Goal: Task Accomplishment & Management: Complete application form

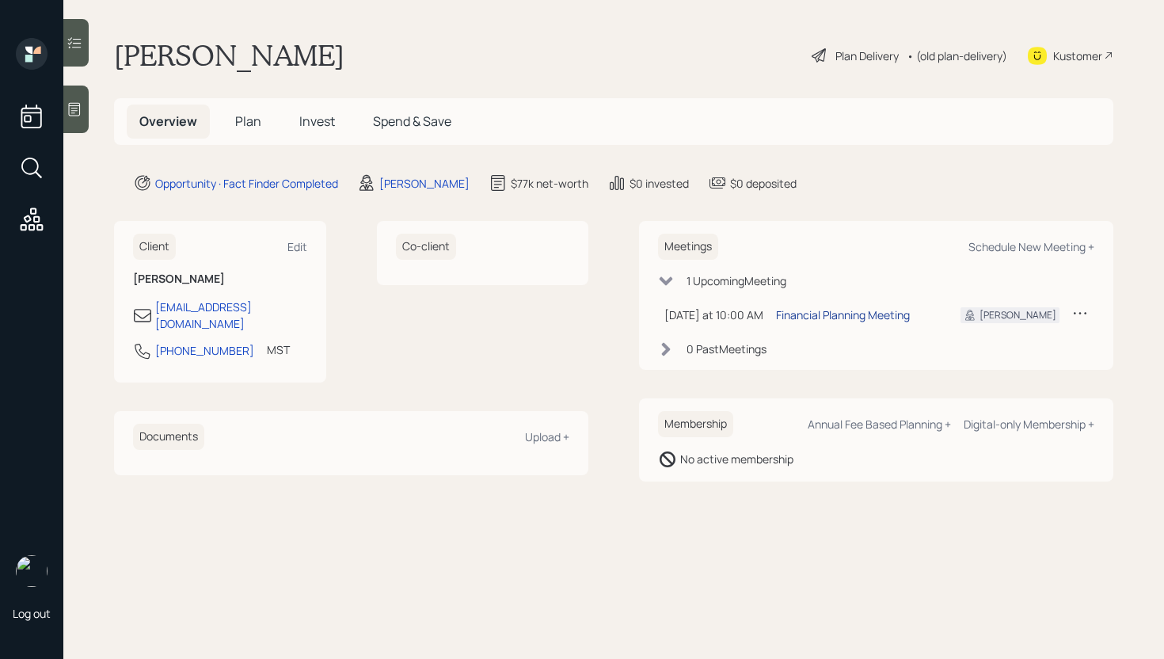
click at [859, 314] on div "Financial Planning Meeting" at bounding box center [843, 315] width 134 height 17
click at [642, 55] on div "[PERSON_NAME] Plan Delivery • (old plan-delivery) Kustomer" at bounding box center [614, 55] width 1000 height 35
click at [78, 120] on div at bounding box center [75, 110] width 25 height 48
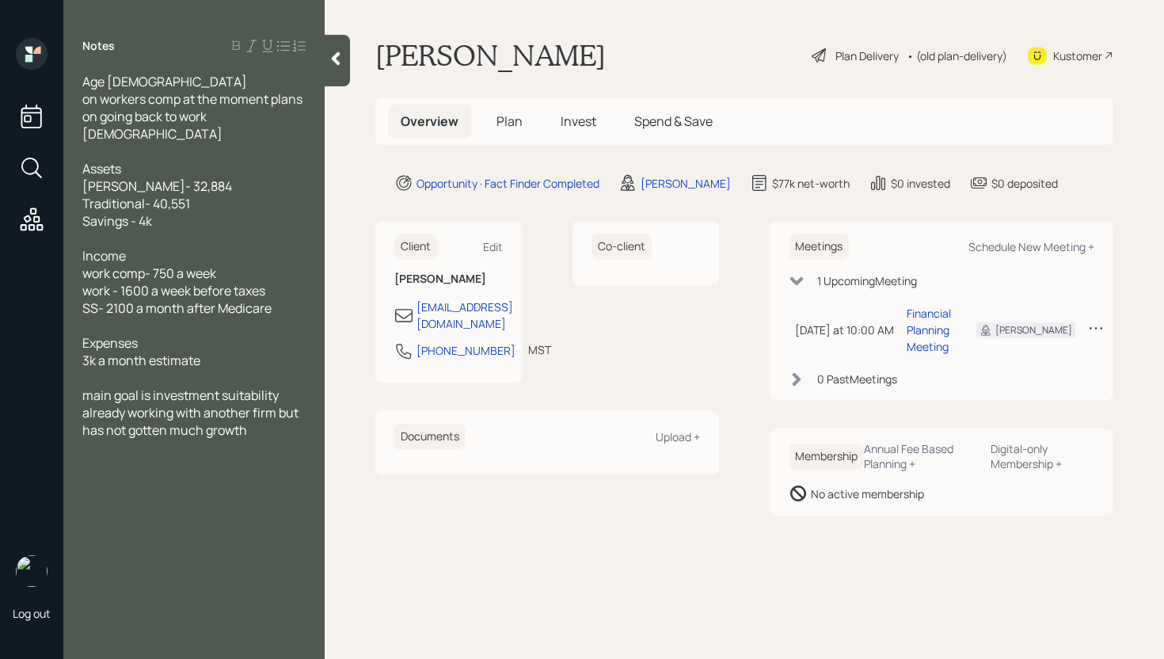
click at [510, 124] on span "Plan" at bounding box center [510, 120] width 26 height 17
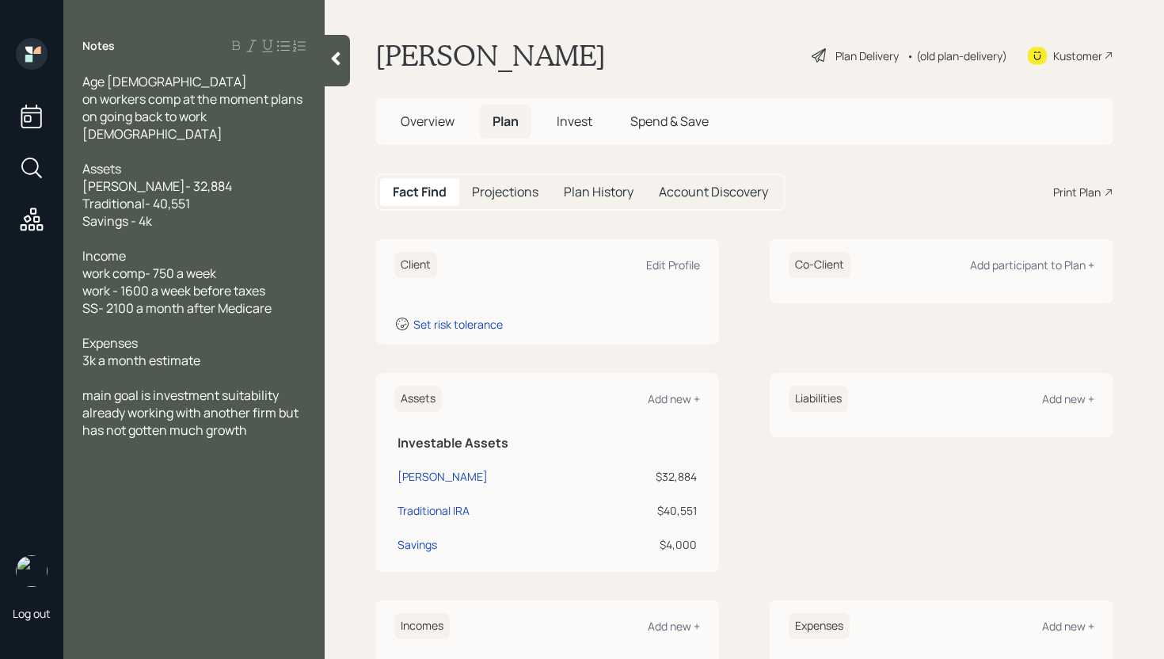
drag, startPoint x: 674, startPoint y: 288, endPoint x: 669, endPoint y: 273, distance: 16.0
click at [673, 285] on div "Client Edit Profile Set risk tolerance" at bounding box center [547, 291] width 344 height 105
click at [668, 270] on div "Edit Profile" at bounding box center [673, 264] width 54 height 15
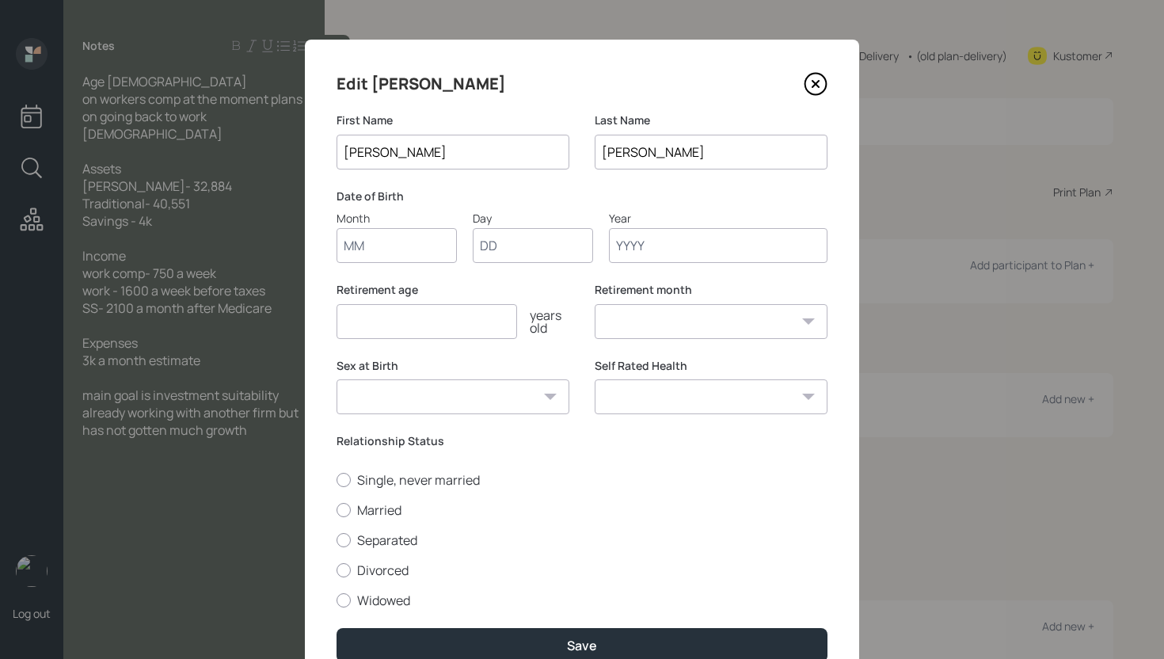
click at [383, 237] on input "Month" at bounding box center [397, 245] width 120 height 35
type input "02"
type input "13"
type input "1958"
select select "2"
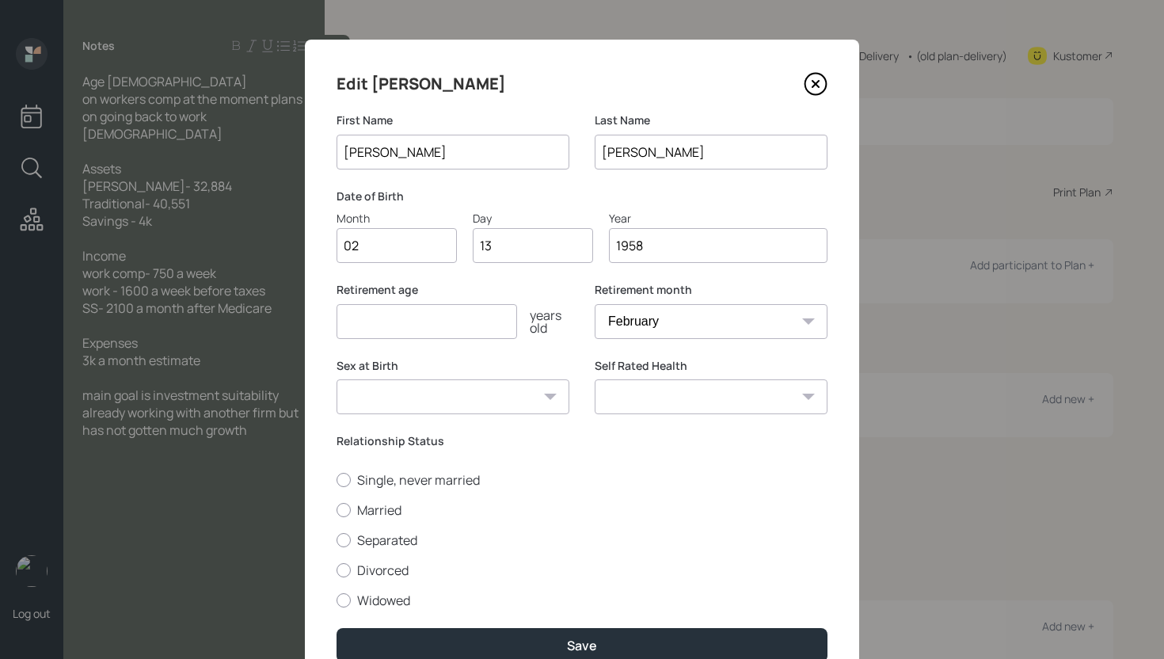
type input "1958"
click at [439, 313] on input "number" at bounding box center [427, 321] width 181 height 35
type input "66"
click at [365, 474] on label "Single, never married" at bounding box center [582, 479] width 491 height 17
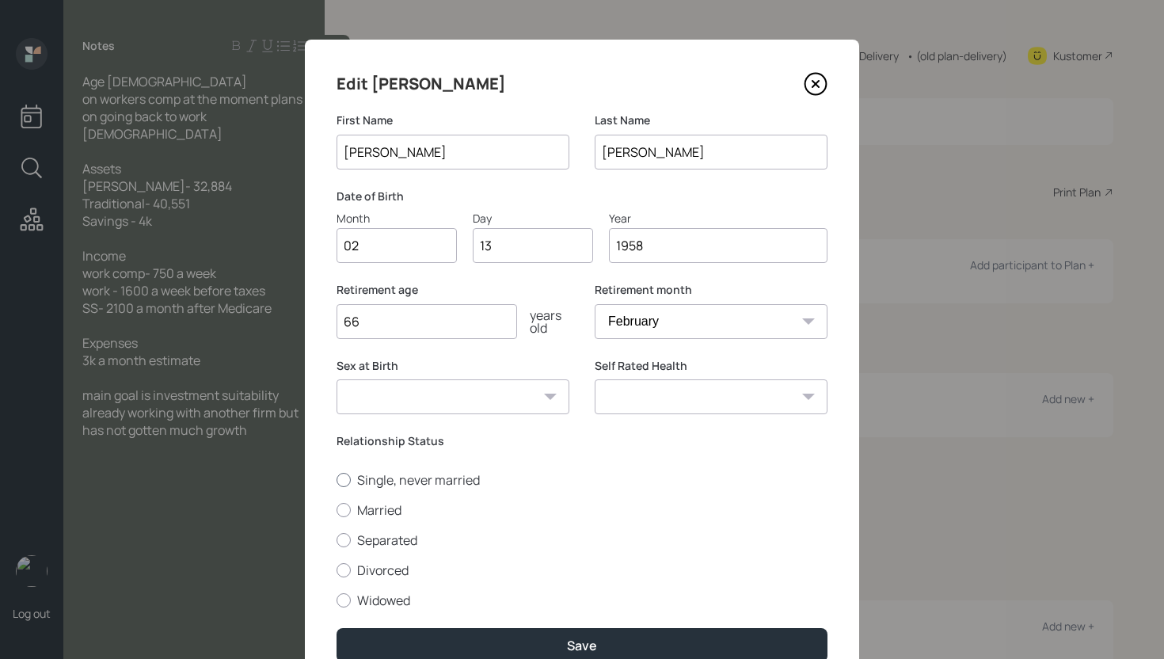
click at [337, 479] on input "Single, never married" at bounding box center [336, 479] width 1 height 1
radio input "true"
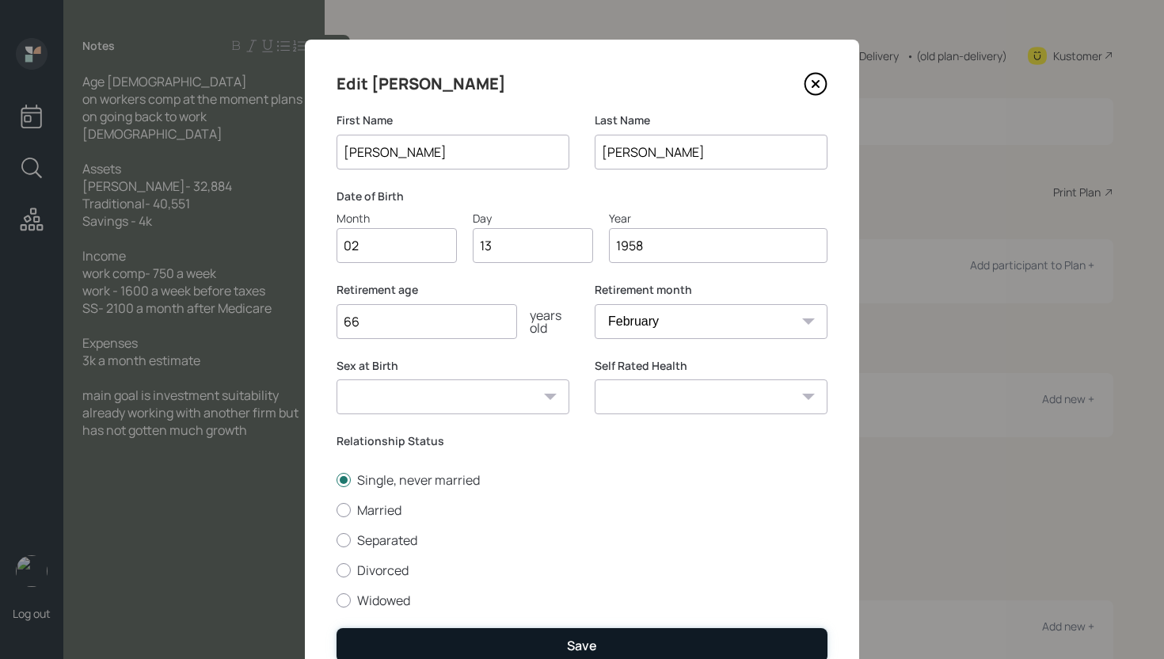
click at [545, 650] on button "Save" at bounding box center [582, 645] width 491 height 34
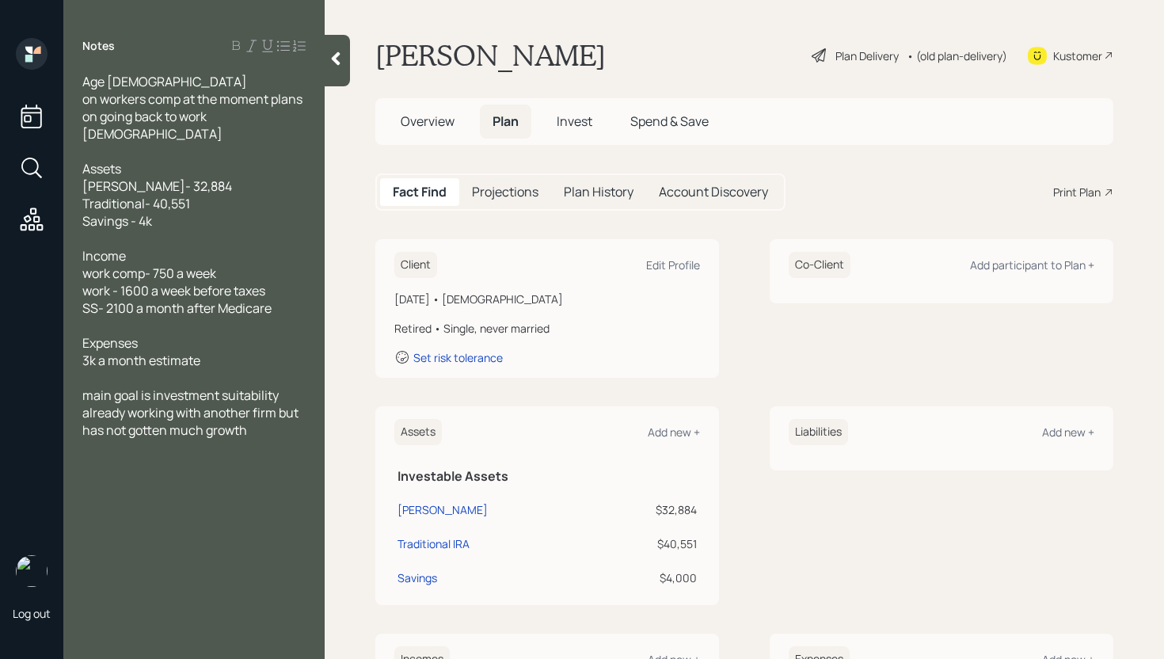
click at [854, 57] on div "Plan Delivery" at bounding box center [867, 56] width 63 height 17
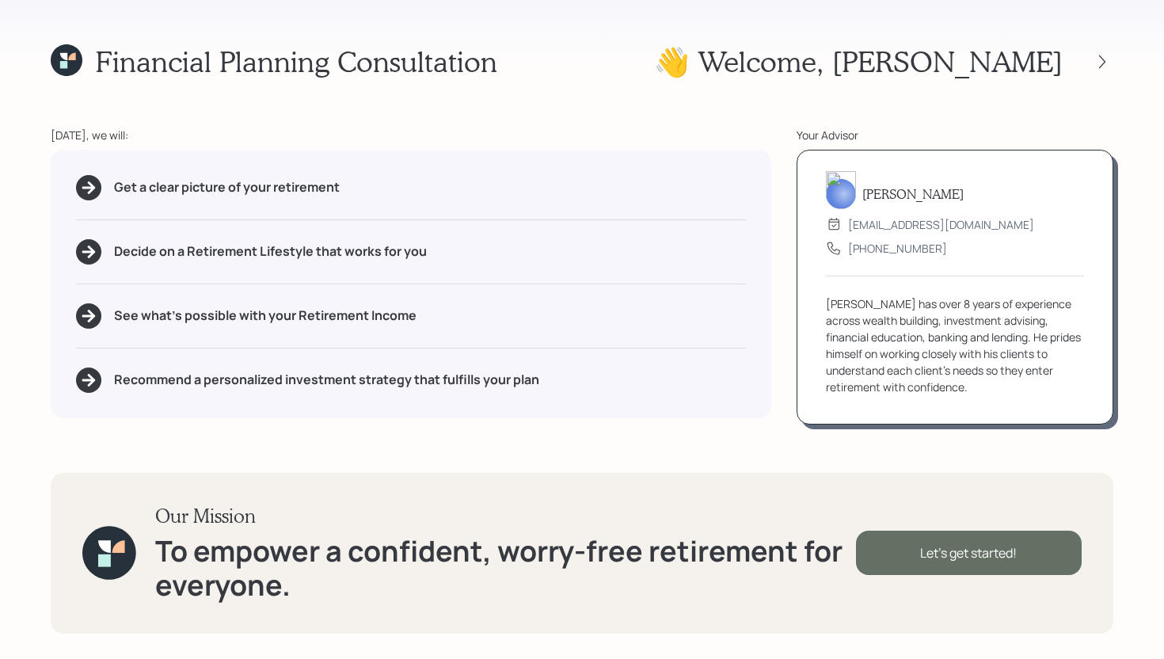
click at [991, 553] on div "Let's get started!" at bounding box center [969, 553] width 226 height 44
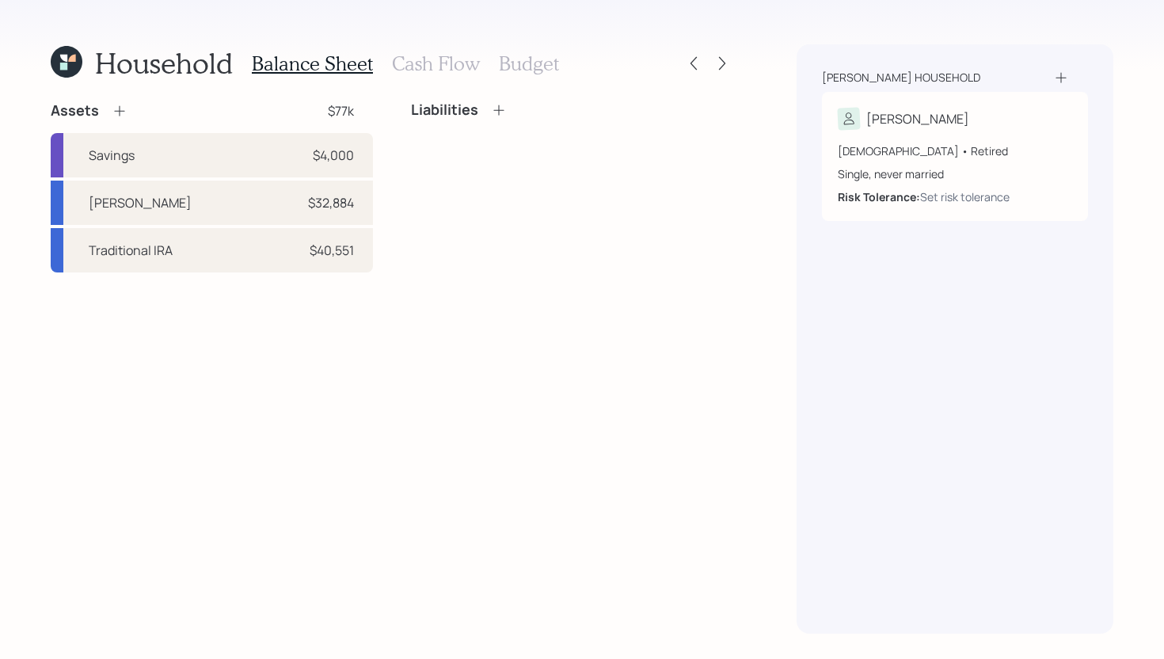
click at [60, 59] on icon at bounding box center [67, 62] width 32 height 32
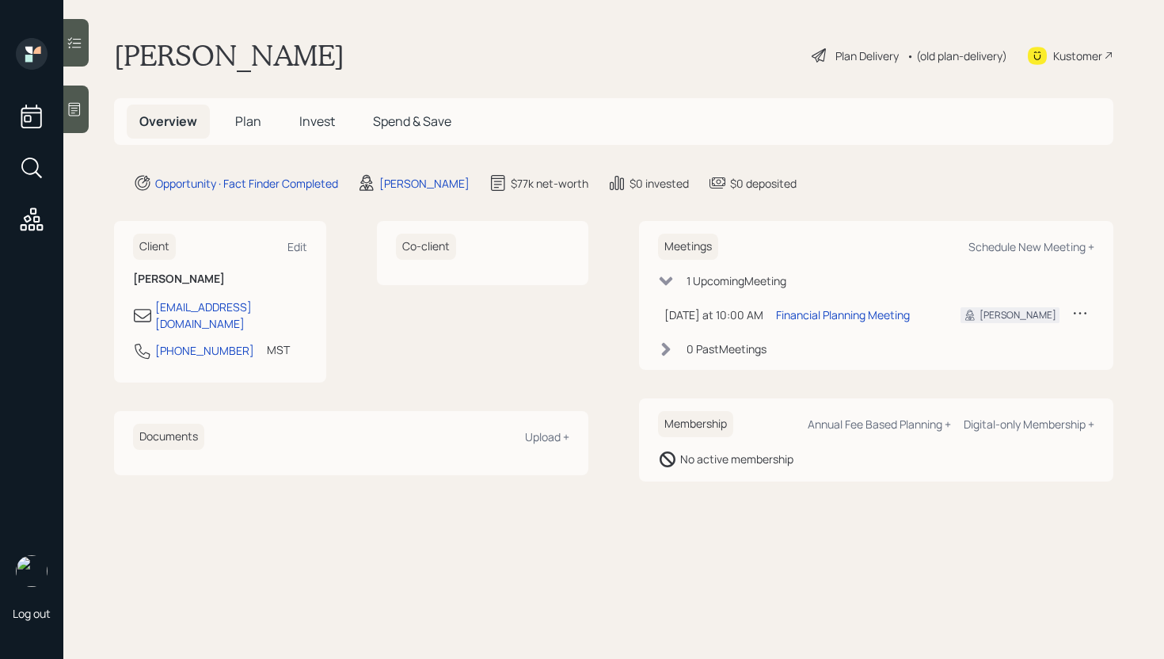
click at [247, 119] on span "Plan" at bounding box center [248, 120] width 26 height 17
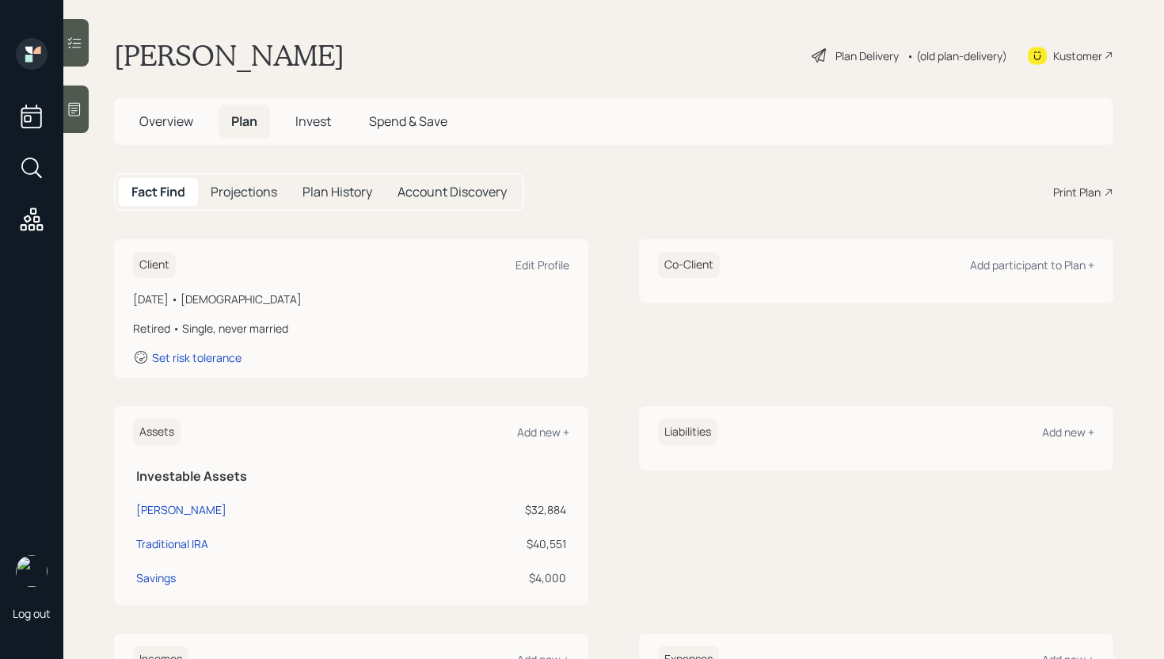
click at [77, 112] on icon at bounding box center [75, 109] width 16 height 16
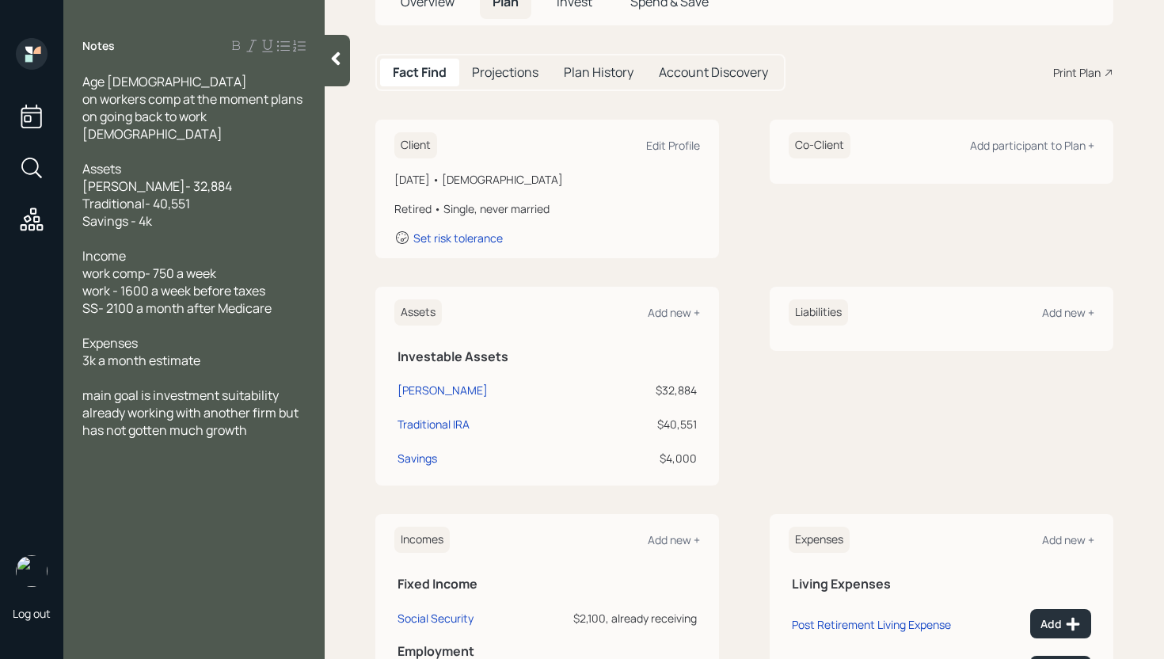
scroll to position [126, 0]
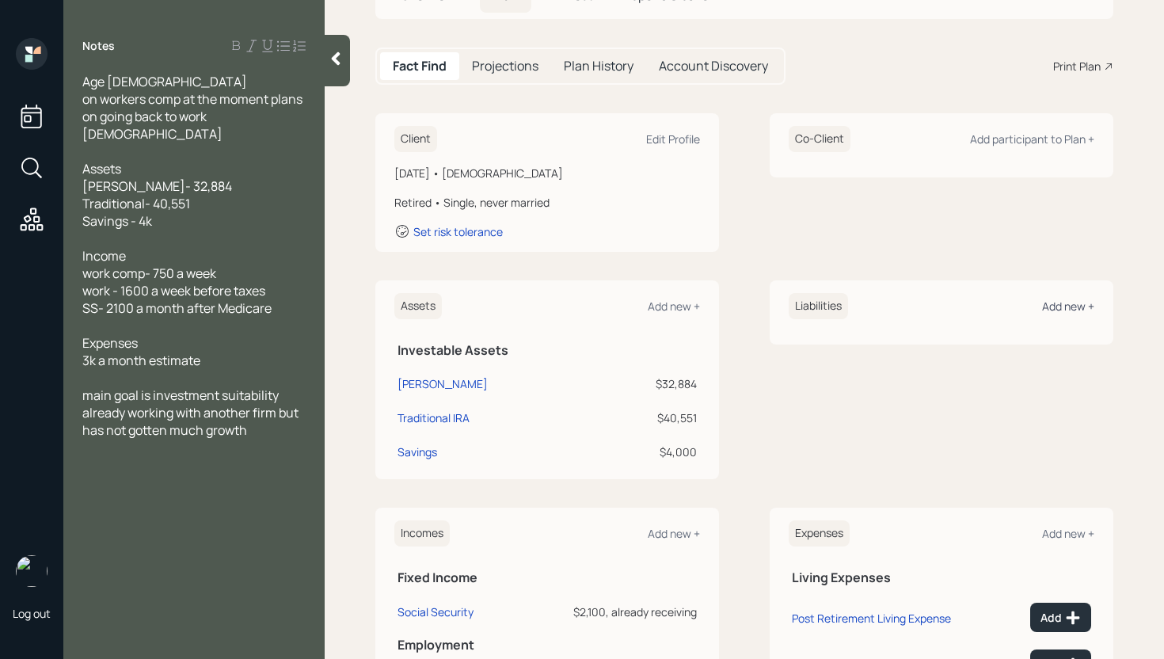
click at [1073, 304] on div "Add new +" at bounding box center [1068, 306] width 52 height 15
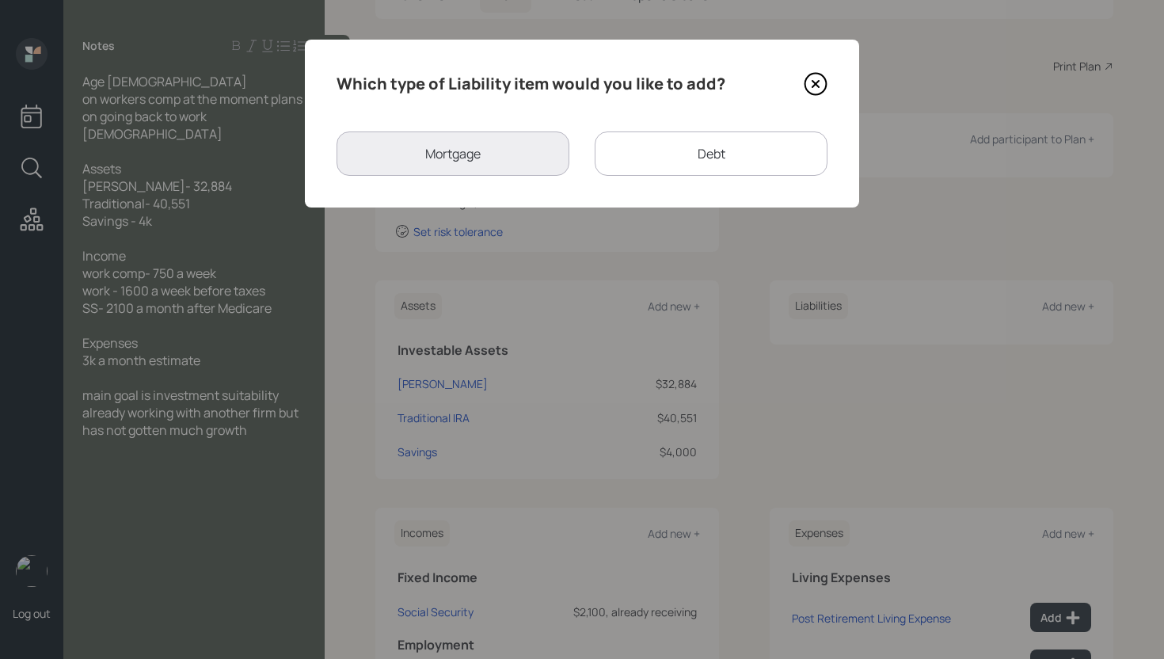
click at [684, 150] on div "Debt" at bounding box center [711, 153] width 233 height 44
select select "credit_card"
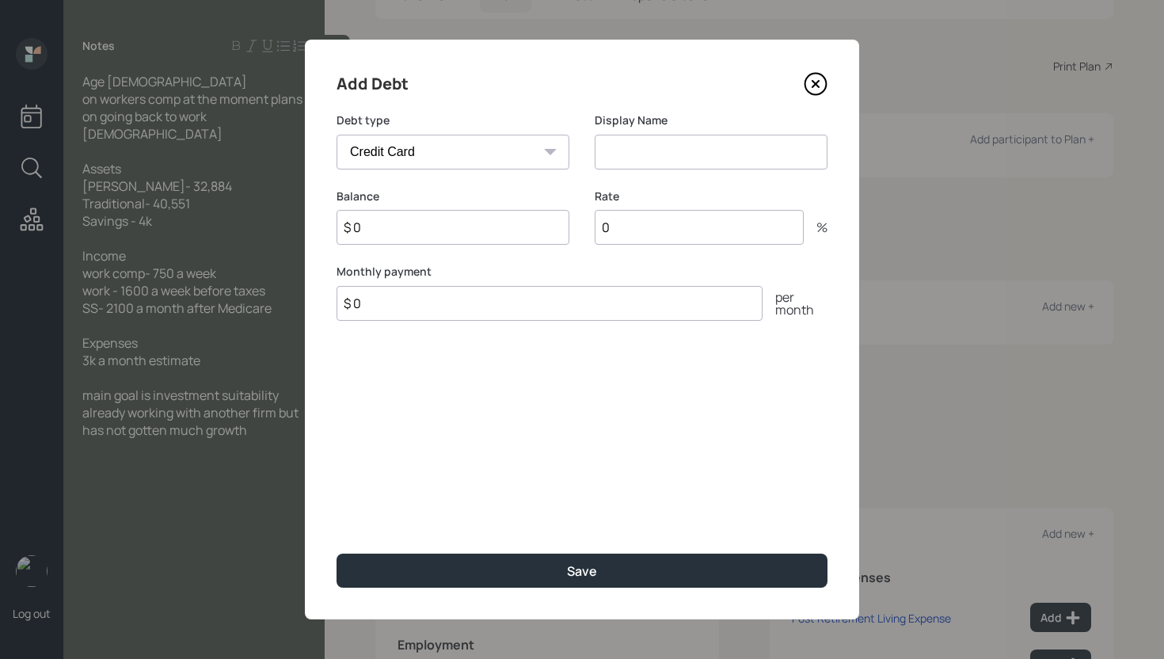
click at [692, 160] on input at bounding box center [711, 152] width 233 height 35
click at [464, 230] on input "$ 0" at bounding box center [453, 227] width 233 height 35
type input "$ 35,000"
click at [620, 154] on input at bounding box center [711, 152] width 233 height 35
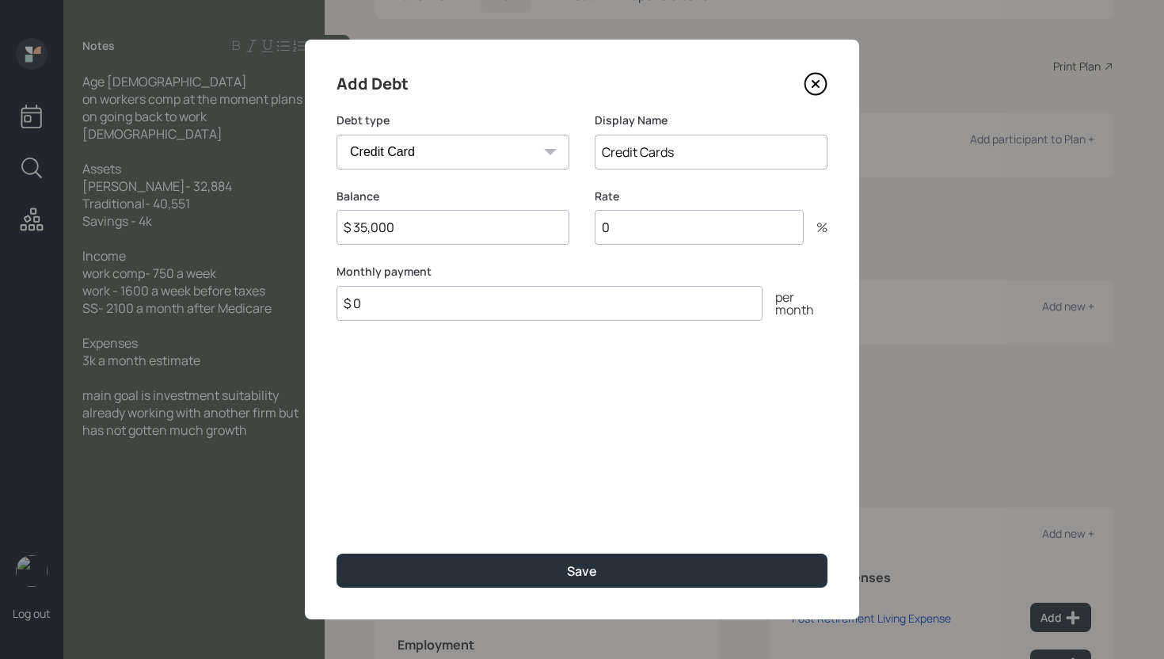
type input "Credit Cards"
click at [711, 223] on input "0" at bounding box center [699, 227] width 209 height 35
type input "1"
type input "10"
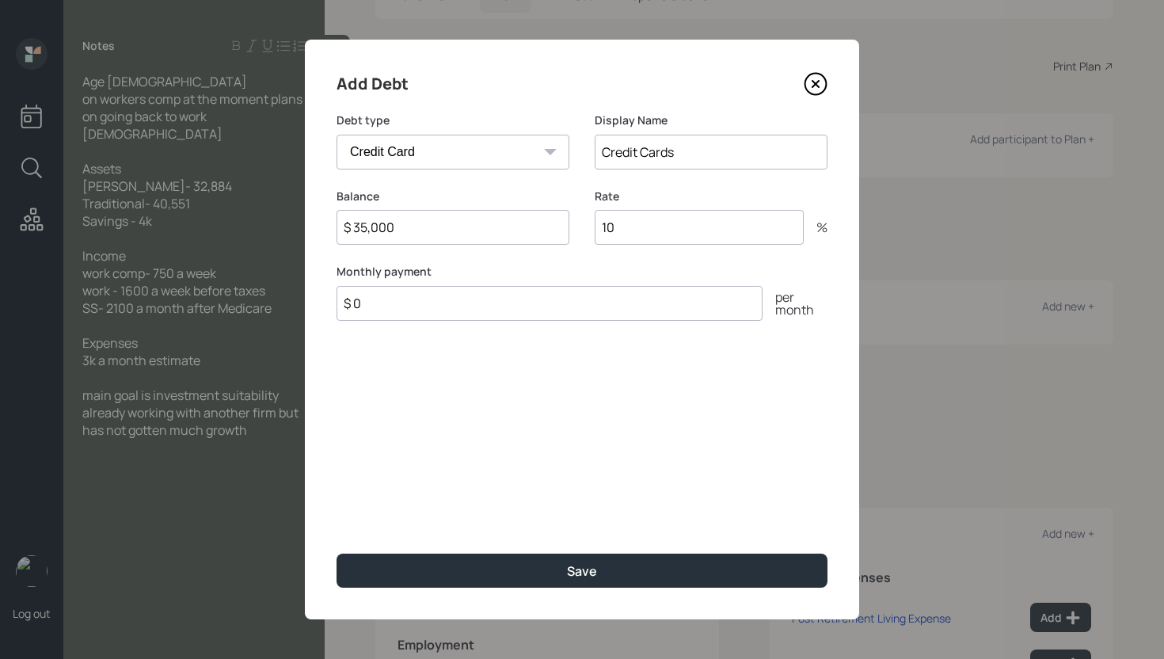
click at [677, 444] on div "Add Debt Debt type Car Credit Card Medical Student Other Display Name Credit Ca…" at bounding box center [582, 330] width 555 height 580
click at [494, 314] on input "$ 0" at bounding box center [550, 303] width 426 height 35
click at [512, 234] on input "$ 35,000" at bounding box center [453, 227] width 233 height 35
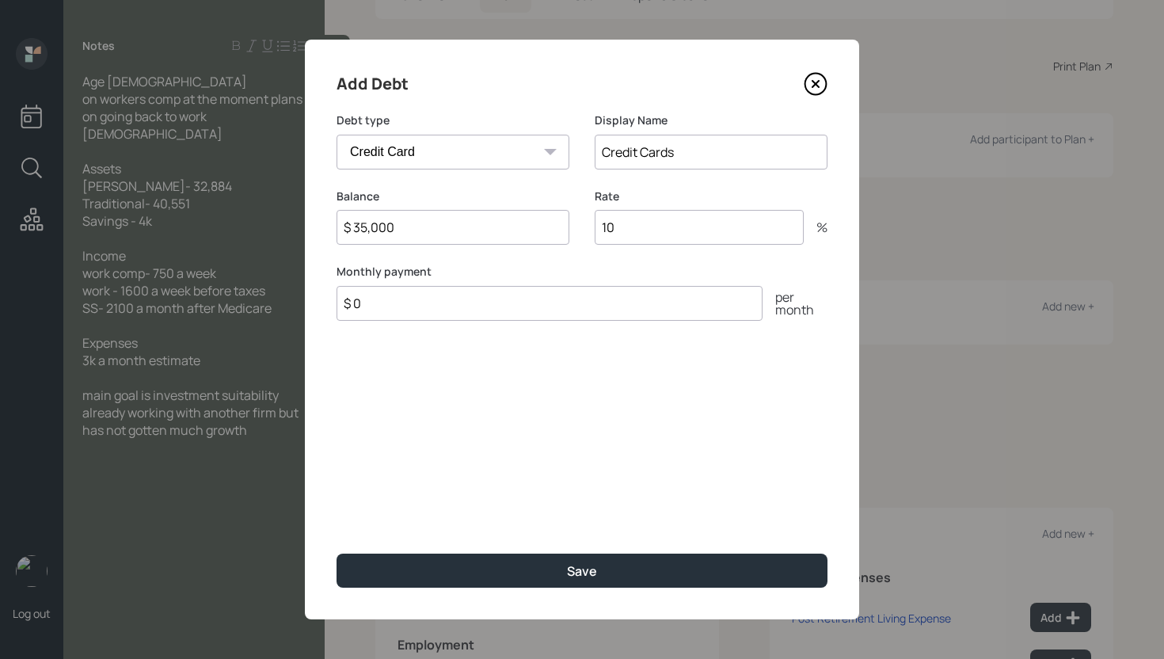
click at [512, 234] on input "$ 35,000" at bounding box center [453, 227] width 233 height 35
click at [821, 77] on icon at bounding box center [816, 84] width 24 height 24
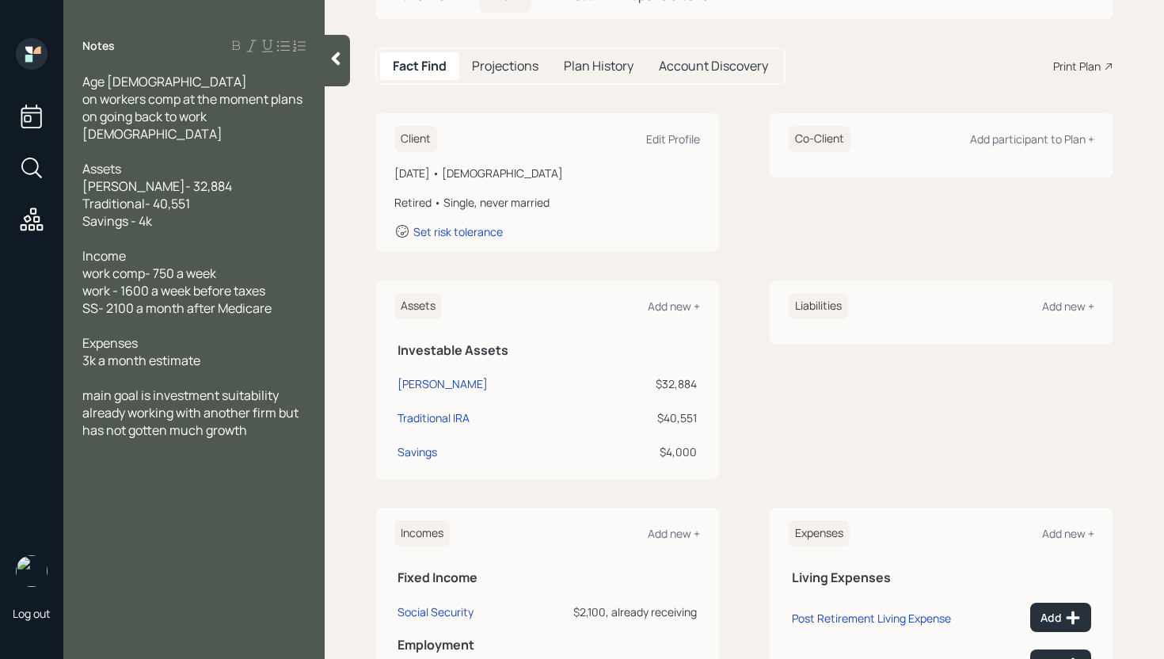
click at [1019, 316] on div "Liabilities Add new +" at bounding box center [942, 306] width 306 height 26
click at [1042, 311] on div "Add new +" at bounding box center [1068, 306] width 52 height 15
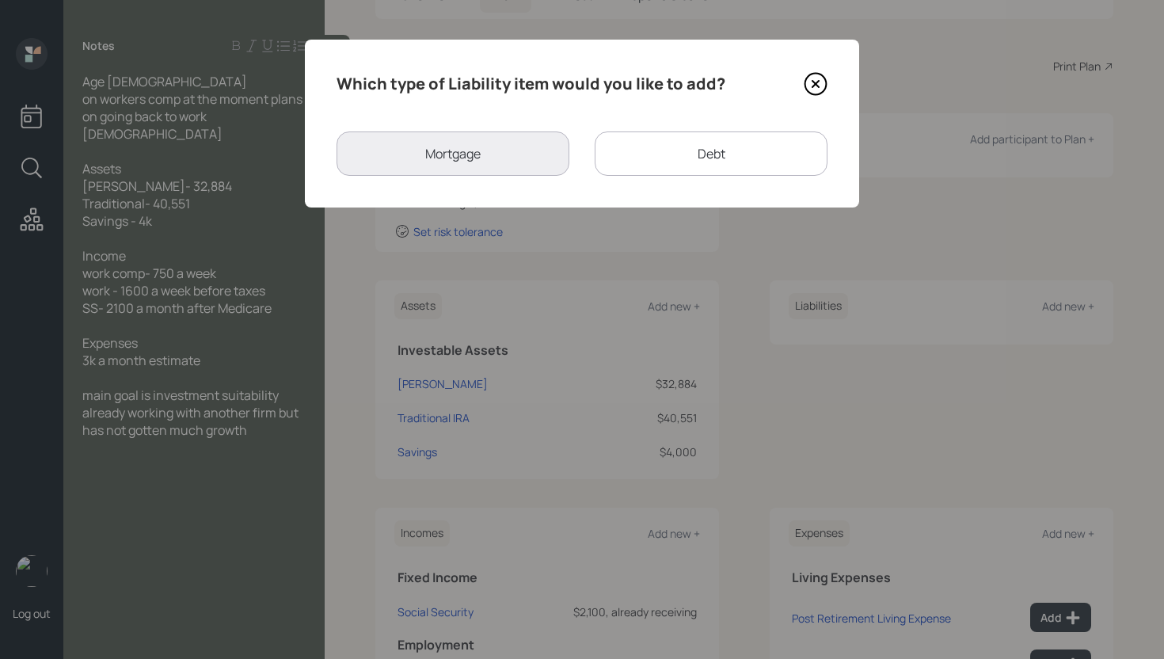
click at [671, 158] on div "Debt" at bounding box center [711, 153] width 233 height 44
select select "credit_card"
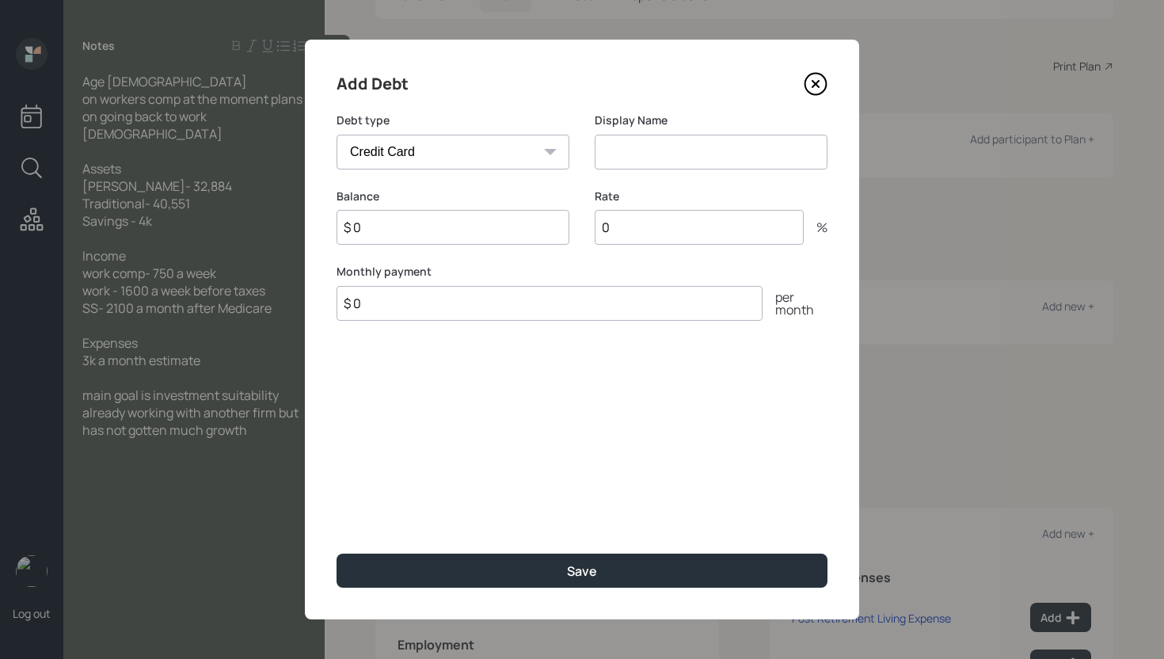
click at [709, 154] on input at bounding box center [711, 152] width 233 height 35
type input "Credit Cards"
type input "$ 16,000"
type input "10"
drag, startPoint x: 372, startPoint y: 226, endPoint x: 424, endPoint y: 227, distance: 52.3
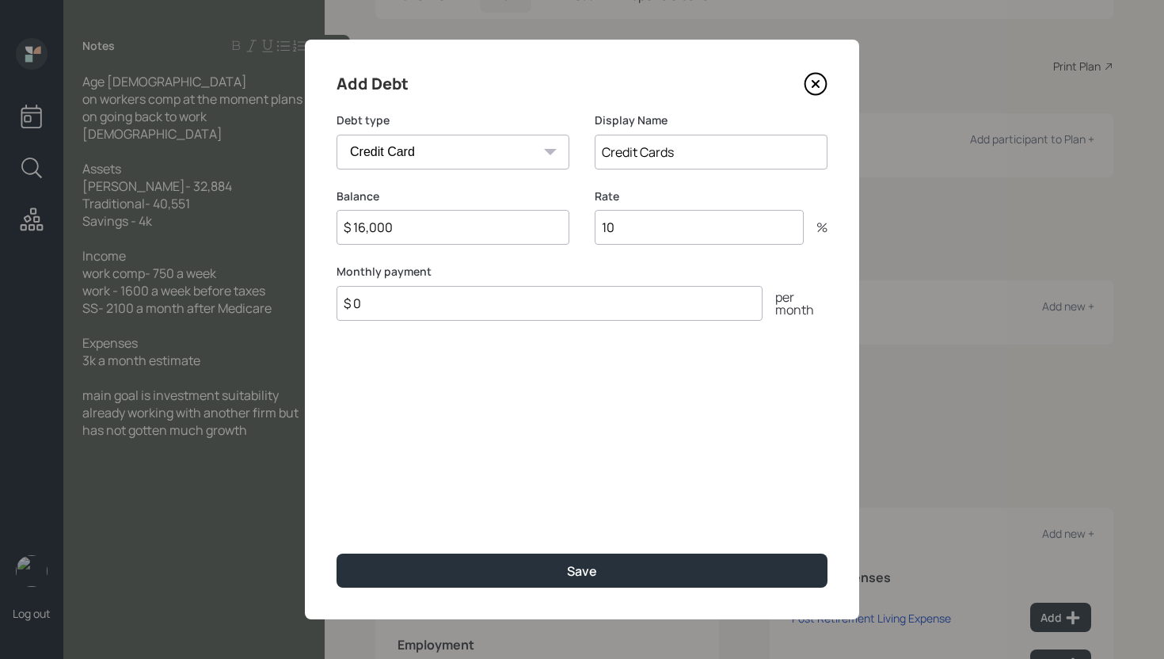
click at [424, 227] on input "$ 16,000" at bounding box center [453, 227] width 233 height 35
type input "$ 13,000"
click at [665, 228] on input "10" at bounding box center [699, 227] width 209 height 35
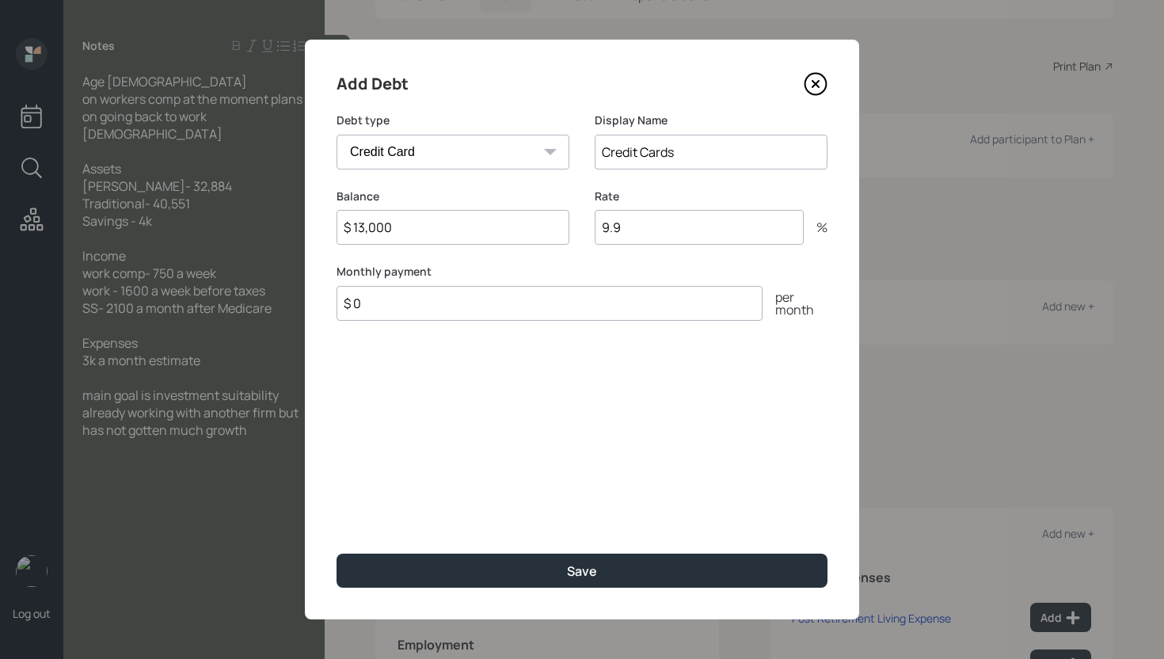
type input "9.9"
click at [551, 311] on input "$ 0" at bounding box center [550, 303] width 426 height 35
type input "$ 250"
click at [337, 554] on button "Save" at bounding box center [582, 571] width 491 height 34
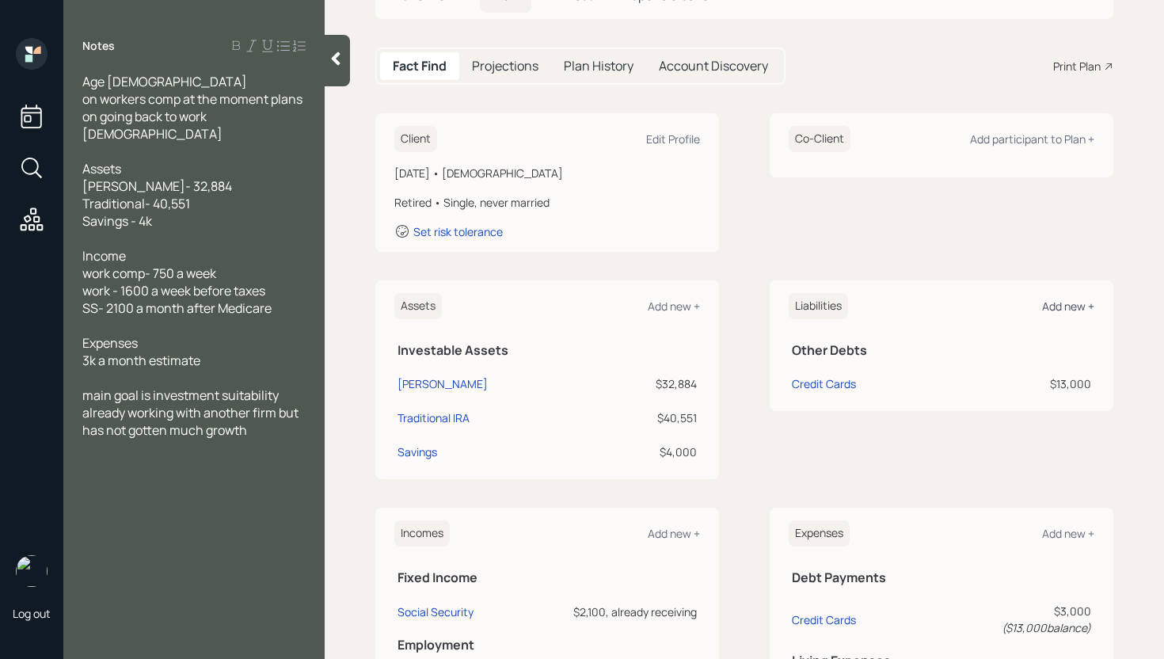
click at [1056, 307] on div "Add new +" at bounding box center [1068, 306] width 52 height 15
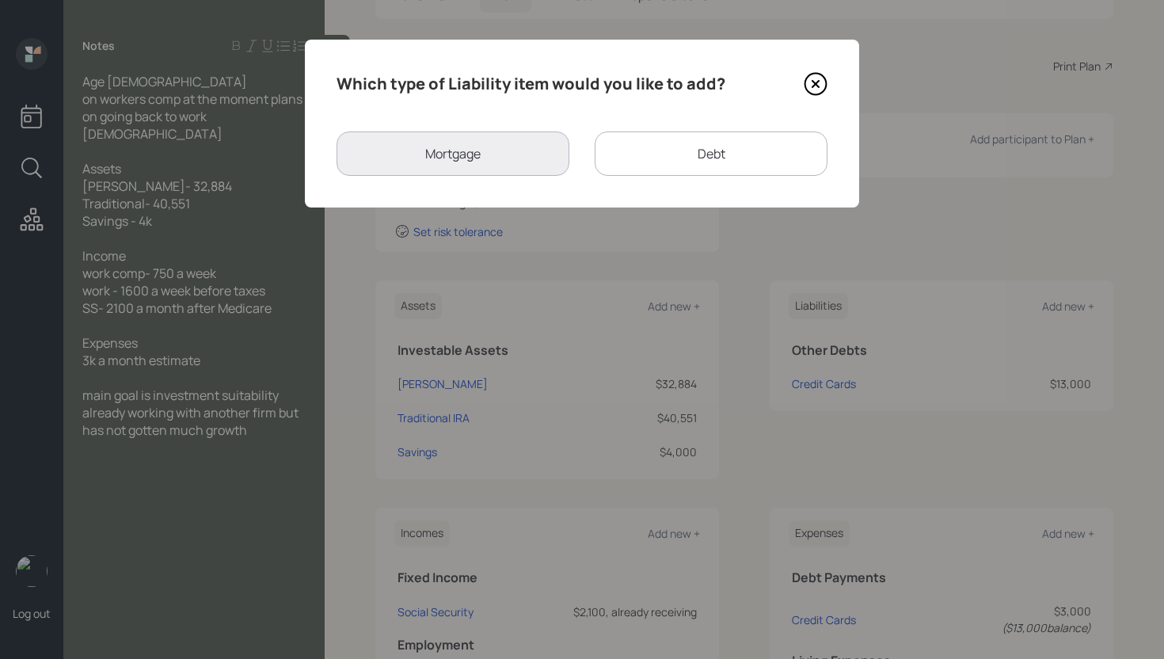
click at [781, 158] on div "Debt" at bounding box center [711, 153] width 233 height 44
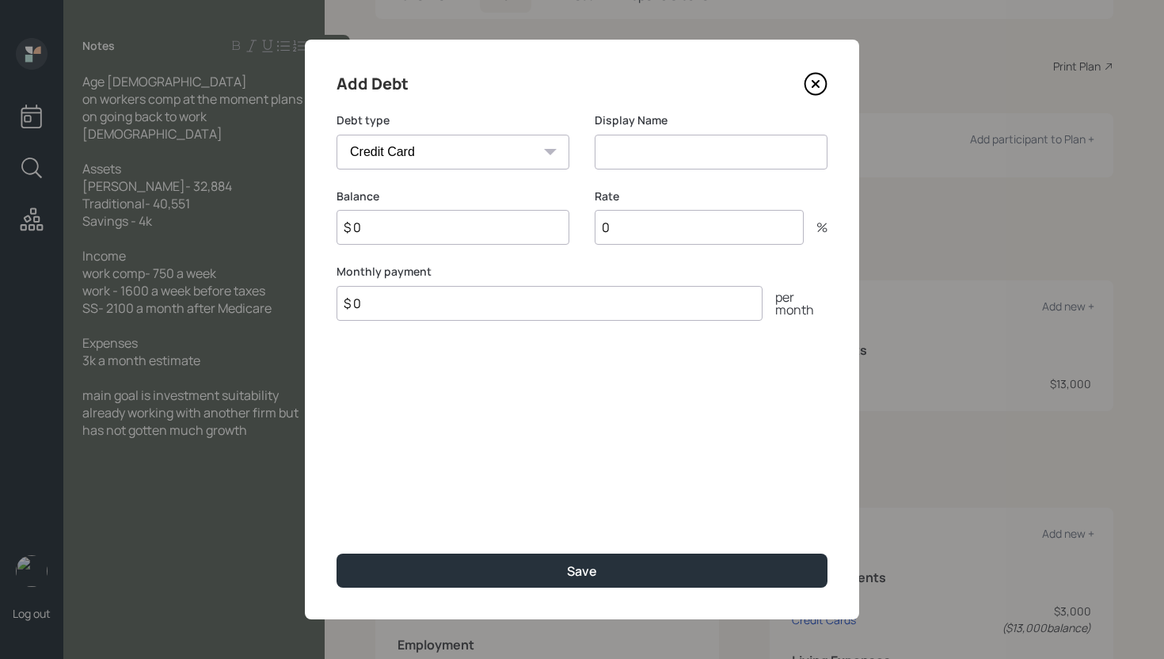
click at [504, 158] on select "Car Credit Card Medical Student Other" at bounding box center [453, 152] width 233 height 35
select select "car"
click at [337, 135] on select "Car Credit Card Medical Student Other" at bounding box center [453, 152] width 233 height 35
click at [429, 225] on input "$ 0" at bounding box center [453, 227] width 233 height 35
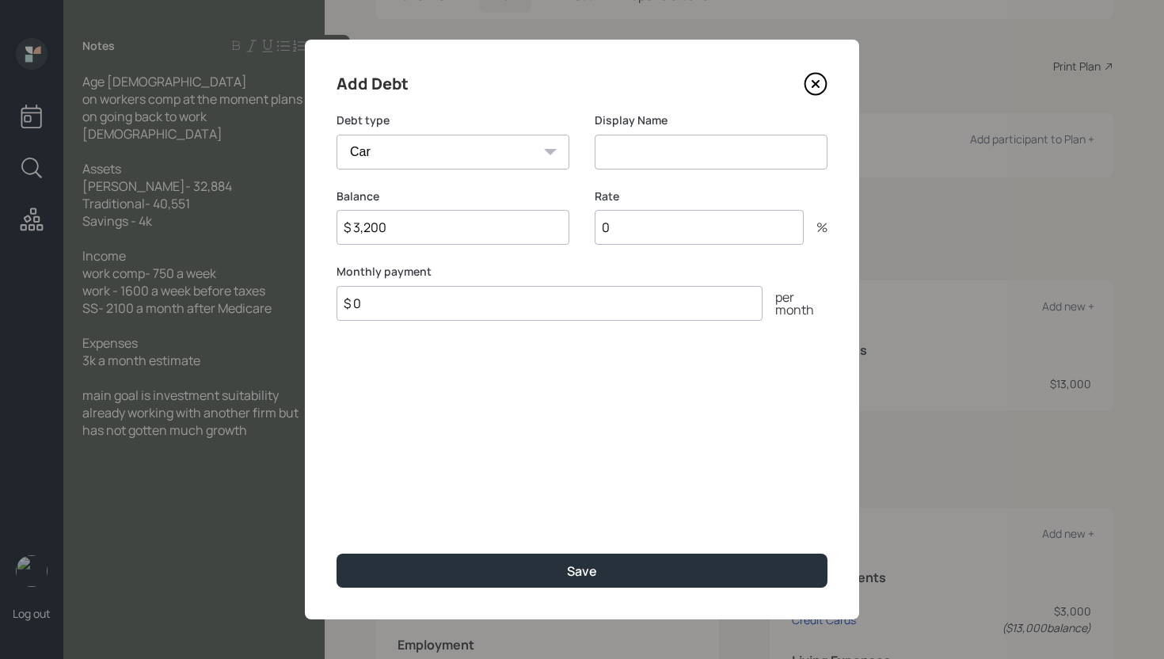
type input "$ 3,200"
click at [647, 151] on input at bounding box center [711, 152] width 233 height 35
type input "Pickup Truck"
click at [647, 224] on input "0" at bounding box center [699, 227] width 209 height 35
click at [641, 226] on input "0" at bounding box center [699, 227] width 209 height 35
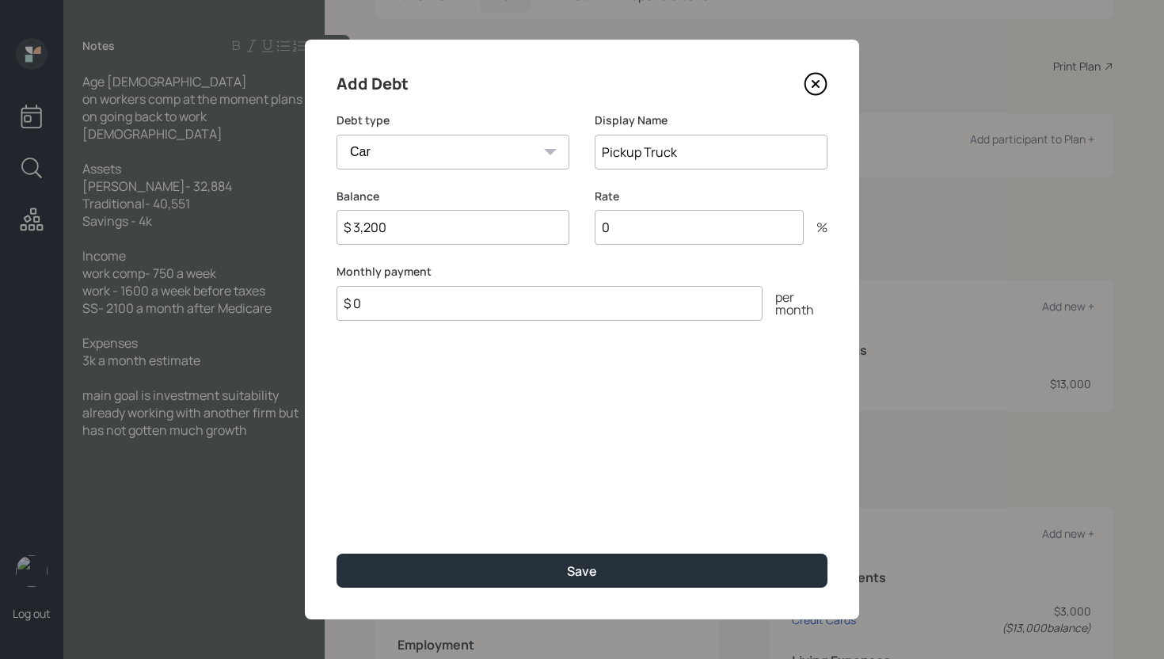
click at [639, 226] on input "0" at bounding box center [699, 227] width 209 height 35
click at [642, 227] on input "0" at bounding box center [699, 227] width 209 height 35
click at [642, 225] on input "0" at bounding box center [699, 227] width 209 height 35
type input "3.9"
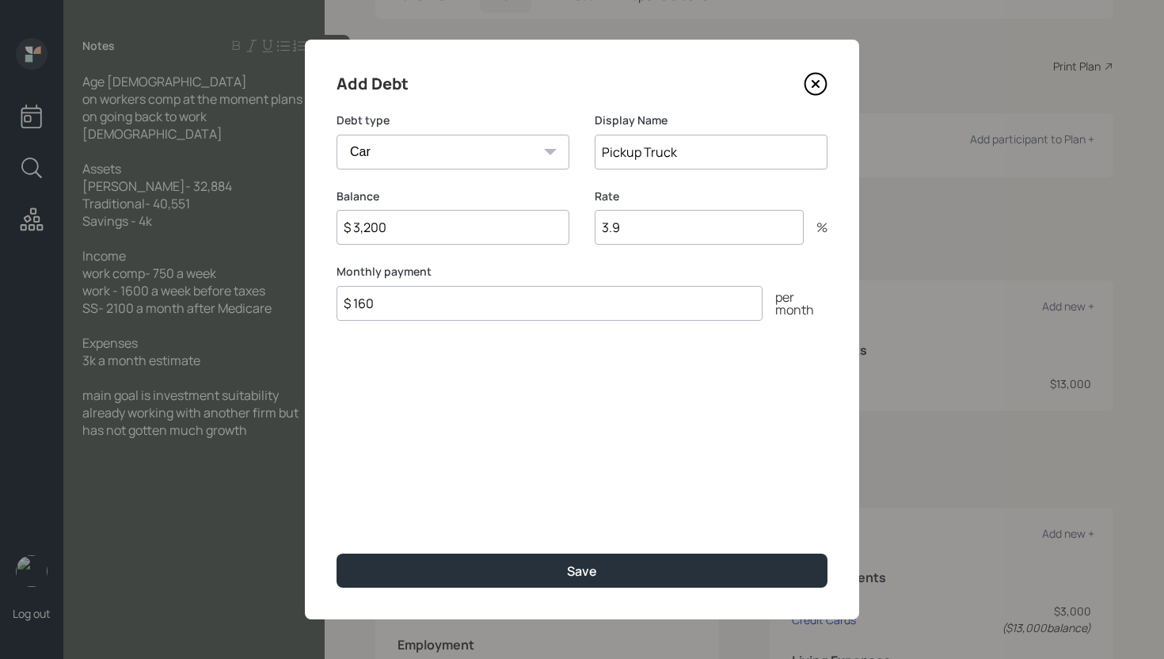
type input "$ 160"
click at [337, 554] on button "Save" at bounding box center [582, 571] width 491 height 34
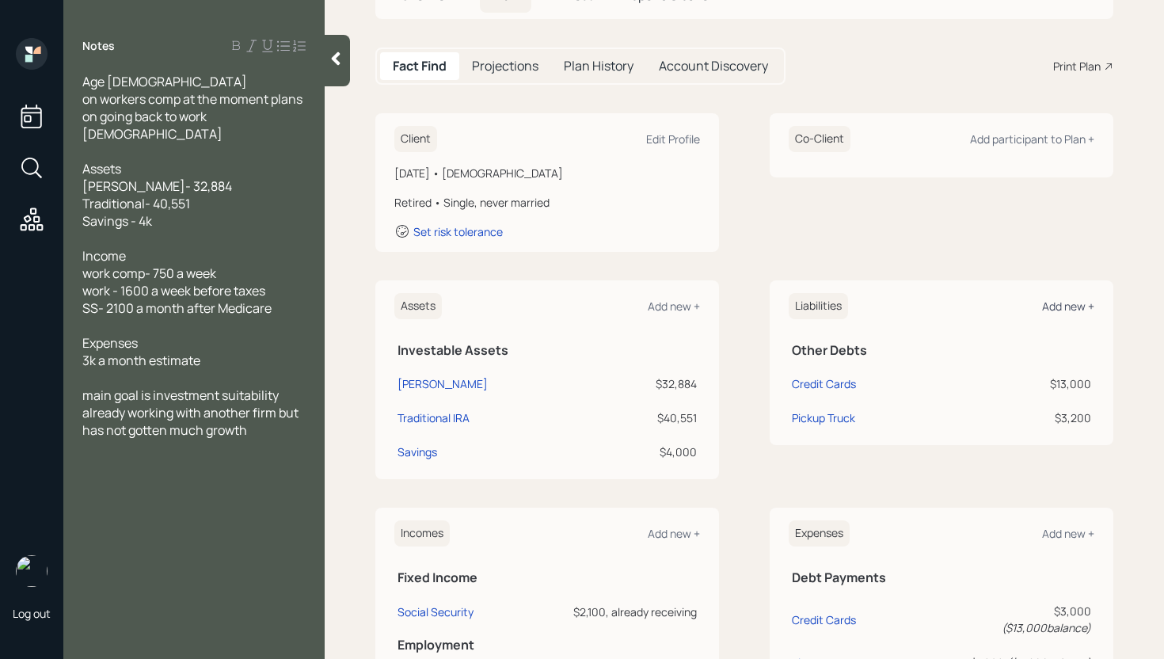
click at [1055, 311] on div "Add new +" at bounding box center [1068, 306] width 52 height 15
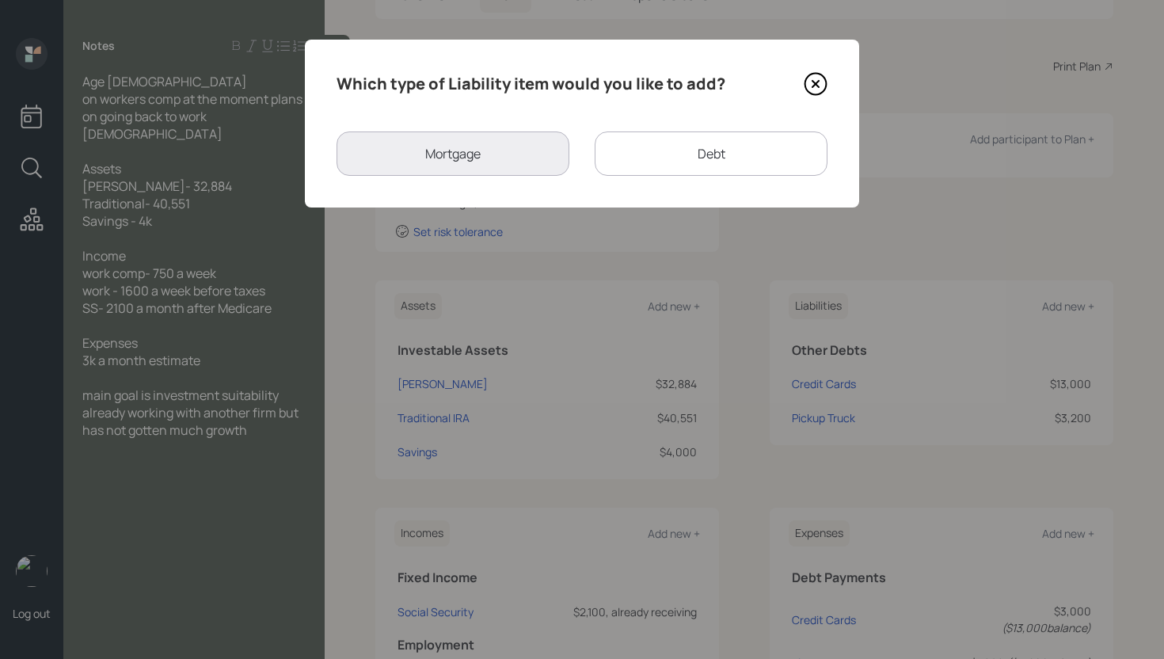
click at [759, 153] on div "Debt" at bounding box center [711, 153] width 233 height 44
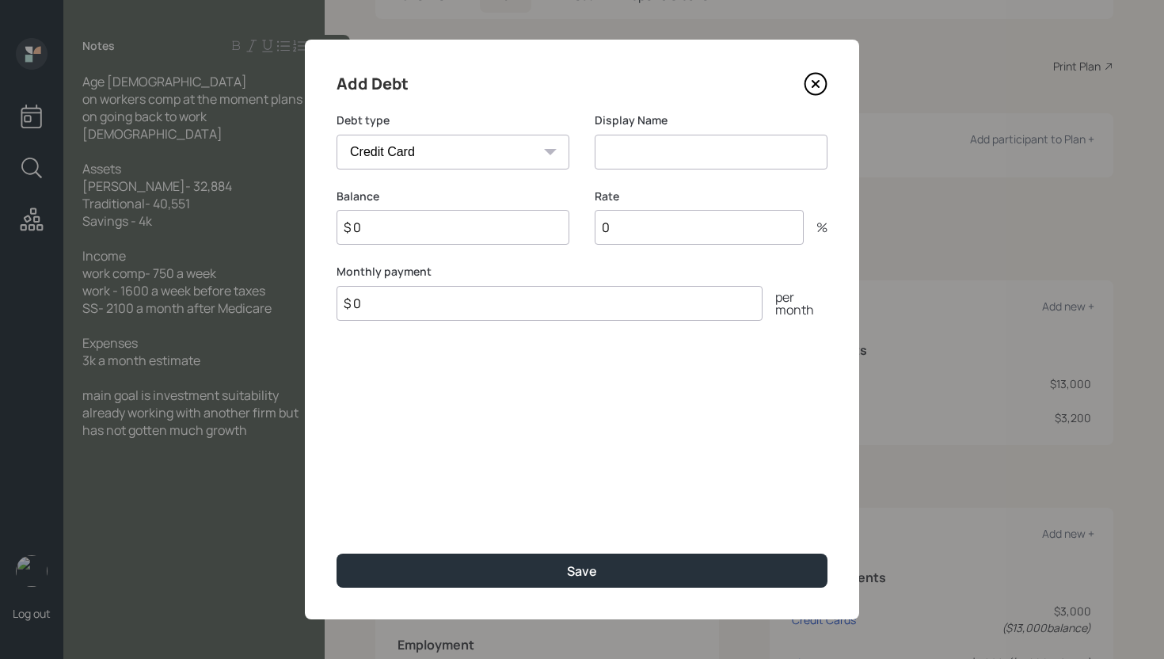
click at [514, 155] on select "Car Credit Card Medical Student Other" at bounding box center [453, 152] width 233 height 35
select select "car"
click at [337, 135] on select "Car Credit Card Medical Student Other" at bounding box center [453, 152] width 233 height 35
click at [721, 152] on input at bounding box center [711, 152] width 233 height 35
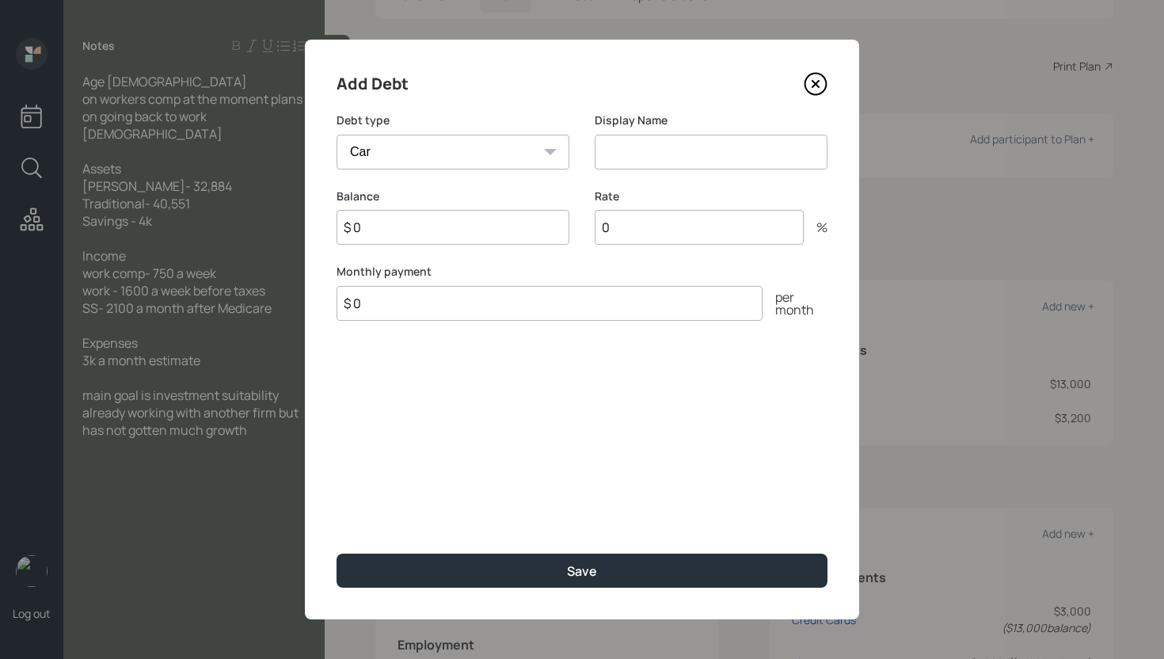
click at [469, 229] on input "$ 0" at bounding box center [453, 227] width 233 height 35
type input "$ 9,500"
click at [674, 151] on input at bounding box center [711, 152] width 233 height 35
type input "Box Truck"
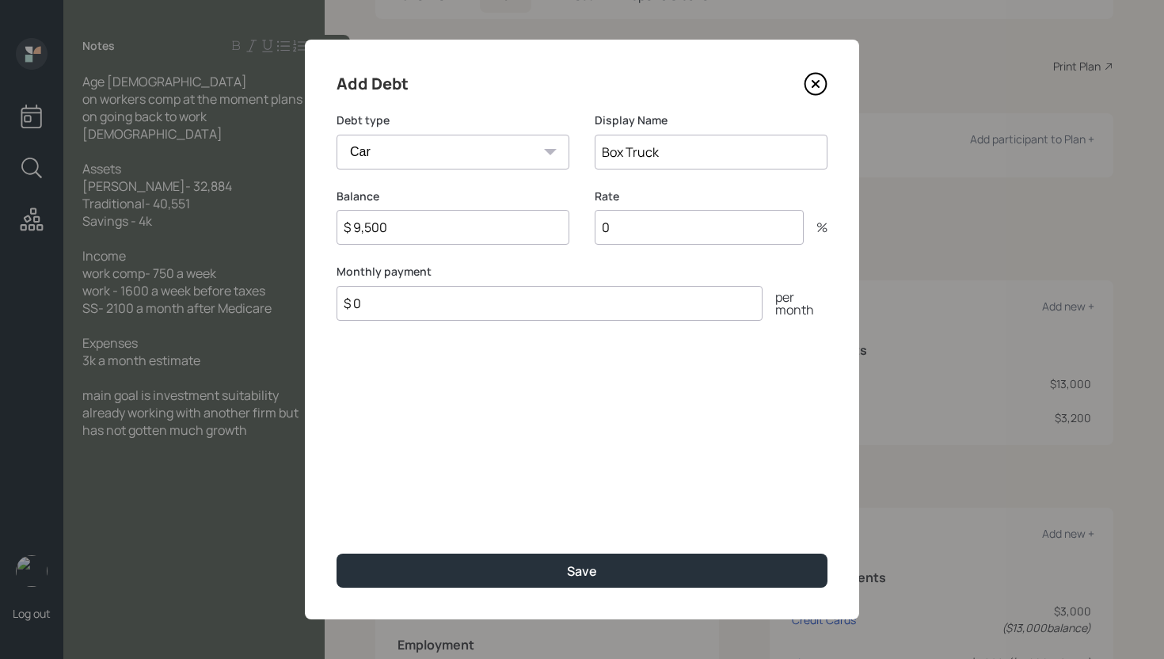
click at [720, 226] on input "0" at bounding box center [699, 227] width 209 height 35
click at [721, 233] on input "0" at bounding box center [699, 227] width 209 height 35
click at [720, 232] on input "0" at bounding box center [699, 227] width 209 height 35
click at [721, 227] on input "0" at bounding box center [699, 227] width 209 height 35
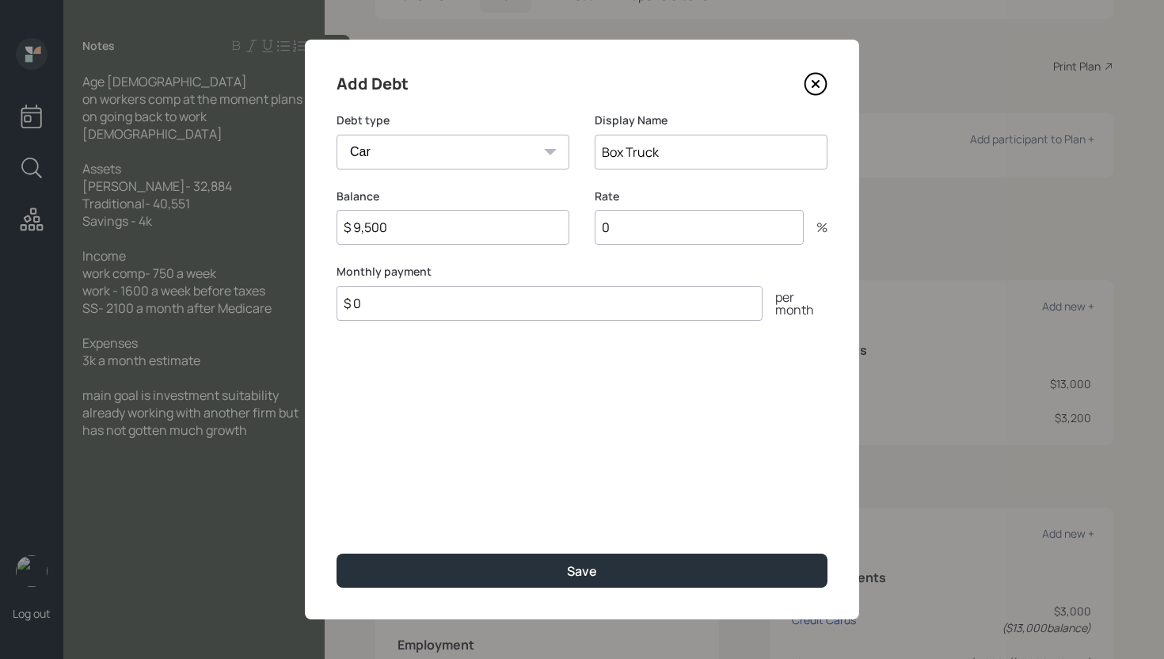
click at [721, 227] on input "0" at bounding box center [699, 227] width 209 height 35
type input "4.4"
click at [601, 307] on input "$ 0" at bounding box center [550, 303] width 426 height 35
click at [599, 306] on input "$ 0" at bounding box center [550, 303] width 426 height 35
click at [606, 301] on input "$ 0" at bounding box center [550, 303] width 426 height 35
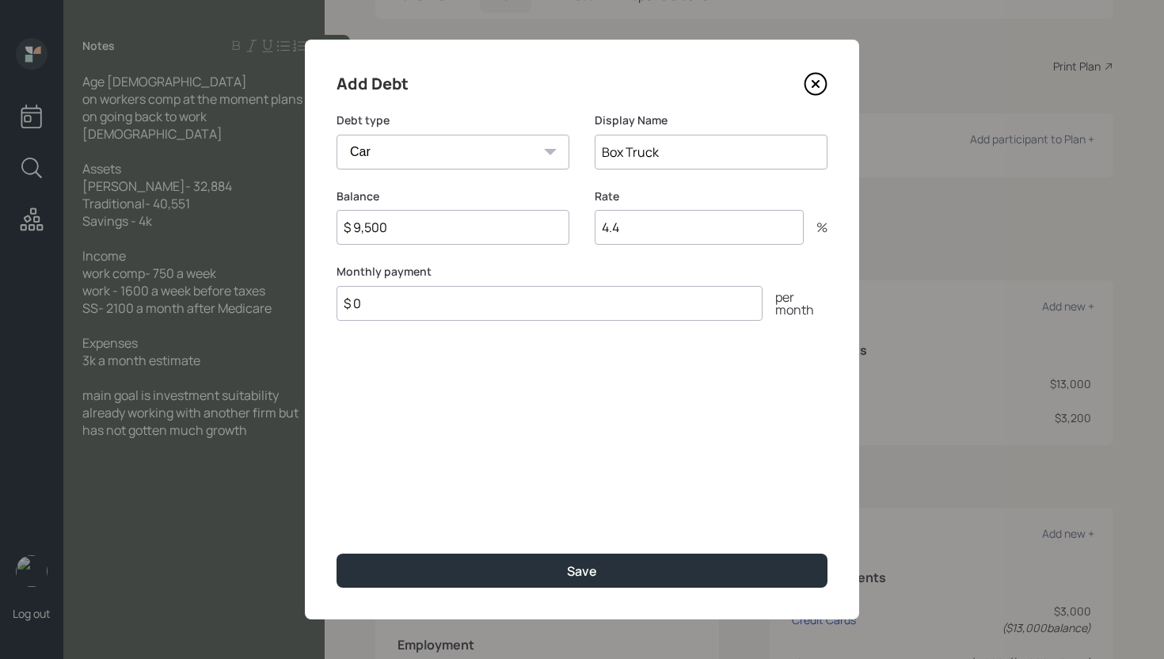
click at [607, 301] on input "$ 0" at bounding box center [550, 303] width 426 height 35
click at [616, 299] on input "$ 0" at bounding box center [550, 303] width 426 height 35
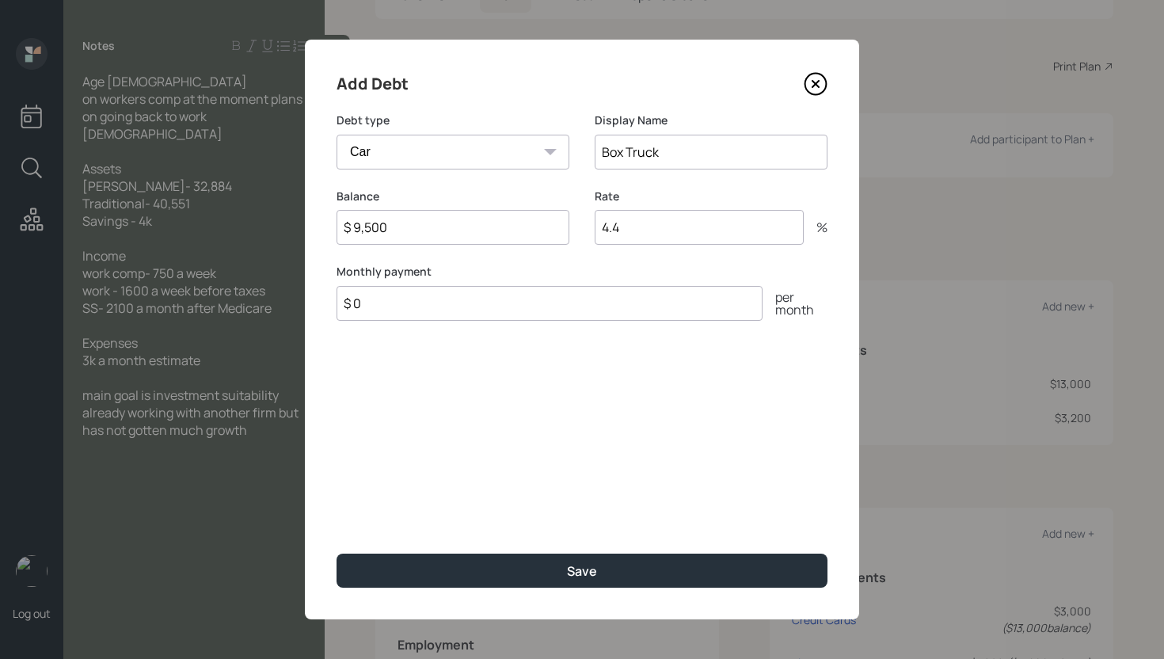
click at [619, 308] on input "$ 0" at bounding box center [550, 303] width 426 height 35
type input "$ 516"
click at [623, 390] on div "Add Debt Debt type Car Credit Card Medical Student Other Display Name Box Truck…" at bounding box center [582, 330] width 555 height 580
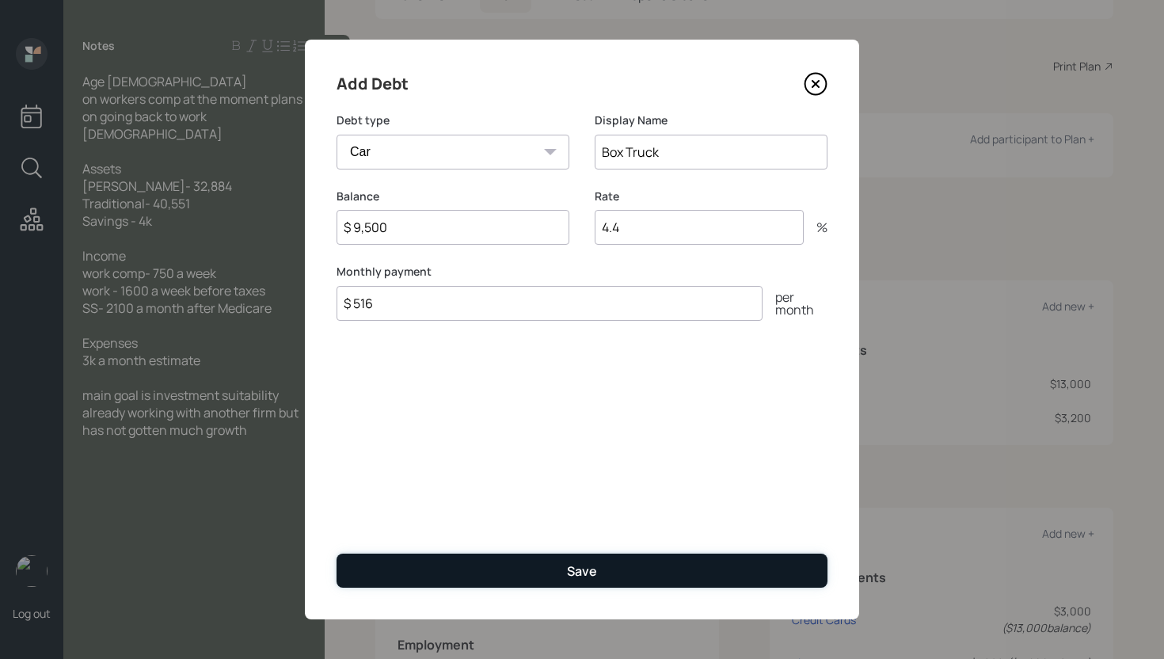
click at [616, 581] on button "Save" at bounding box center [582, 571] width 491 height 34
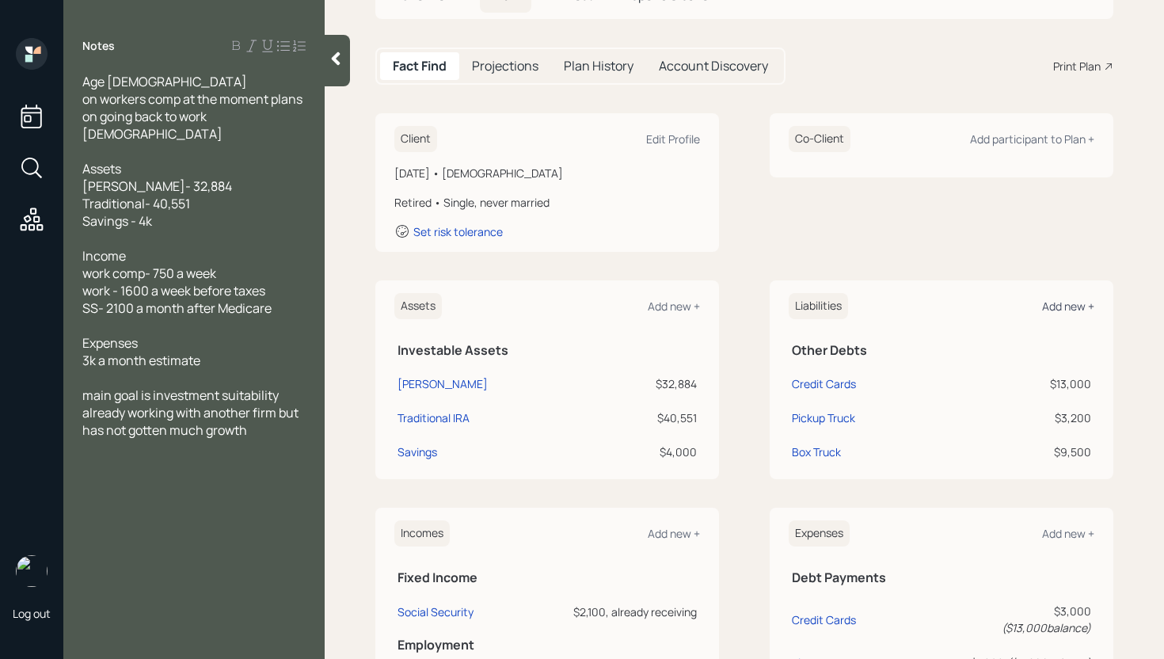
click at [1075, 303] on div "Add new +" at bounding box center [1068, 306] width 52 height 15
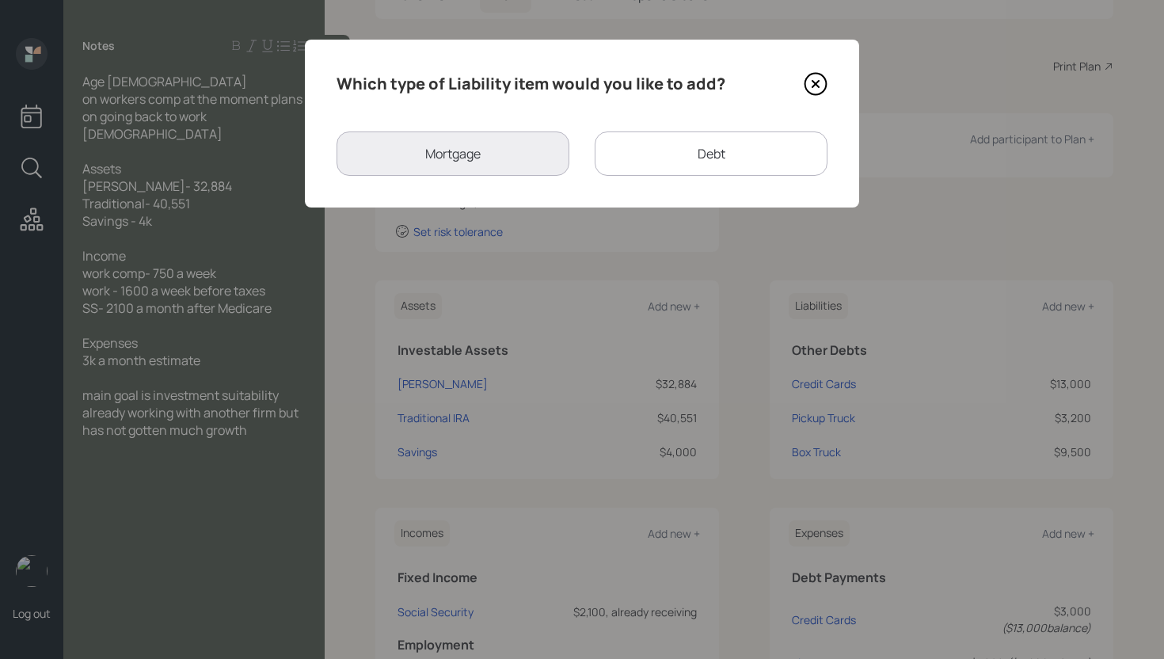
click at [816, 83] on icon at bounding box center [816, 84] width 6 height 6
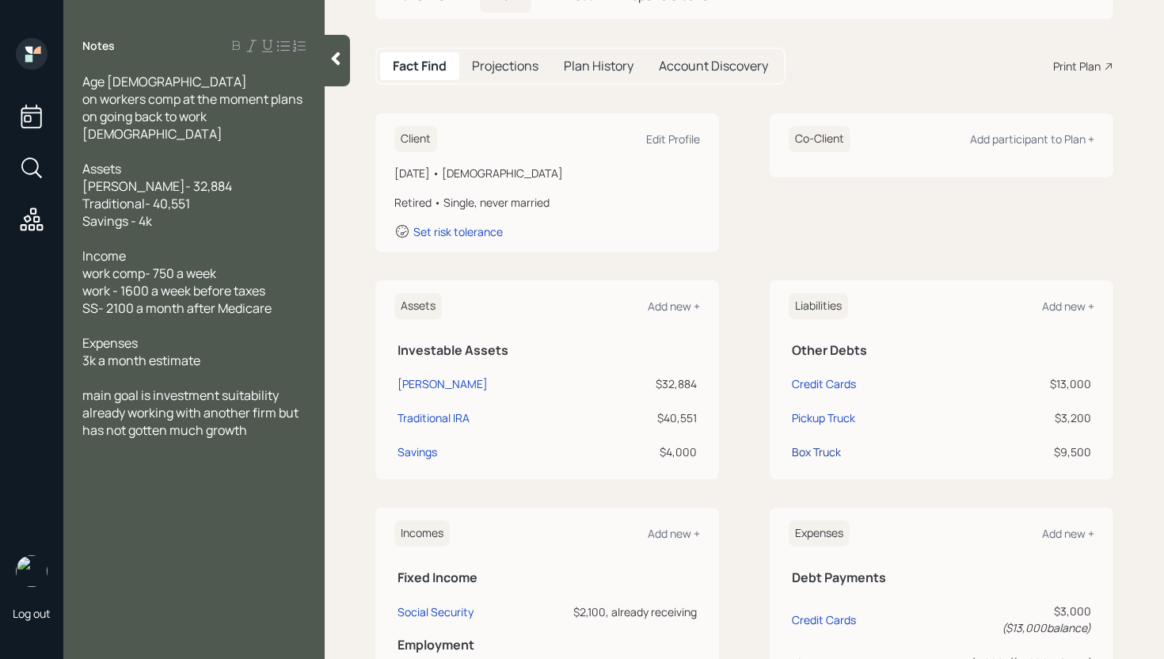
click at [811, 453] on div "Box Truck" at bounding box center [816, 452] width 49 height 17
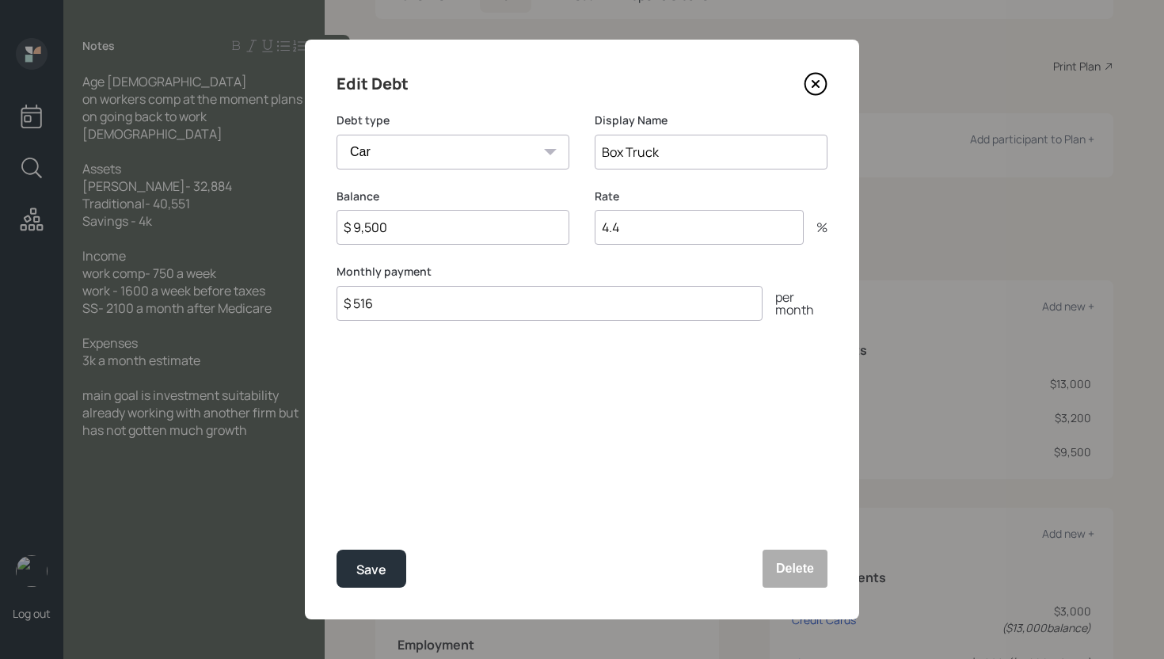
click at [419, 302] on input "$ 516" at bounding box center [550, 303] width 426 height 35
drag, startPoint x: 419, startPoint y: 302, endPoint x: 392, endPoint y: 304, distance: 27.0
click at [392, 304] on input "$ 516" at bounding box center [550, 303] width 426 height 35
type input "$ 560"
click at [337, 550] on button "Save" at bounding box center [372, 569] width 70 height 38
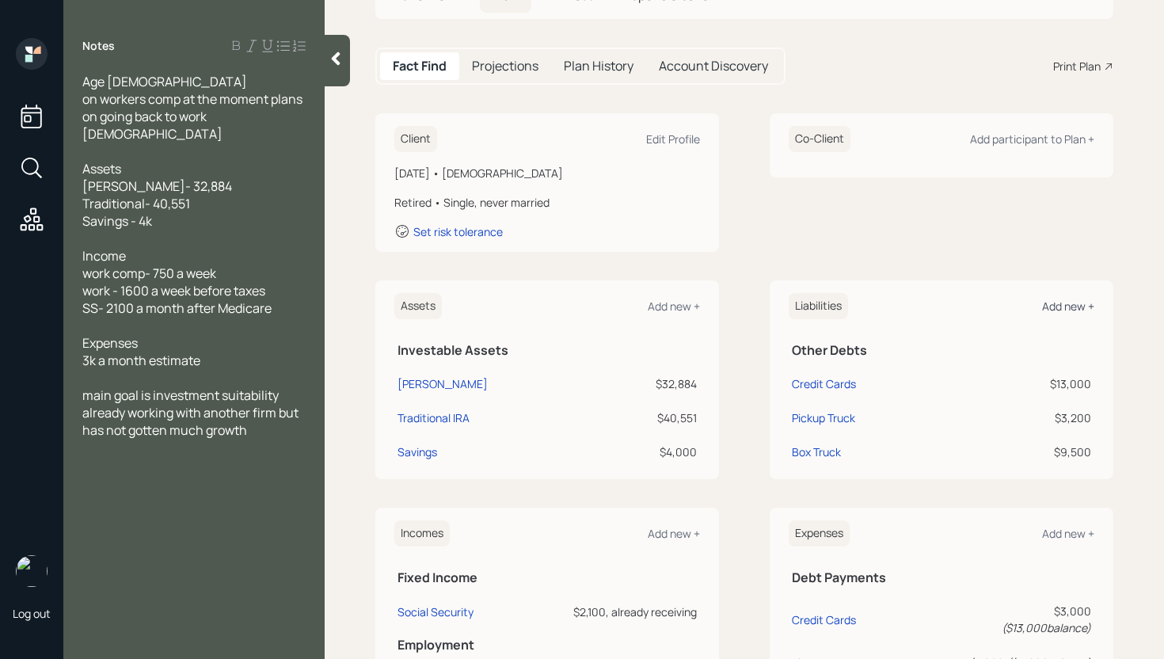
click at [1046, 299] on div "Add new +" at bounding box center [1068, 306] width 52 height 15
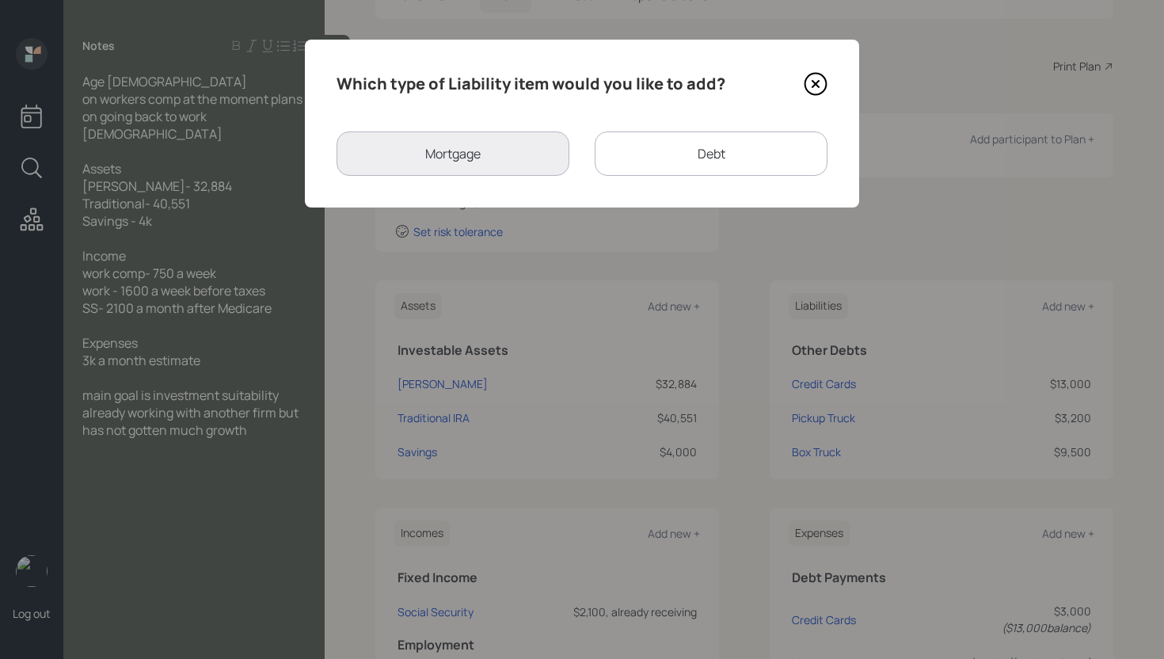
click at [635, 142] on div "Debt" at bounding box center [711, 153] width 233 height 44
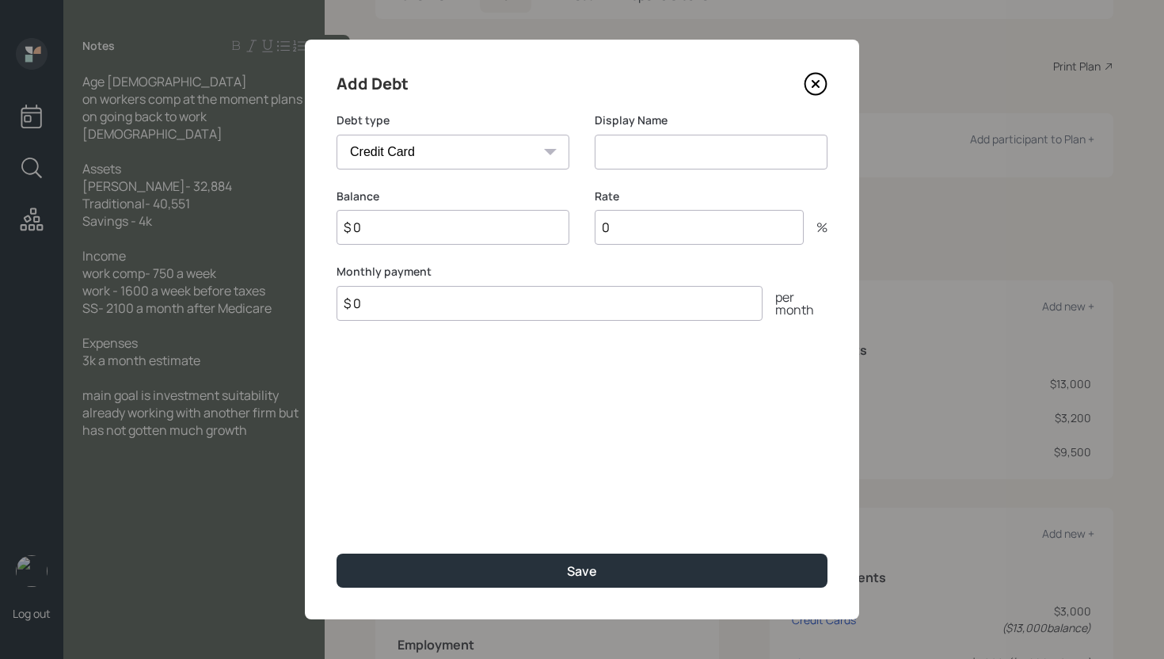
click at [508, 156] on select "Car Credit Card Medical Student Other" at bounding box center [453, 152] width 233 height 35
select select "car"
click at [337, 135] on select "Car Credit Card Medical Student Other" at bounding box center [453, 152] width 233 height 35
click at [708, 155] on input at bounding box center [711, 152] width 233 height 35
type input "Gap Loan"
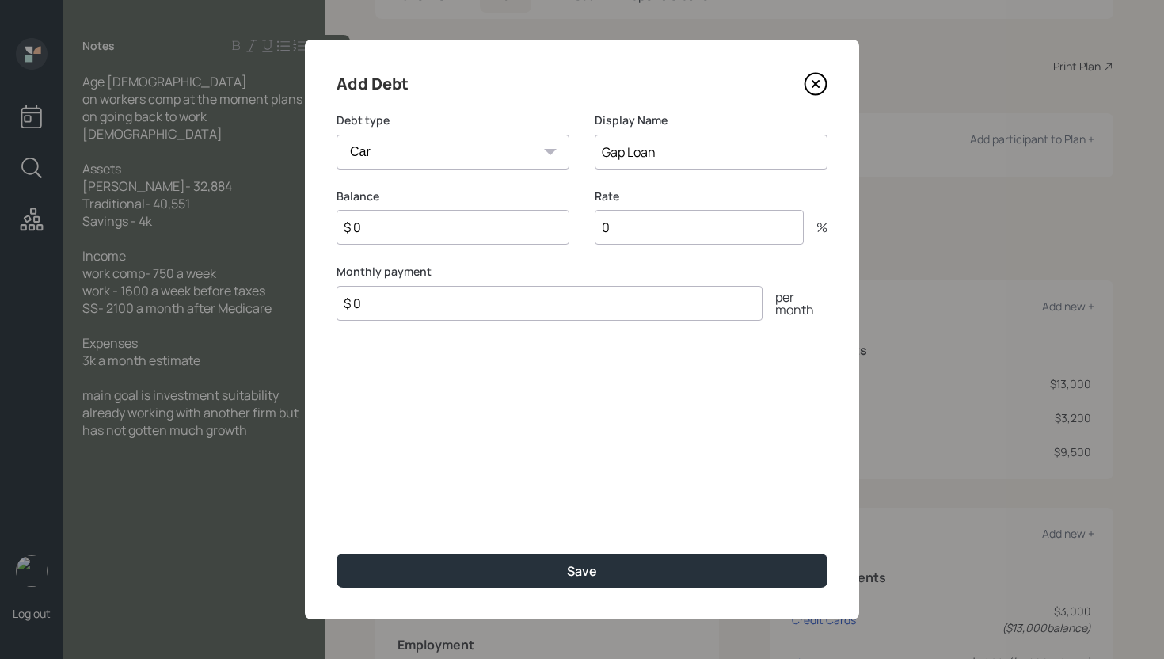
click at [483, 233] on input "$ 0" at bounding box center [453, 227] width 233 height 35
click at [482, 233] on input "$ 0" at bounding box center [453, 227] width 233 height 35
type input "$ 5,500"
click at [627, 231] on input "0" at bounding box center [699, 227] width 209 height 35
click at [626, 231] on input "0" at bounding box center [699, 227] width 209 height 35
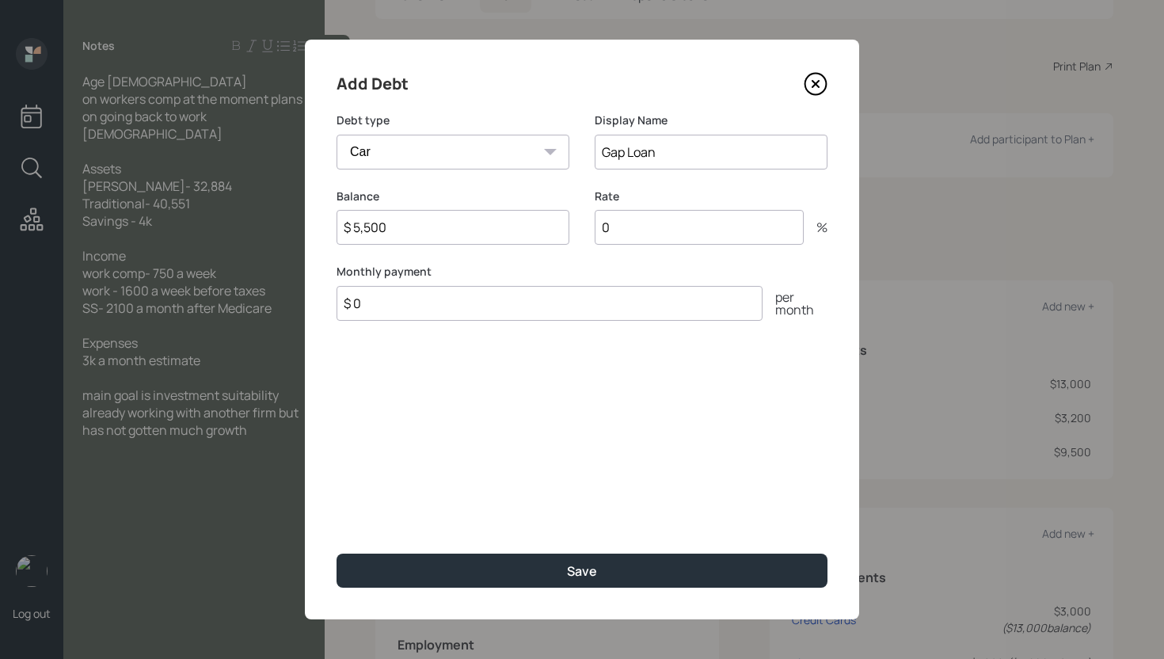
click at [624, 231] on input "0" at bounding box center [699, 227] width 209 height 35
type input "6.8"
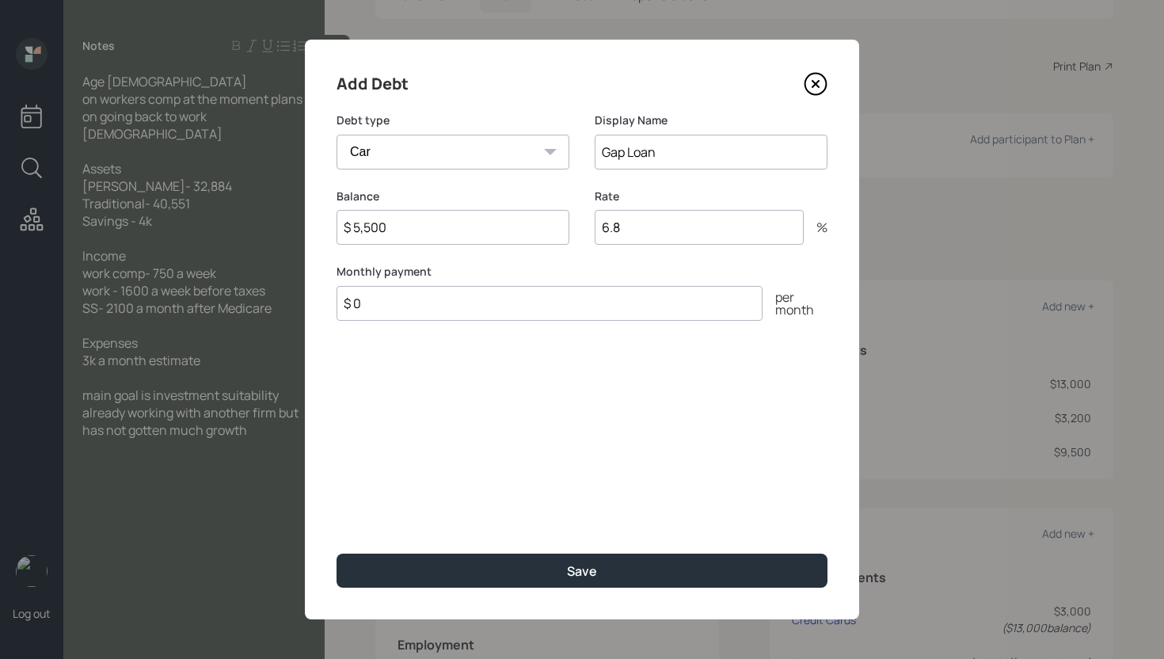
click at [604, 302] on input "$ 0" at bounding box center [550, 303] width 426 height 35
type input "$ 300"
click at [337, 554] on button "Save" at bounding box center [582, 571] width 491 height 34
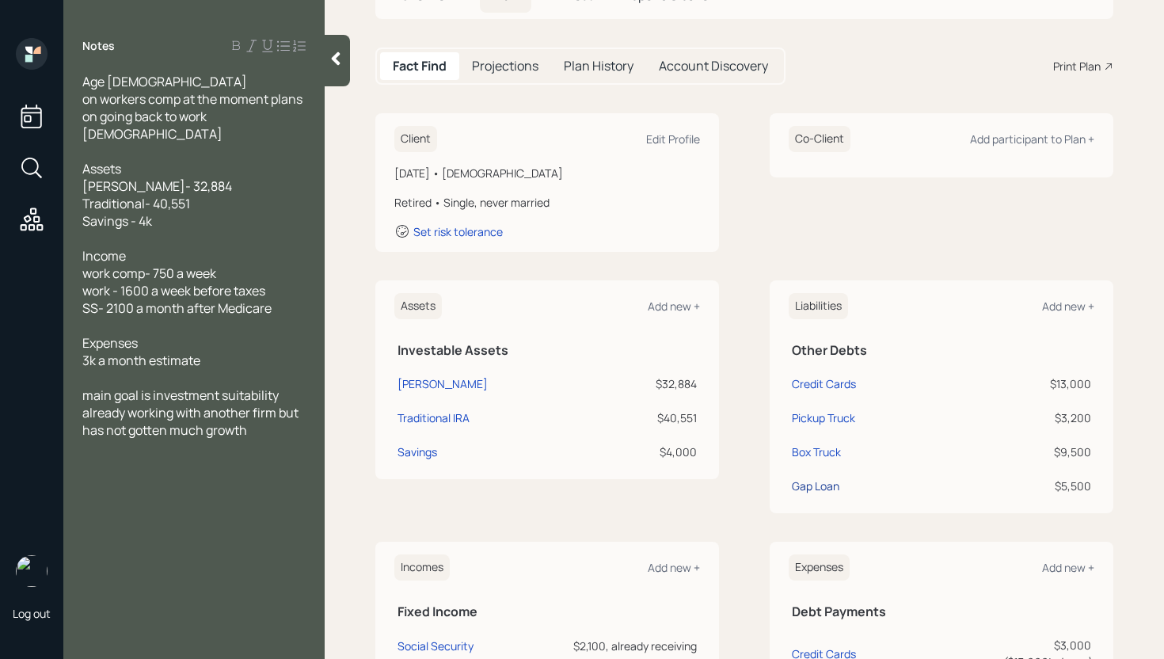
click at [812, 485] on div "Gap Loan" at bounding box center [816, 486] width 48 height 17
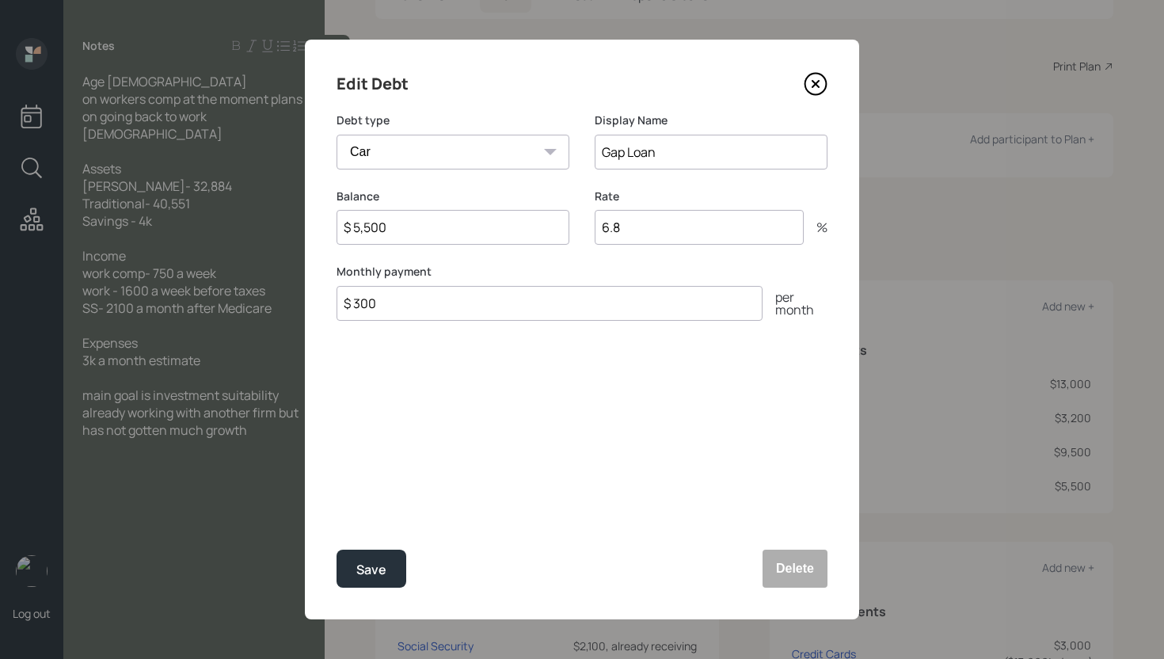
click at [604, 149] on input "Gap Loan" at bounding box center [711, 152] width 233 height 35
type input "Box Truck Gap Loan"
click at [337, 550] on button "Save" at bounding box center [372, 569] width 70 height 38
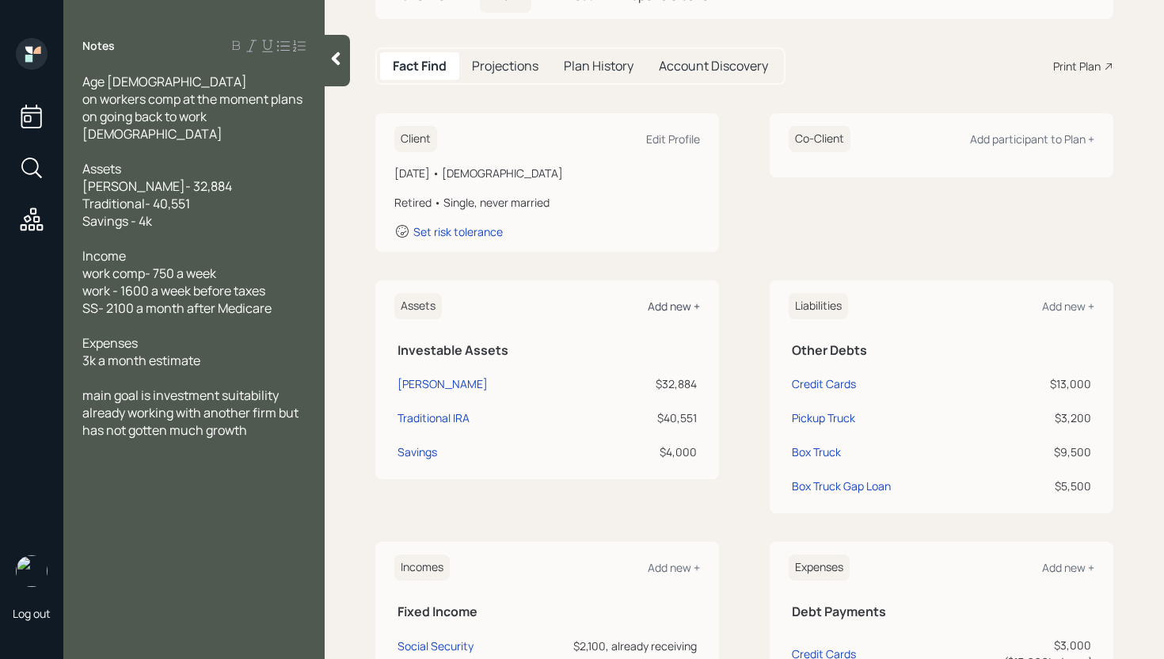
click at [664, 303] on div "Add new +" at bounding box center [674, 306] width 52 height 15
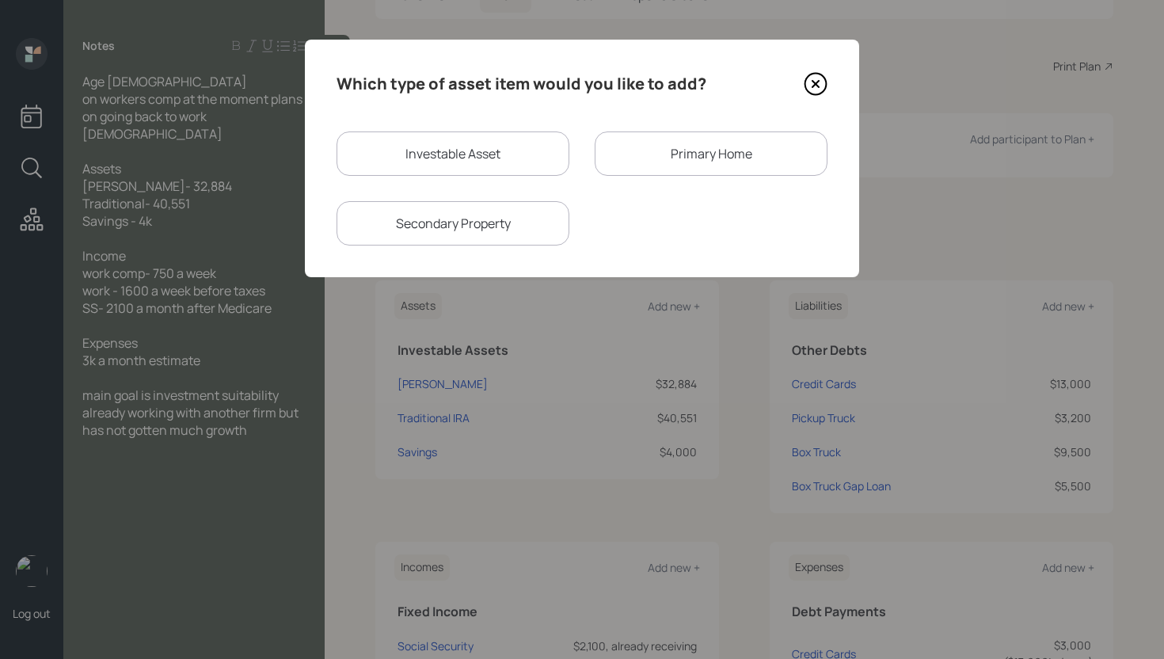
click at [737, 156] on div "Primary Home" at bounding box center [711, 153] width 233 height 44
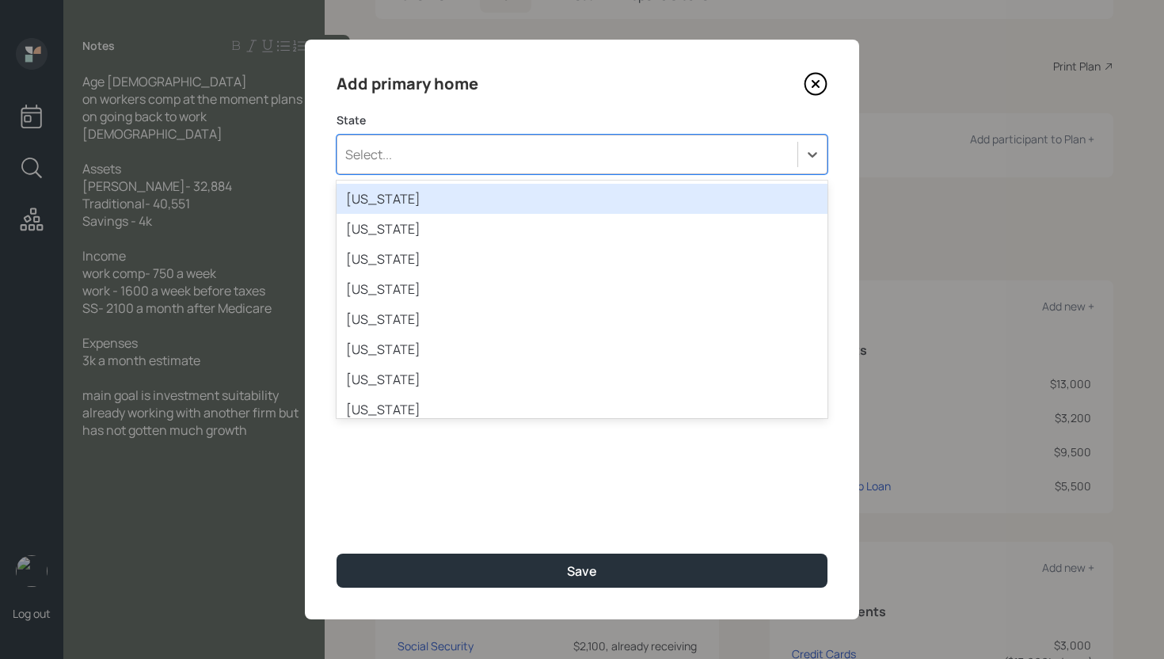
click at [533, 145] on div "Select..." at bounding box center [567, 154] width 460 height 27
type input "ten"
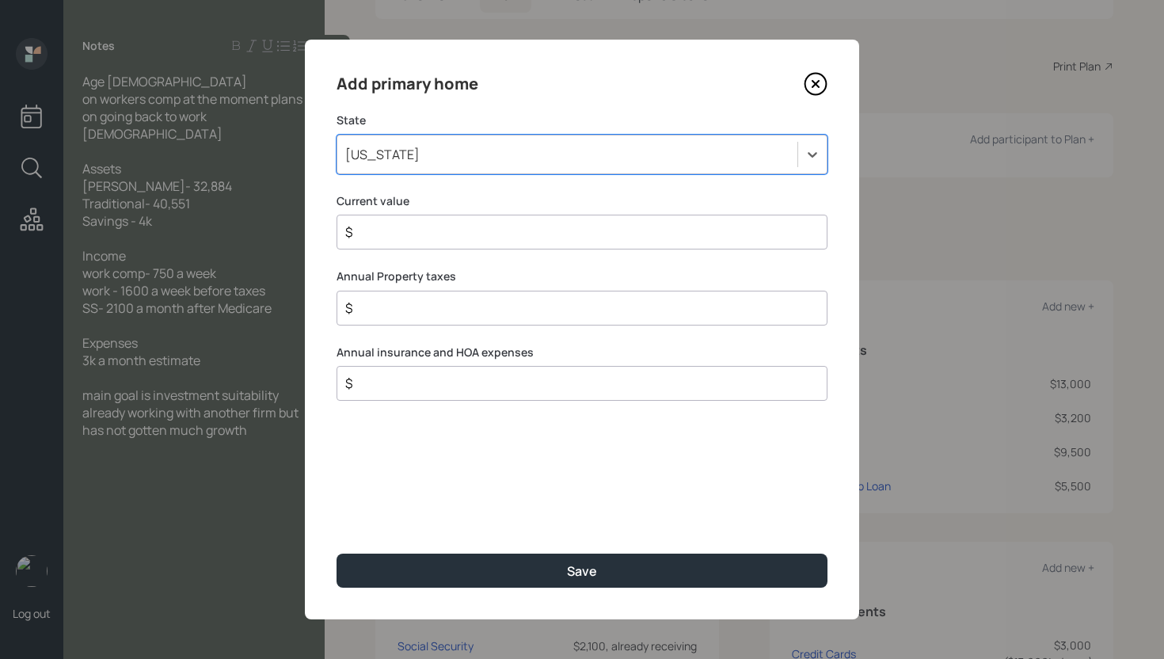
click at [452, 236] on input "$" at bounding box center [576, 232] width 464 height 19
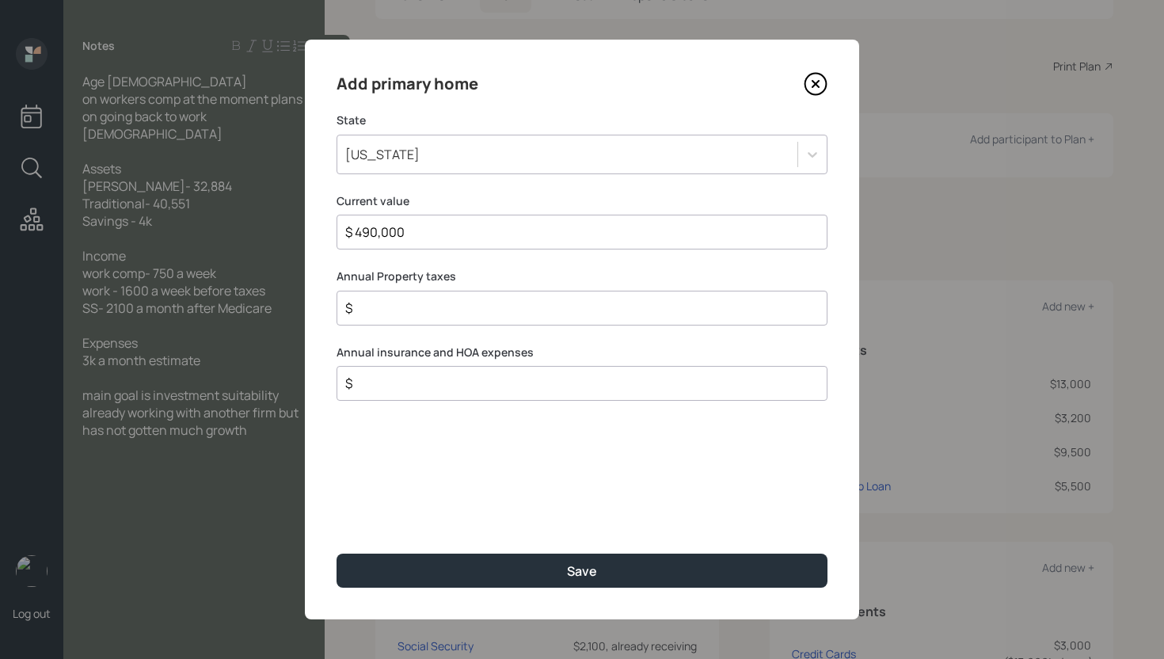
type input "$ 490,000"
type input "$ 4,560"
click at [478, 284] on label "Annual Property taxes" at bounding box center [582, 277] width 491 height 16
click at [471, 310] on input "$" at bounding box center [576, 308] width 464 height 19
click at [399, 302] on input "$" at bounding box center [576, 308] width 464 height 19
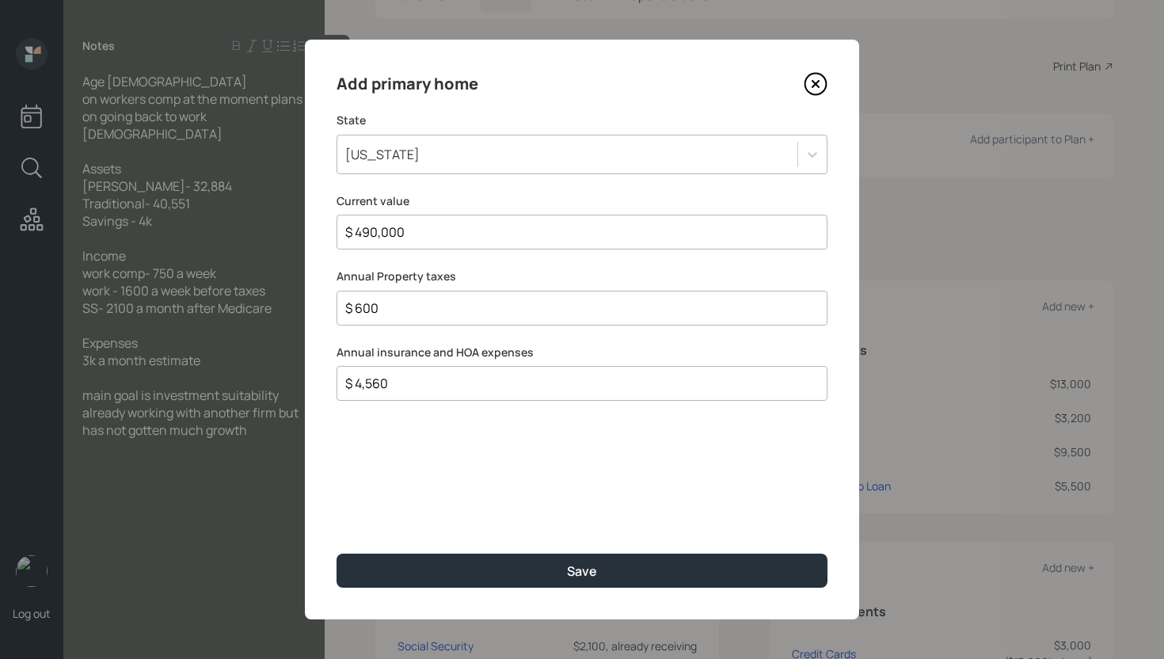
type input "$ 600"
drag, startPoint x: 466, startPoint y: 435, endPoint x: 479, endPoint y: 466, distance: 33.7
click at [467, 436] on div "Add primary home State Tennessee Current value $ 490,000 Annual Property taxes …" at bounding box center [582, 330] width 555 height 580
click at [373, 392] on input "$ 4,560" at bounding box center [576, 383] width 464 height 19
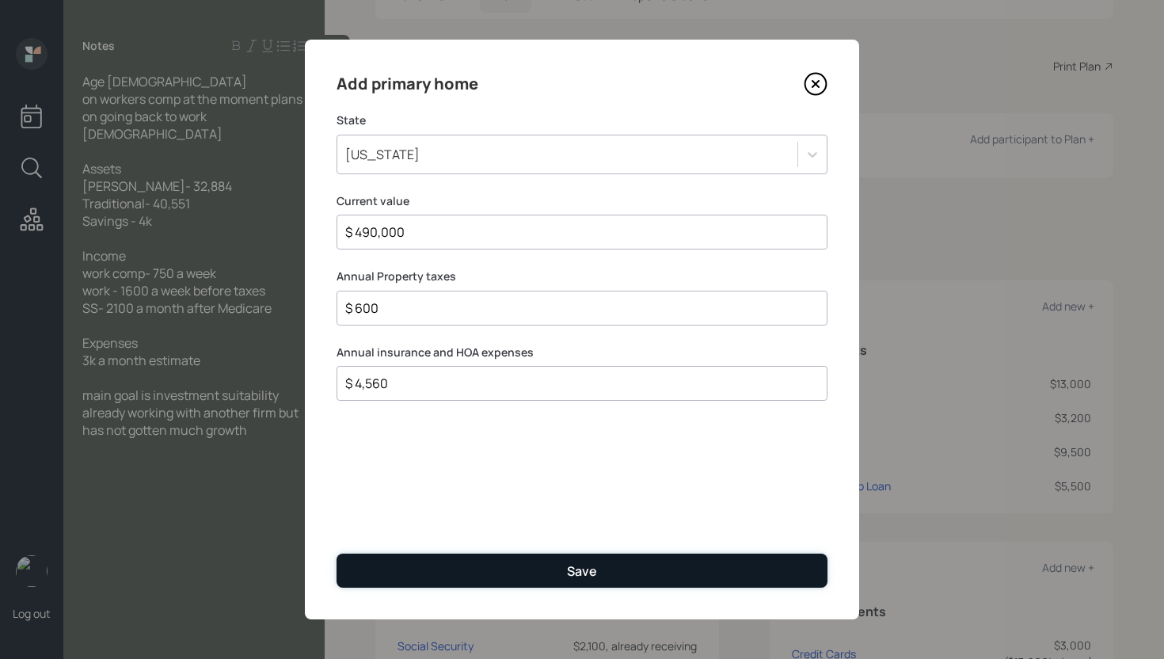
click at [506, 574] on button "Save" at bounding box center [582, 571] width 491 height 34
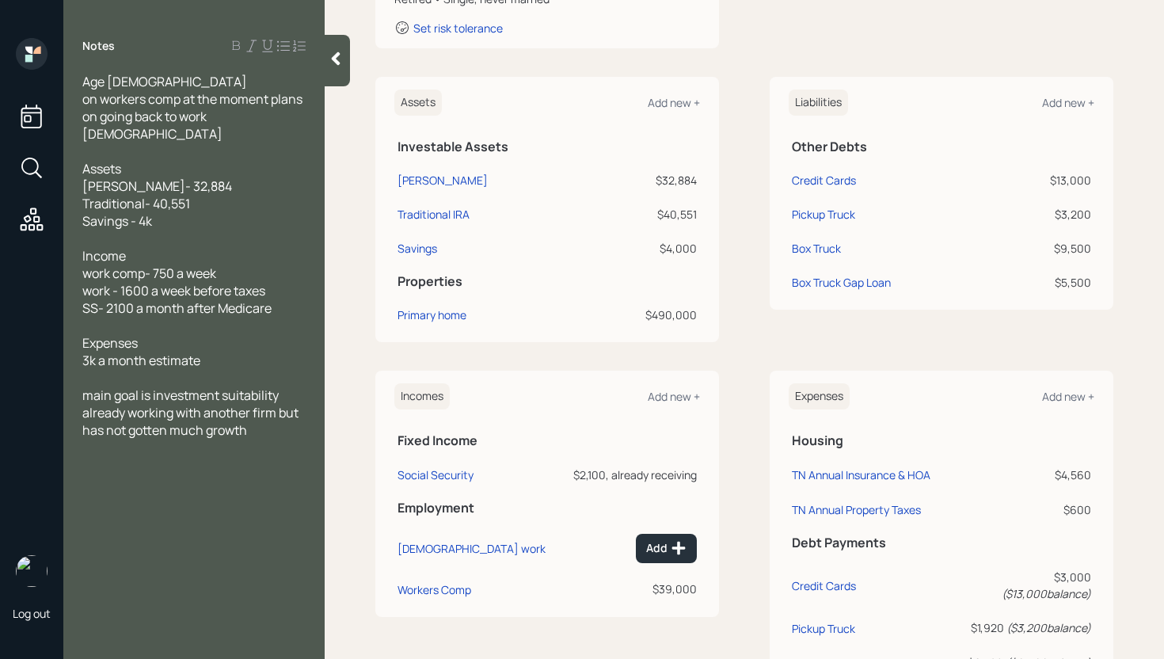
scroll to position [344, 0]
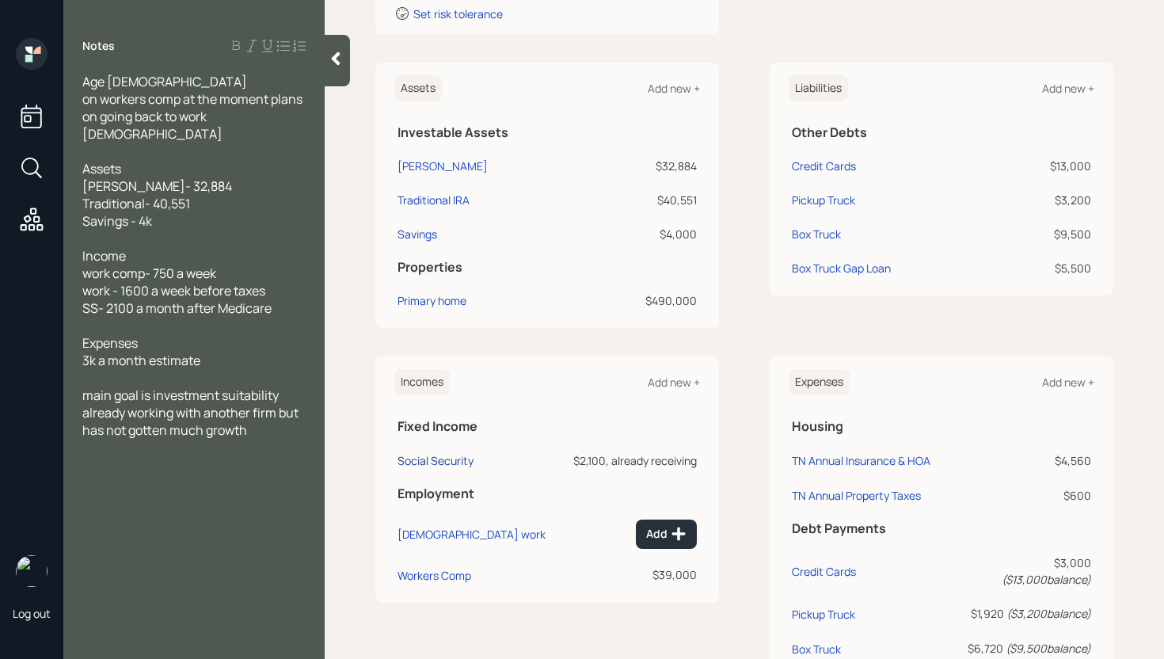
click at [444, 461] on div "Social Security" at bounding box center [436, 460] width 76 height 15
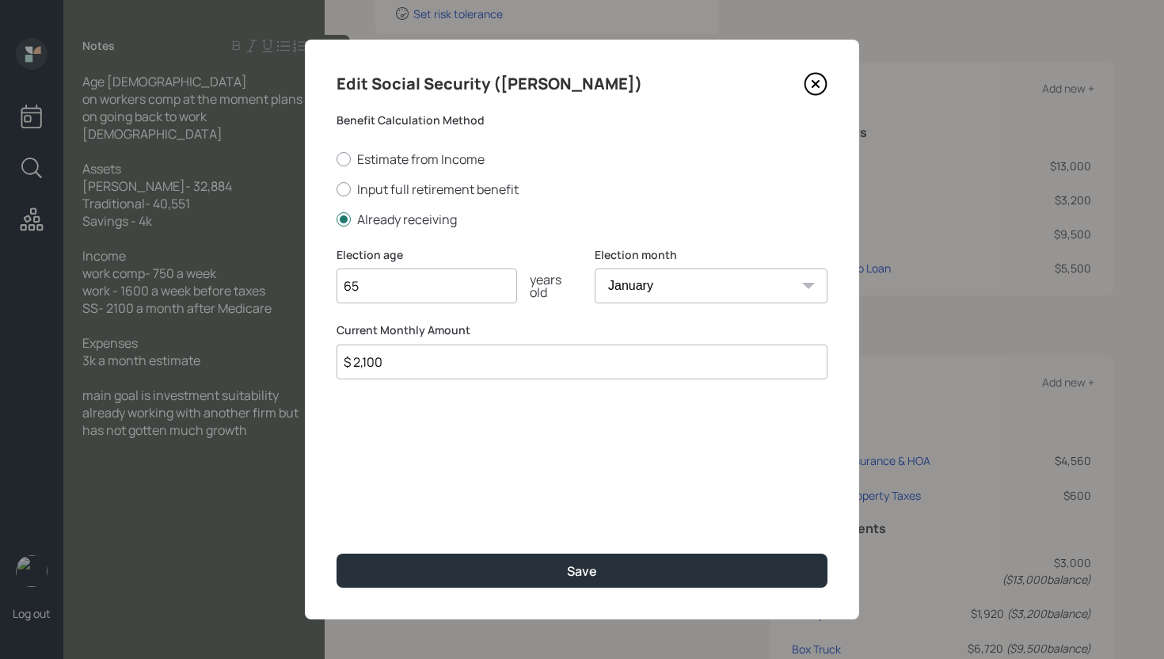
drag, startPoint x: 369, startPoint y: 361, endPoint x: 398, endPoint y: 361, distance: 29.3
click at [398, 361] on input "$ 2,100" at bounding box center [582, 362] width 491 height 35
click at [412, 364] on input "$ 2,100" at bounding box center [582, 362] width 491 height 35
drag, startPoint x: 396, startPoint y: 365, endPoint x: 369, endPoint y: 364, distance: 26.9
click at [361, 364] on input "$ 2,100" at bounding box center [582, 362] width 491 height 35
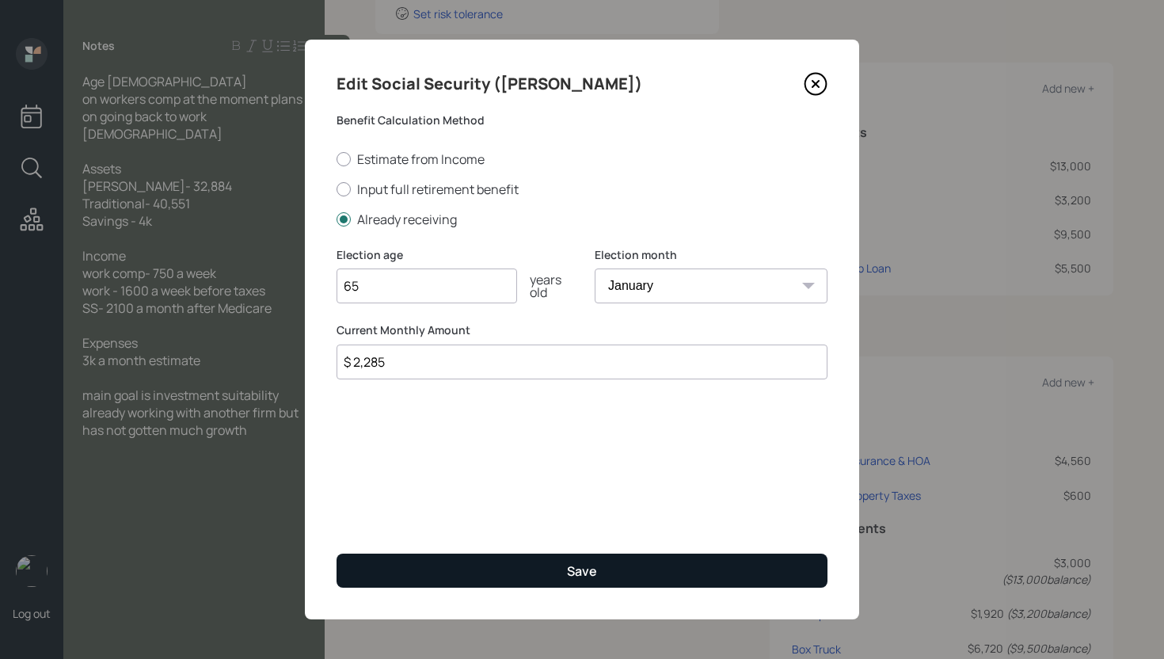
type input "$ 2,285"
drag, startPoint x: 659, startPoint y: 578, endPoint x: 654, endPoint y: 570, distance: 9.2
click at [659, 578] on button "Save" at bounding box center [582, 571] width 491 height 34
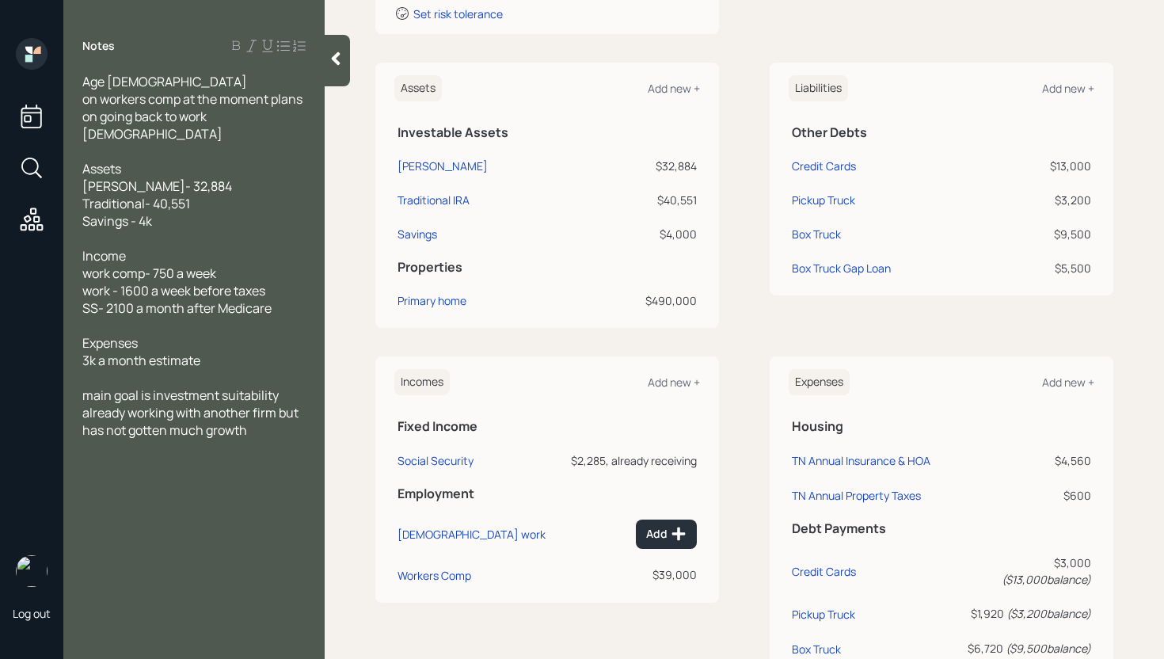
click at [731, 406] on div "Incomes Add new + Fixed Income Social Security $2,285, already receiving Employ…" at bounding box center [744, 637] width 738 height 562
click at [452, 576] on div "Workers Comp" at bounding box center [435, 575] width 74 height 15
select select "other"
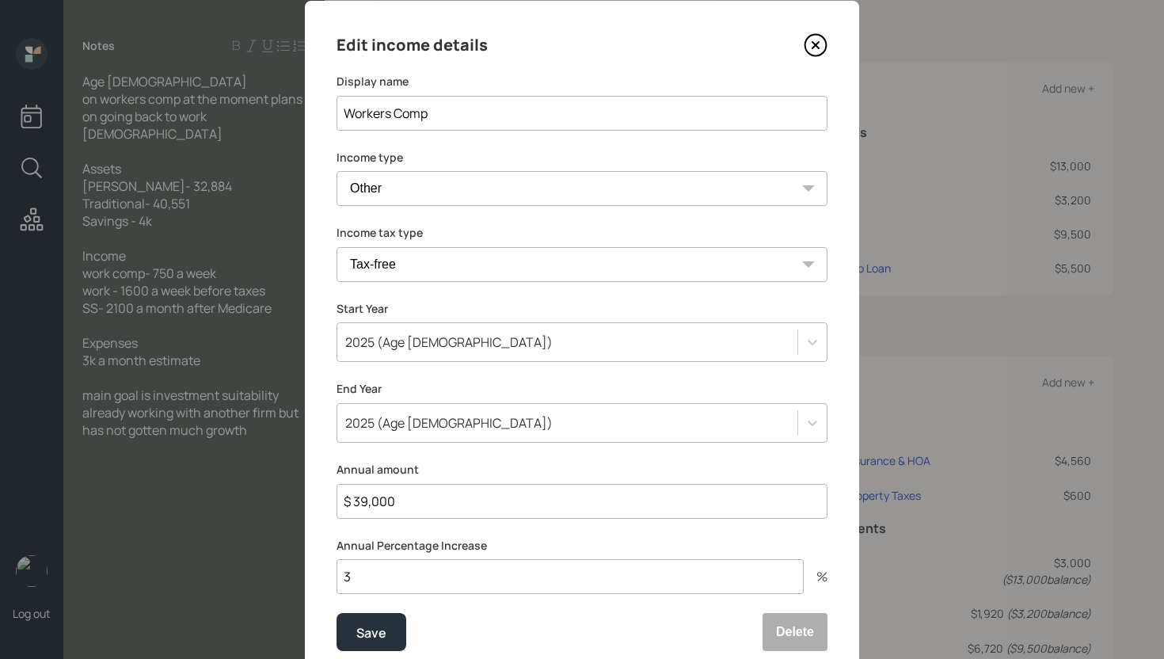
scroll to position [102, 0]
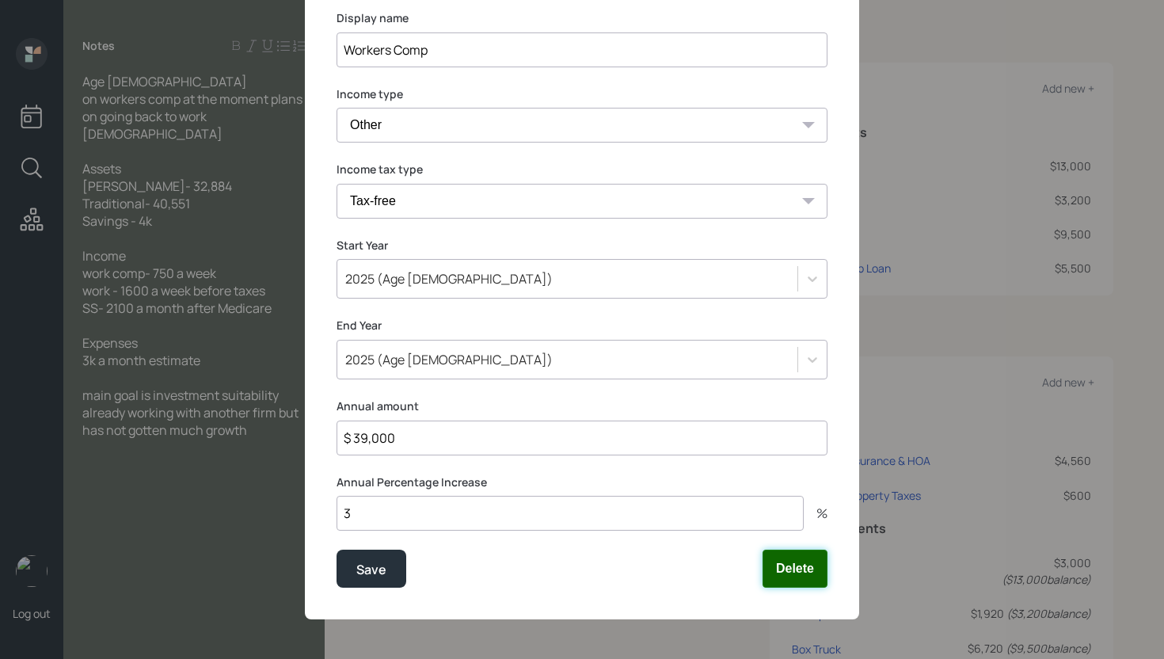
click at [798, 566] on button "Delete" at bounding box center [795, 569] width 65 height 38
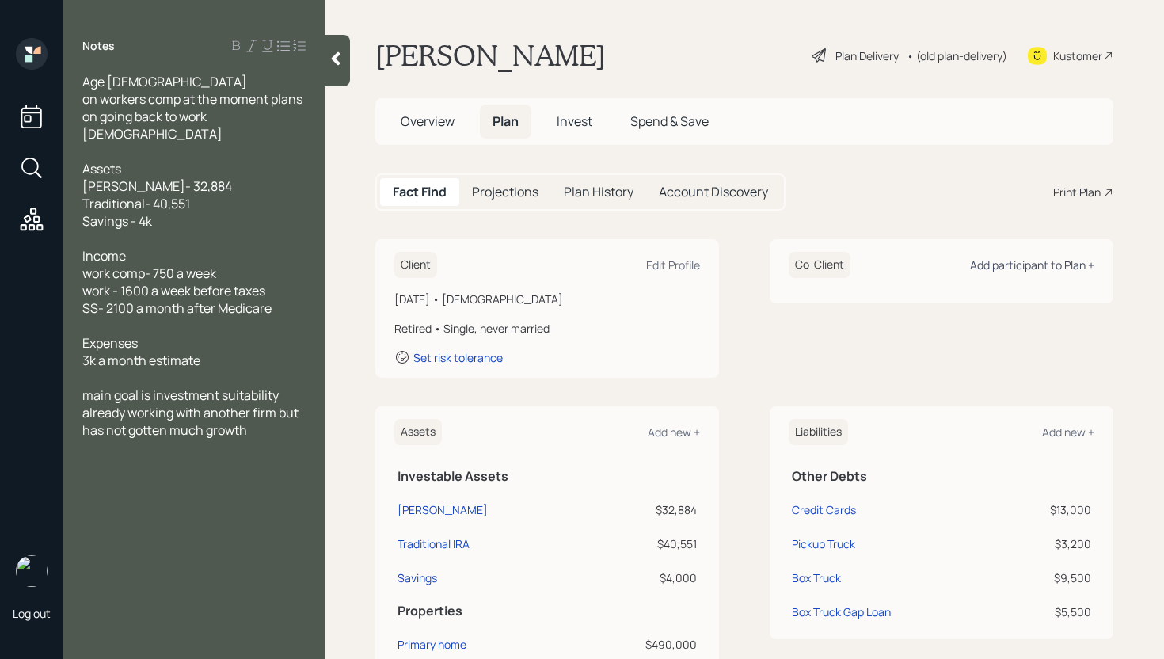
click at [1042, 264] on div "Add participant to Plan +" at bounding box center [1032, 264] width 124 height 15
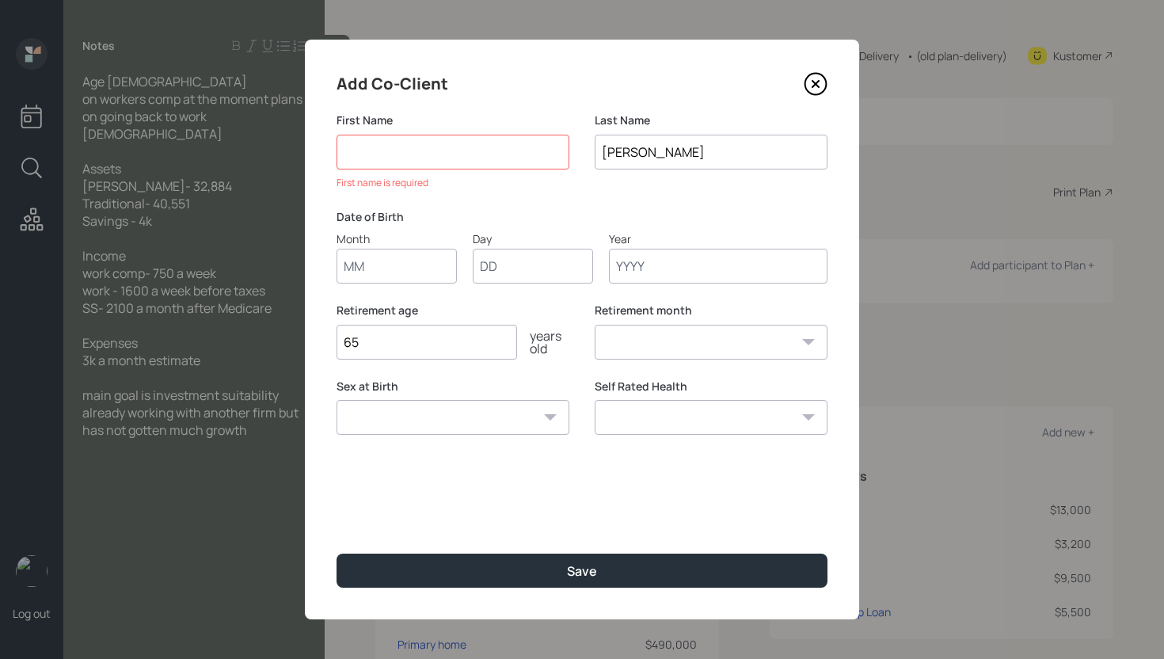
click at [814, 86] on icon at bounding box center [816, 84] width 6 height 6
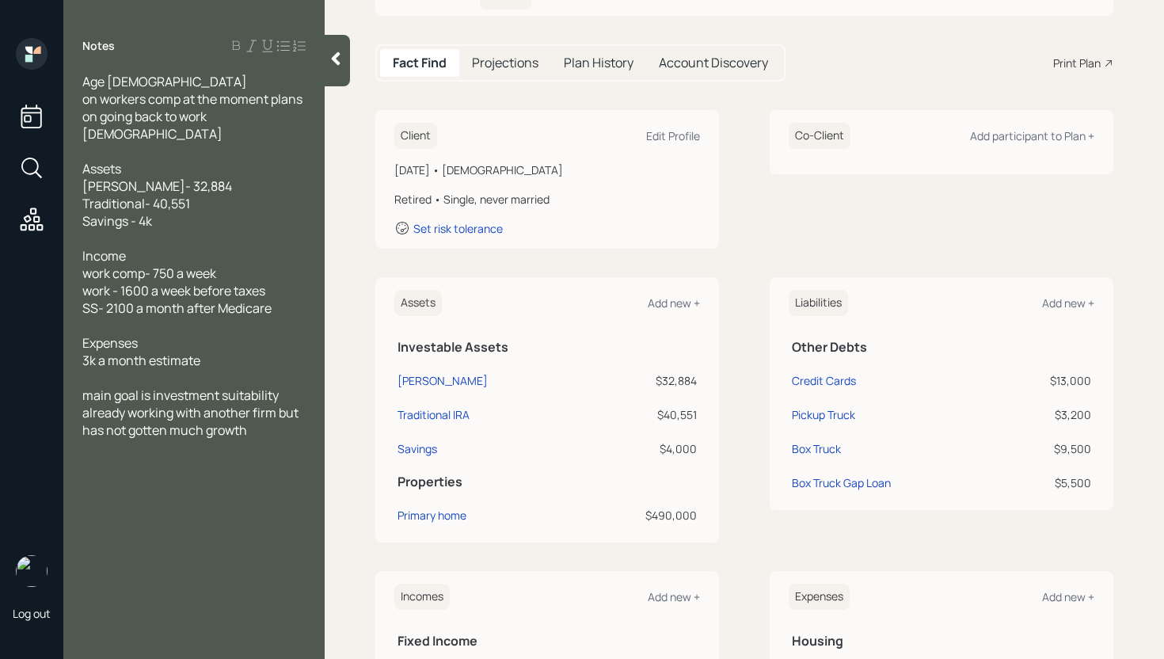
scroll to position [151, 0]
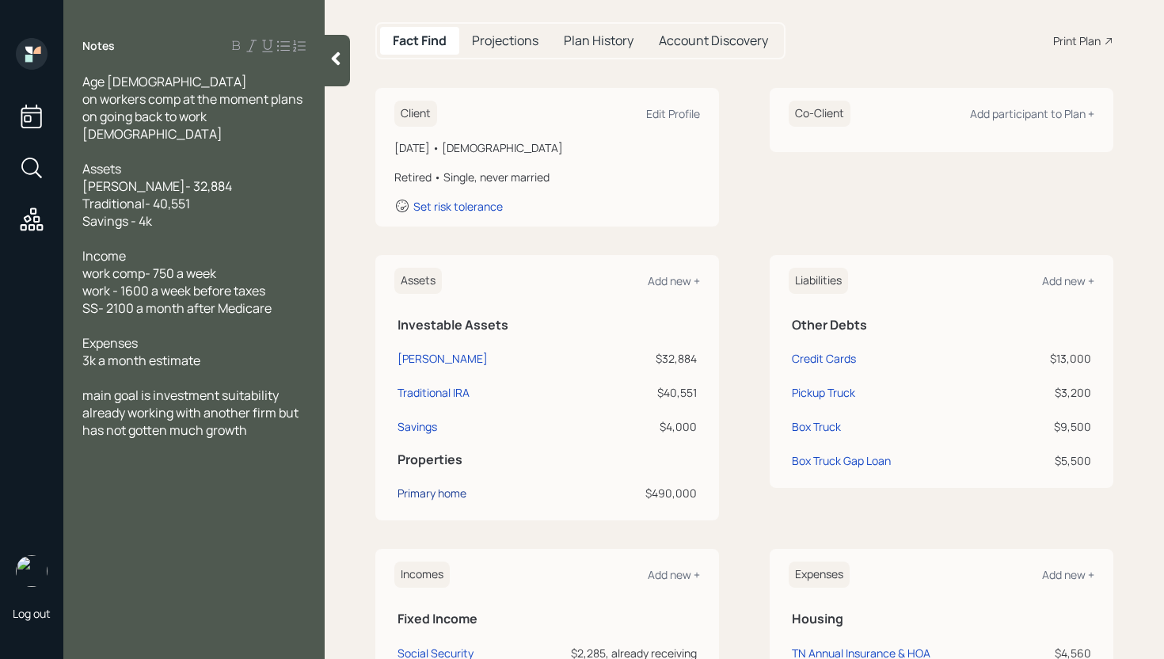
click at [442, 494] on div "Primary home" at bounding box center [432, 493] width 69 height 17
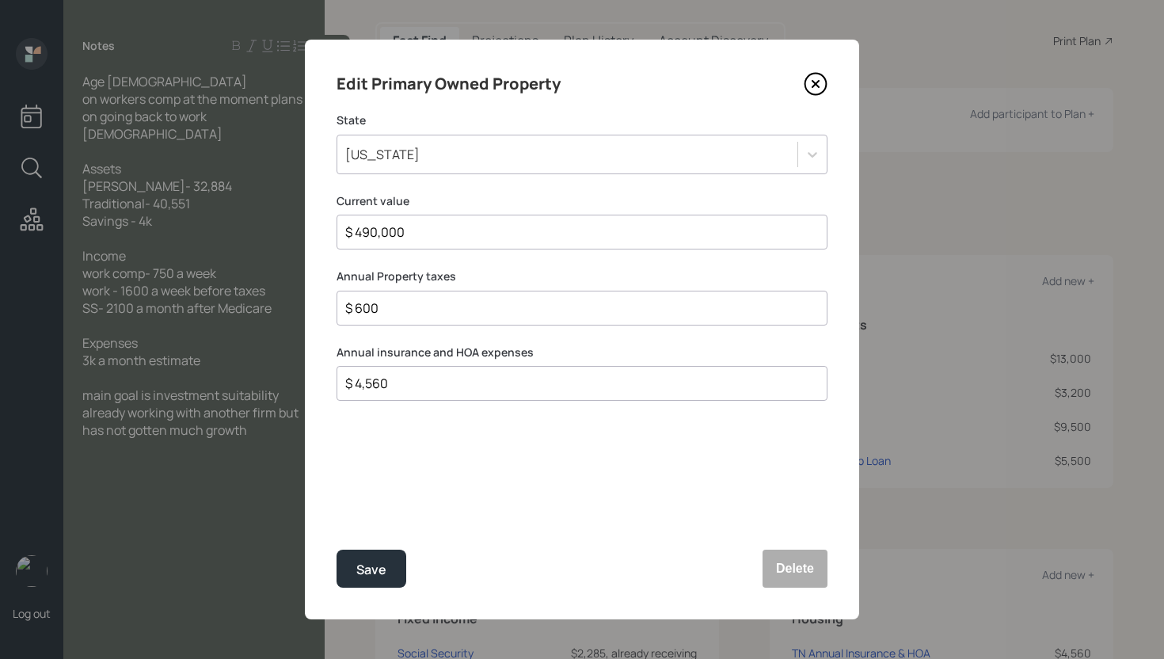
click at [411, 307] on input "$ 600" at bounding box center [576, 308] width 464 height 19
type input "$ 598"
click at [384, 582] on button "Save" at bounding box center [372, 569] width 70 height 38
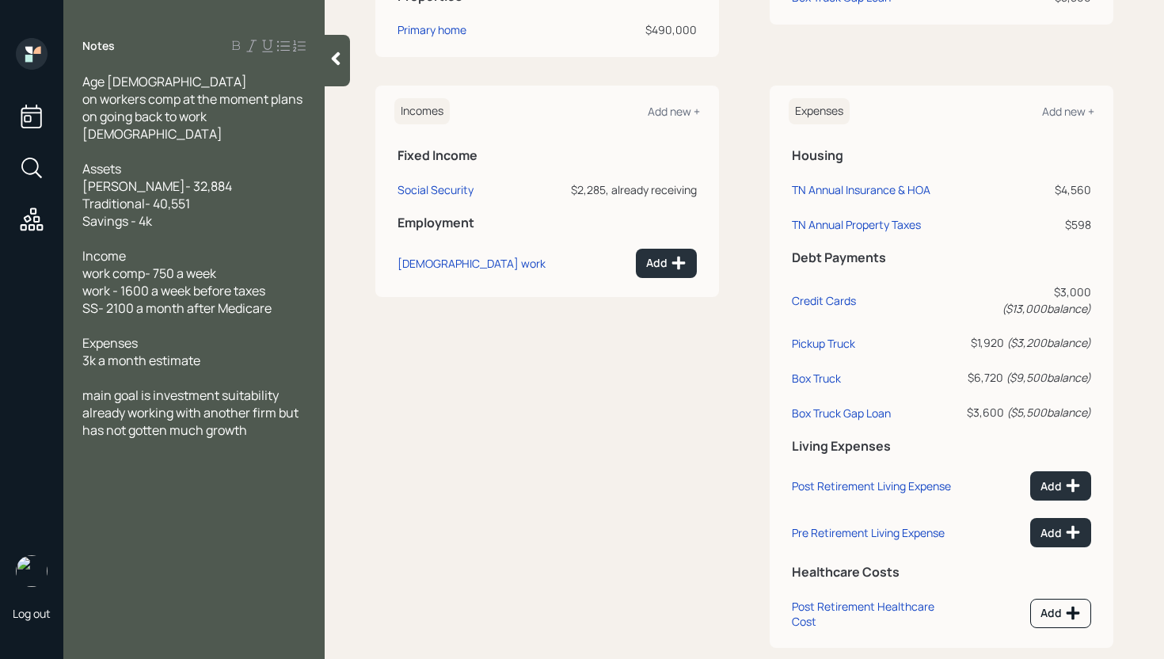
scroll to position [629, 0]
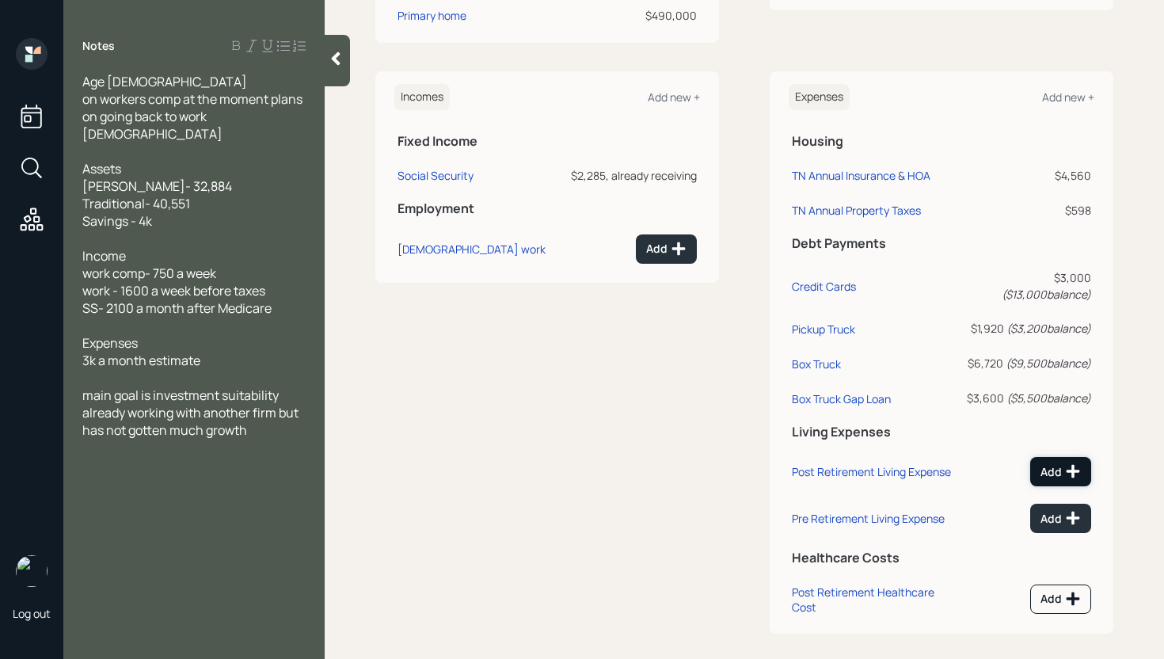
click at [1067, 478] on icon at bounding box center [1073, 471] width 13 height 13
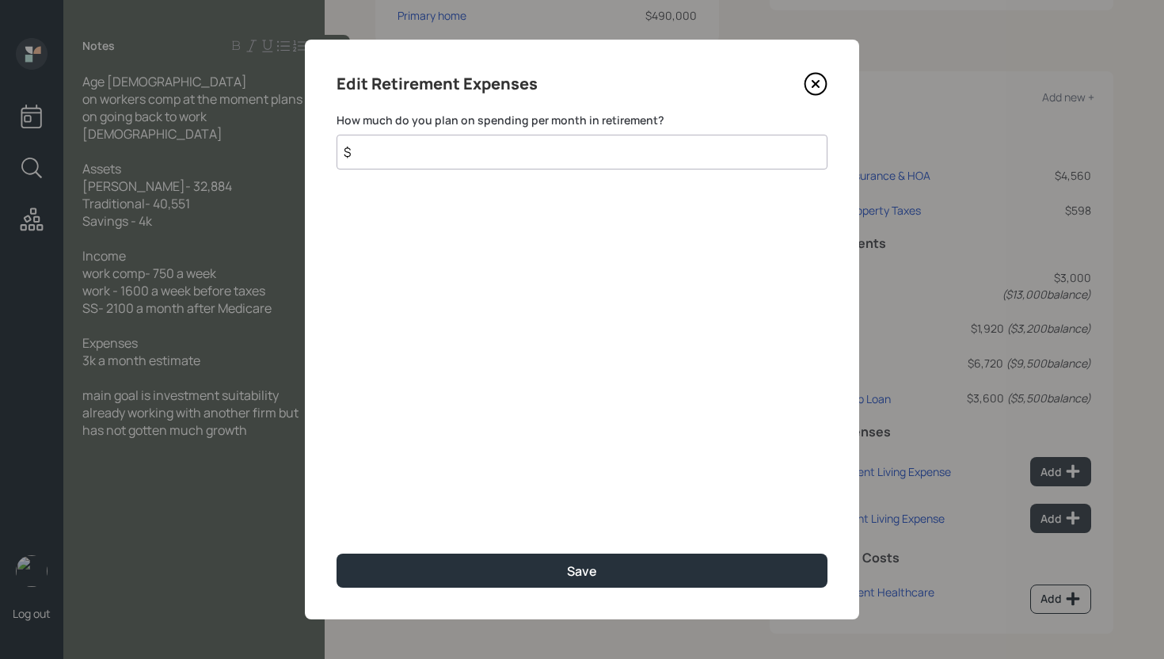
click at [593, 153] on input "$" at bounding box center [582, 152] width 491 height 35
type input "$ 1,000"
click at [337, 554] on button "Save" at bounding box center [582, 571] width 491 height 34
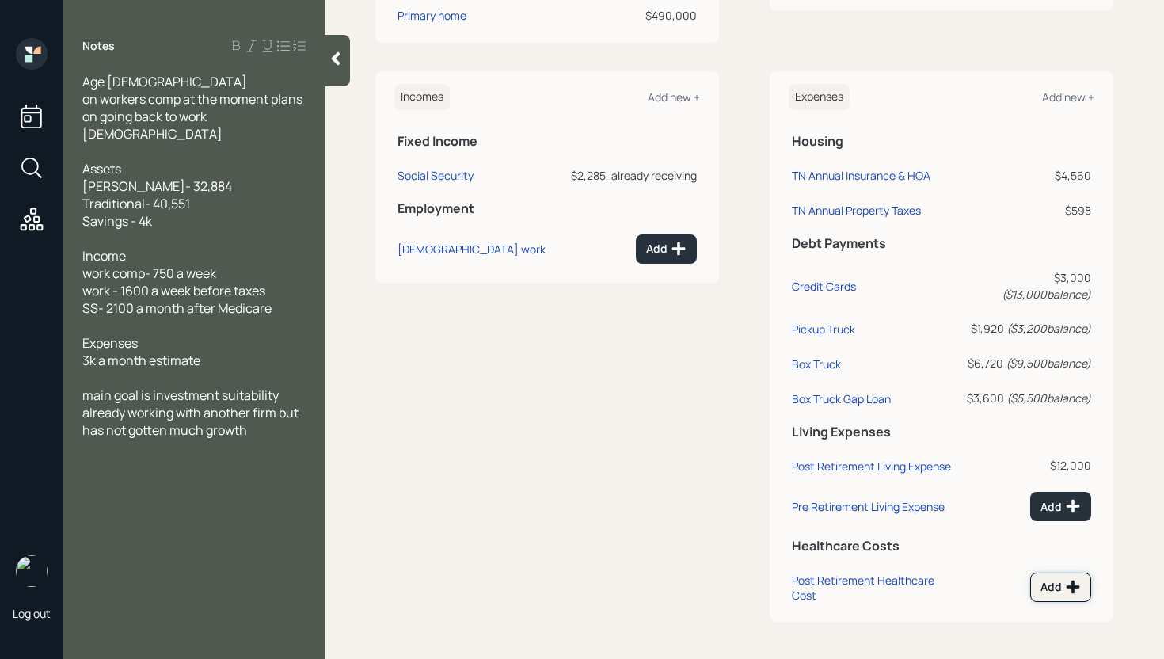
click at [1065, 595] on icon at bounding box center [1073, 587] width 16 height 16
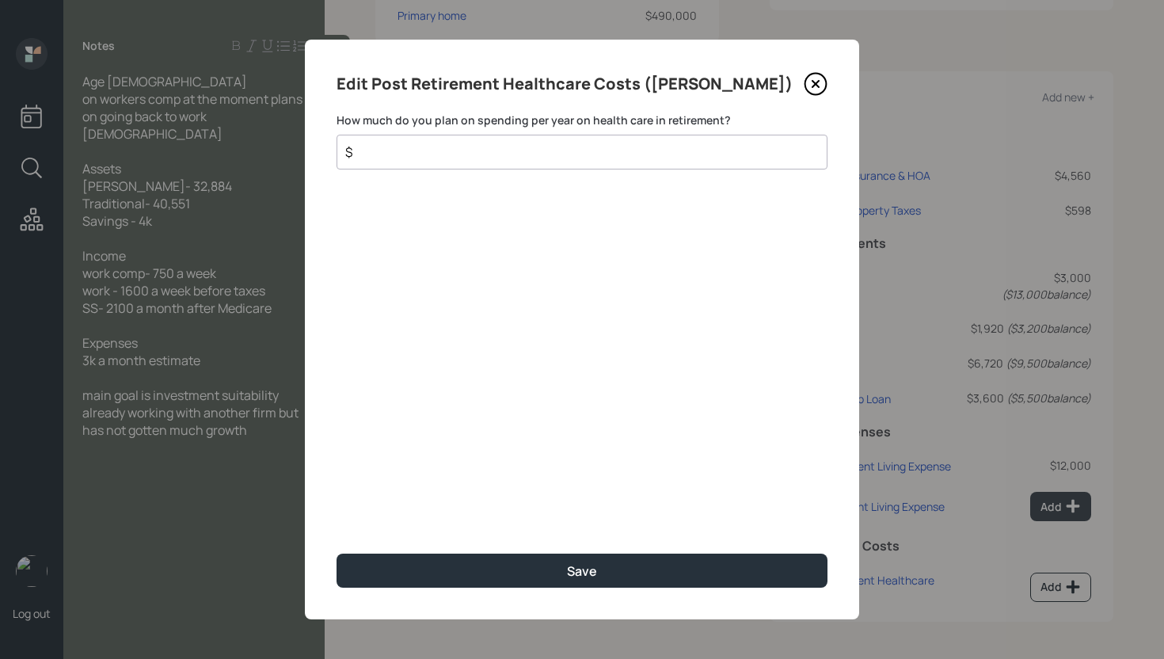
click at [520, 154] on input "$" at bounding box center [576, 152] width 464 height 19
type input "$ 2,220"
click at [337, 554] on button "Save" at bounding box center [582, 571] width 491 height 34
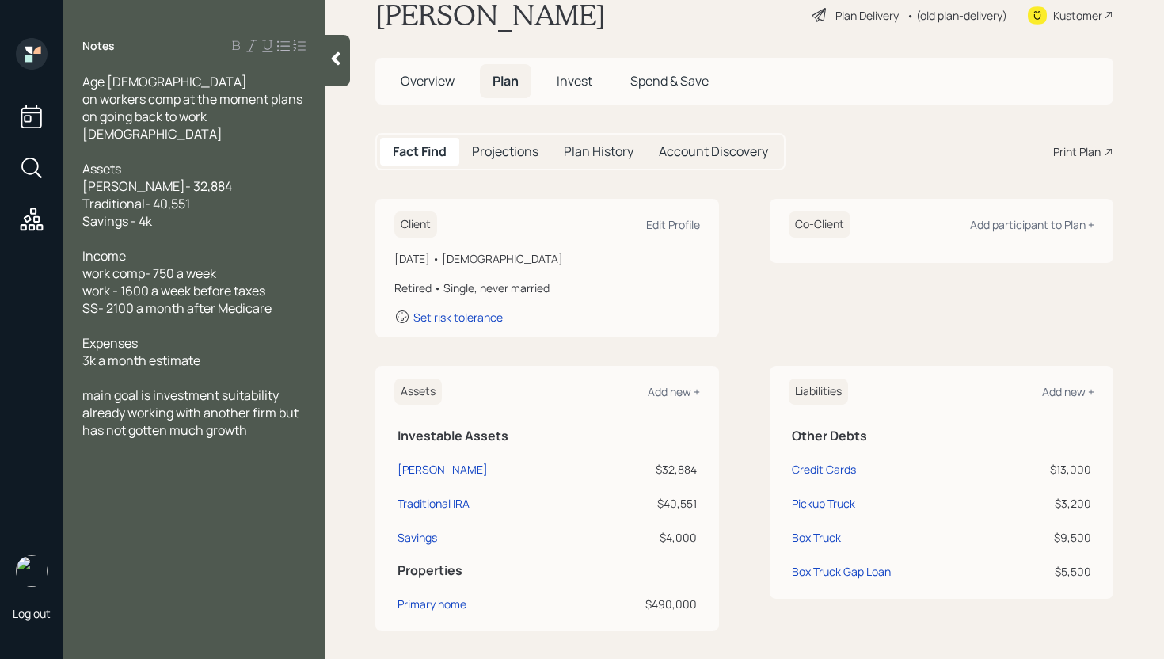
scroll to position [273, 0]
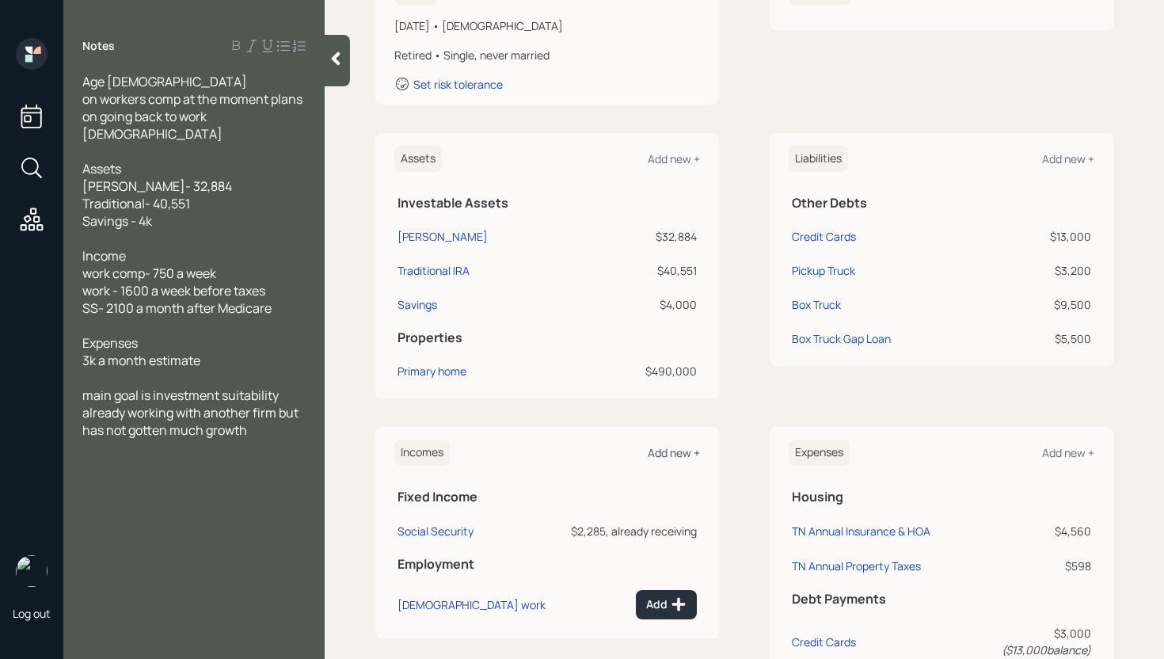
click at [670, 453] on div "Add new +" at bounding box center [674, 452] width 52 height 15
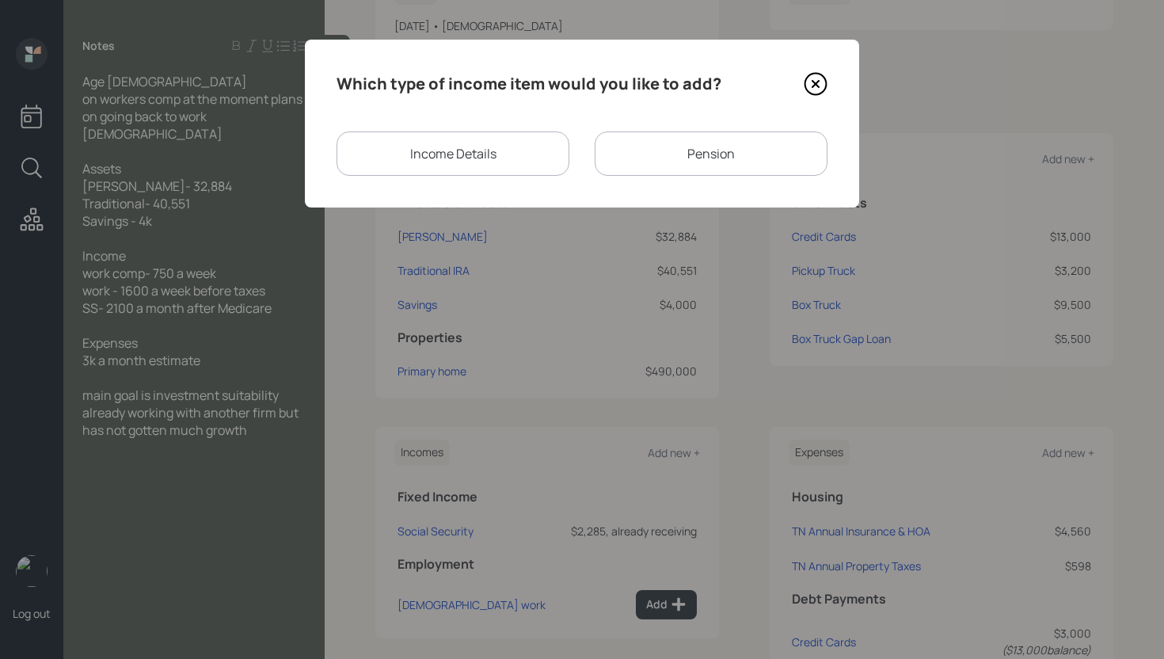
click at [475, 161] on div "Income Details" at bounding box center [453, 153] width 233 height 44
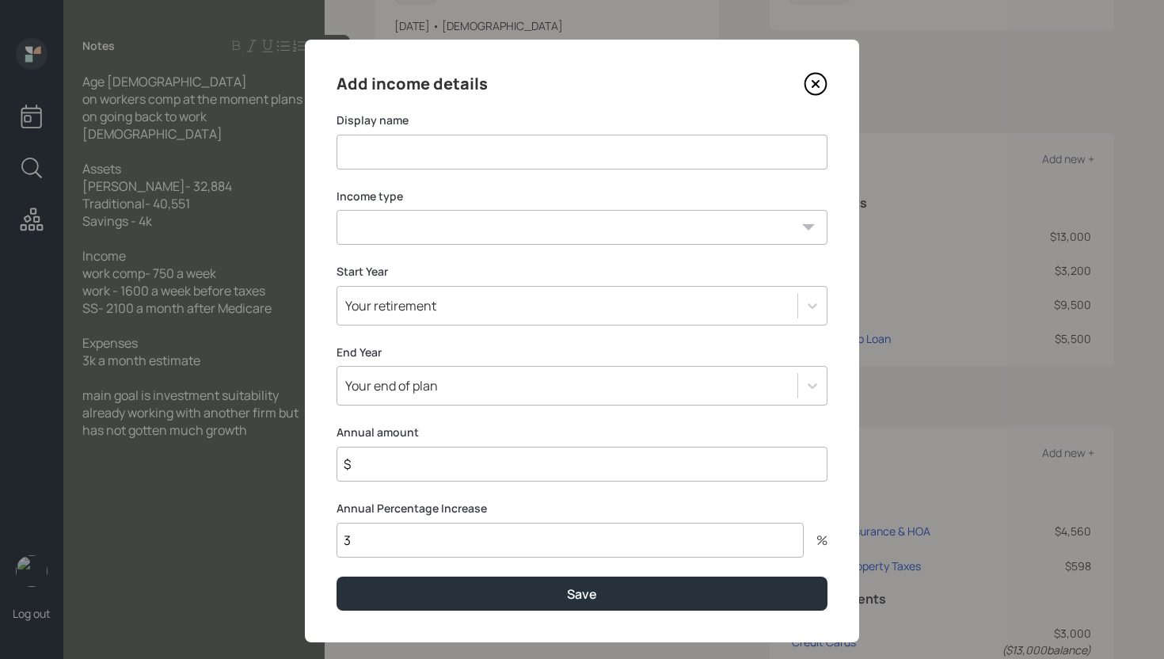
click at [543, 463] on input "$" at bounding box center [582, 464] width 491 height 35
type input "$ 14,400"
click at [537, 156] on input at bounding box center [582, 152] width 491 height 35
type input "Kathy's Social Security"
click at [816, 83] on icon at bounding box center [816, 84] width 24 height 24
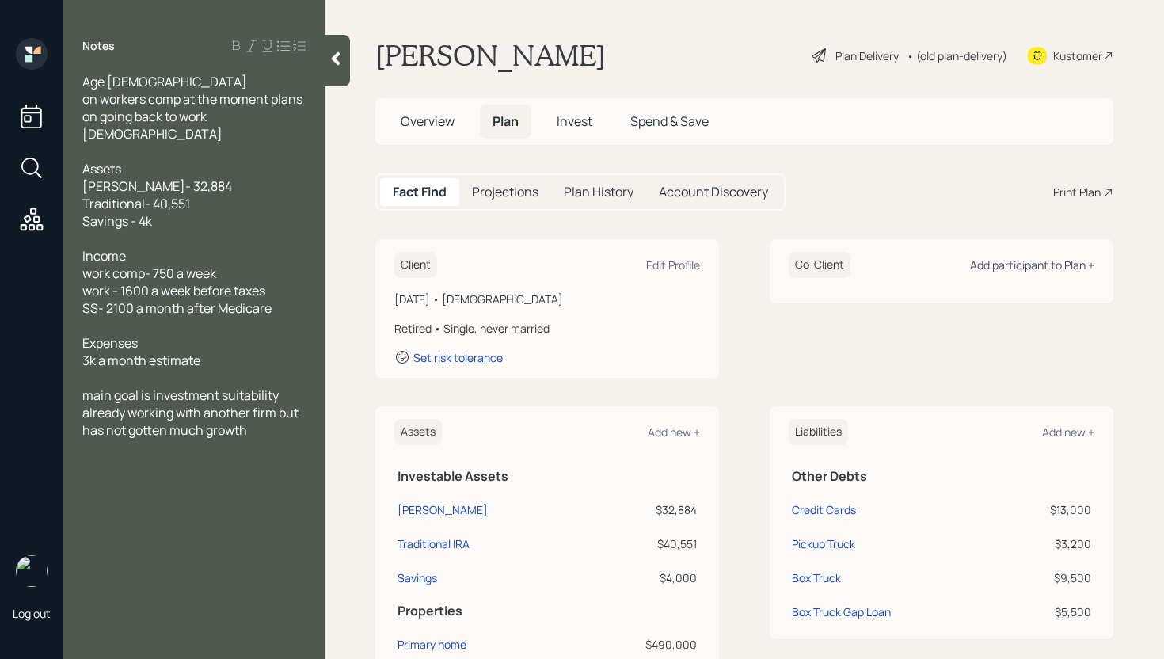
click at [1034, 261] on div "Add participant to Plan +" at bounding box center [1032, 264] width 124 height 15
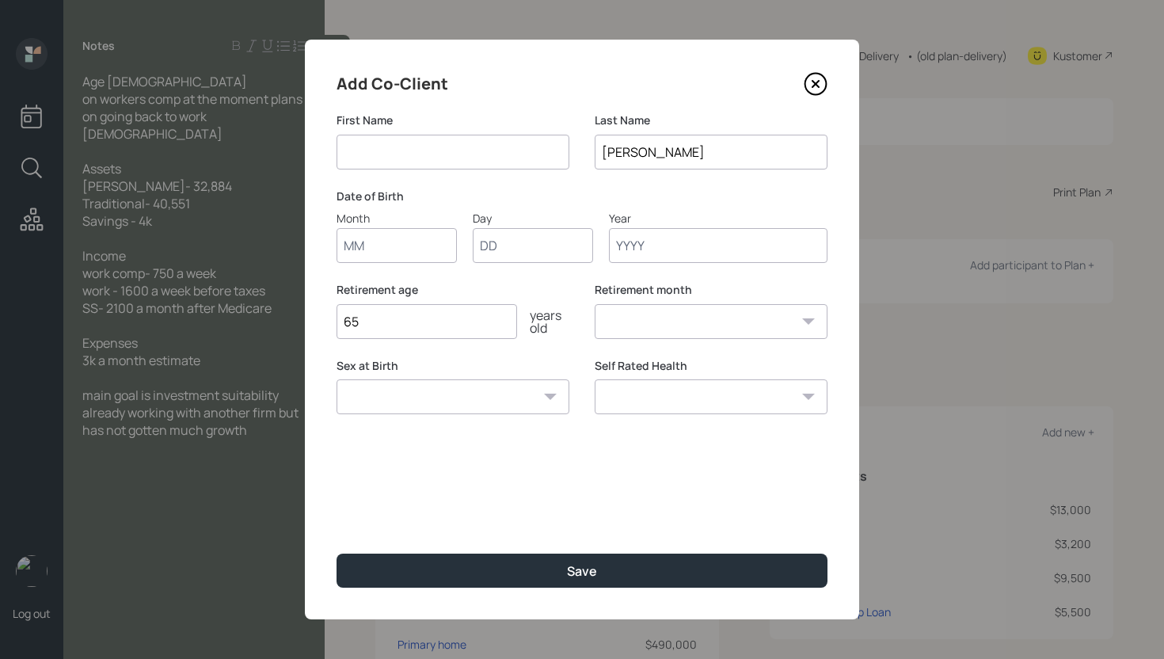
click at [451, 145] on input at bounding box center [453, 152] width 233 height 35
type input "Kathy"
click at [380, 246] on input "Month" at bounding box center [397, 245] width 120 height 35
type input "02"
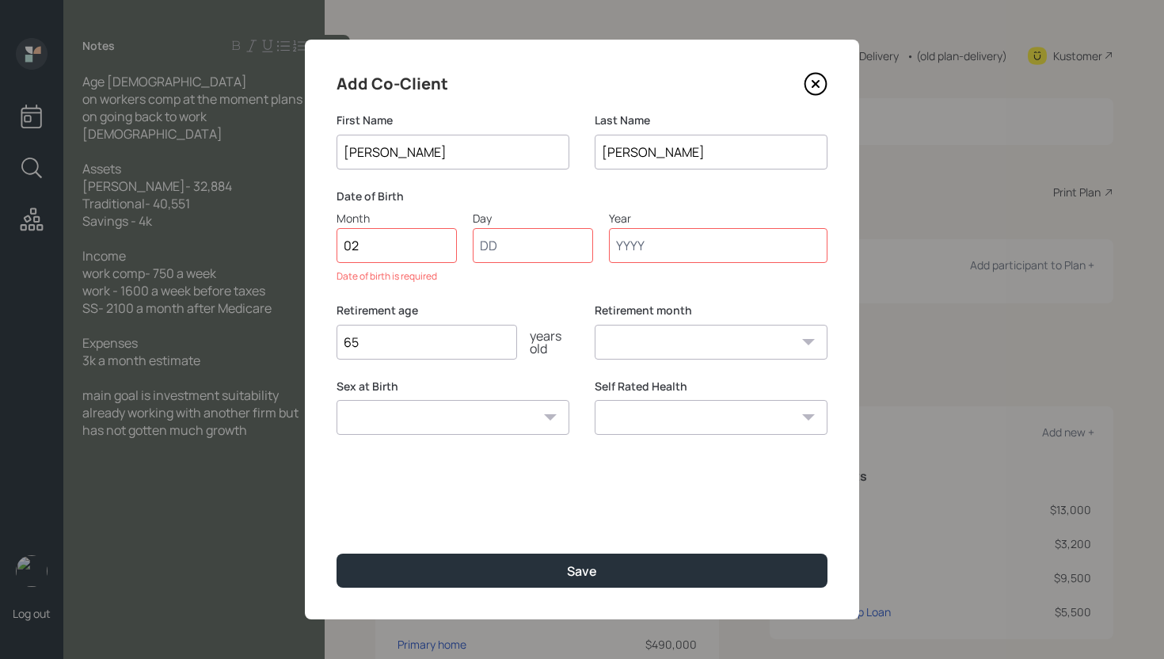
type input "2"
type input "01"
type input "1960"
select select "2"
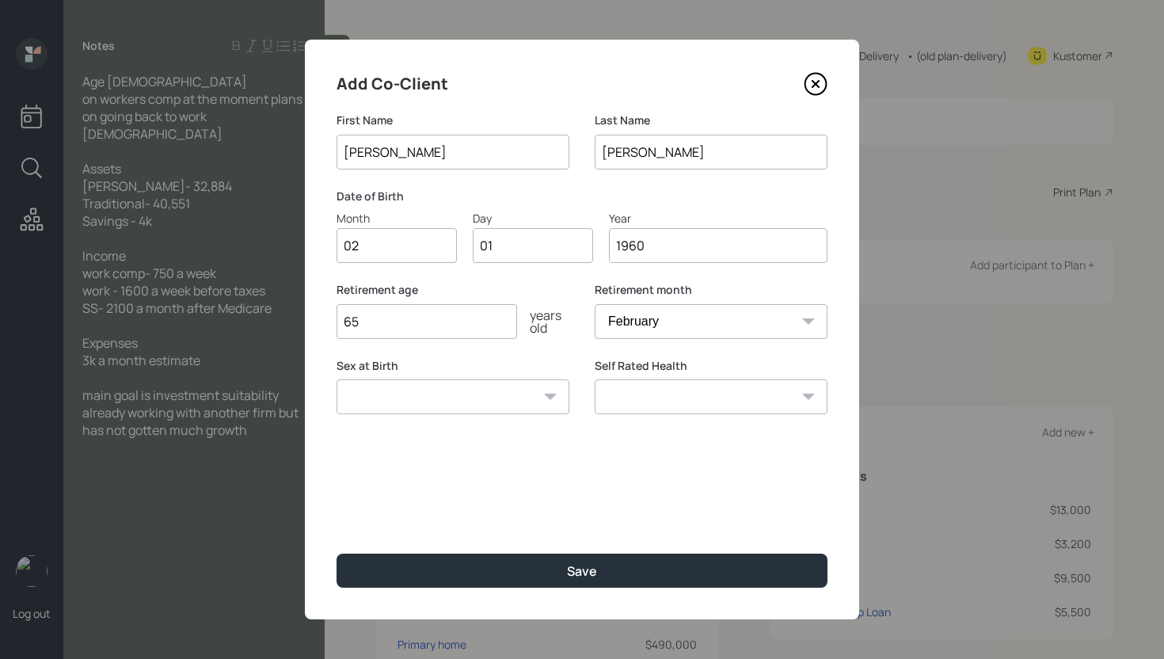
type input "1960"
click at [380, 326] on input "65" at bounding box center [427, 321] width 181 height 35
click at [383, 326] on input "65" at bounding box center [427, 321] width 181 height 35
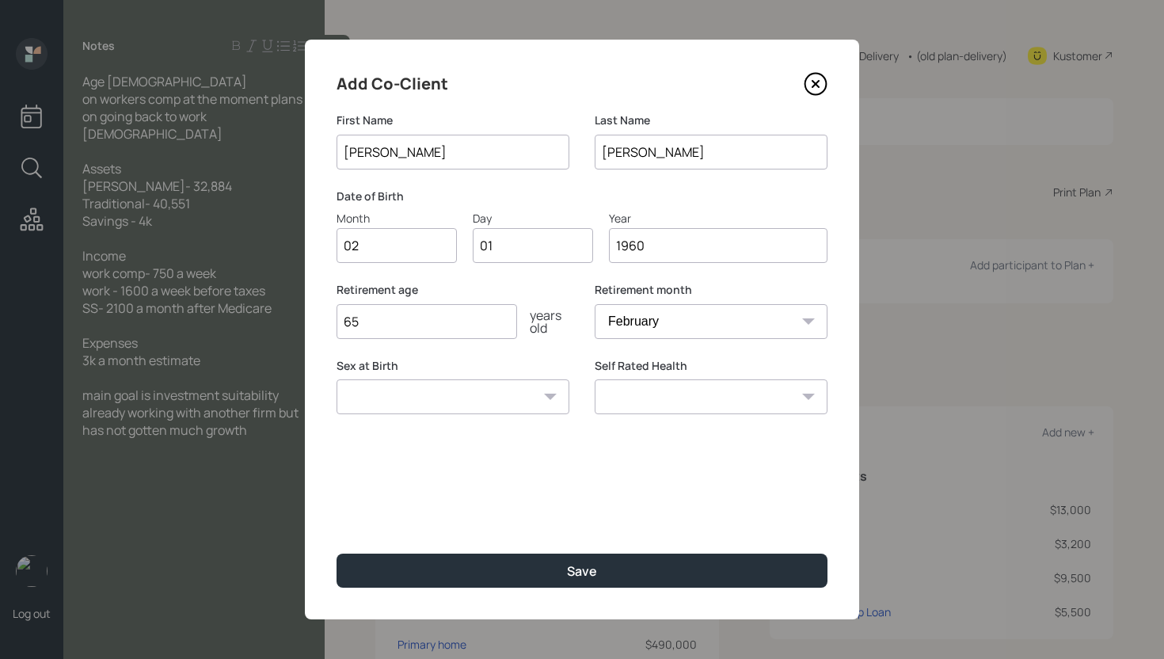
click at [555, 240] on input "01" at bounding box center [533, 245] width 120 height 35
click at [554, 242] on input "01" at bounding box center [533, 245] width 120 height 35
click at [553, 242] on input "01" at bounding box center [533, 245] width 120 height 35
type input "18"
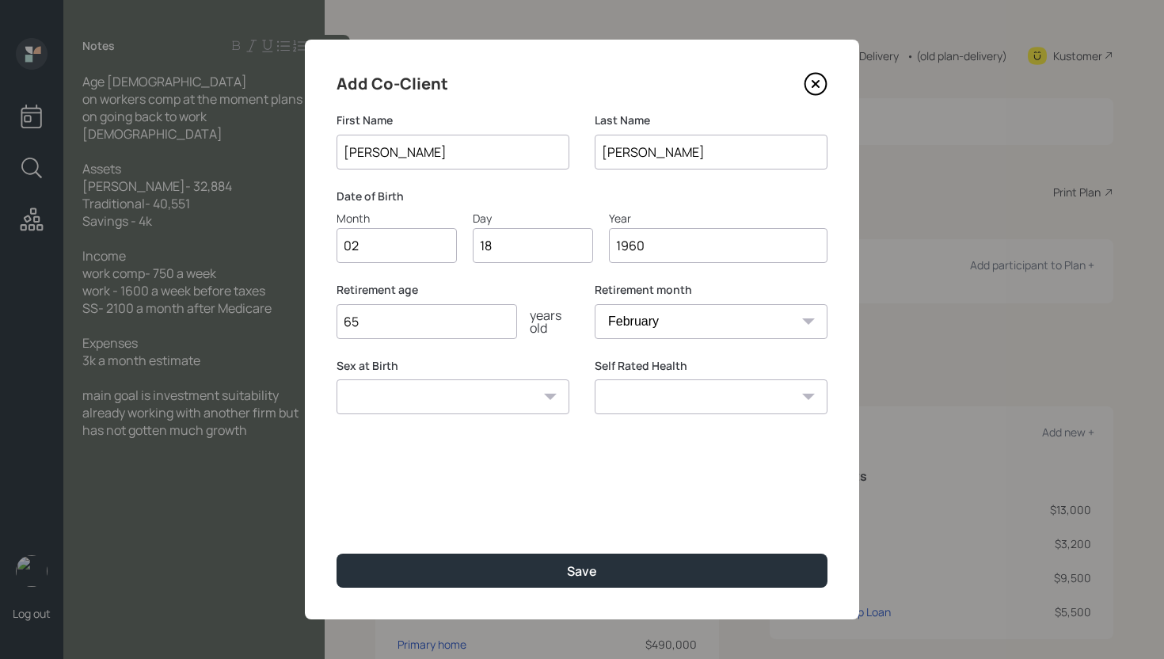
click at [443, 335] on input "65" at bounding box center [427, 321] width 181 height 35
click at [442, 334] on input "65" at bounding box center [427, 321] width 181 height 35
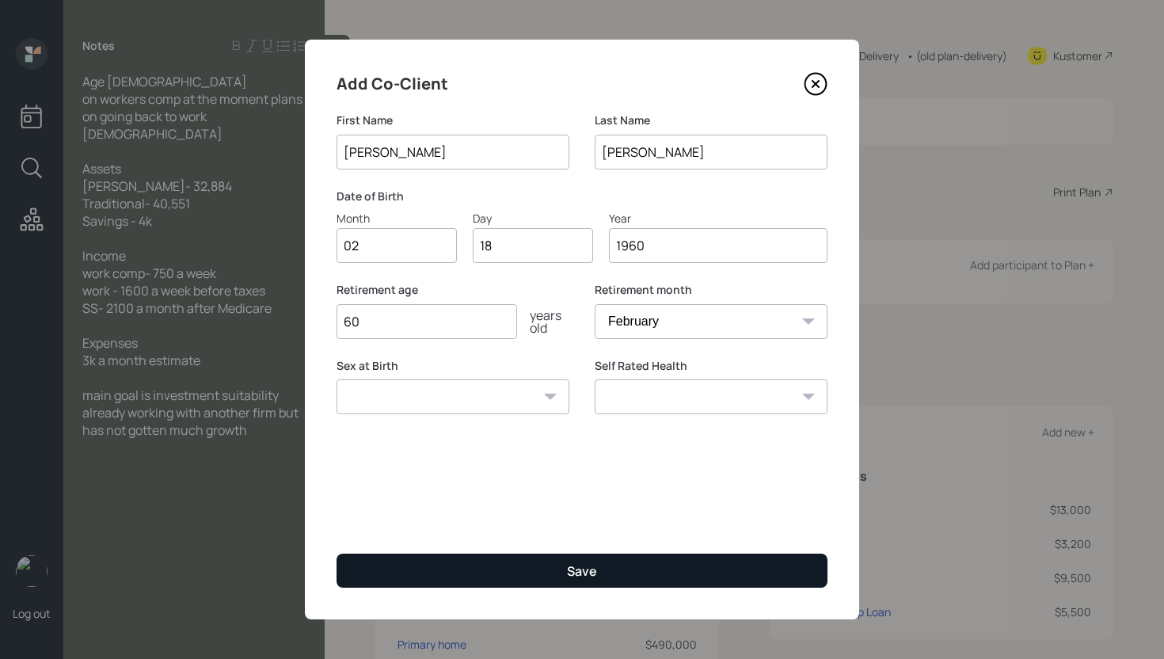
type input "60"
drag, startPoint x: 595, startPoint y: 553, endPoint x: 599, endPoint y: 566, distance: 13.3
click at [596, 554] on button "Save" at bounding box center [582, 571] width 491 height 34
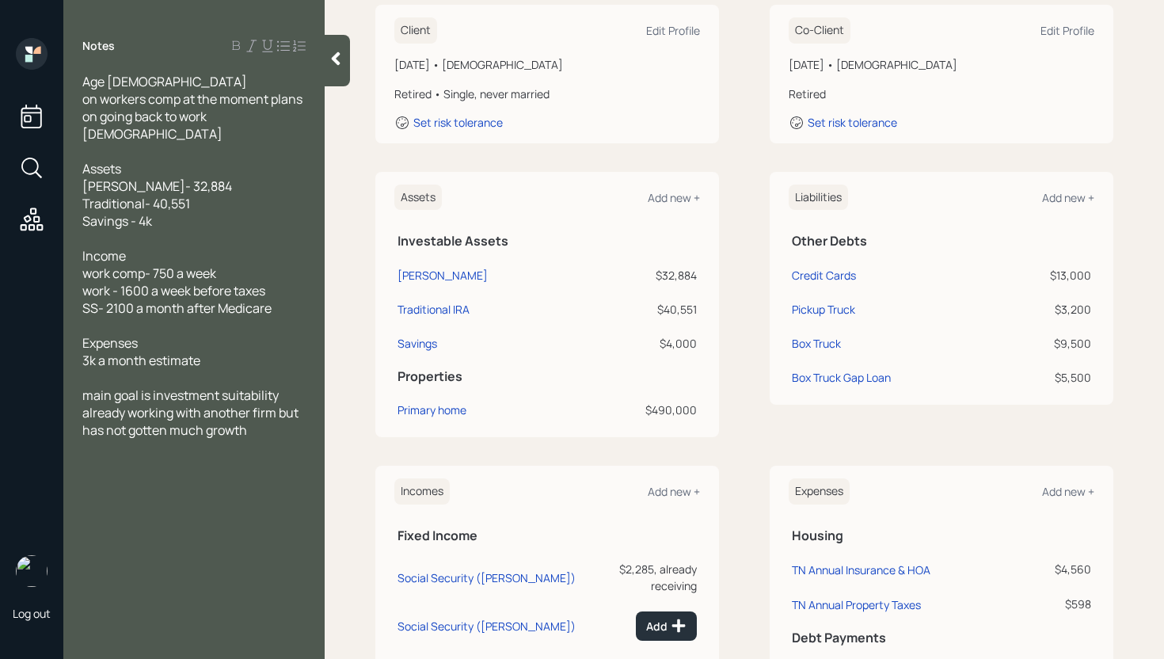
scroll to position [341, 0]
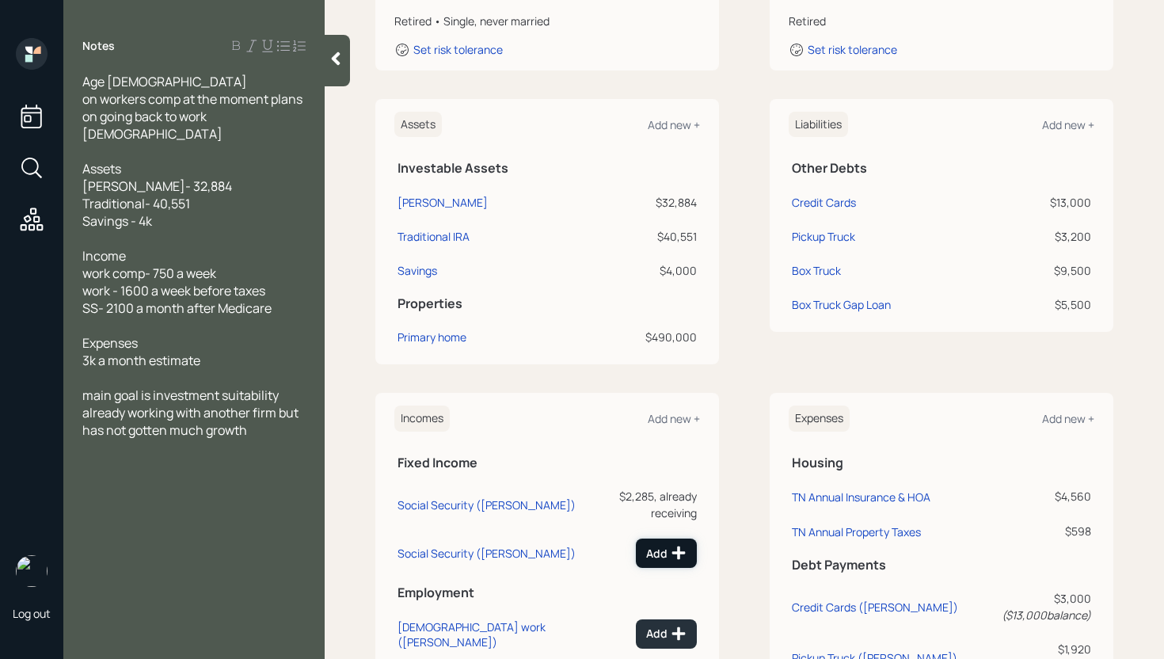
click at [676, 545] on icon at bounding box center [679, 553] width 16 height 16
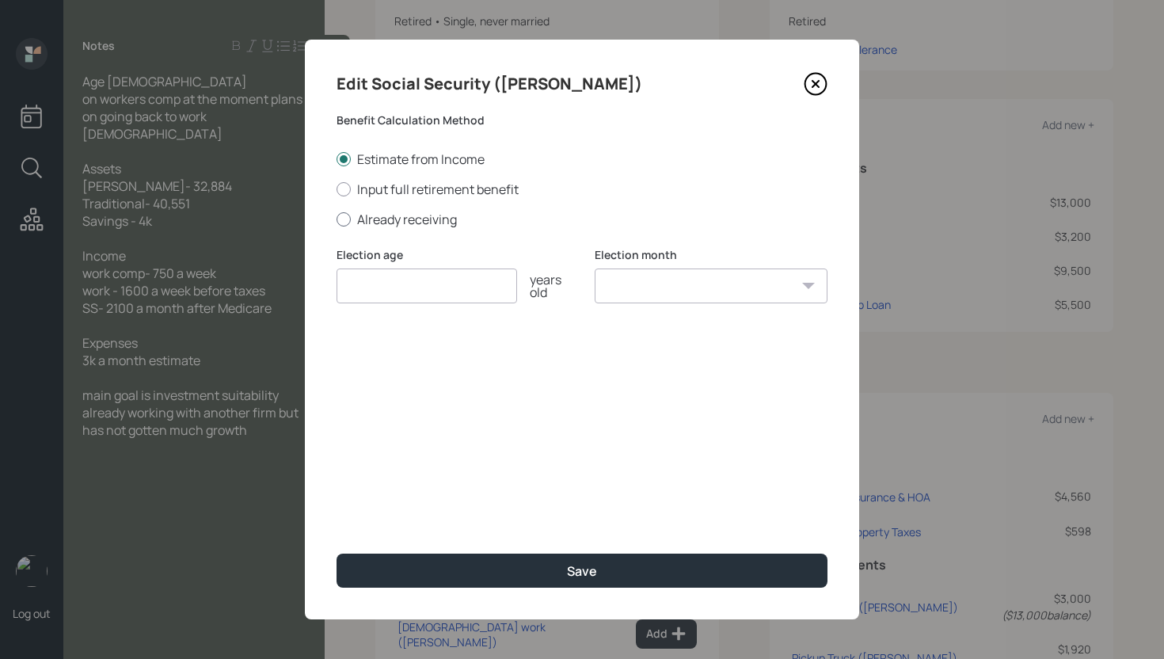
click at [384, 223] on label "Already receiving" at bounding box center [582, 219] width 491 height 17
click at [337, 219] on input "Already receiving" at bounding box center [336, 219] width 1 height 1
radio input "true"
click at [421, 291] on input "number" at bounding box center [427, 286] width 181 height 35
type input "62"
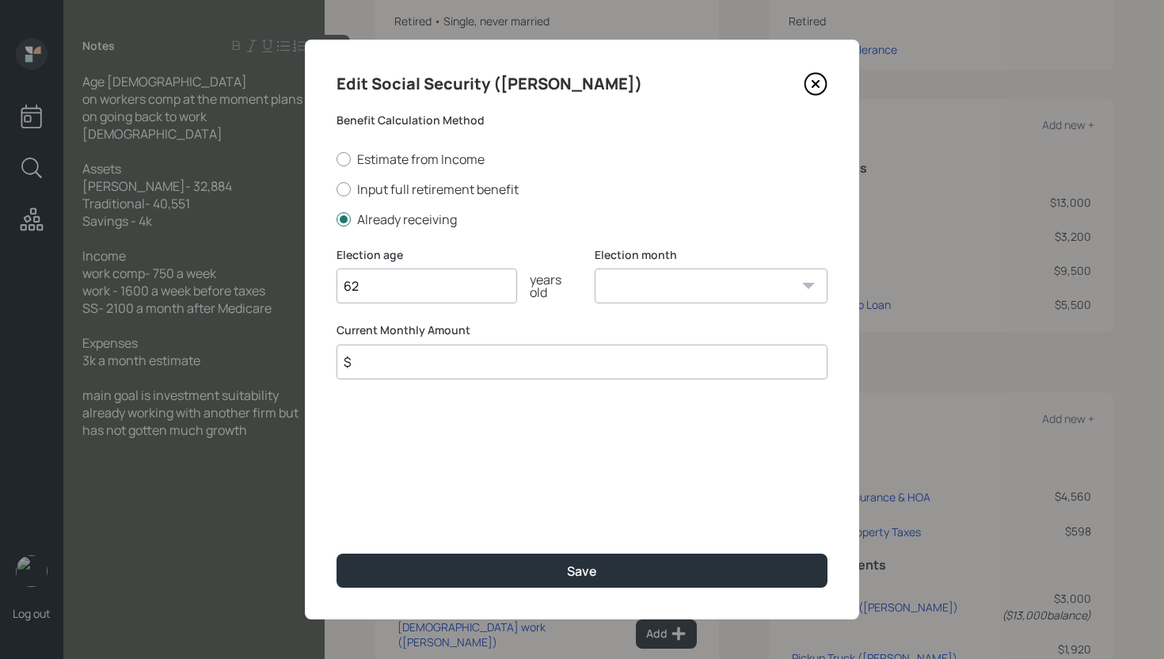
select select "1"
click at [595, 269] on select "January February March April May June July August September October November De…" at bounding box center [711, 286] width 233 height 35
type input "$ 1,200"
click at [337, 554] on button "Save" at bounding box center [582, 571] width 491 height 34
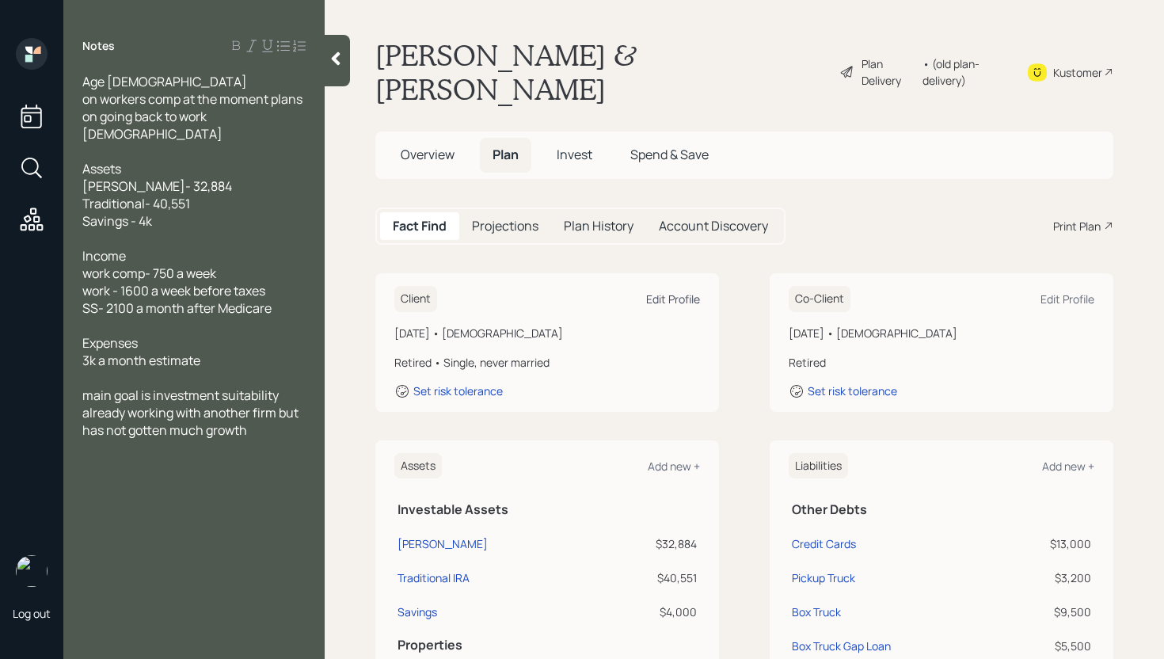
click at [669, 292] on div "Edit Profile" at bounding box center [673, 299] width 54 height 15
select select "2"
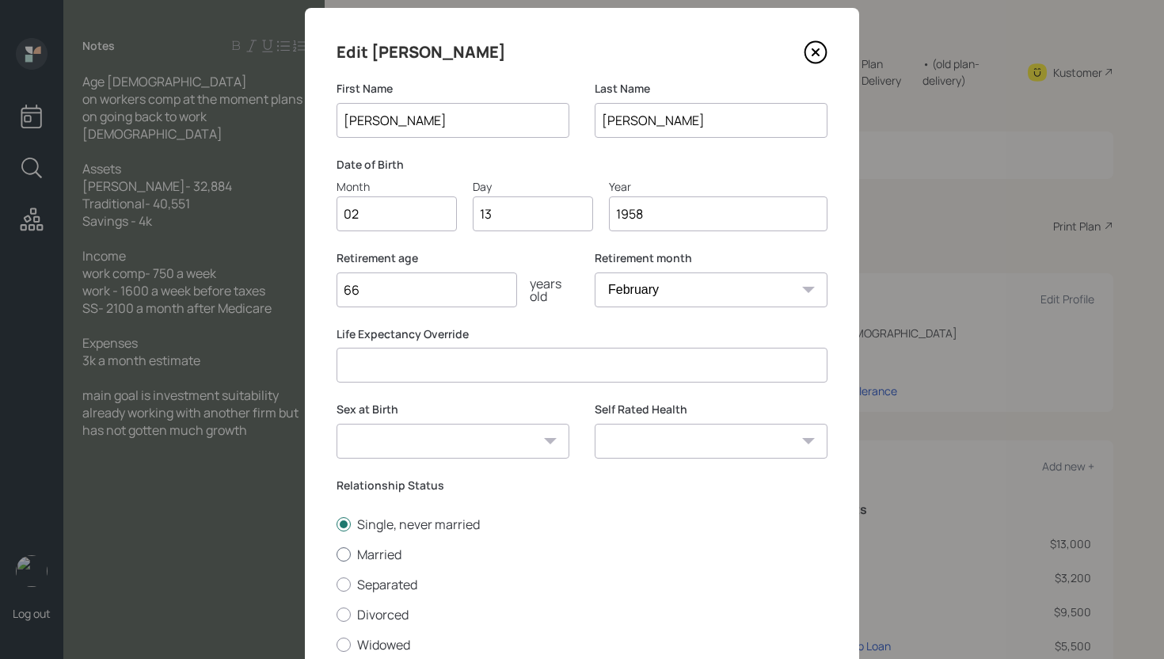
click at [375, 551] on label "Married" at bounding box center [582, 554] width 491 height 17
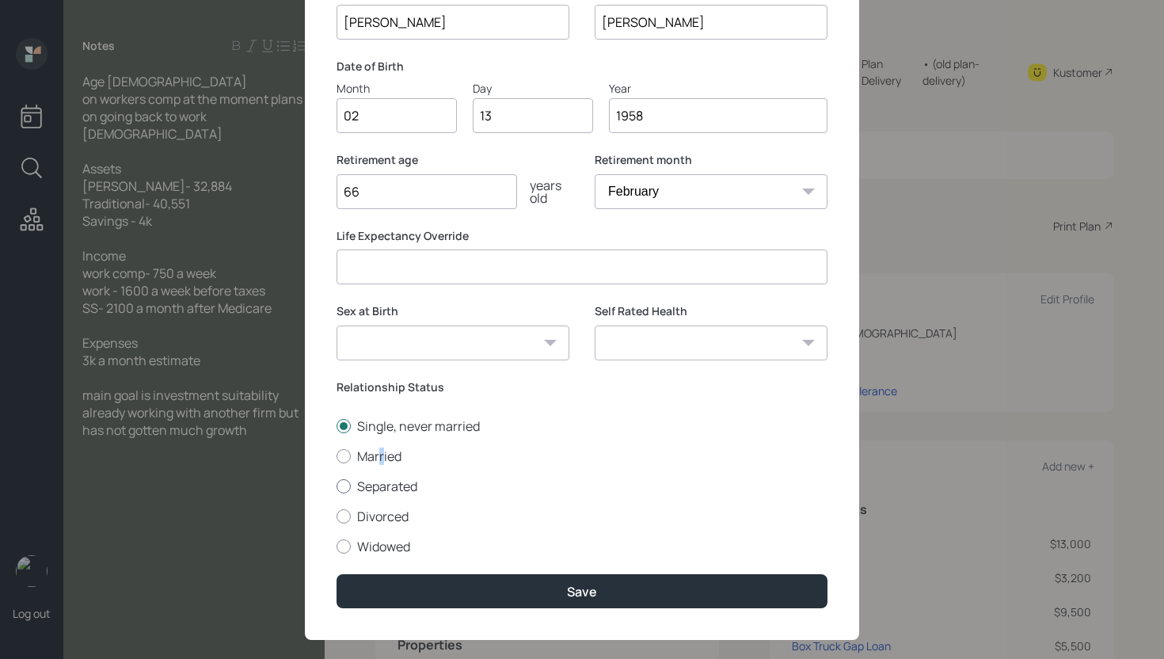
scroll to position [151, 0]
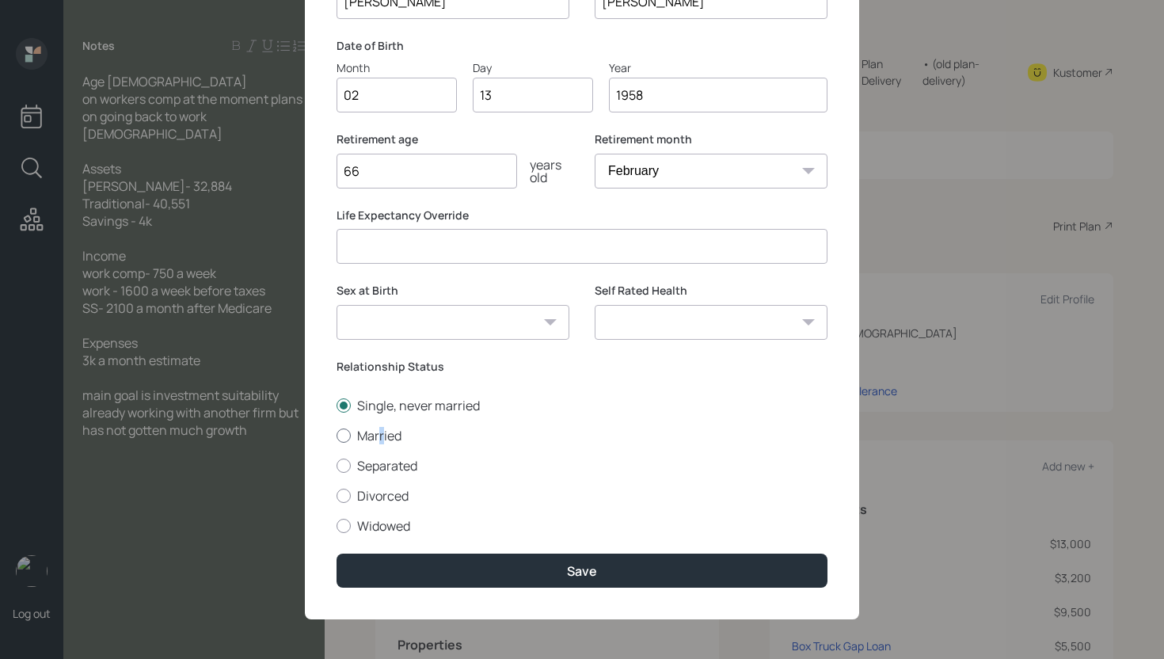
click at [369, 430] on label "Married" at bounding box center [582, 435] width 491 height 17
click at [337, 435] on input "Married" at bounding box center [336, 435] width 1 height 1
radio input "true"
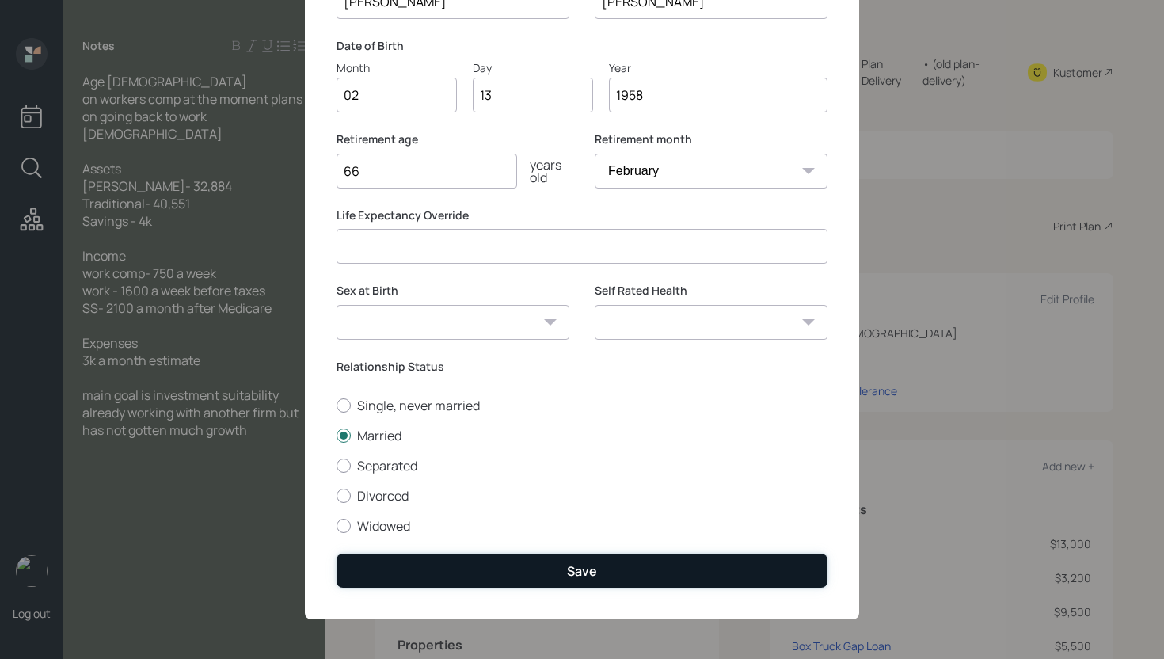
click at [543, 571] on button "Save" at bounding box center [582, 571] width 491 height 34
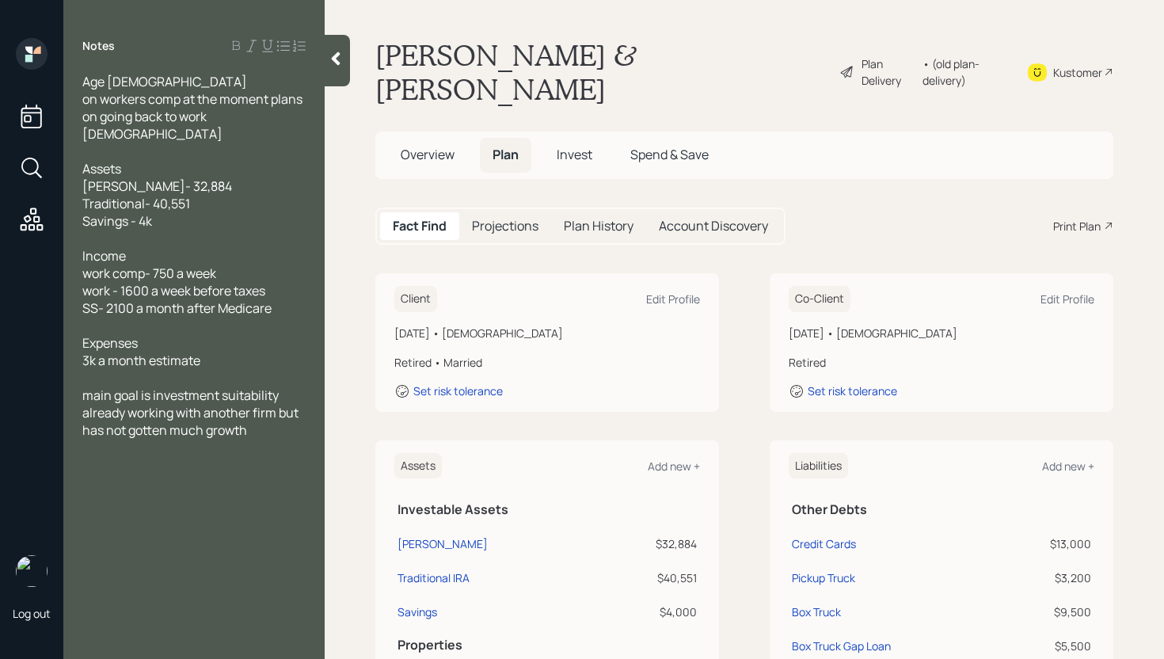
click at [862, 61] on div "Plan Delivery" at bounding box center [888, 71] width 53 height 33
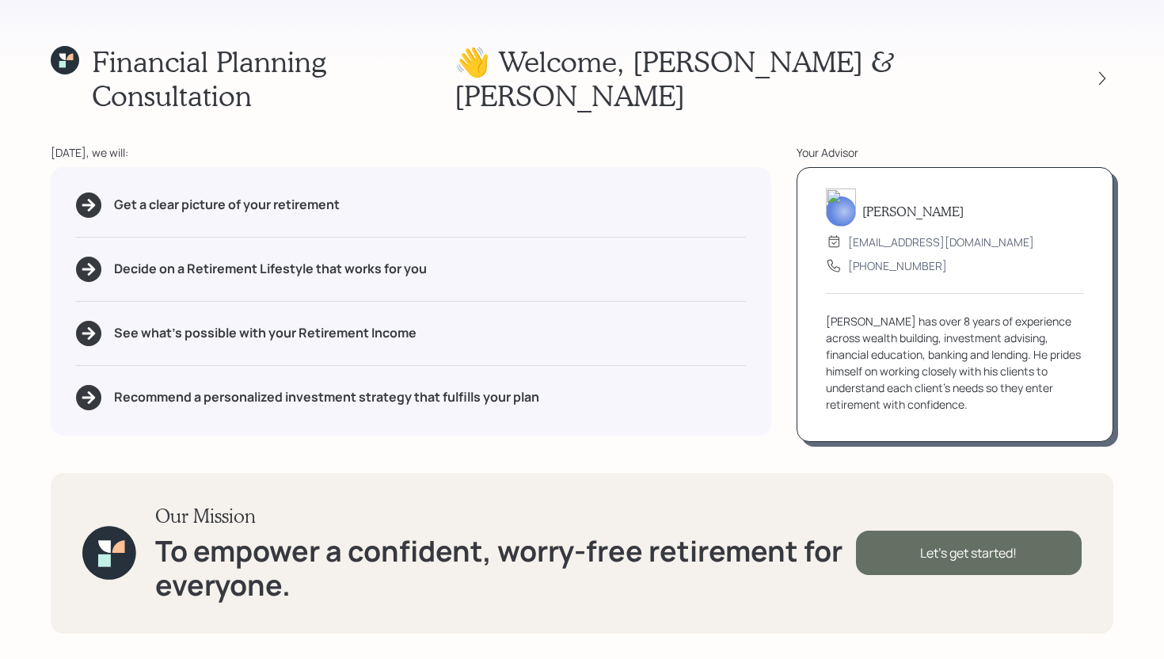
click at [977, 571] on div "Let's get started!" at bounding box center [969, 553] width 226 height 44
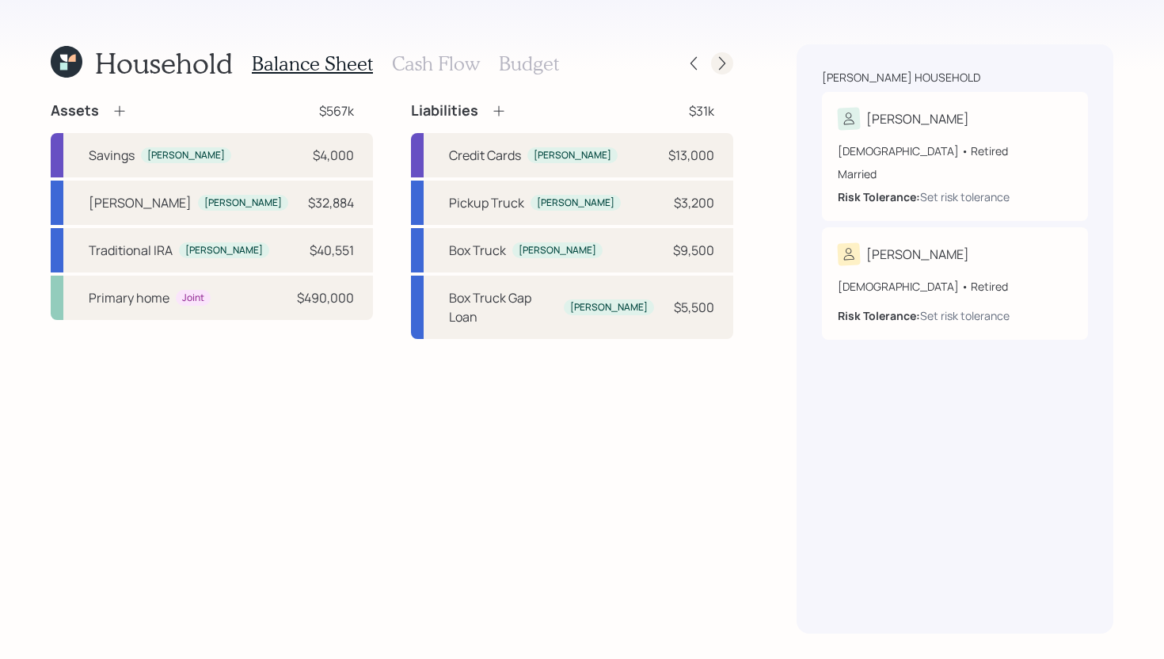
click at [722, 61] on icon at bounding box center [723, 63] width 16 height 16
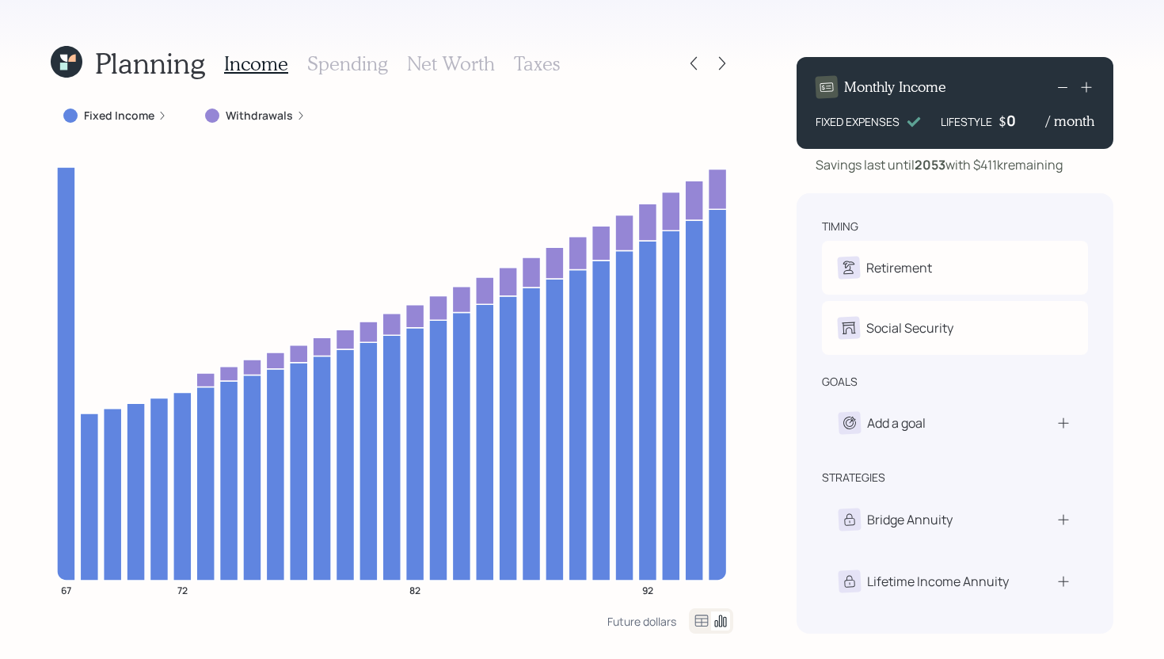
click at [160, 116] on icon at bounding box center [163, 116] width 10 height 10
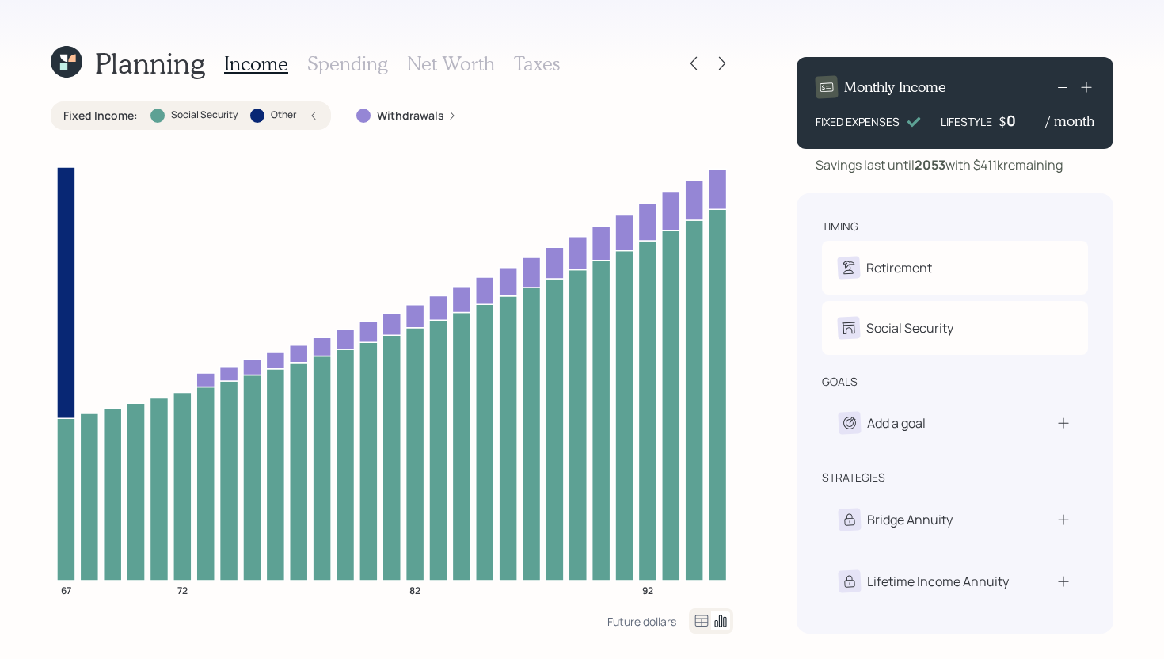
click at [358, 59] on h3 "Spending" at bounding box center [347, 63] width 81 height 23
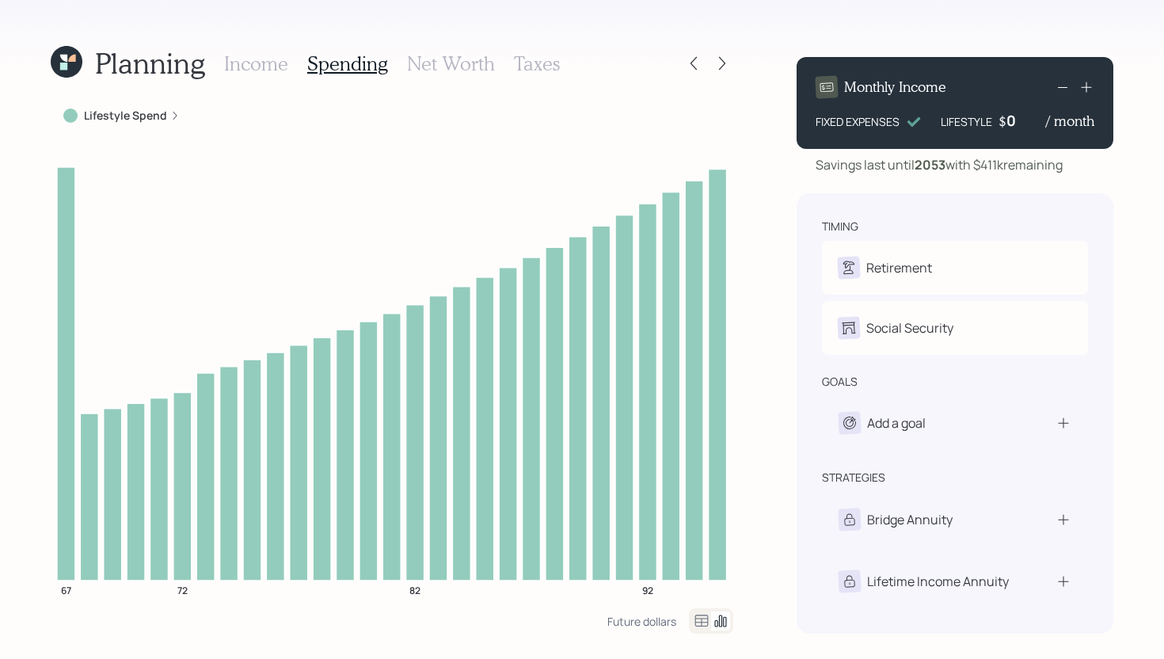
click at [166, 119] on div "Lifestyle Spend" at bounding box center [121, 116] width 116 height 16
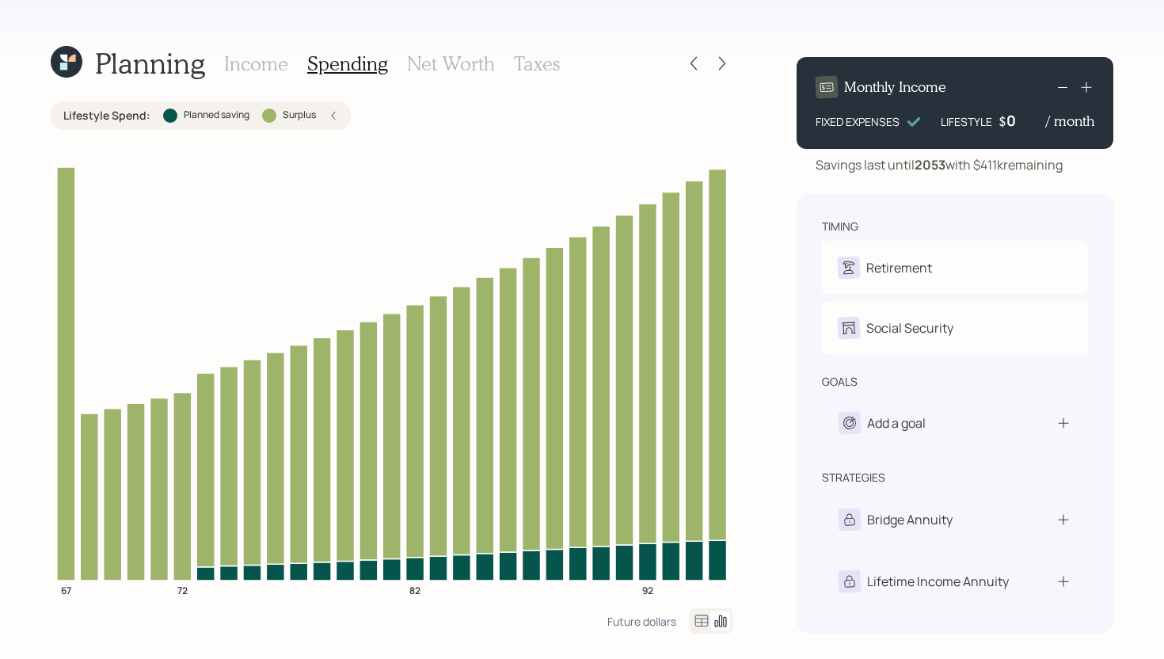
click at [250, 63] on h3 "Income" at bounding box center [256, 63] width 64 height 23
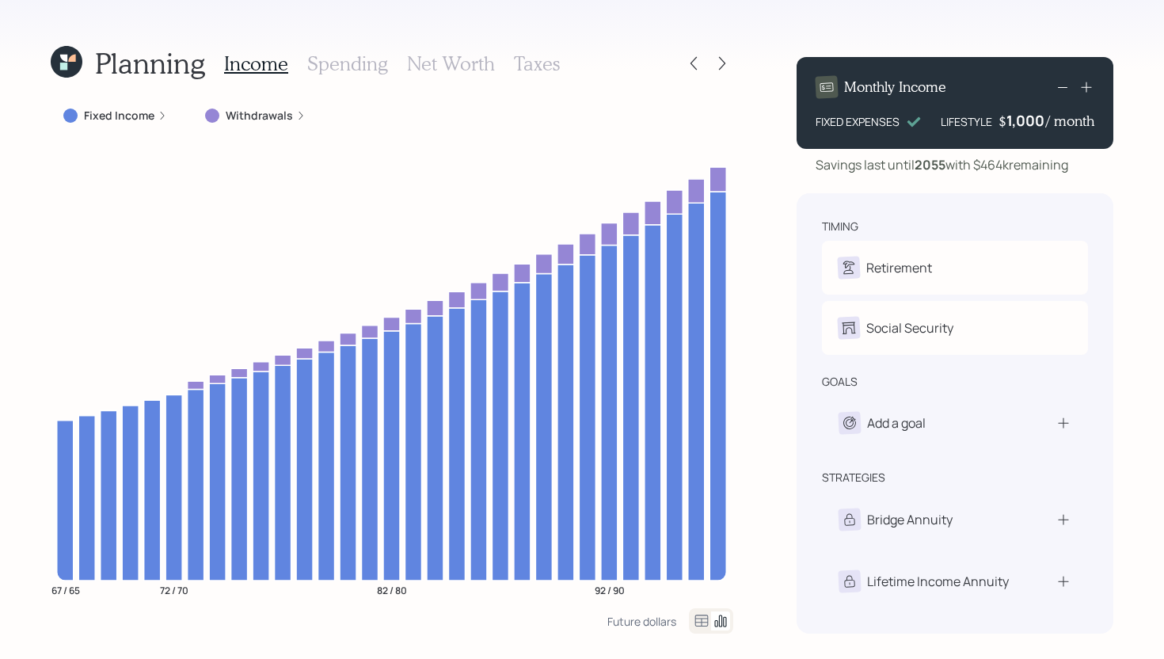
click at [355, 49] on div "Income Spending Net Worth Taxes" at bounding box center [392, 63] width 336 height 38
click at [356, 56] on h3 "Spending" at bounding box center [347, 63] width 81 height 23
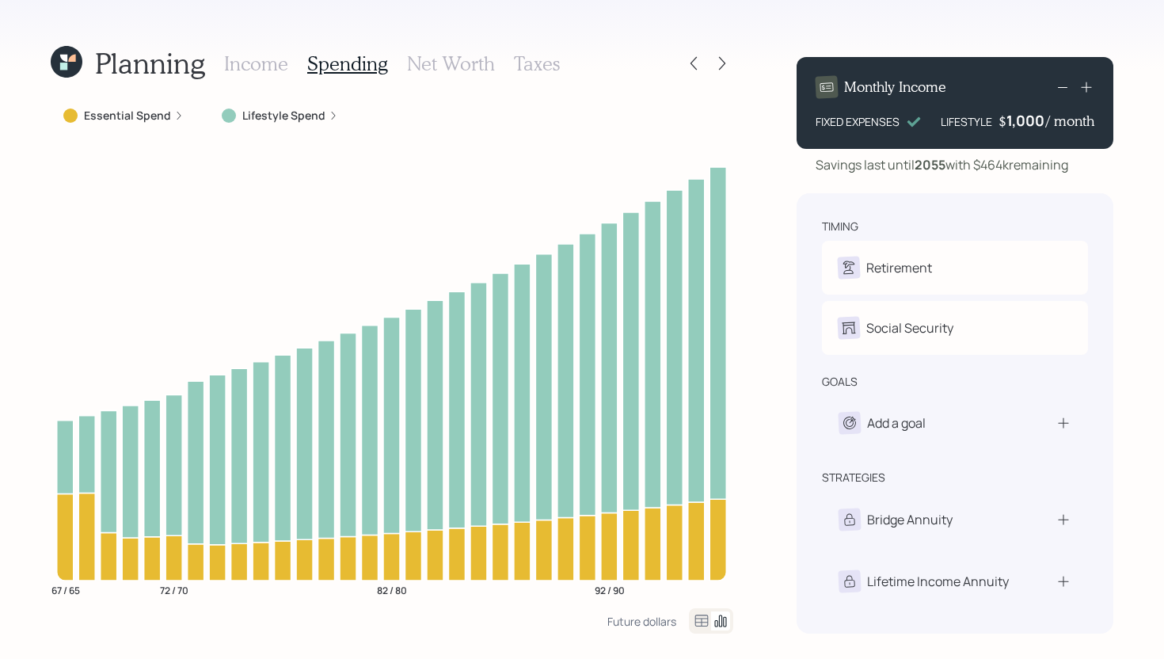
click at [311, 116] on label "Lifestyle Spend" at bounding box center [283, 116] width 83 height 16
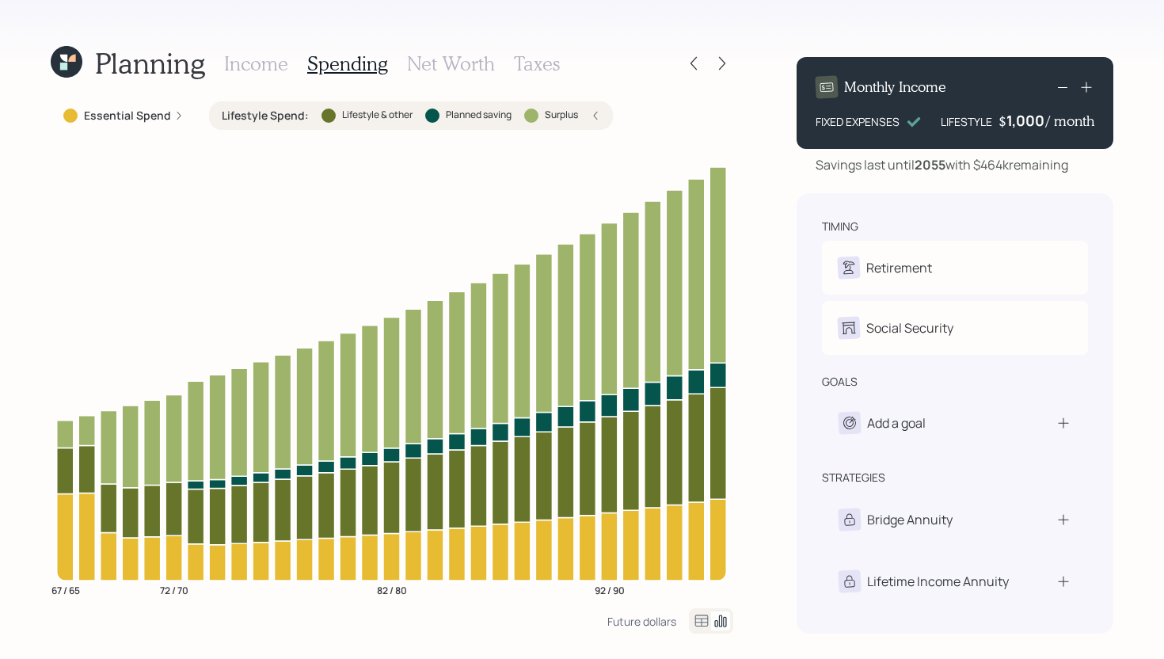
click at [170, 120] on div "Essential Spend" at bounding box center [123, 116] width 120 height 16
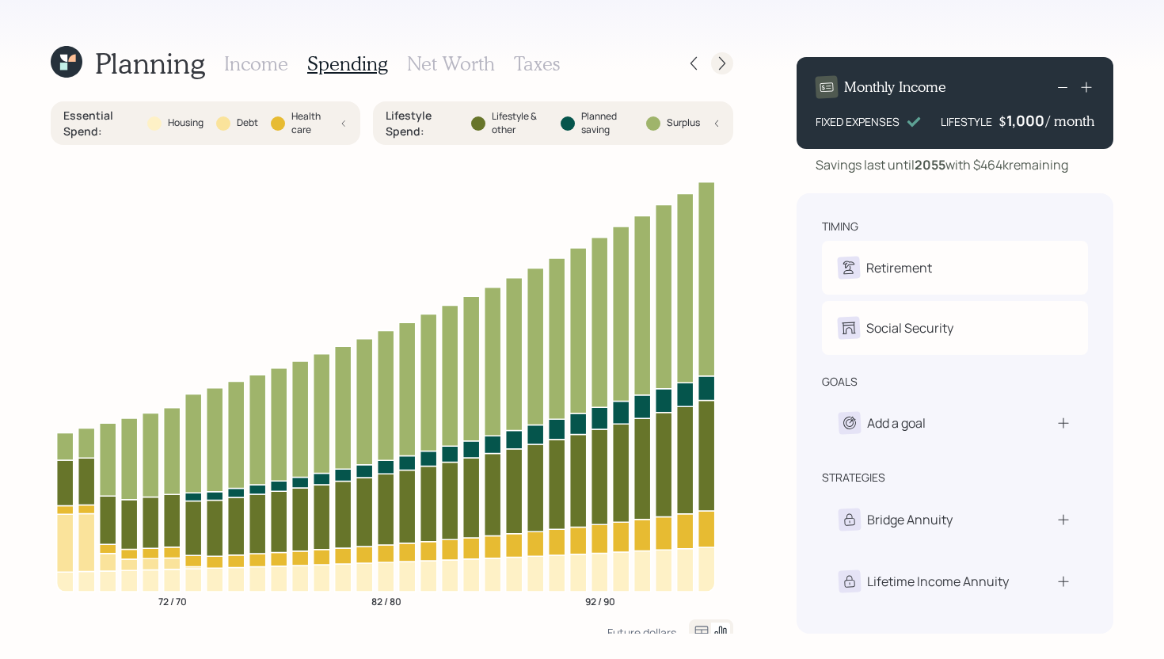
click at [722, 64] on icon at bounding box center [723, 63] width 16 height 16
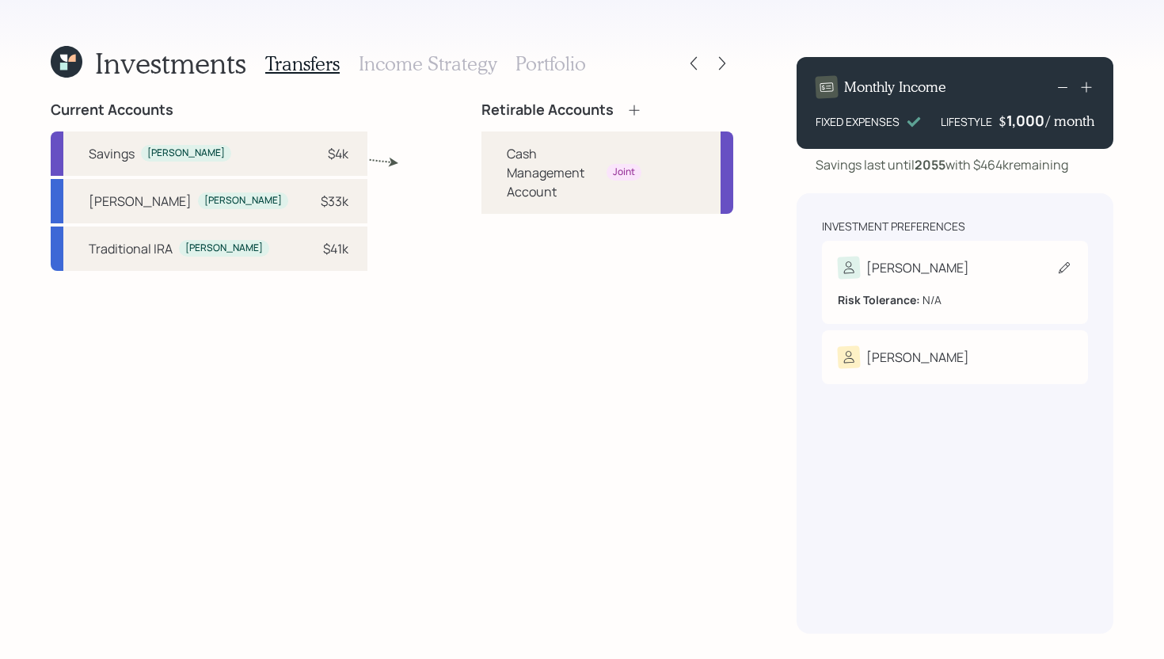
click at [936, 260] on div "Varney" at bounding box center [955, 268] width 234 height 22
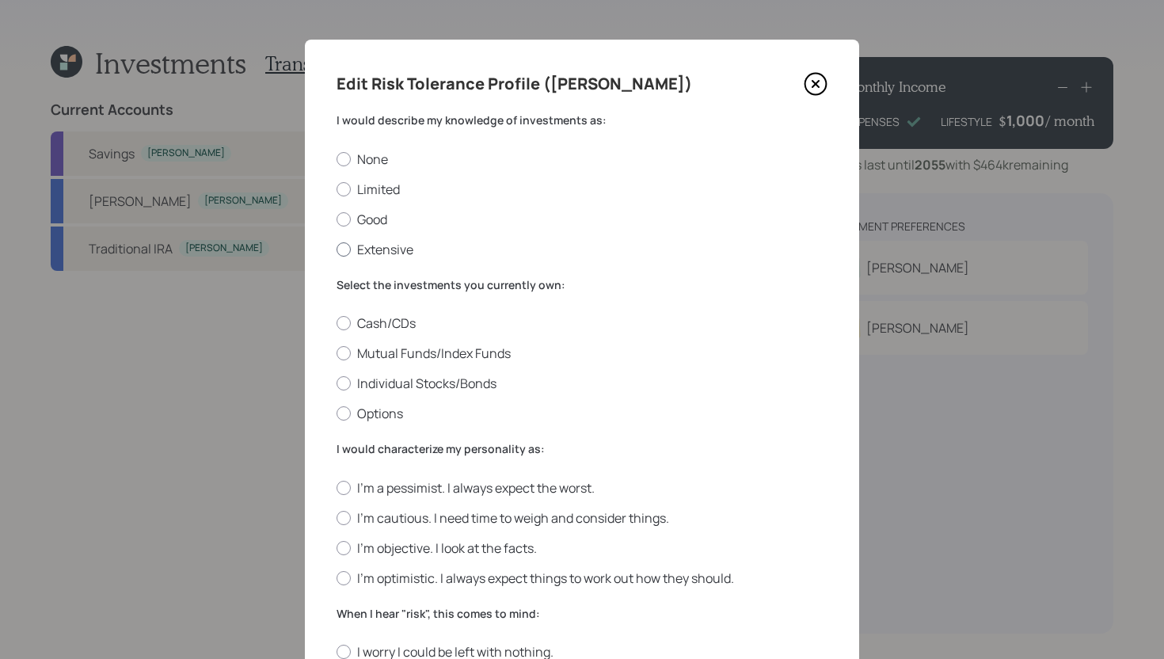
click at [387, 241] on label "Extensive" at bounding box center [582, 249] width 491 height 17
click at [337, 249] on input "Extensive" at bounding box center [336, 249] width 1 height 1
radio input "true"
click at [381, 412] on label "Options" at bounding box center [582, 413] width 491 height 17
click at [337, 414] on input "Options" at bounding box center [336, 414] width 1 height 1
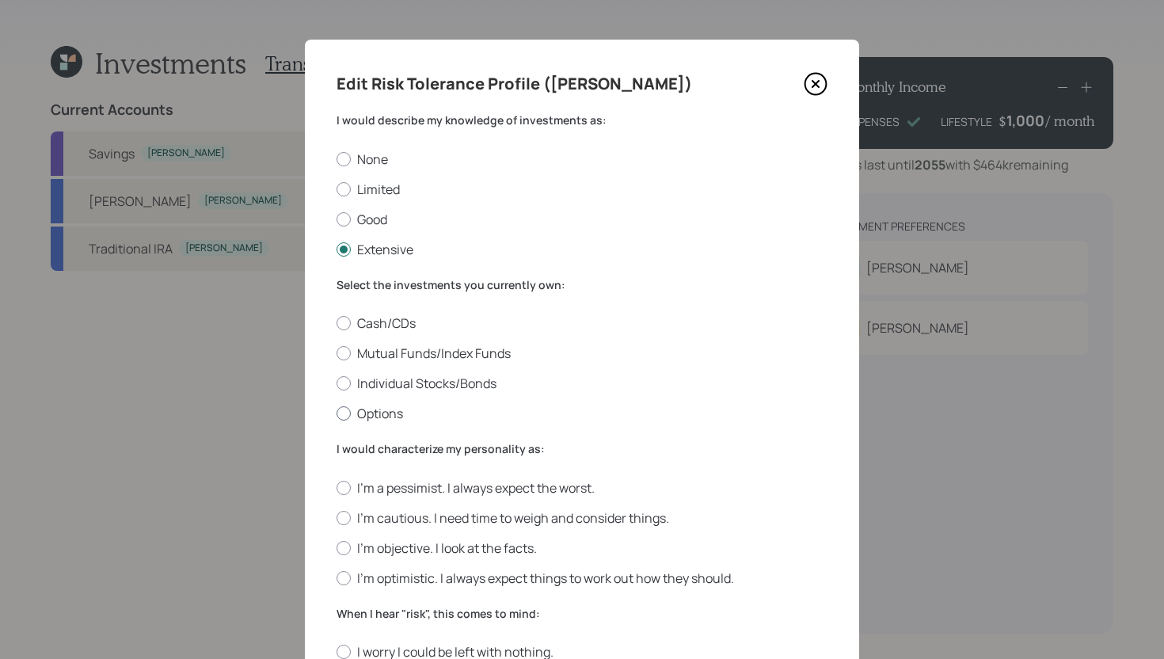
radio input "true"
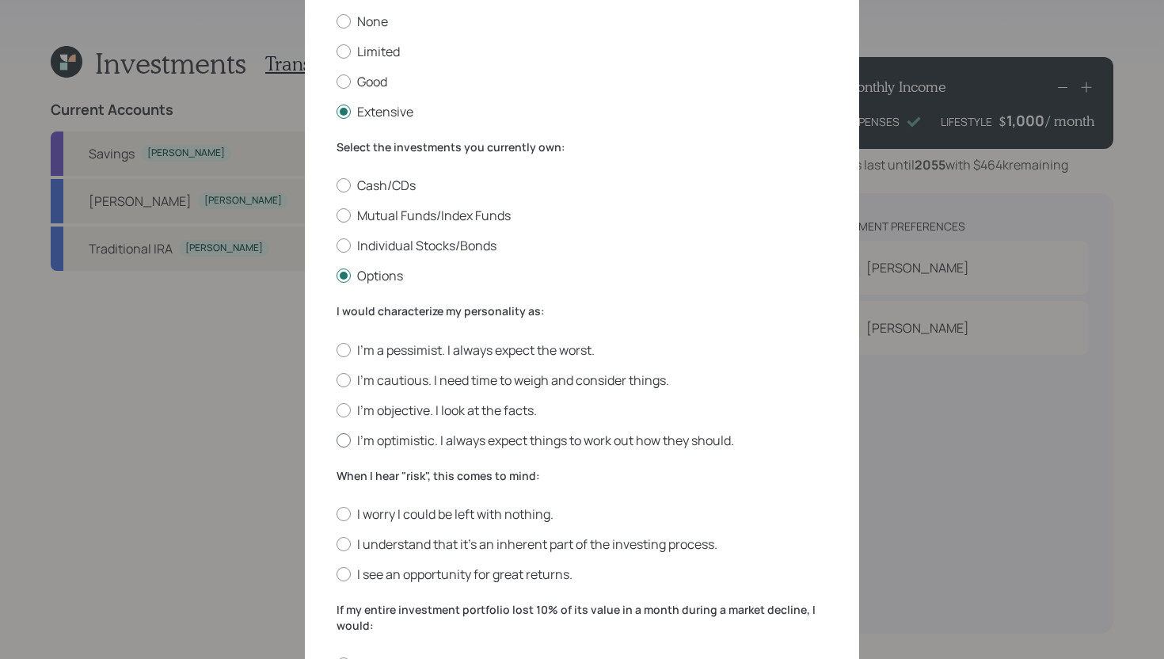
click at [406, 439] on label "I'm optimistic. I always expect things to work out how they should." at bounding box center [582, 440] width 491 height 17
click at [337, 440] on input "I'm optimistic. I always expect things to work out how they should." at bounding box center [336, 440] width 1 height 1
radio input "true"
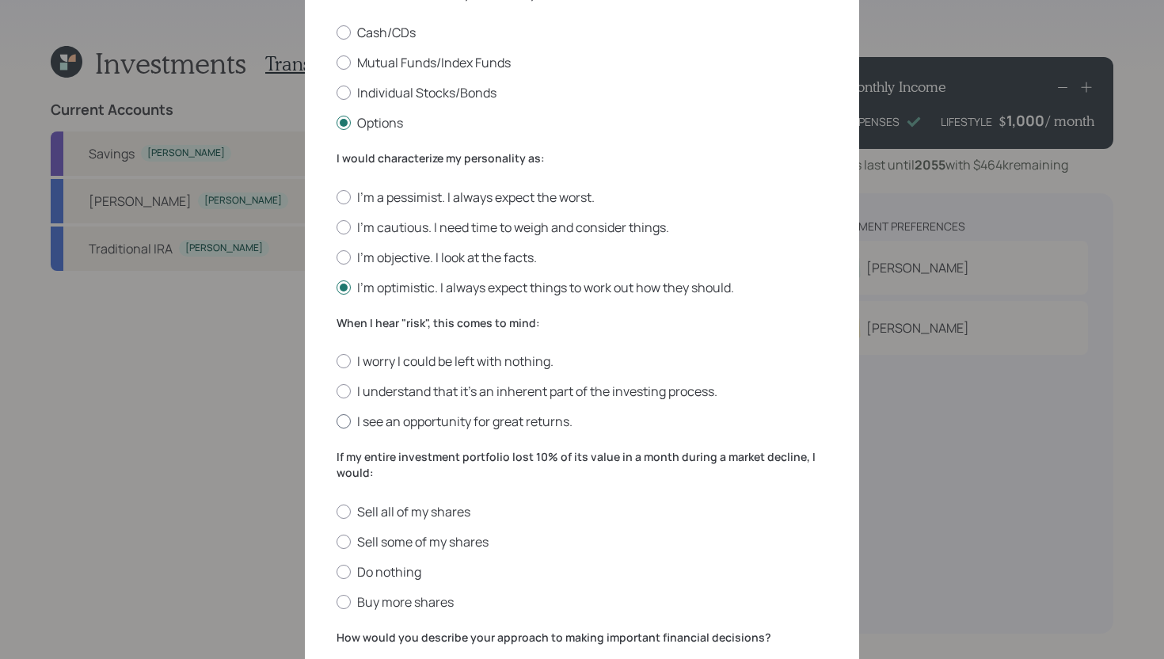
click at [414, 421] on label "I see an opportunity for great returns." at bounding box center [582, 421] width 491 height 17
click at [337, 421] on input "I see an opportunity for great returns." at bounding box center [336, 421] width 1 height 1
radio input "true"
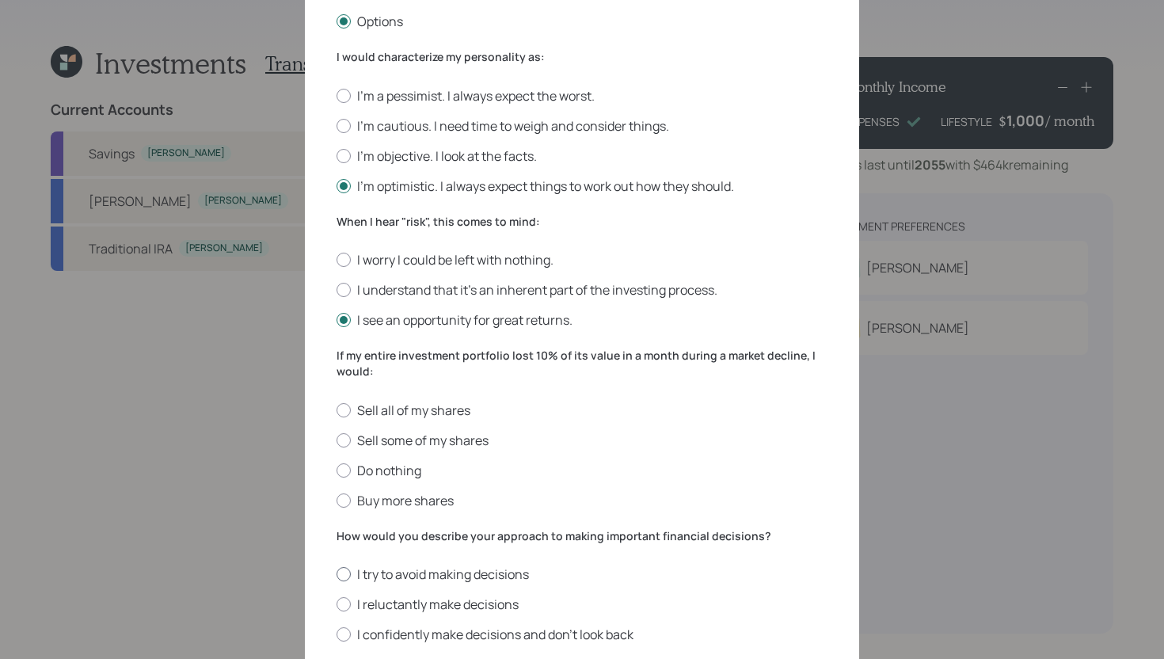
scroll to position [450, 0]
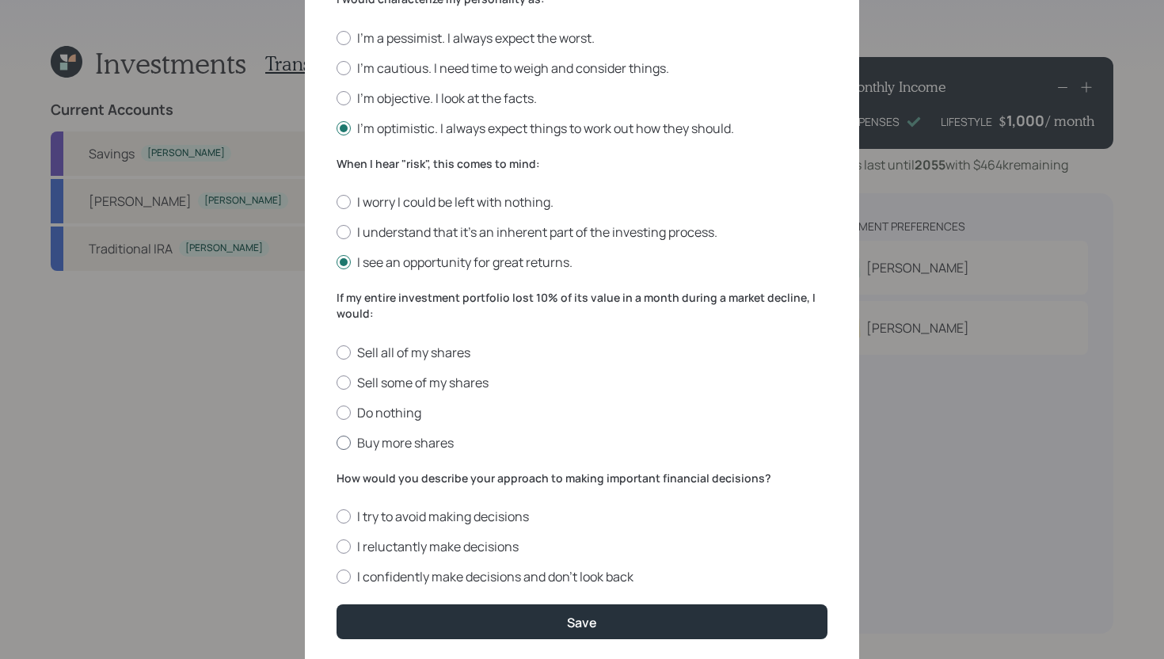
click at [394, 439] on label "Buy more shares" at bounding box center [582, 442] width 491 height 17
click at [337, 442] on input "Buy more shares" at bounding box center [336, 442] width 1 height 1
radio input "true"
click at [433, 574] on label "I confidently make decisions and don’t look back" at bounding box center [582, 576] width 491 height 17
click at [337, 577] on input "I confidently make decisions and don’t look back" at bounding box center [336, 577] width 1 height 1
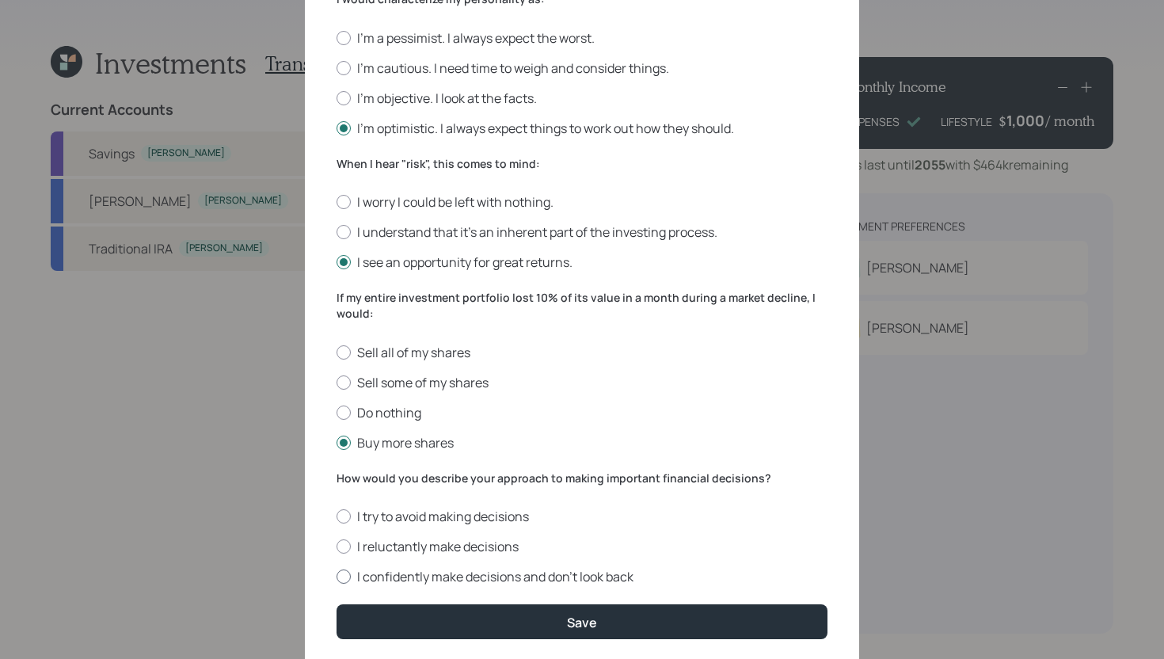
radio input "true"
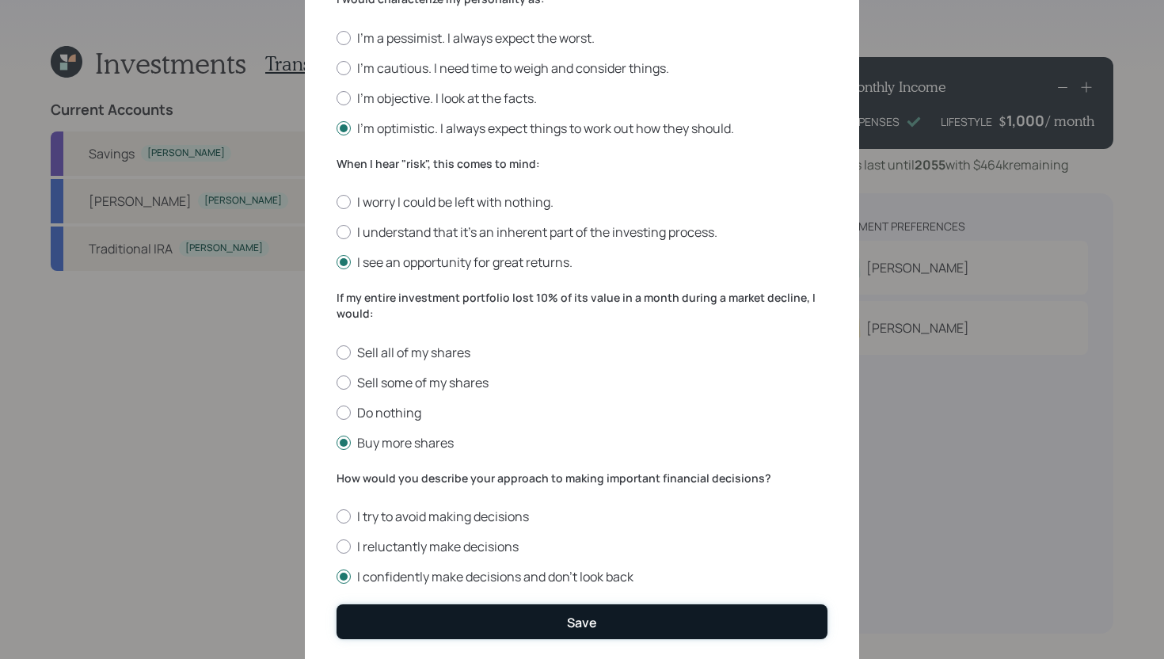
click at [573, 635] on button "Save" at bounding box center [582, 621] width 491 height 34
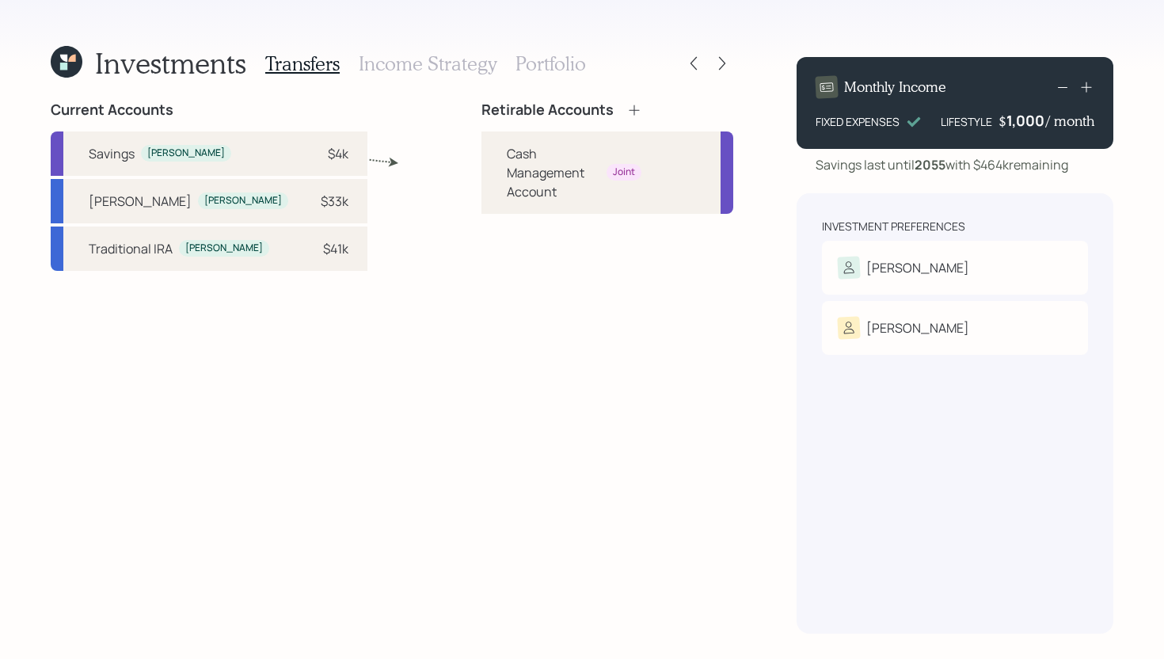
click at [627, 112] on icon at bounding box center [635, 110] width 16 height 16
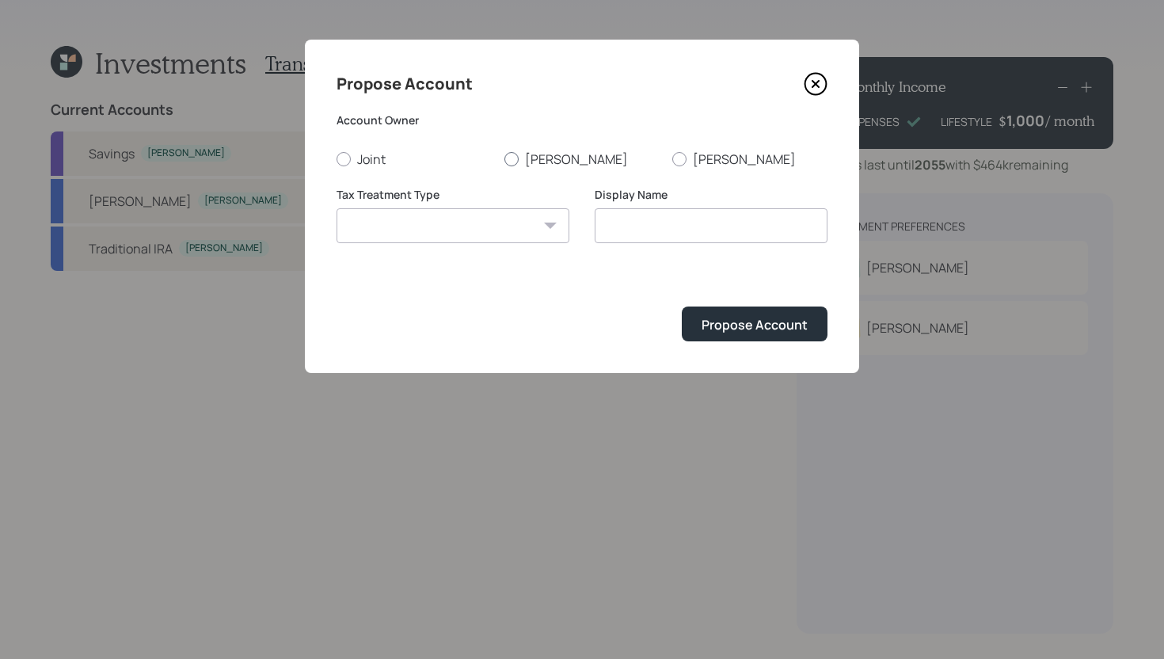
click at [555, 158] on label "Varney" at bounding box center [582, 159] width 155 height 17
click at [505, 158] on input "Varney" at bounding box center [504, 158] width 1 height 1
radio input "true"
click at [437, 215] on select "Roth Taxable Traditional" at bounding box center [453, 225] width 233 height 35
select select "traditional"
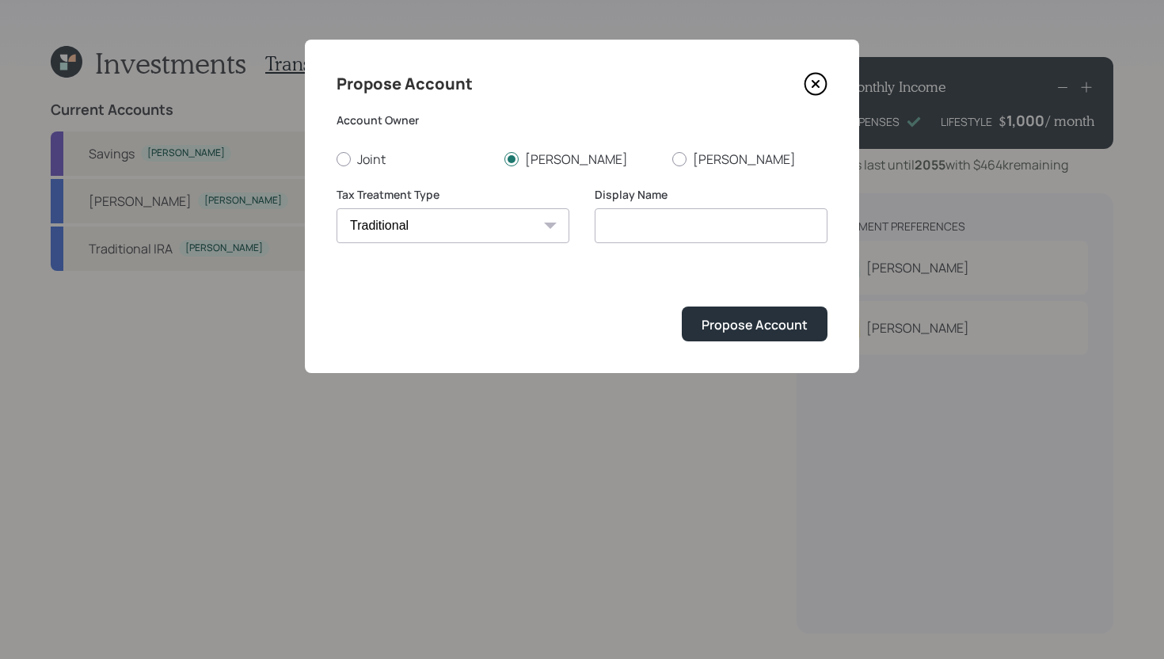
click at [337, 208] on select "Roth Taxable Traditional" at bounding box center [453, 225] width 233 height 35
click at [705, 231] on input "Traditional" at bounding box center [711, 225] width 233 height 35
type input "Traditional IRA"
click at [787, 326] on div "Propose Account" at bounding box center [755, 324] width 106 height 17
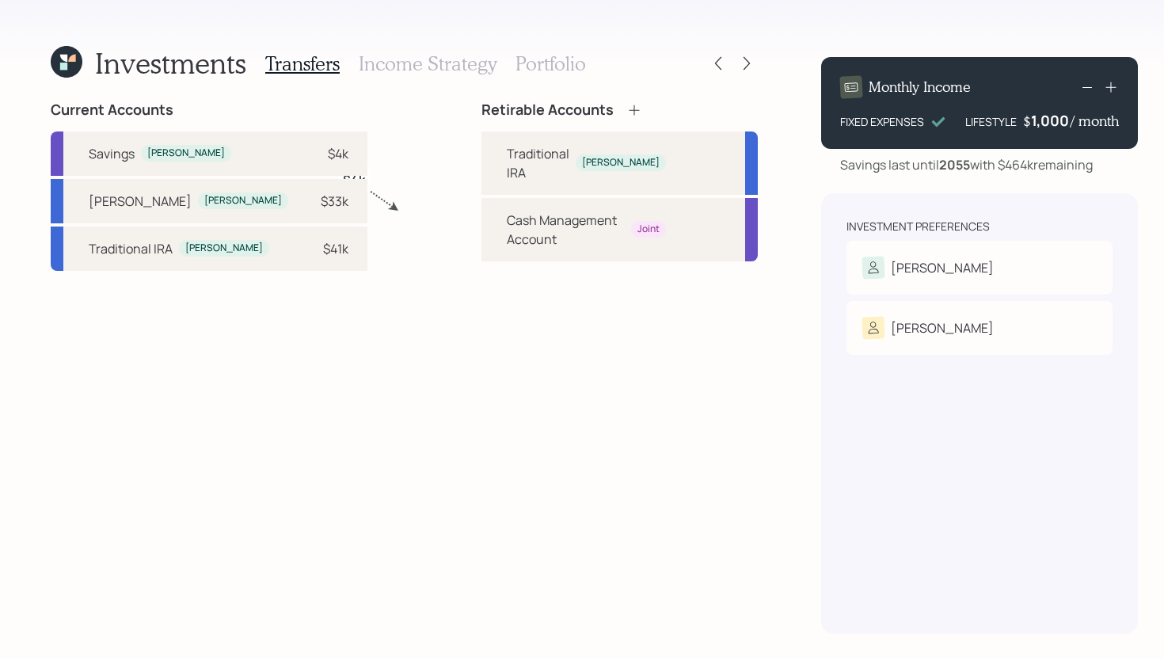
click at [627, 107] on icon at bounding box center [635, 110] width 16 height 16
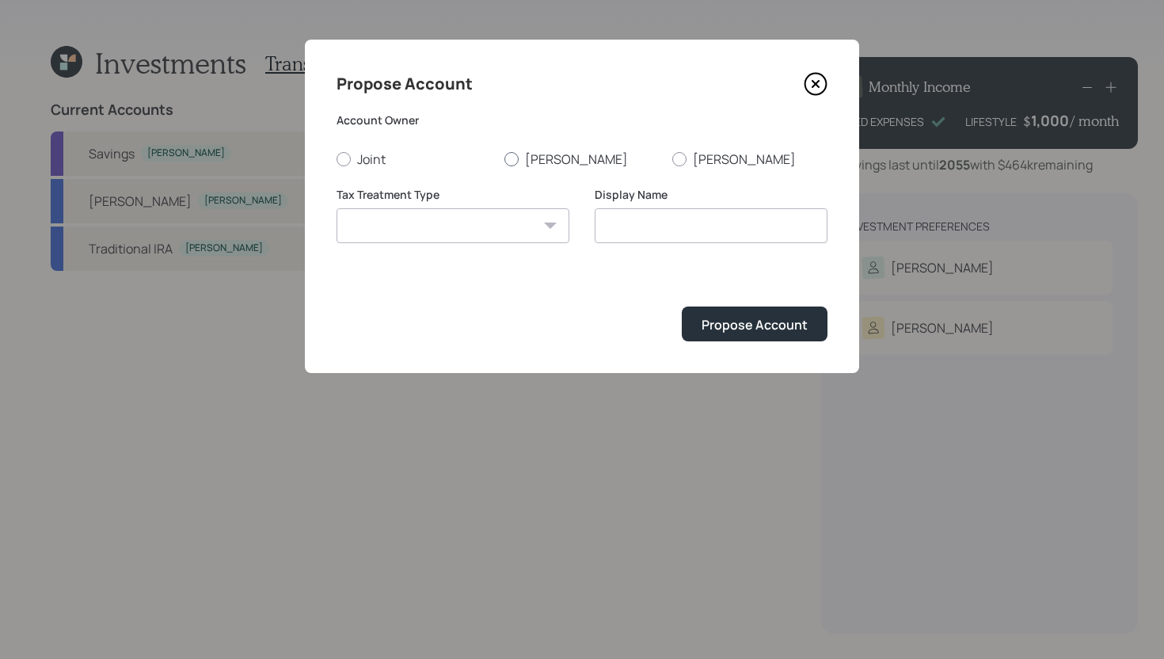
click at [562, 155] on label "Varney" at bounding box center [582, 159] width 155 height 17
click at [505, 158] on input "Varney" at bounding box center [504, 158] width 1 height 1
radio input "true"
click at [503, 223] on select "Roth Taxable Traditional" at bounding box center [453, 225] width 233 height 35
select select "roth"
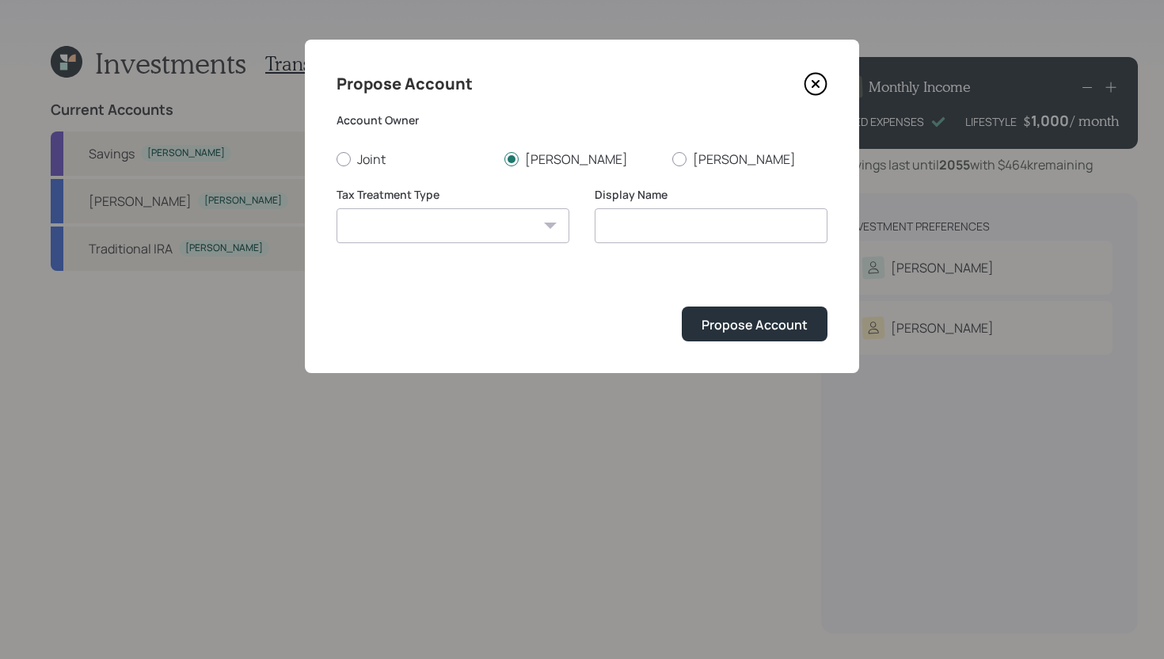
click at [337, 208] on select "Roth Taxable Traditional" at bounding box center [453, 225] width 233 height 35
click at [718, 228] on input "Roth" at bounding box center [711, 225] width 233 height 35
type input "[PERSON_NAME]"
click at [682, 307] on button "Propose Account" at bounding box center [755, 324] width 146 height 34
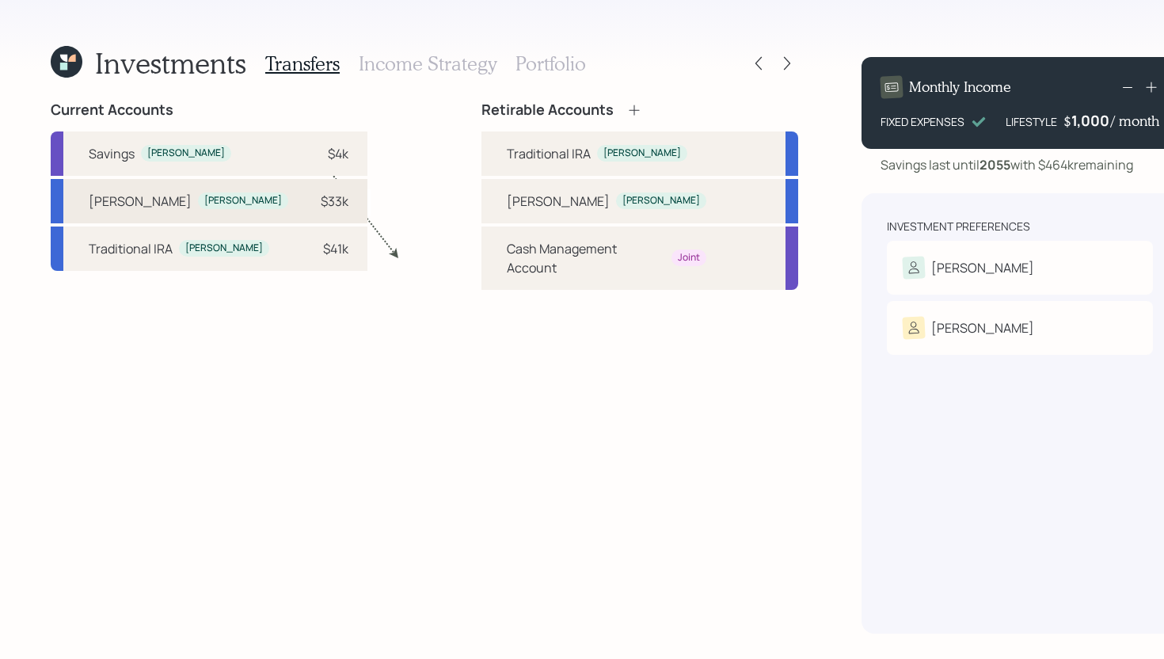
click at [301, 204] on div "$33k" at bounding box center [325, 201] width 48 height 19
click at [623, 202] on div "Varney" at bounding box center [662, 200] width 78 height 13
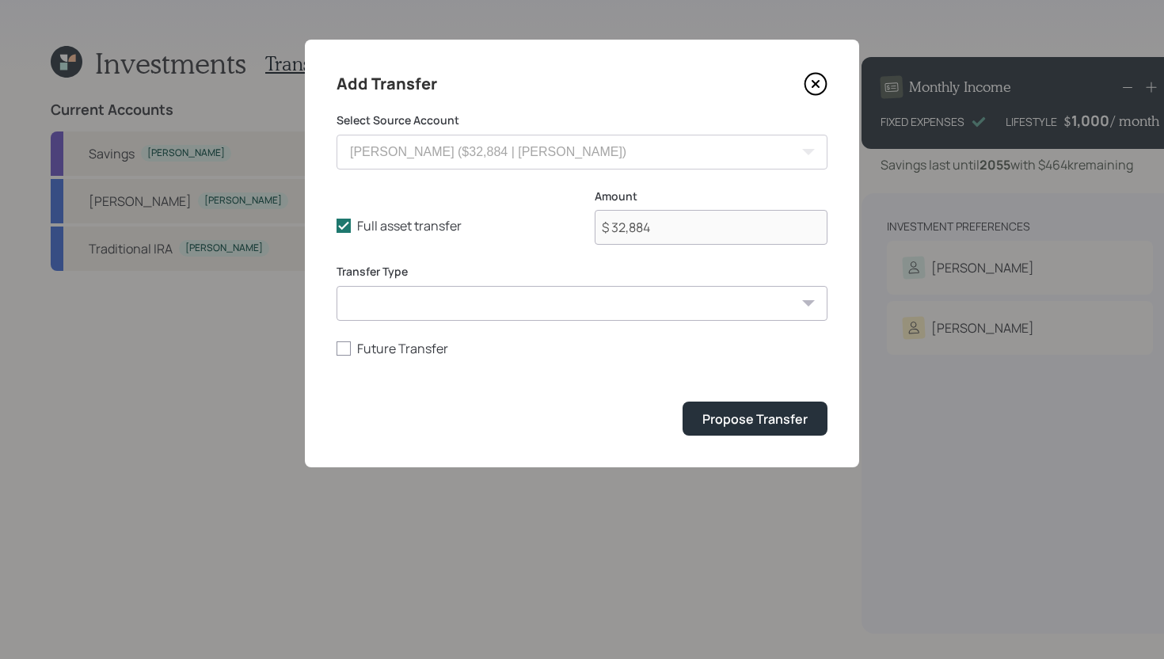
click at [758, 392] on form "Select Source Account Roth IRA ($32,884 | Roth IRA) Traditional IRA ($40,551 | …" at bounding box center [582, 273] width 491 height 323
click at [771, 414] on div "Propose Transfer" at bounding box center [755, 418] width 105 height 17
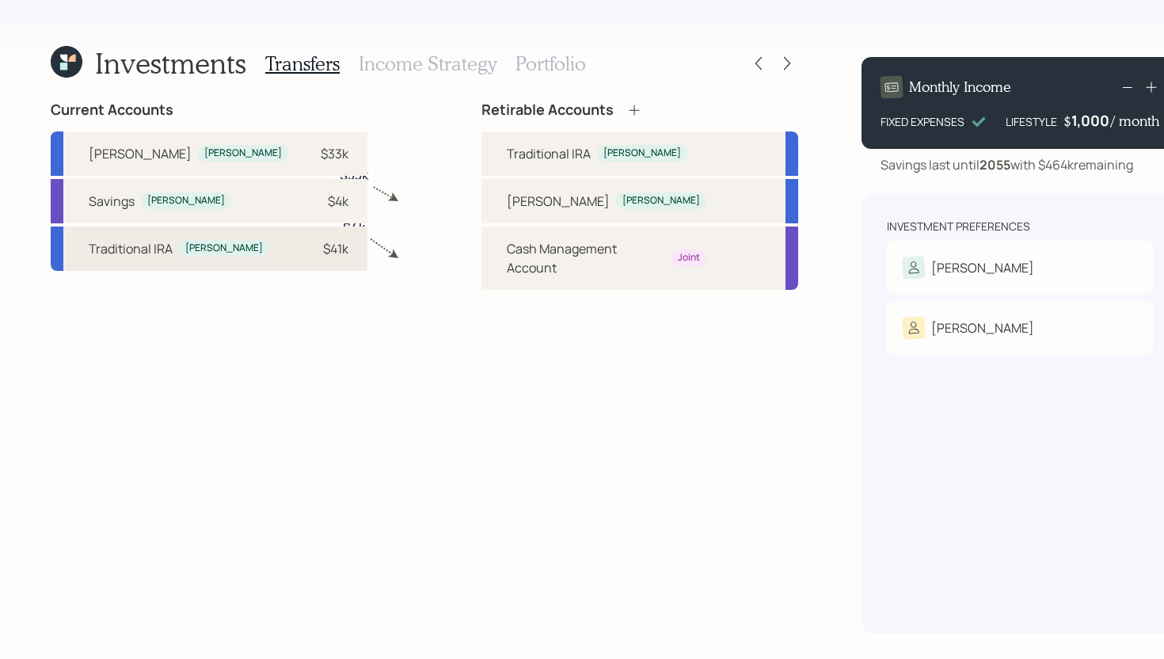
click at [301, 258] on div "$41k" at bounding box center [325, 248] width 48 height 19
click at [510, 143] on div "Traditional IRA Varney" at bounding box center [640, 153] width 317 height 44
select select "9c49fb96-78f2-4ef7-b18f-f3f87d1c9a33"
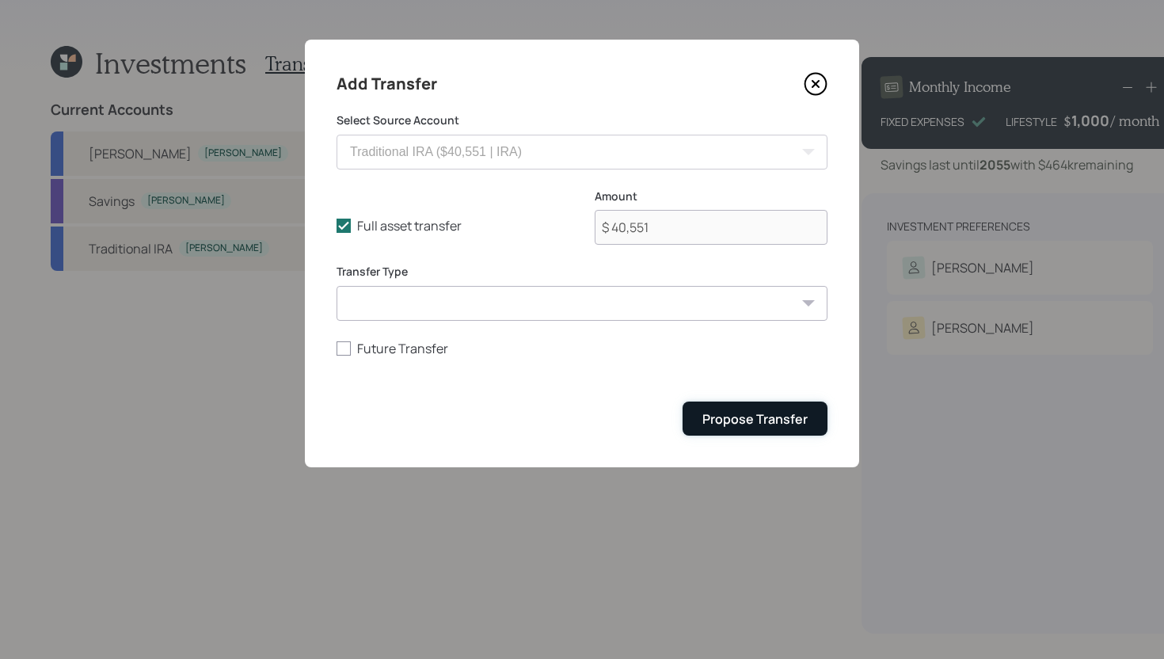
click at [749, 417] on div "Propose Transfer" at bounding box center [755, 418] width 105 height 17
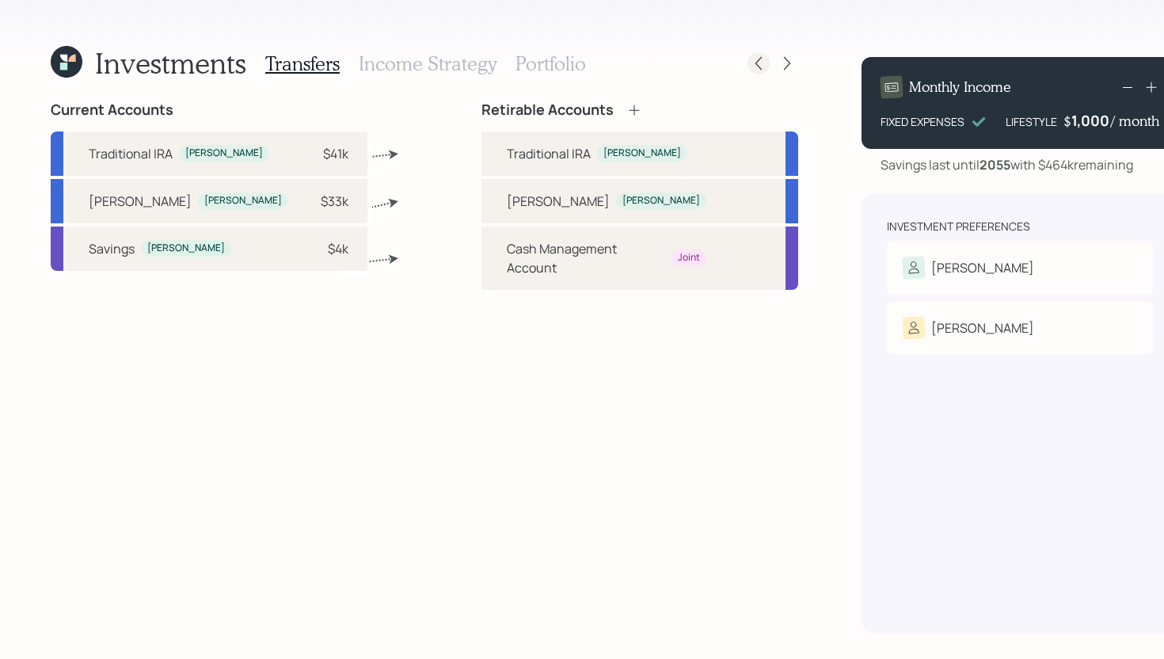
click at [751, 64] on icon at bounding box center [759, 63] width 16 height 16
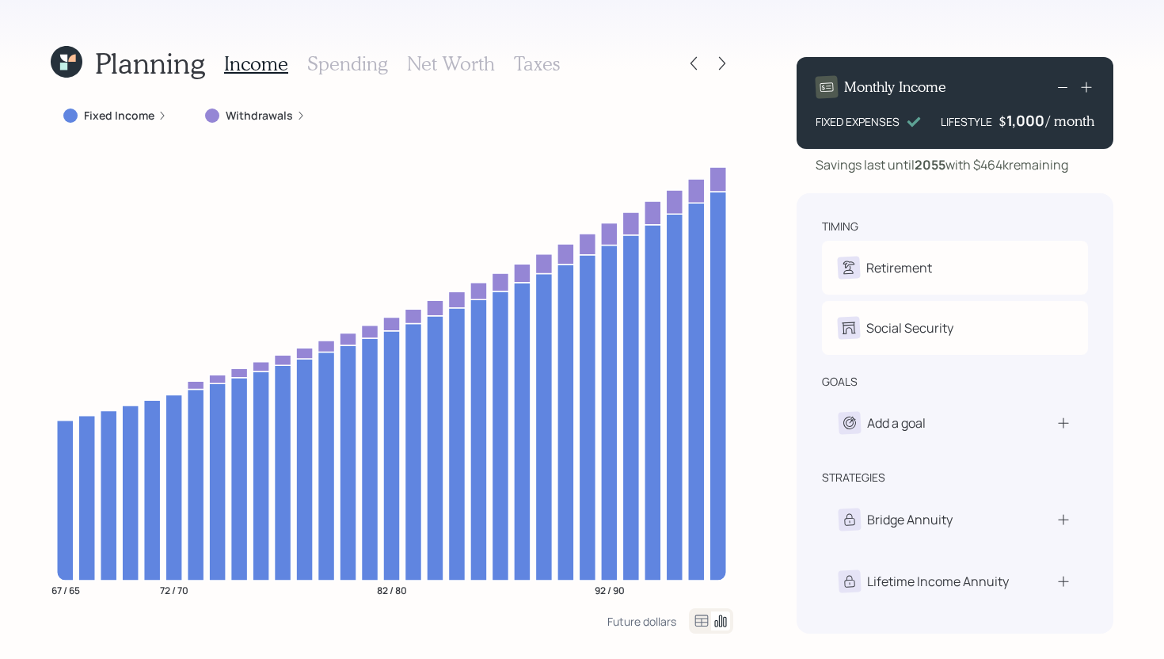
click at [537, 69] on h3 "Taxes" at bounding box center [537, 63] width 46 height 23
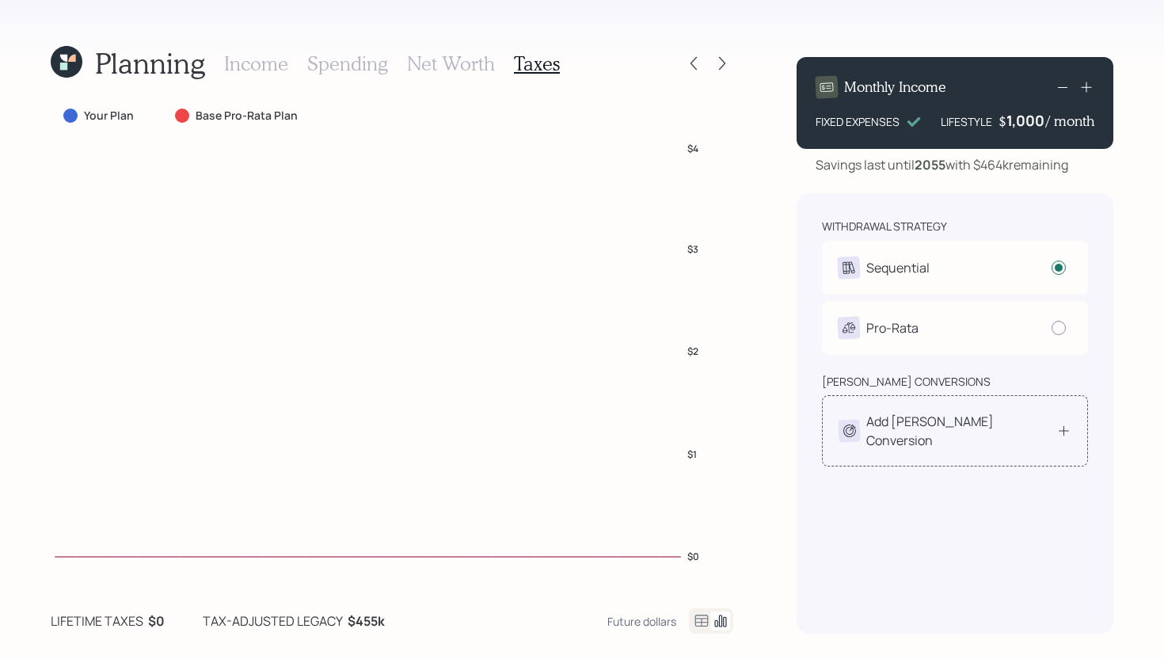
click at [968, 430] on div "Add Roth Conversion" at bounding box center [962, 431] width 190 height 38
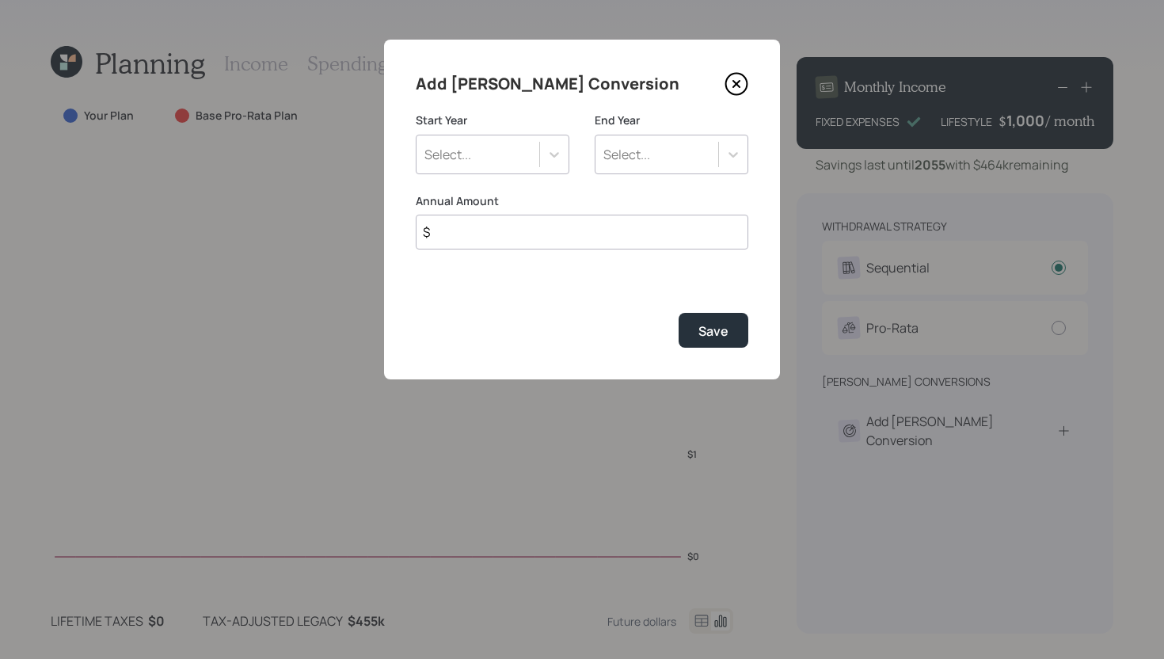
drag, startPoint x: 735, startPoint y: 86, endPoint x: 734, endPoint y: 71, distance: 15.1
click at [735, 86] on icon at bounding box center [737, 84] width 24 height 24
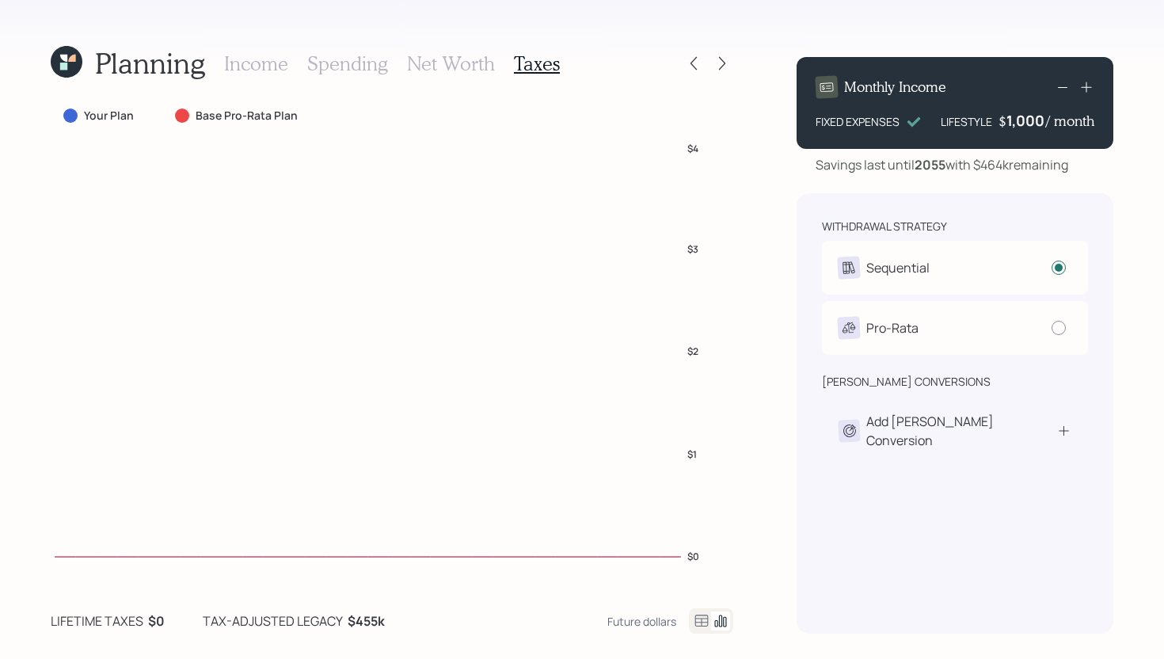
click at [736, 55] on div "Planning Income Spending Net Worth Taxes Your Plan Base Pro-Rata Plan $0 $1 $2 …" at bounding box center [582, 329] width 1164 height 659
click at [699, 62] on icon at bounding box center [694, 63] width 16 height 16
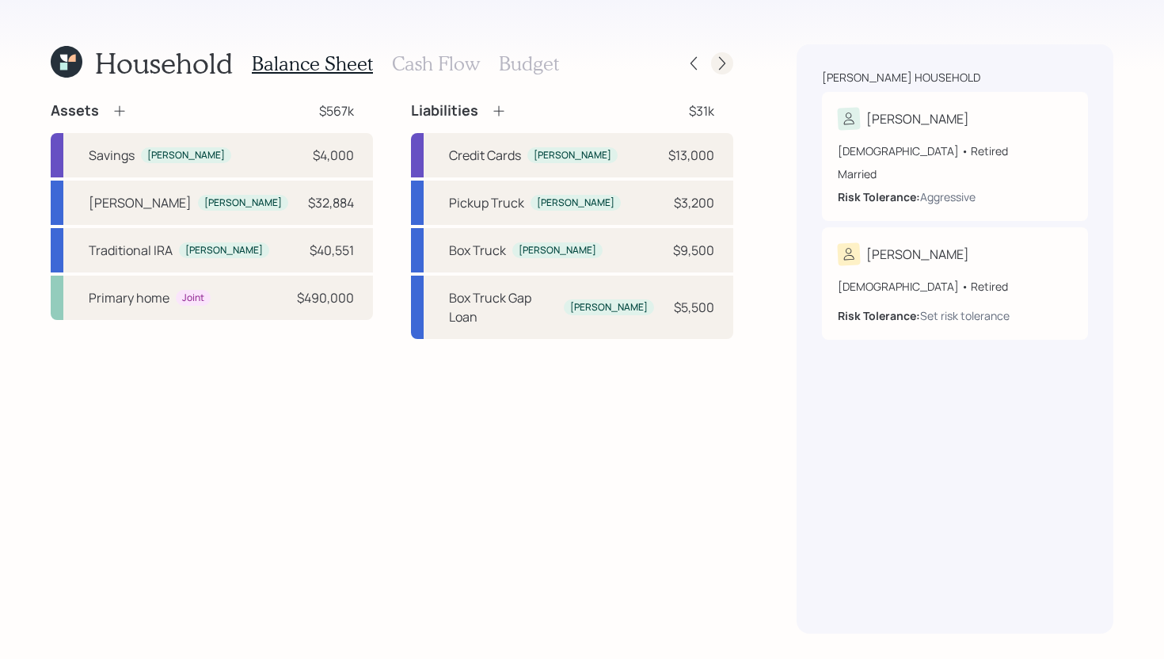
click at [715, 61] on icon at bounding box center [723, 63] width 16 height 16
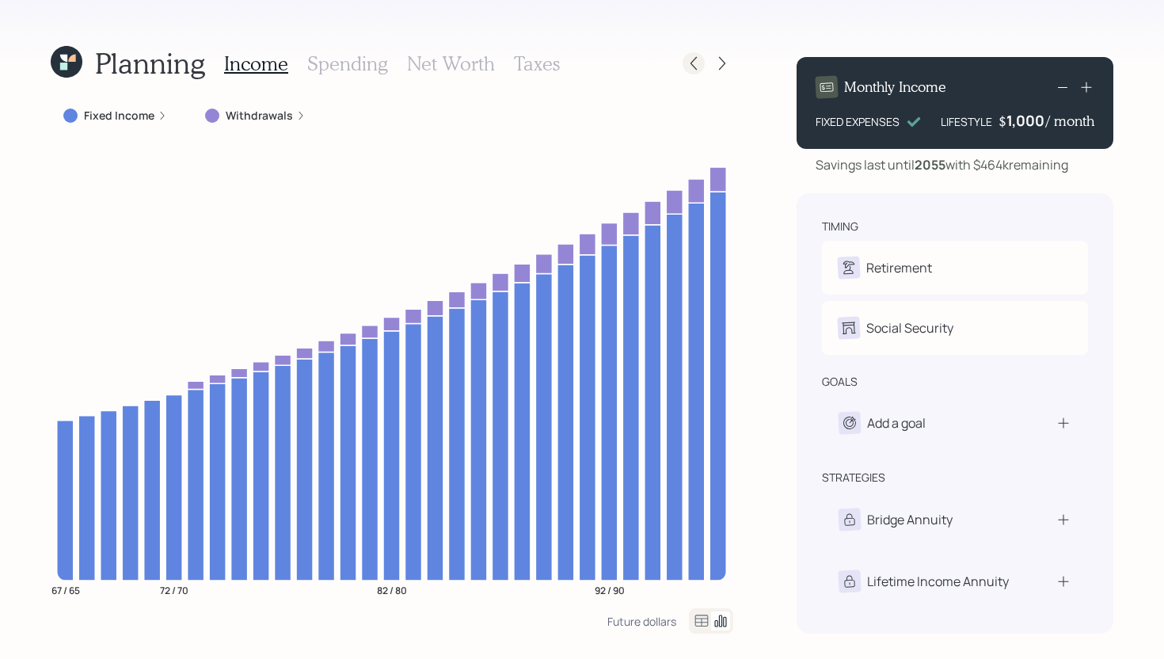
click at [692, 64] on icon at bounding box center [694, 63] width 16 height 16
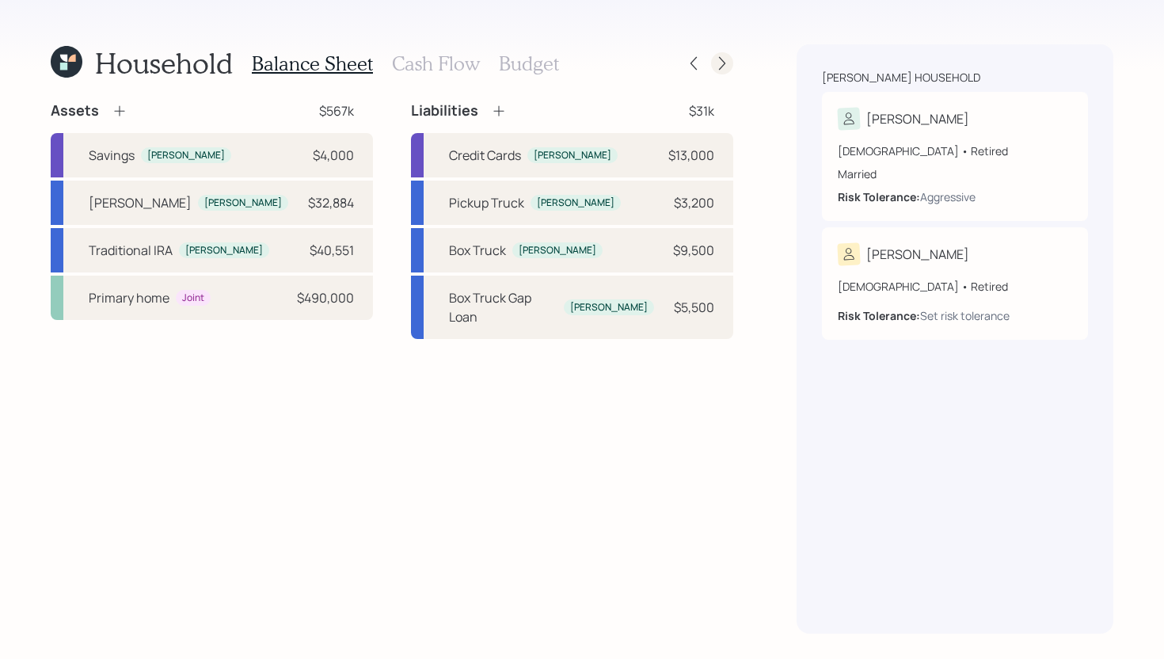
click at [721, 63] on icon at bounding box center [723, 63] width 16 height 16
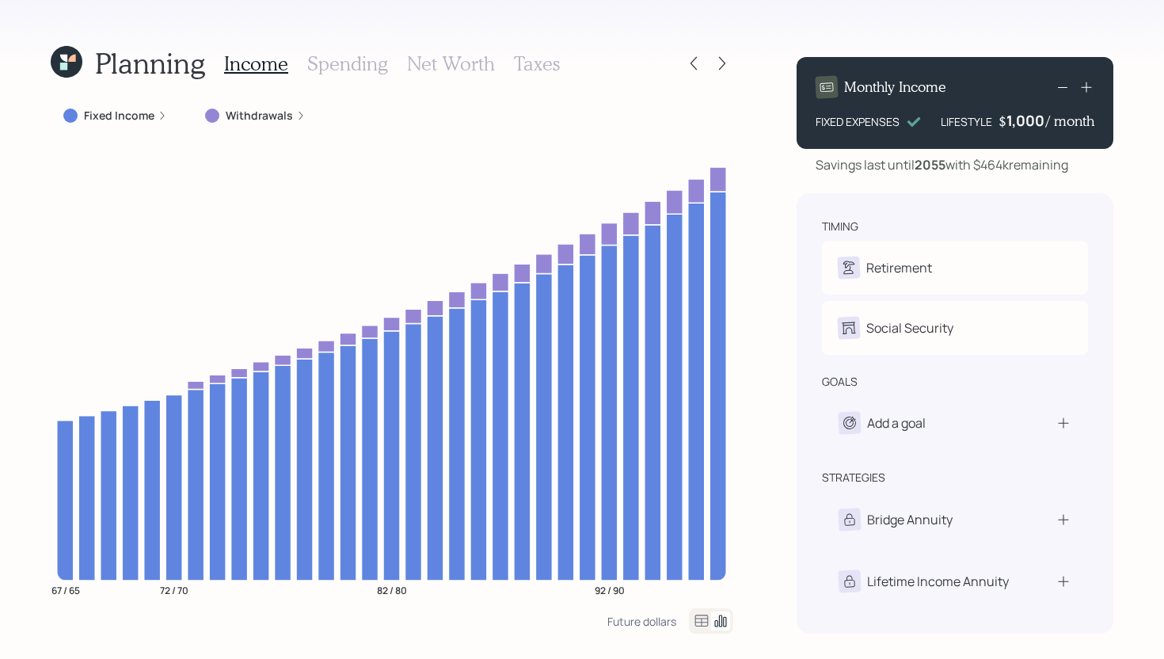
click at [154, 116] on div "Fixed Income" at bounding box center [115, 116] width 104 height 16
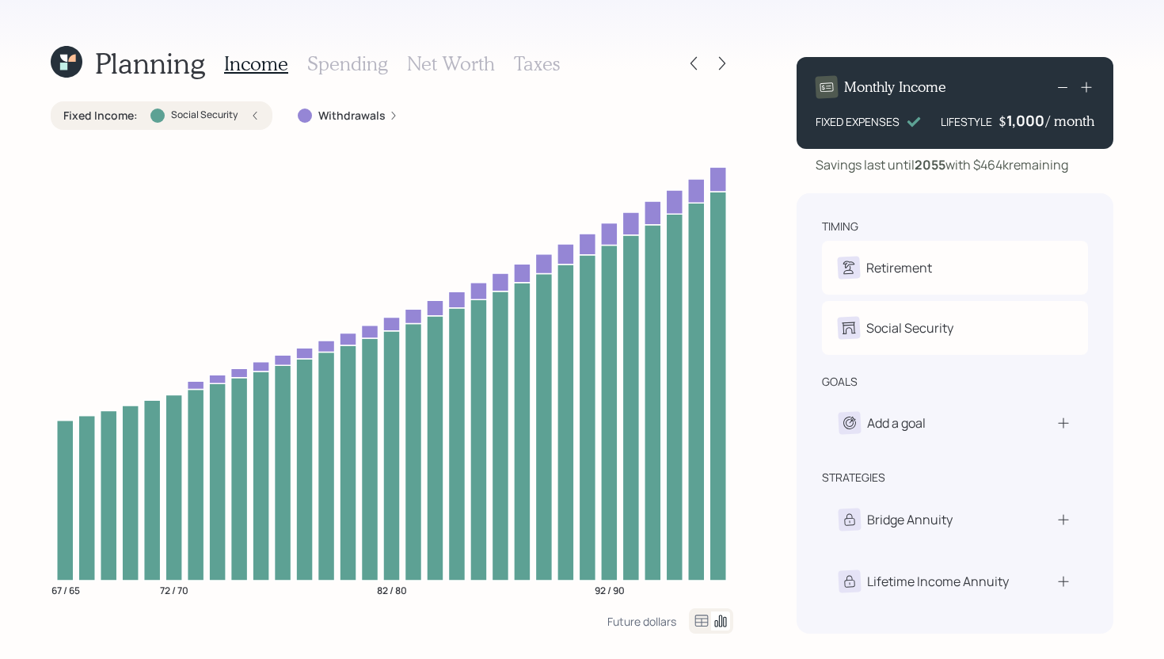
click at [734, 67] on div "Planning Income Spending Net Worth Taxes Fixed Income : Social Security Withdra…" at bounding box center [582, 329] width 1164 height 659
click at [536, 69] on h3 "Taxes" at bounding box center [537, 63] width 46 height 23
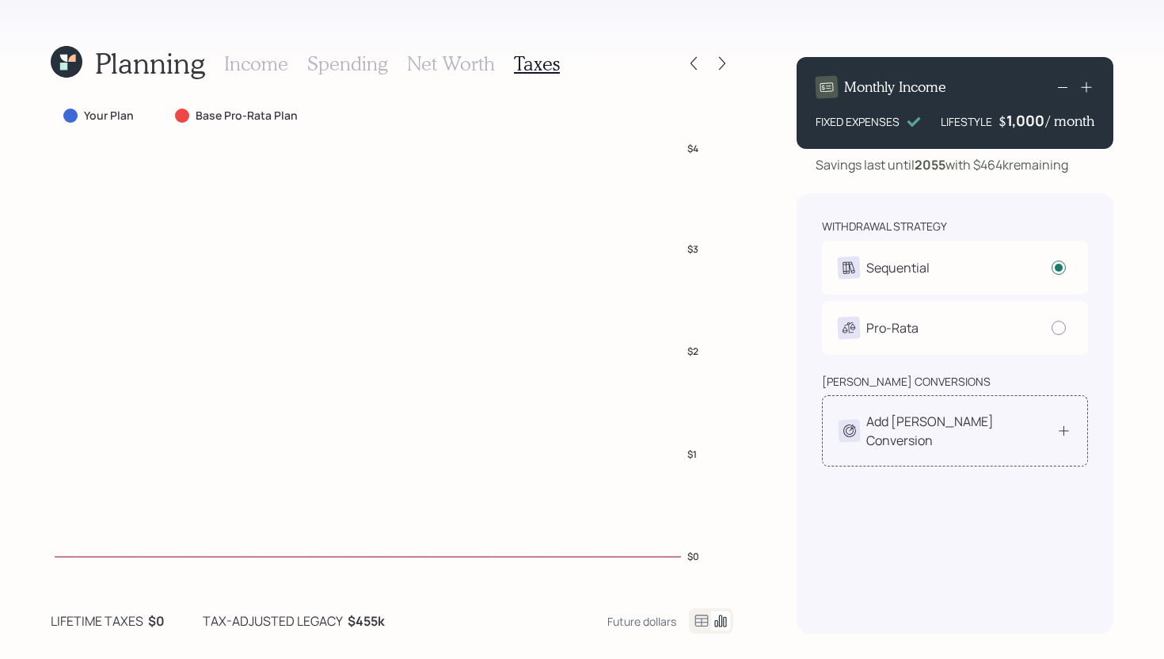
click at [992, 416] on div "Add Roth Conversion" at bounding box center [955, 431] width 233 height 38
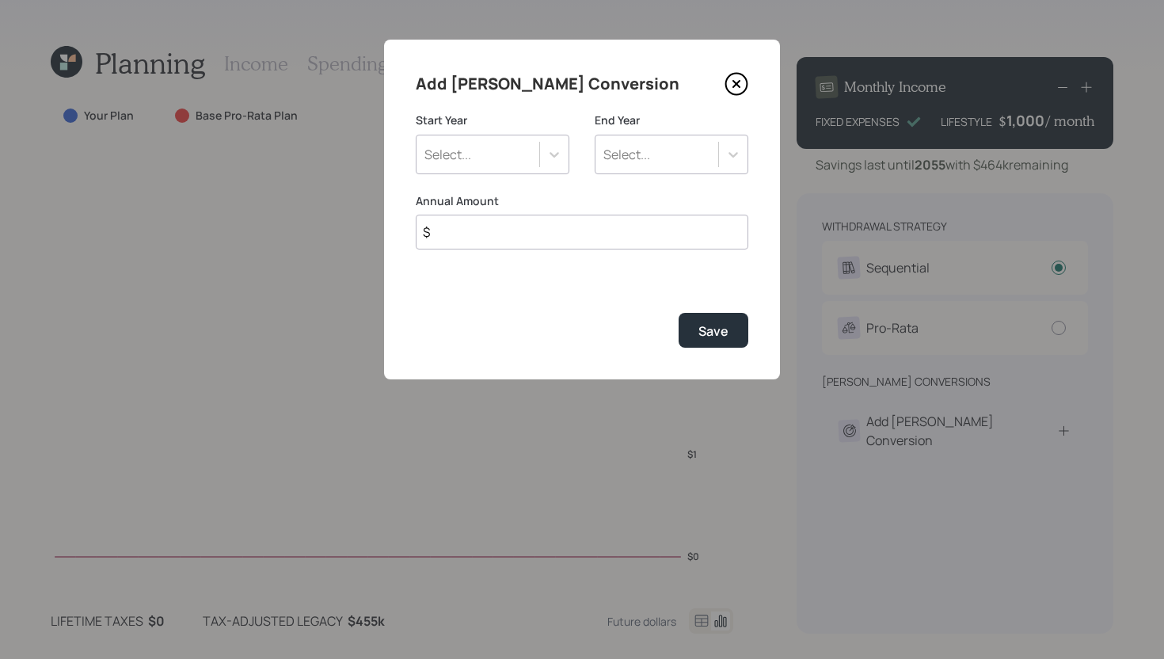
drag, startPoint x: 544, startPoint y: 182, endPoint x: 538, endPoint y: 170, distance: 14.2
click at [544, 181] on div "Start Year Select..." at bounding box center [493, 152] width 154 height 81
click at [534, 153] on div "Select..." at bounding box center [478, 154] width 123 height 27
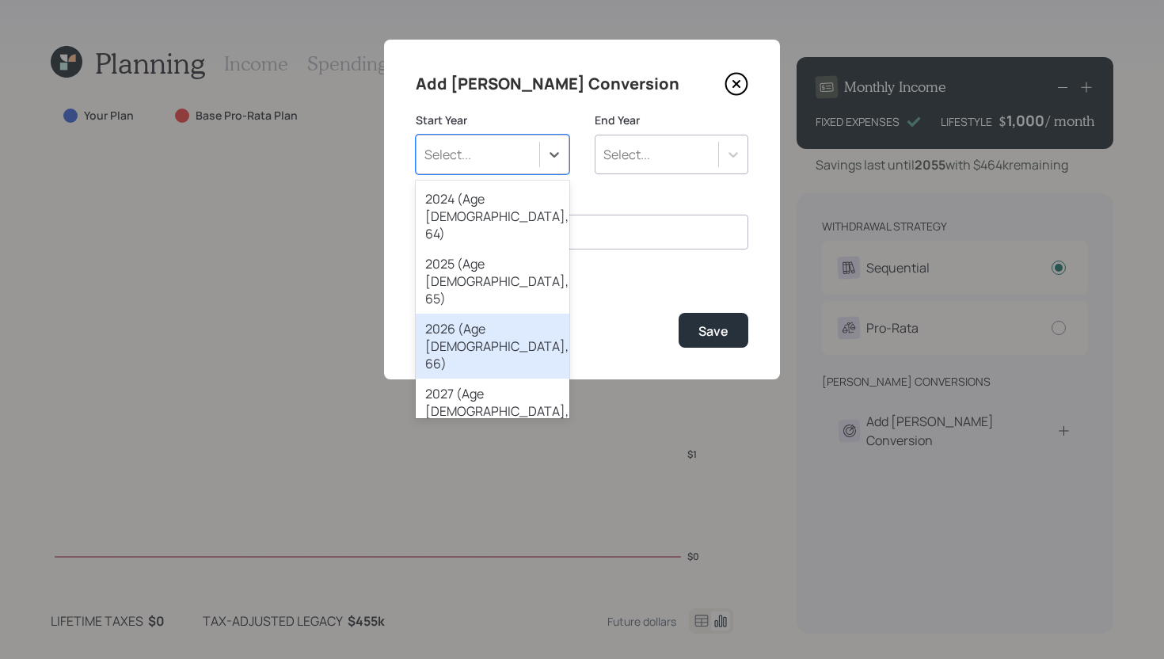
click at [520, 314] on div "2026 (Age 68, 66)" at bounding box center [493, 346] width 154 height 65
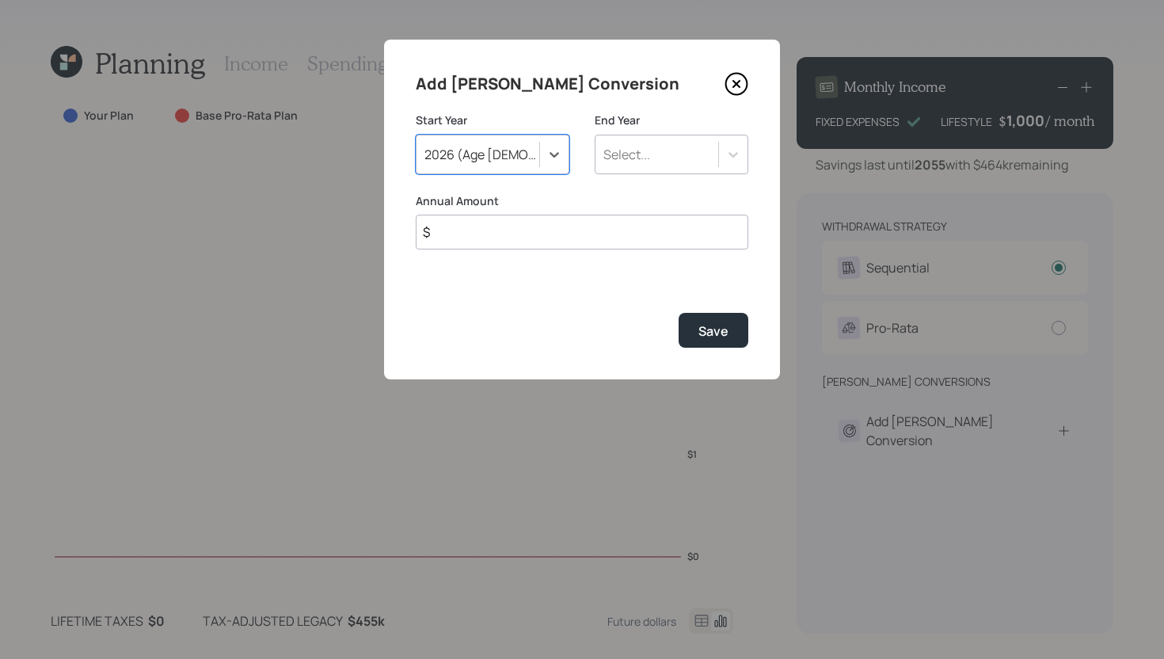
click at [645, 162] on div "Select..." at bounding box center [627, 154] width 47 height 17
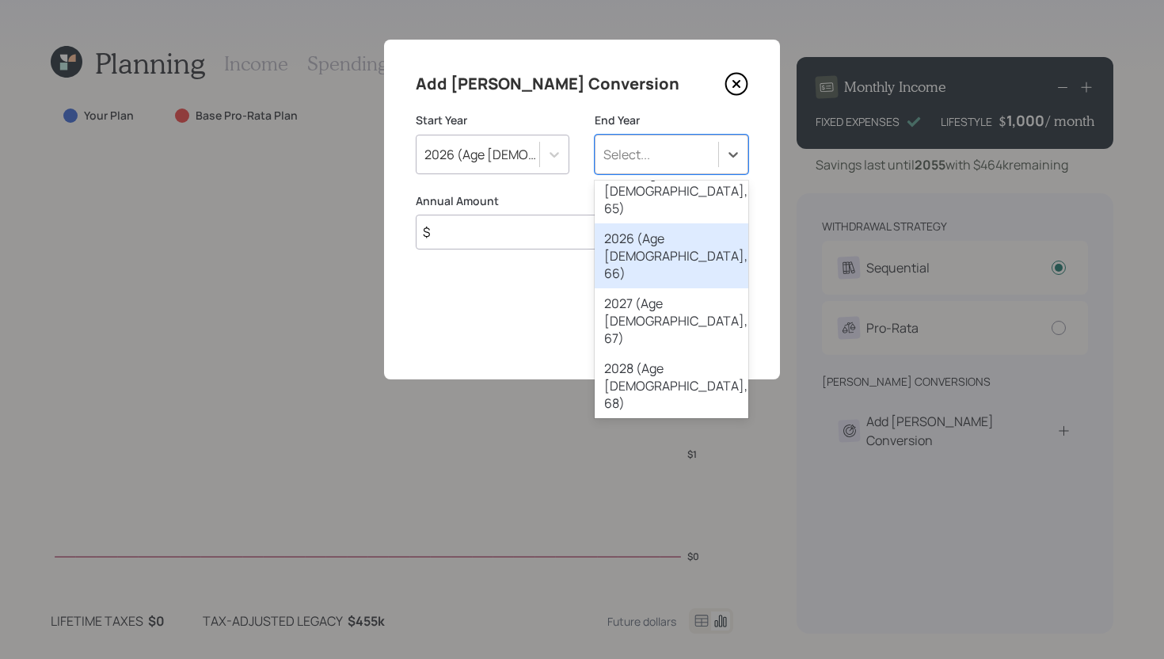
scroll to position [92, 0]
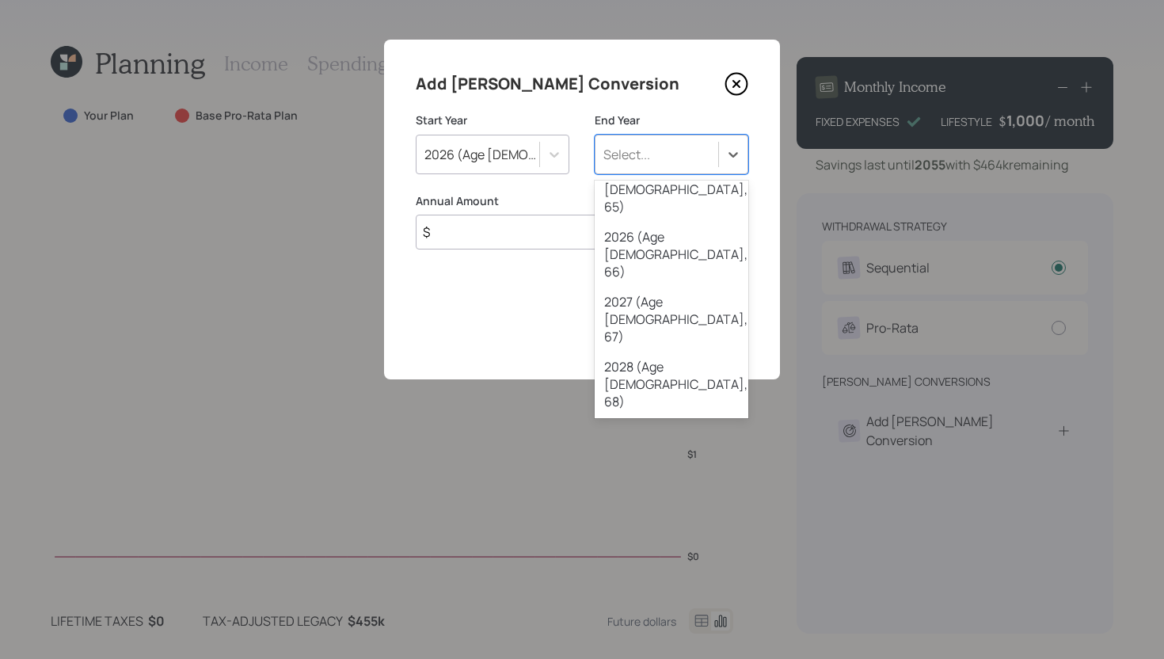
click at [669, 612] on div "2032 (Age 74, 72)" at bounding box center [672, 644] width 154 height 65
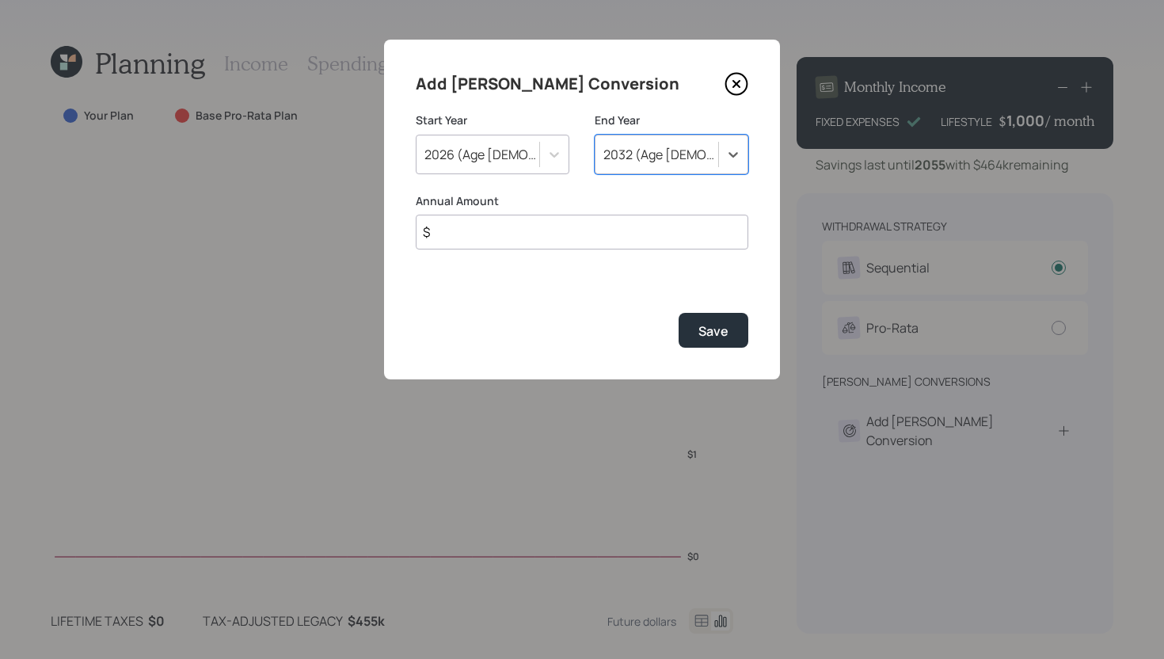
click at [609, 249] on input "$" at bounding box center [582, 232] width 333 height 35
type input "$ 5,000"
click at [737, 338] on button "Save" at bounding box center [714, 330] width 70 height 34
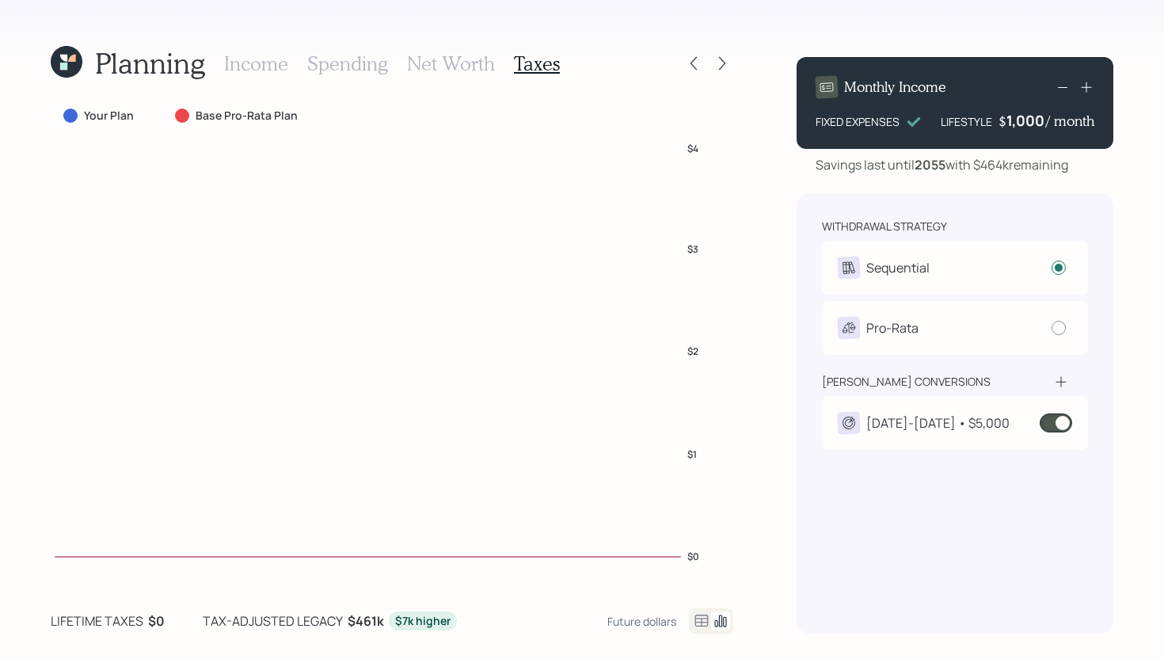
click at [974, 434] on div "2026-2032 • $5,000" at bounding box center [955, 423] width 266 height 54
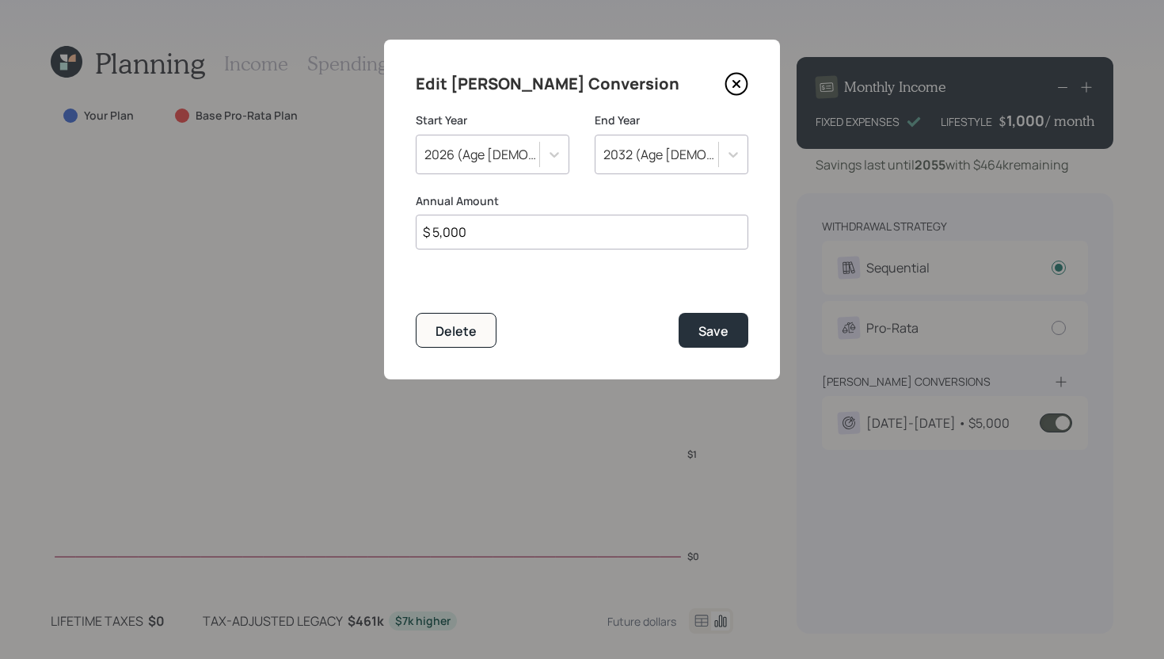
click at [484, 242] on input "$ 5,000" at bounding box center [582, 232] width 333 height 35
type input "$ 10,000"
click at [679, 313] on button "Save" at bounding box center [714, 330] width 70 height 34
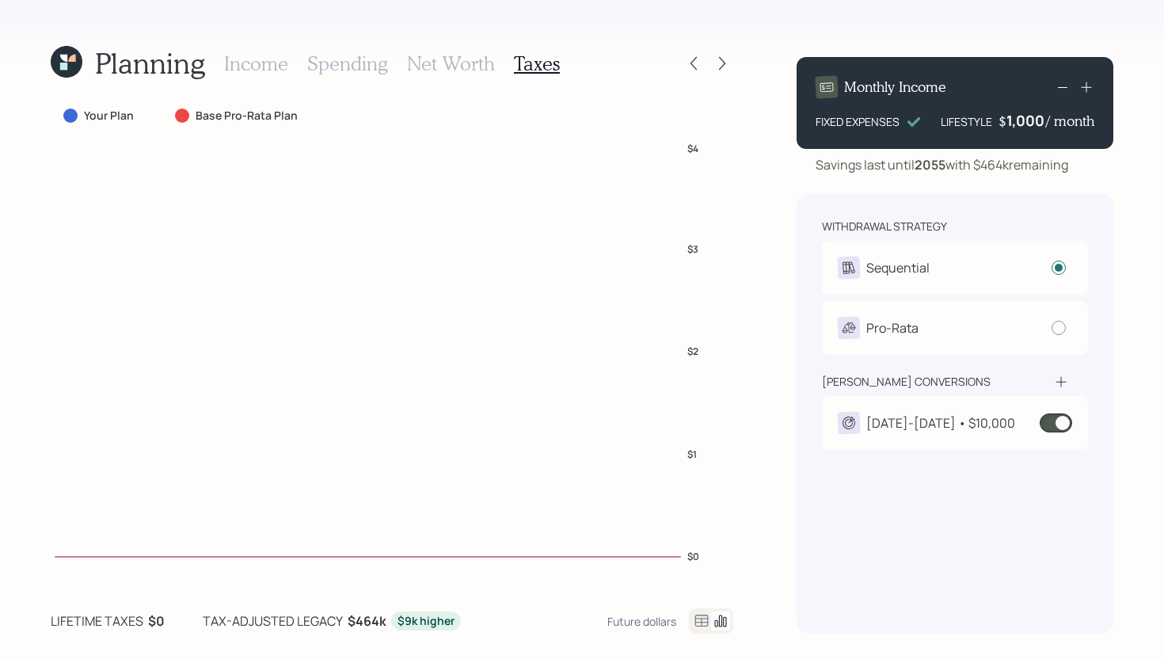
click at [940, 432] on div "2026-2032 • $10,000" at bounding box center [941, 423] width 149 height 19
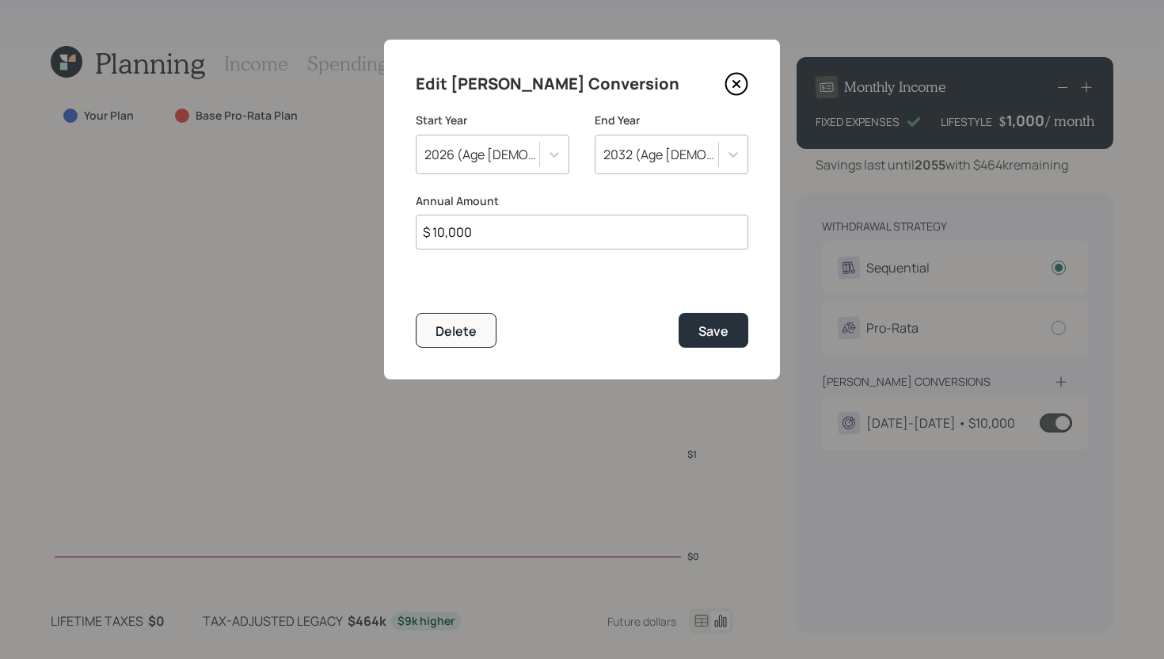
click at [741, 81] on icon at bounding box center [737, 84] width 24 height 24
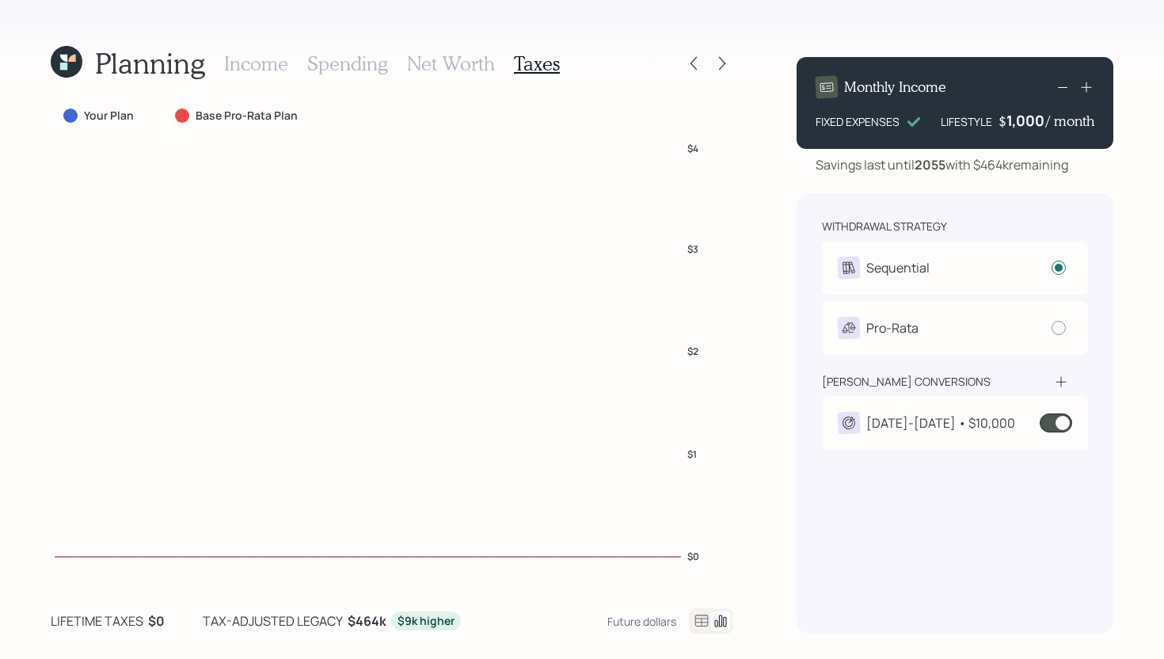
click at [270, 58] on h3 "Income" at bounding box center [256, 63] width 64 height 23
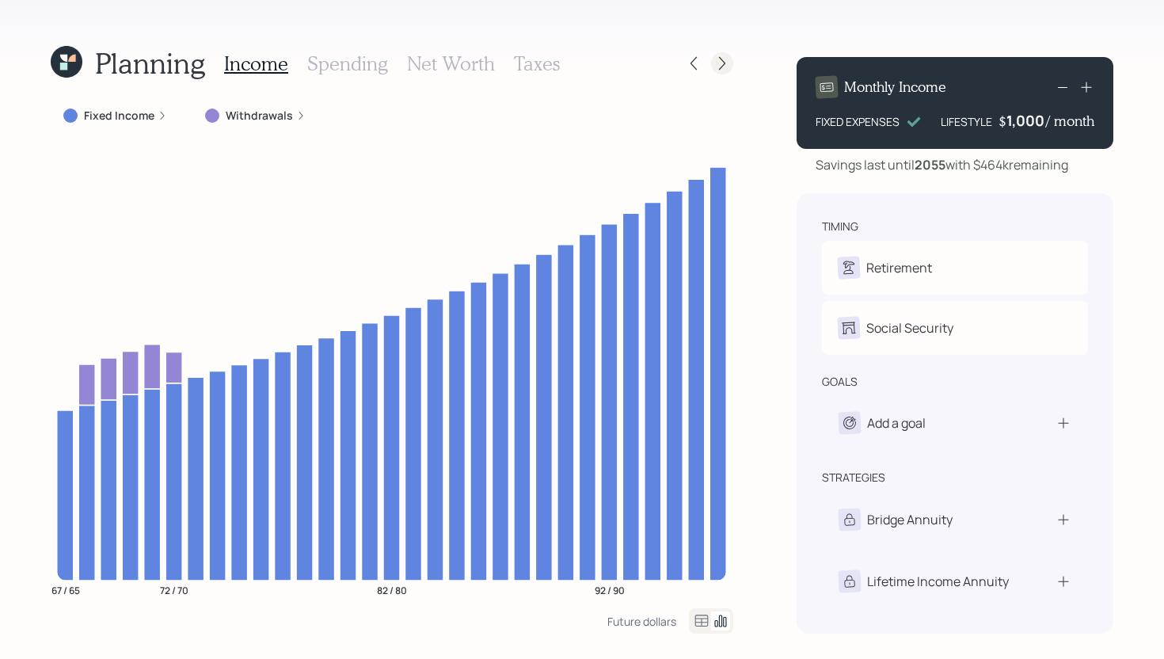
click at [718, 55] on icon at bounding box center [723, 63] width 16 height 16
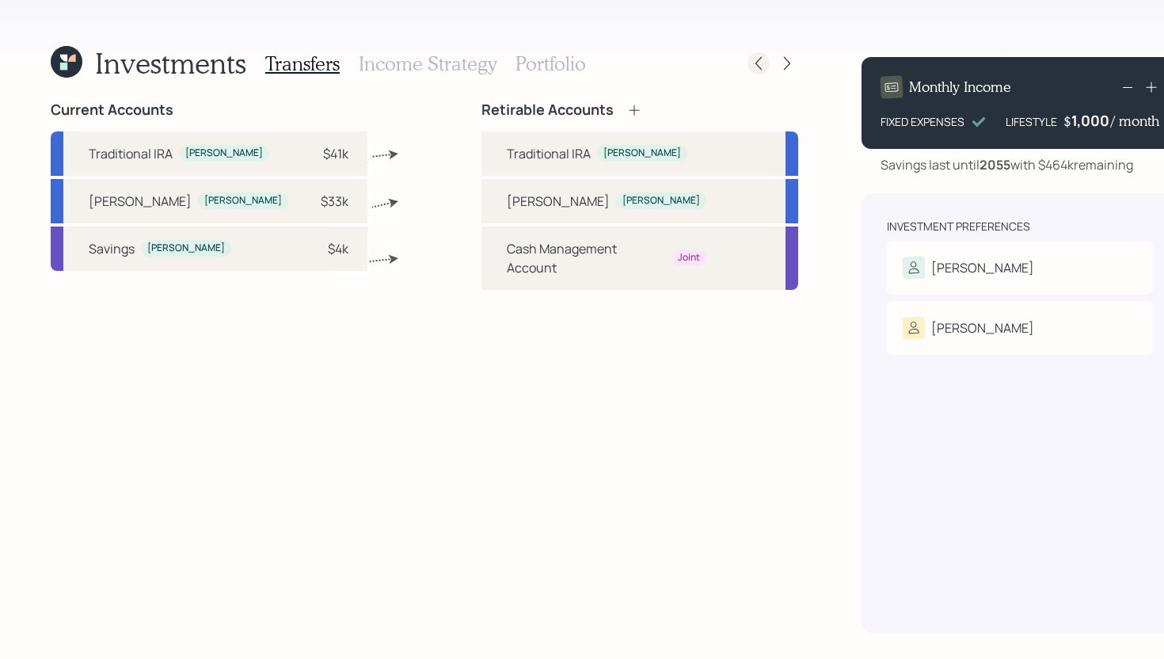
click at [748, 54] on div at bounding box center [759, 63] width 22 height 22
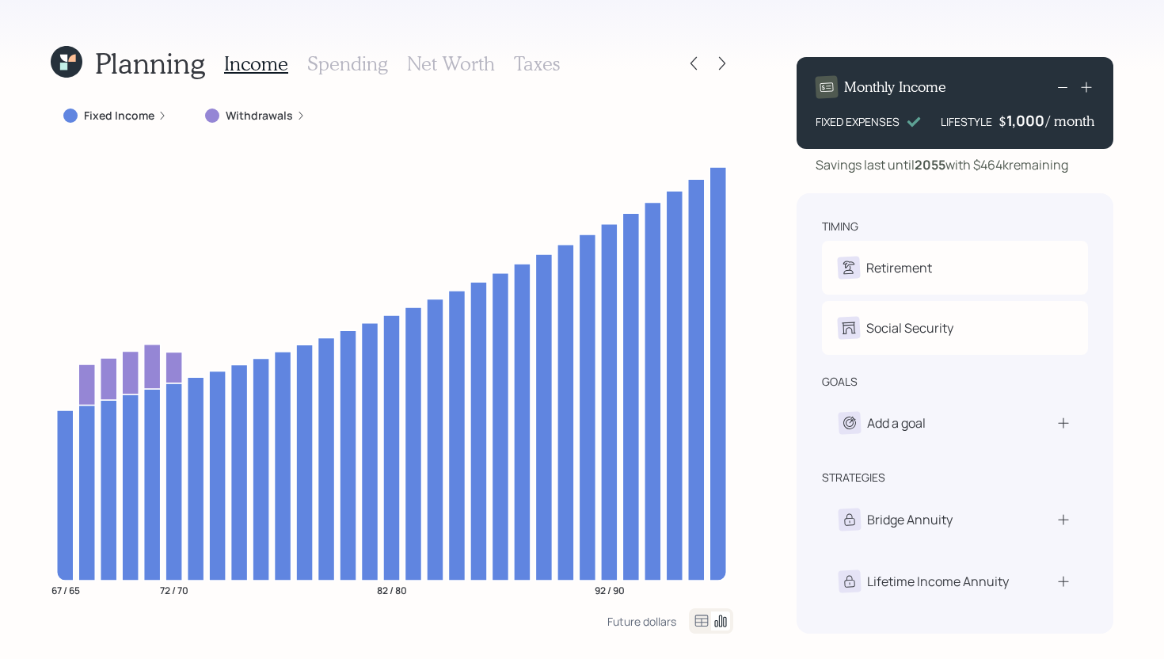
click at [548, 63] on h3 "Taxes" at bounding box center [537, 63] width 46 height 23
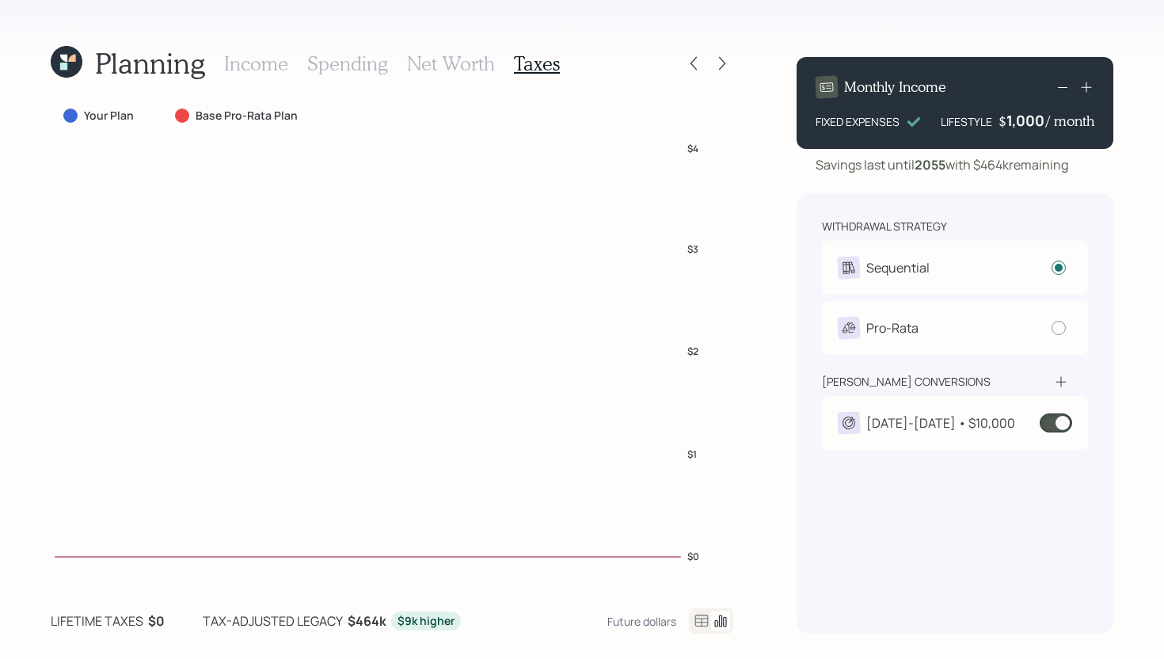
click at [1050, 424] on span at bounding box center [1056, 423] width 32 height 19
click at [701, 60] on icon at bounding box center [694, 63] width 16 height 16
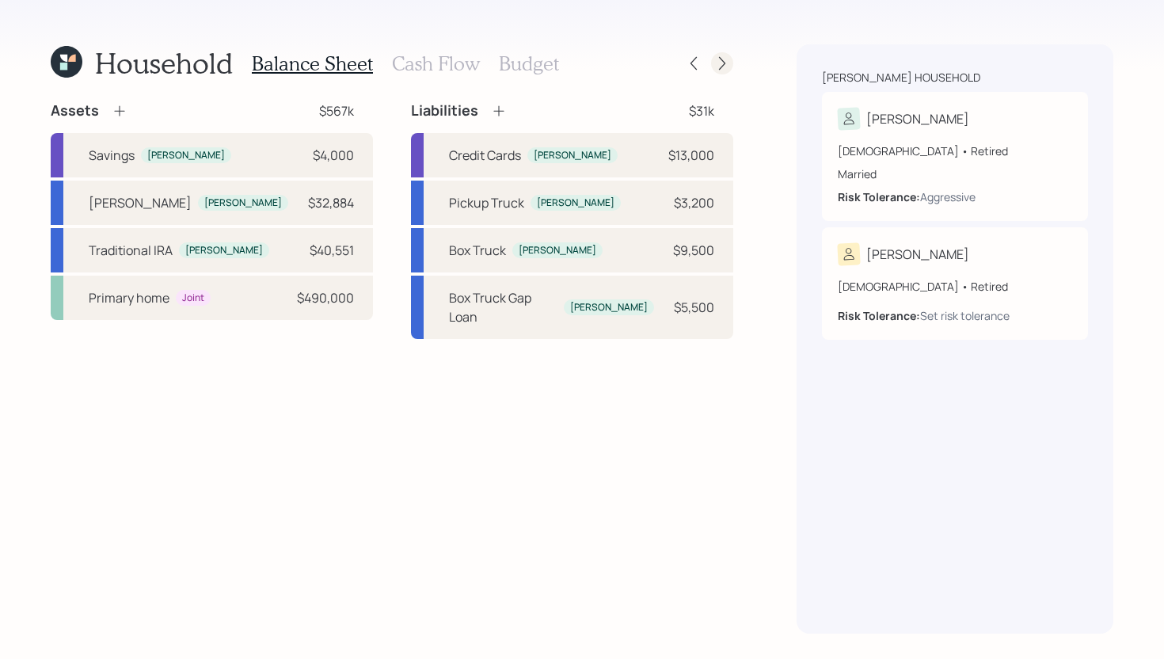
click at [722, 60] on icon at bounding box center [723, 63] width 16 height 16
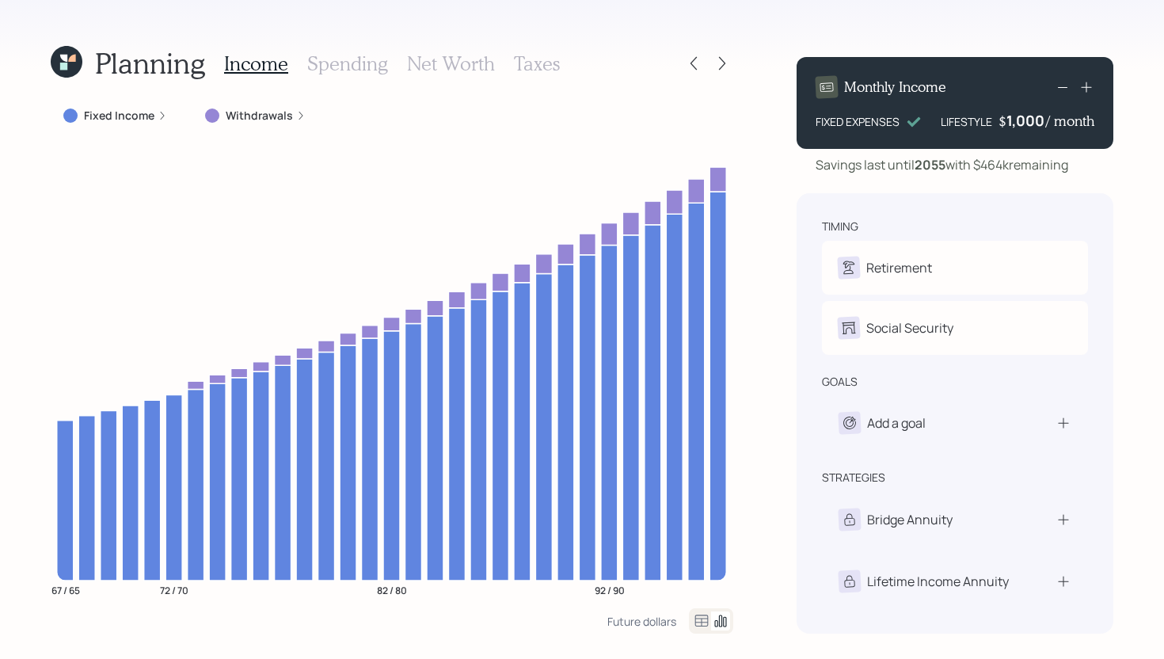
click at [715, 117] on div "Fixed Income Withdrawals" at bounding box center [392, 115] width 683 height 29
click at [538, 63] on h3 "Taxes" at bounding box center [537, 63] width 46 height 23
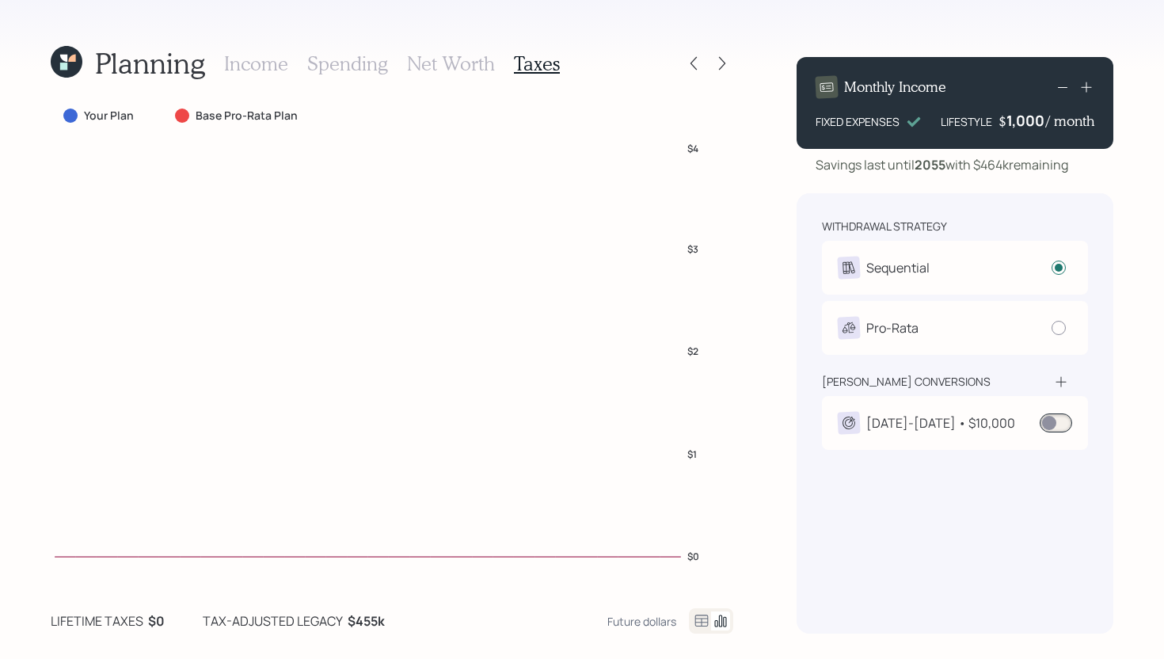
click at [1060, 418] on span at bounding box center [1056, 423] width 32 height 19
drag, startPoint x: 739, startPoint y: 294, endPoint x: 737, endPoint y: 131, distance: 163.2
click at [740, 288] on div "Planning Income Spending Net Worth Taxes Your Plan Base Pro-Rata Plan $0 $1 $2 …" at bounding box center [582, 329] width 1164 height 659
click at [255, 55] on h3 "Income" at bounding box center [256, 63] width 64 height 23
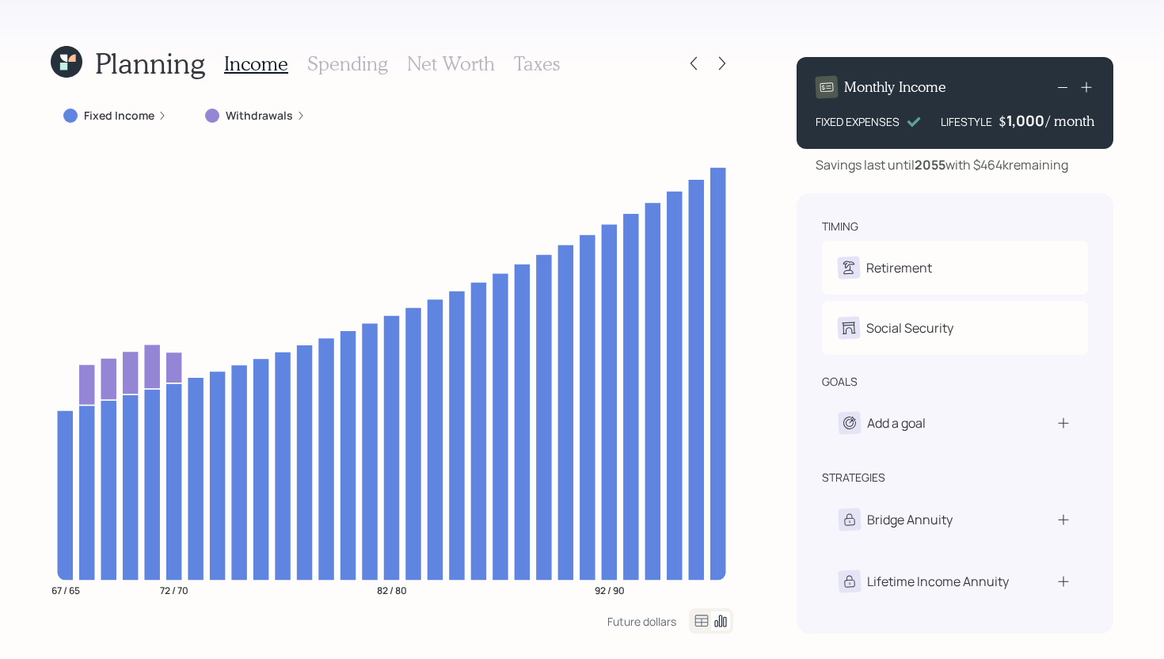
click at [741, 139] on div "Planning Income Spending Net Worth Taxes Fixed Income Withdrawals 67 / 65 72 / …" at bounding box center [582, 329] width 1164 height 659
click at [723, 66] on icon at bounding box center [723, 63] width 16 height 16
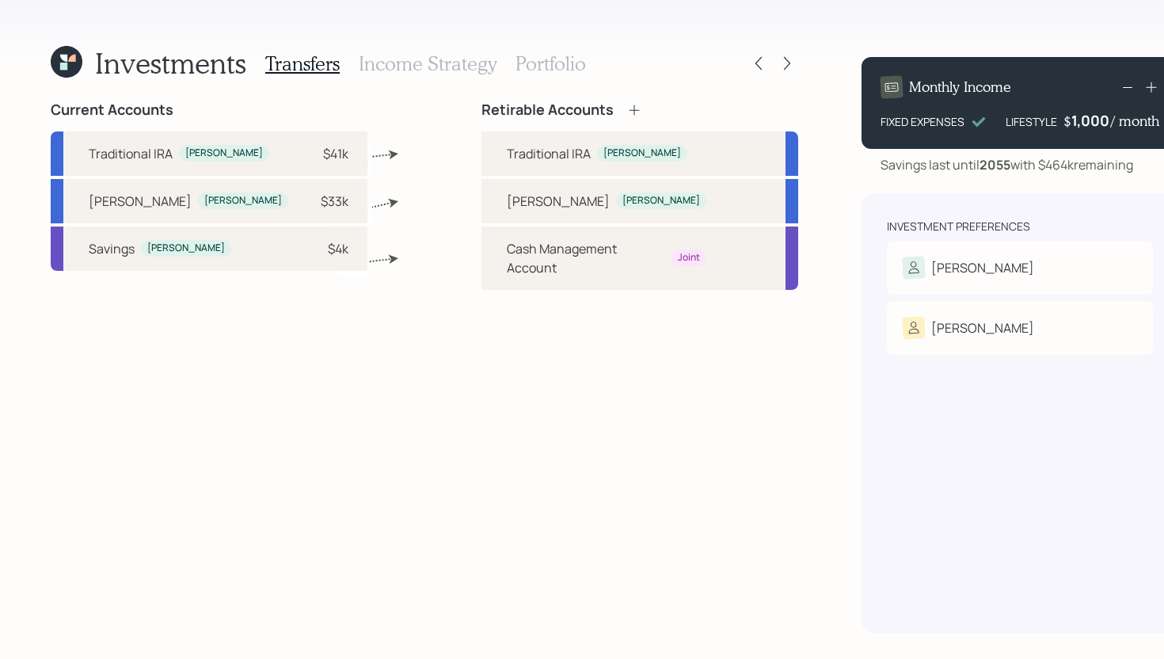
drag, startPoint x: 394, startPoint y: 62, endPoint x: 387, endPoint y: 59, distance: 8.5
click at [394, 61] on h3 "Income Strategy" at bounding box center [428, 63] width 138 height 23
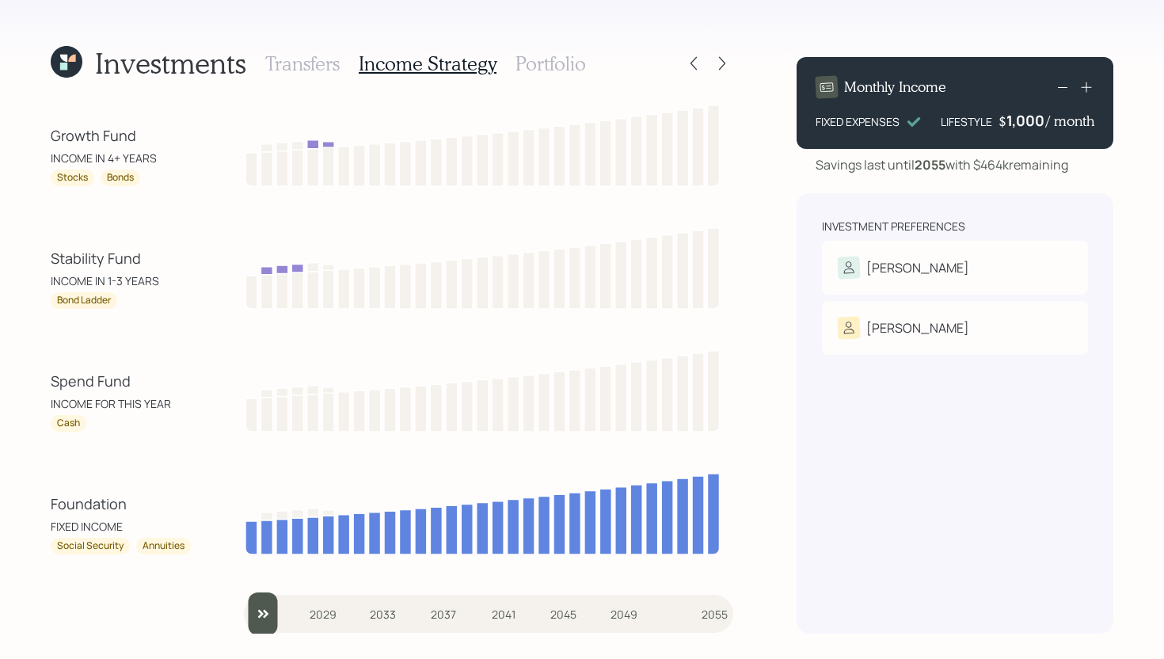
click at [574, 64] on h3 "Portfolio" at bounding box center [551, 63] width 71 height 23
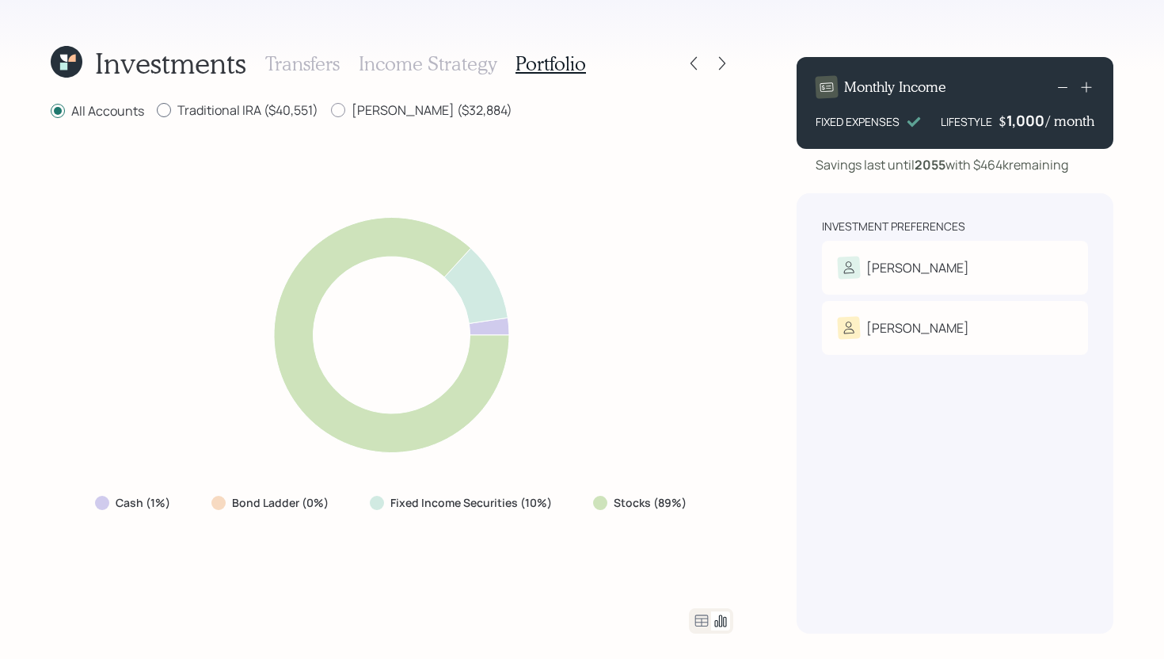
click at [246, 114] on label "Traditional IRA ($40,551)" at bounding box center [238, 109] width 162 height 17
click at [157, 111] on input "Traditional IRA ($40,551)" at bounding box center [156, 110] width 1 height 1
radio input "true"
radio input "false"
click at [368, 106] on label "Roth IRA ($32,884)" at bounding box center [421, 109] width 181 height 17
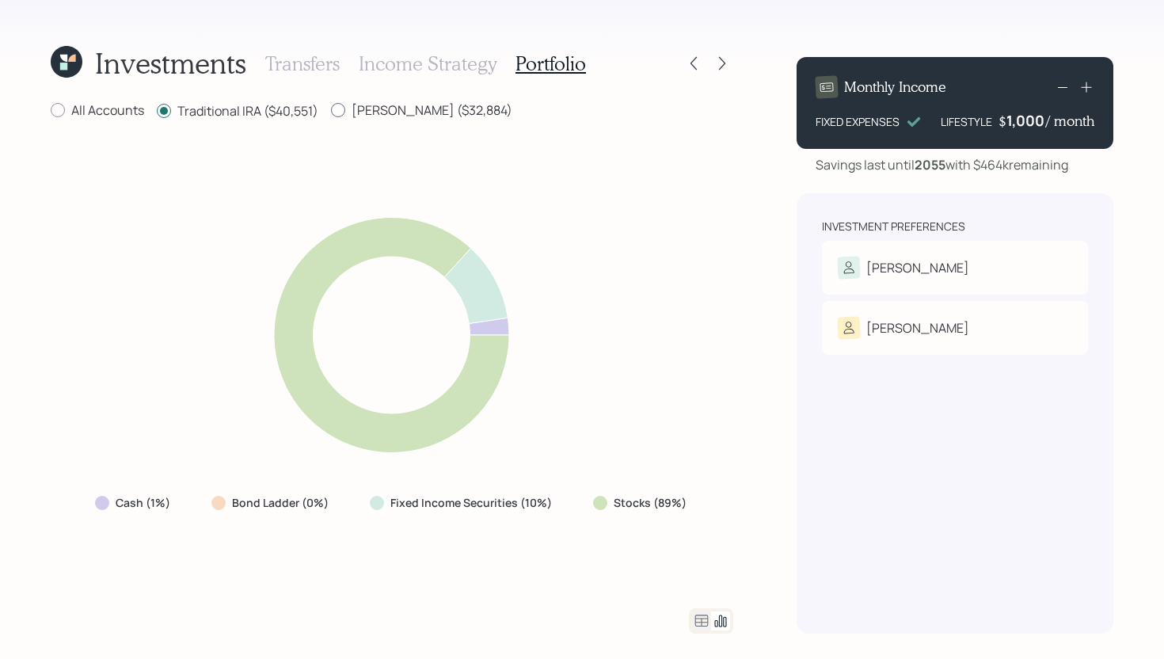
click at [331, 110] on input "Roth IRA ($32,884)" at bounding box center [330, 110] width 1 height 1
radio input "true"
click at [250, 109] on label "Traditional IRA ($40,551)" at bounding box center [238, 109] width 162 height 17
click at [157, 110] on input "Traditional IRA ($40,551)" at bounding box center [156, 110] width 1 height 1
radio input "true"
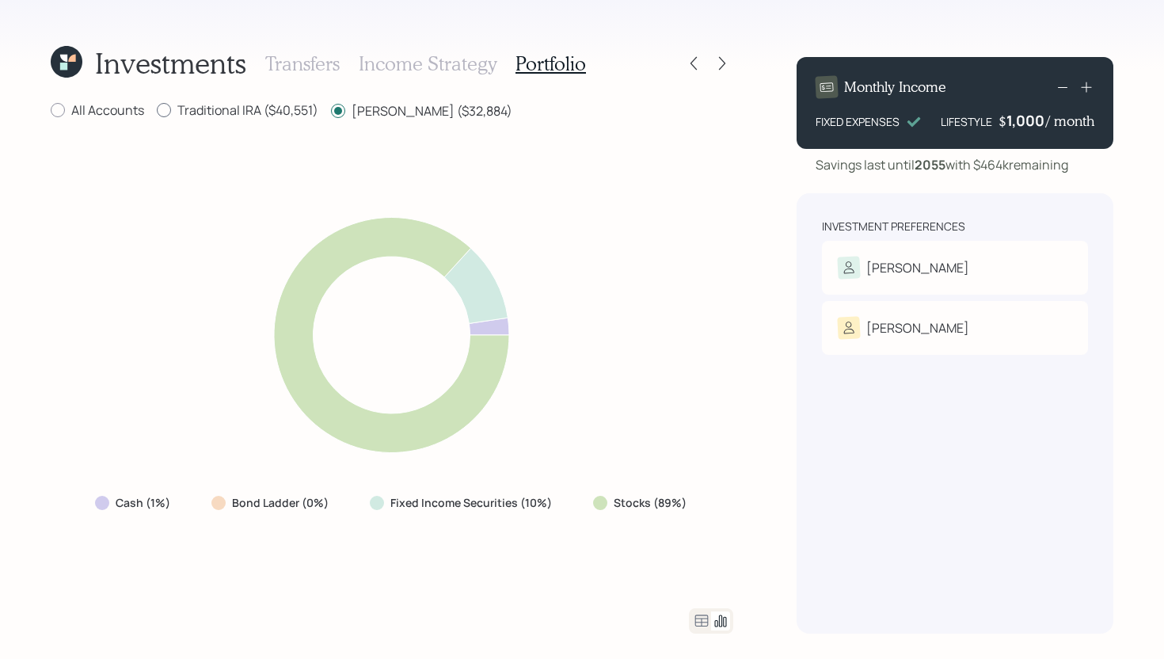
radio input "false"
click at [126, 110] on label "All Accounts" at bounding box center [97, 109] width 93 height 17
click at [51, 110] on input "All Accounts" at bounding box center [50, 110] width 1 height 1
radio input "true"
radio input "false"
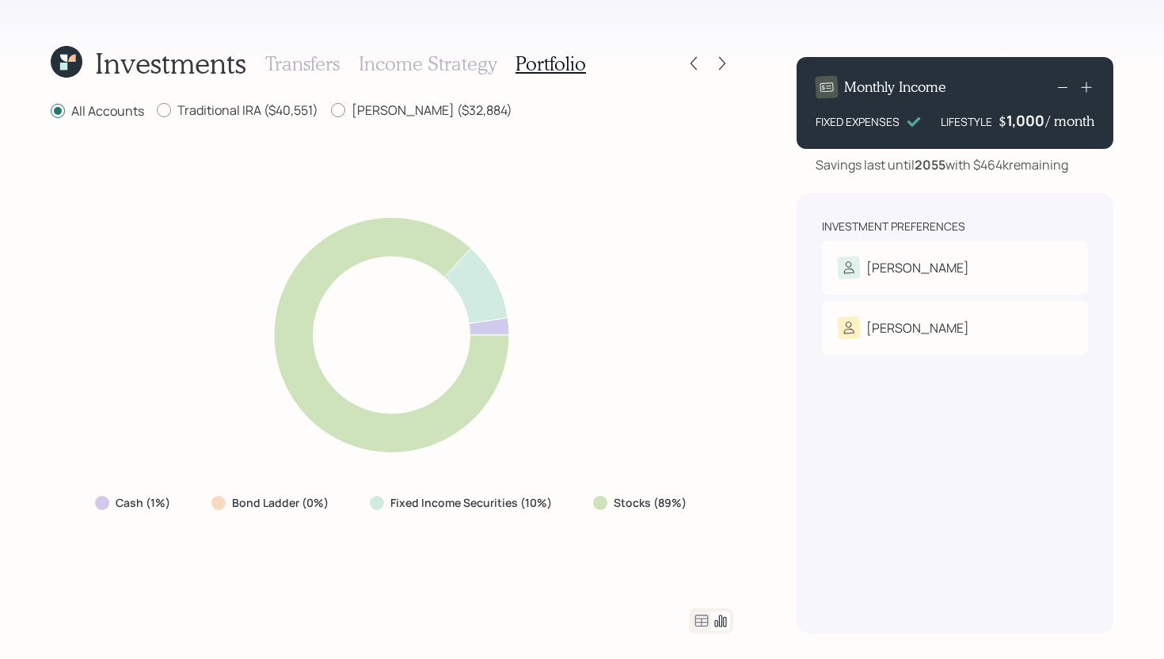
click at [704, 629] on div at bounding box center [711, 620] width 44 height 25
click at [704, 623] on icon at bounding box center [702, 621] width 13 height 12
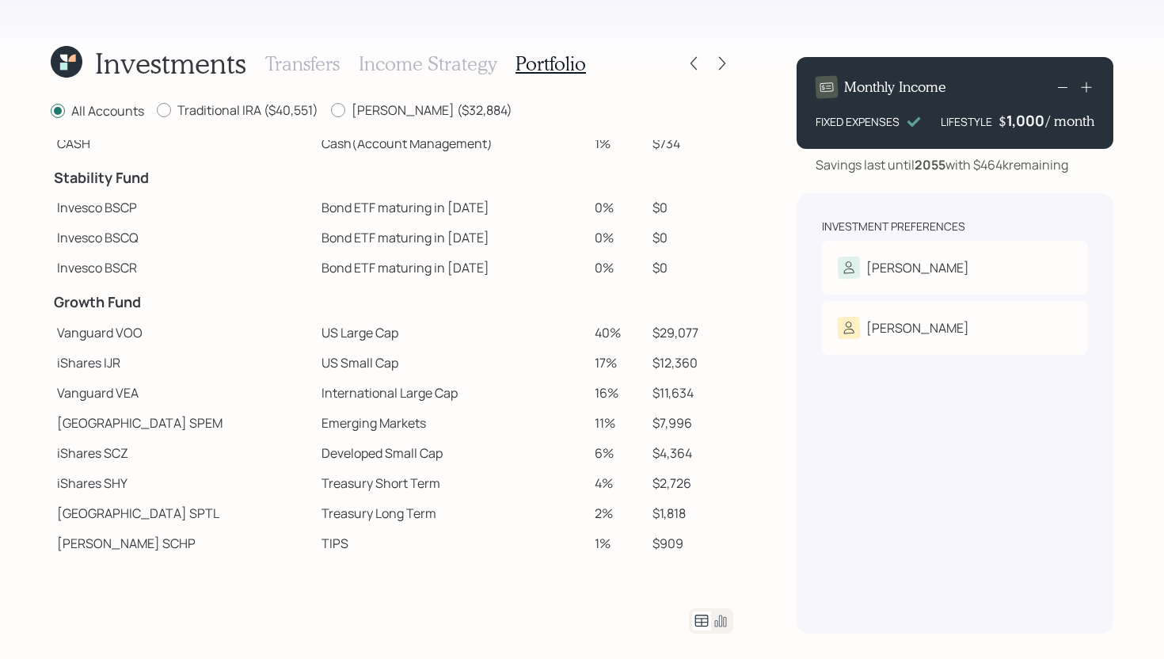
scroll to position [101, 0]
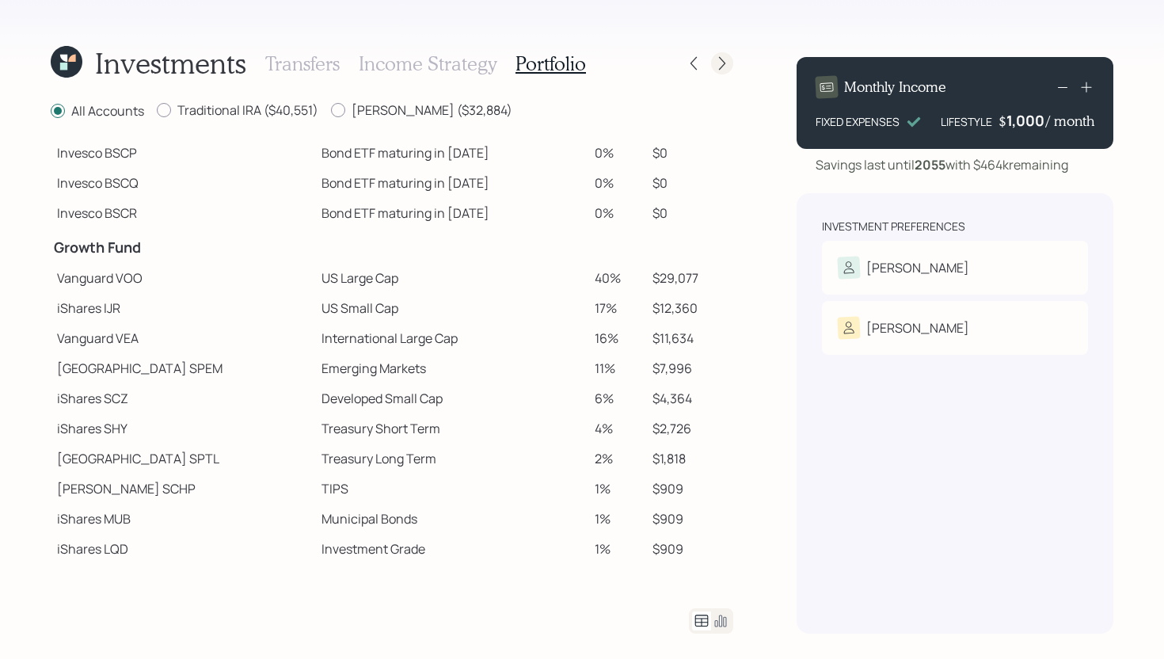
click at [724, 71] on div at bounding box center [722, 63] width 22 height 22
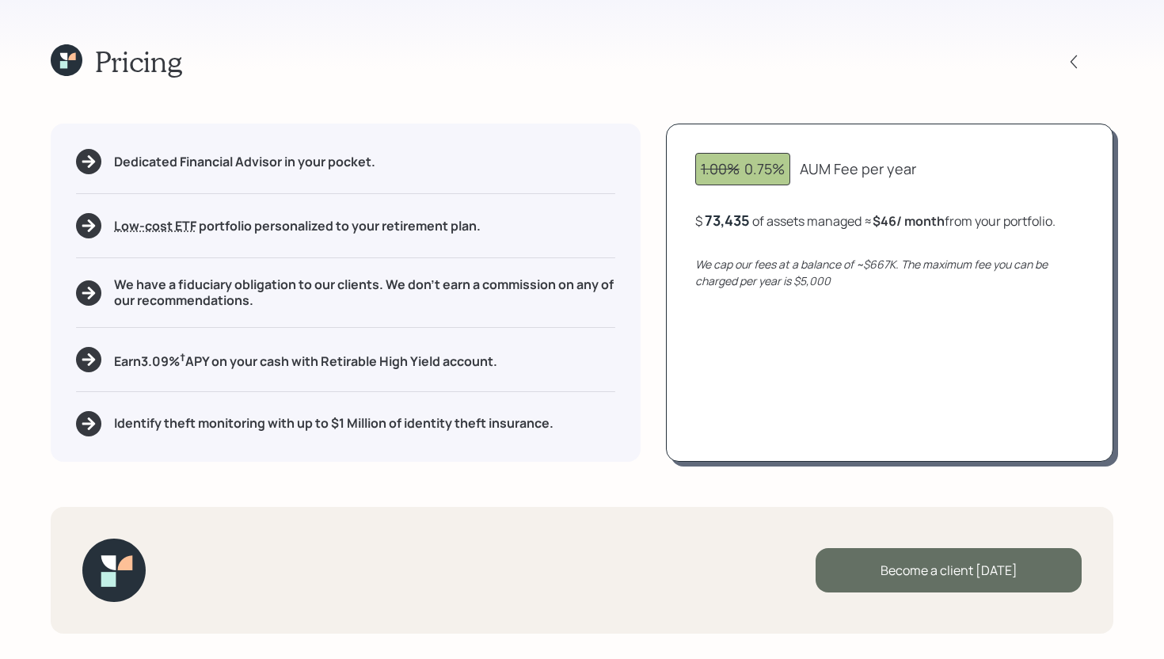
click at [958, 557] on div "Become a client today" at bounding box center [949, 570] width 266 height 44
click at [936, 573] on div "Go to Altruist" at bounding box center [949, 570] width 266 height 44
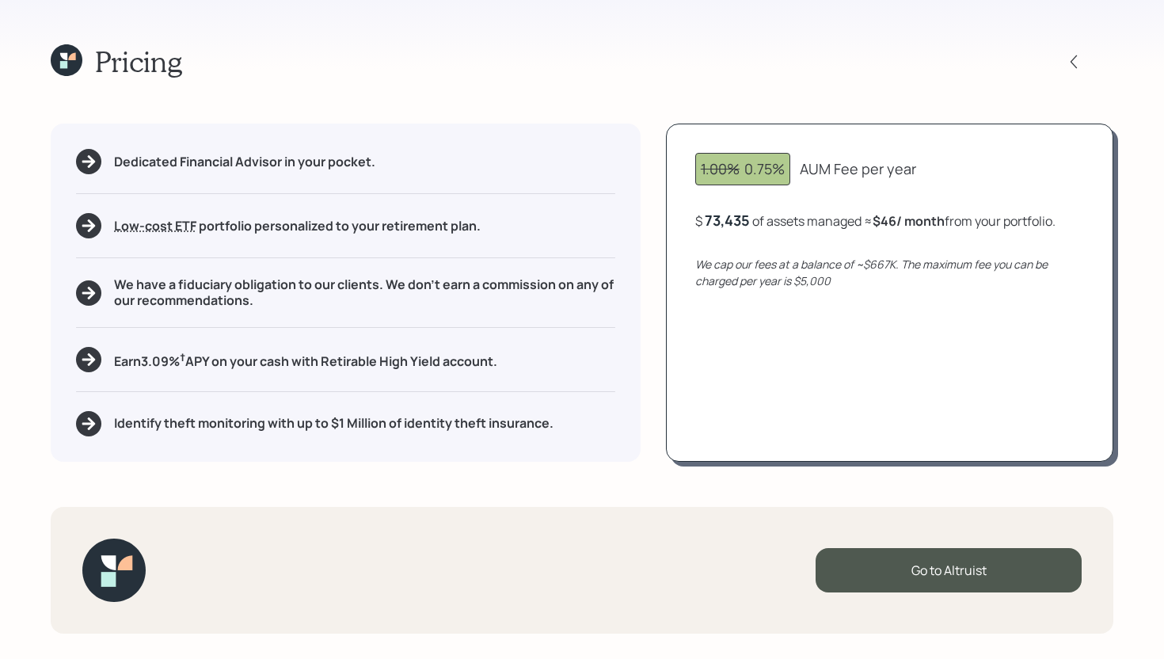
click at [68, 51] on icon at bounding box center [67, 60] width 32 height 32
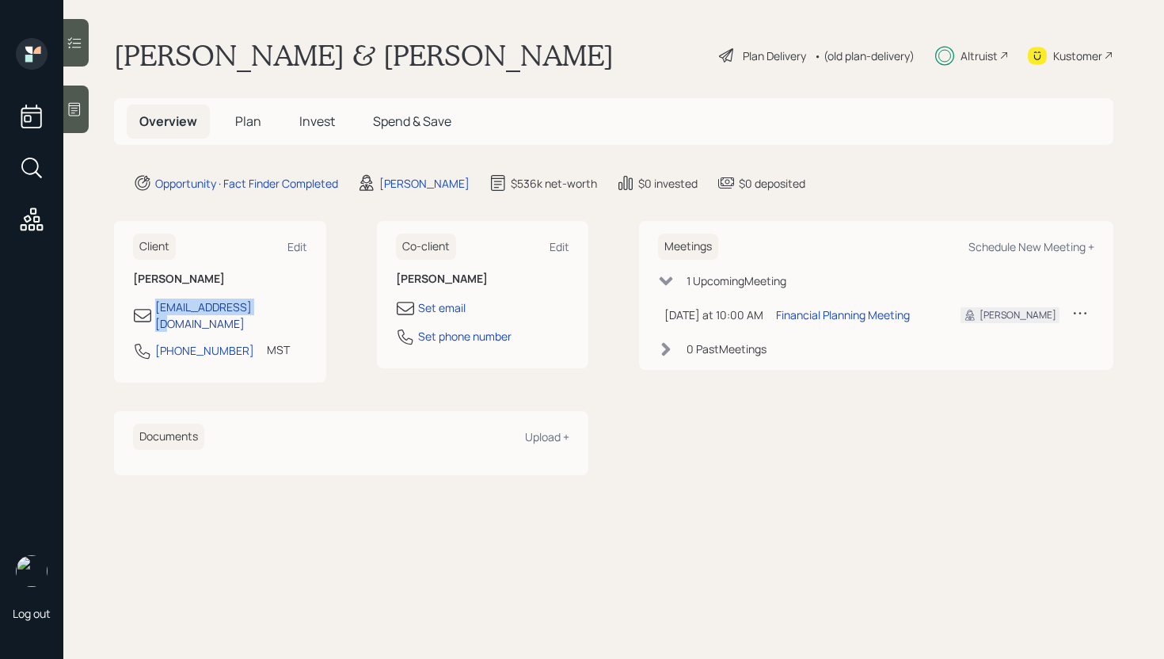
drag, startPoint x: 275, startPoint y: 311, endPoint x: 156, endPoint y: 306, distance: 118.9
click at [156, 306] on div "[EMAIL_ADDRESS][DOMAIN_NAME]" at bounding box center [220, 315] width 174 height 33
copy div "[EMAIL_ADDRESS][DOMAIN_NAME]"
drag, startPoint x: 226, startPoint y: 337, endPoint x: 152, endPoint y: 335, distance: 73.7
click at [152, 341] on div "701-770-2121 MST Currently 8:40 AM" at bounding box center [220, 355] width 174 height 29
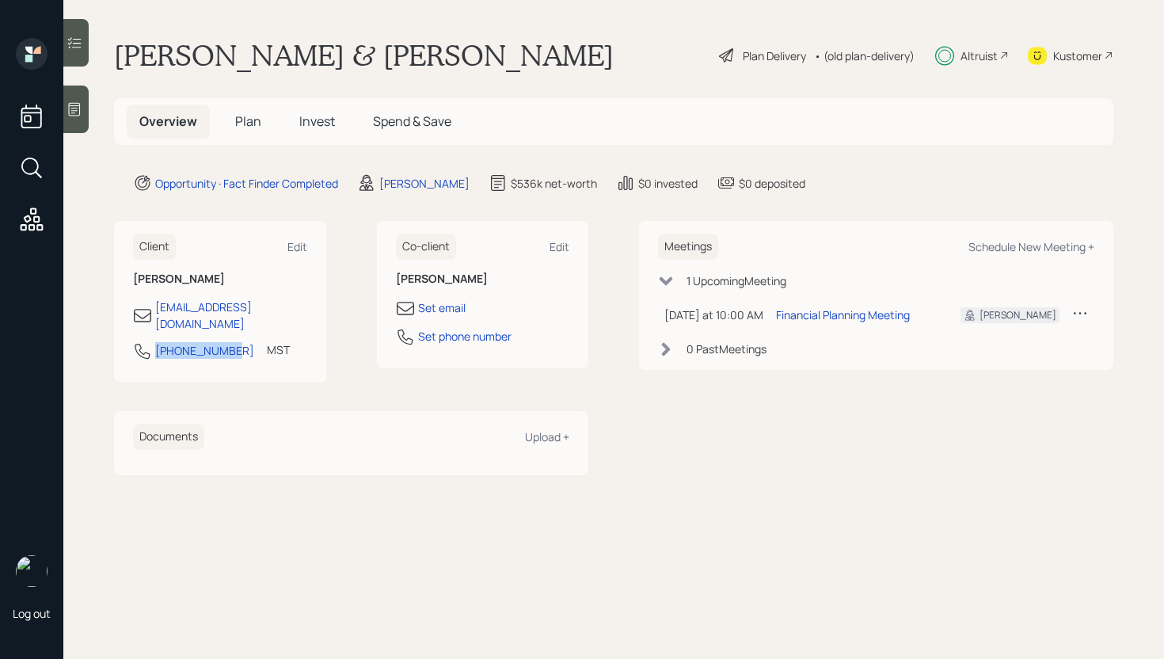
copy div "[PHONE_NUMBER]"
click at [230, 121] on h5 "Plan" at bounding box center [248, 122] width 51 height 34
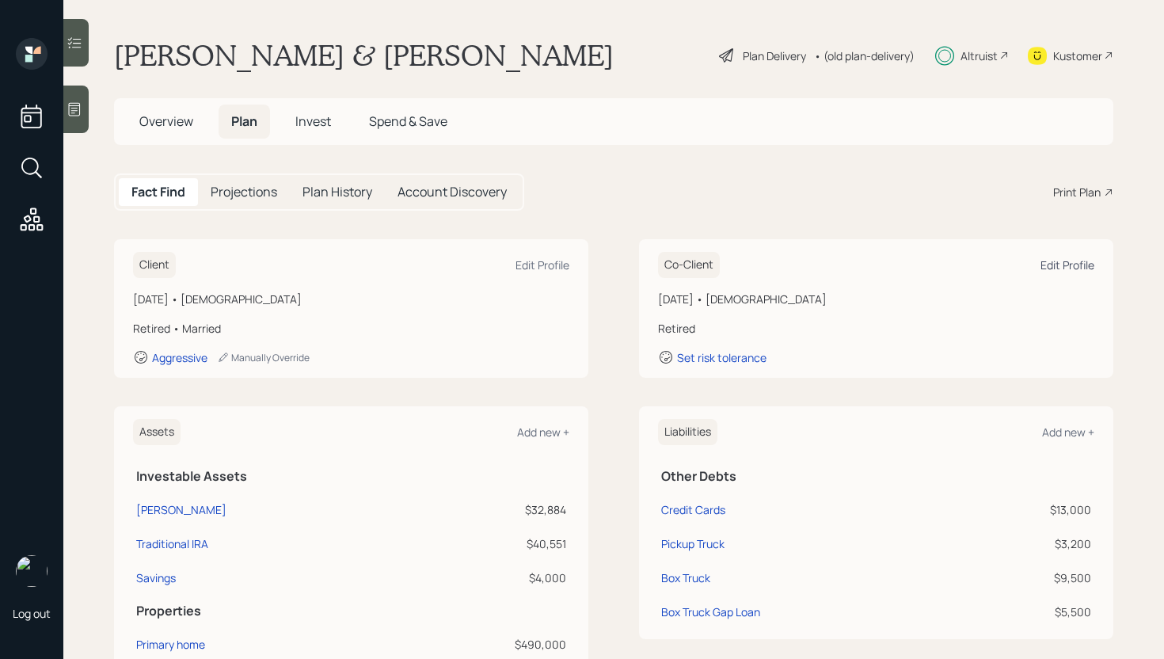
click at [1054, 265] on div "Edit Profile" at bounding box center [1068, 264] width 54 height 15
select select "2"
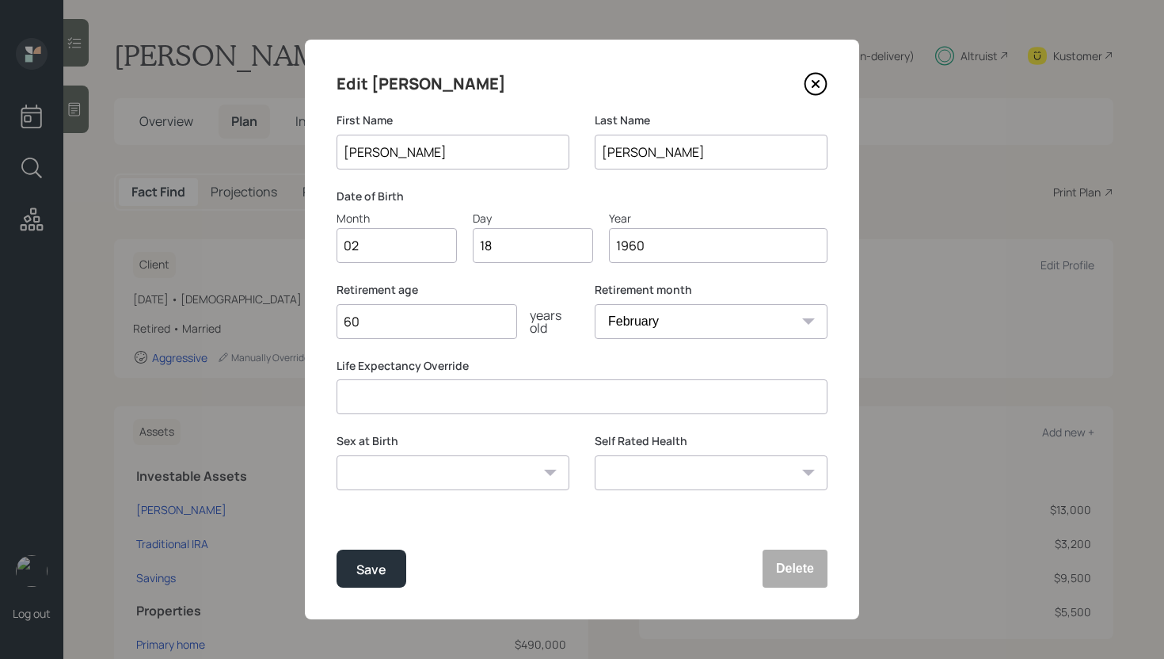
drag, startPoint x: 686, startPoint y: 154, endPoint x: 501, endPoint y: 146, distance: 184.8
click at [501, 146] on div "First Name Kathy Last Name Elfering" at bounding box center [582, 150] width 491 height 76
type input "Capasso"
click at [370, 571] on div "Save" at bounding box center [371, 569] width 30 height 21
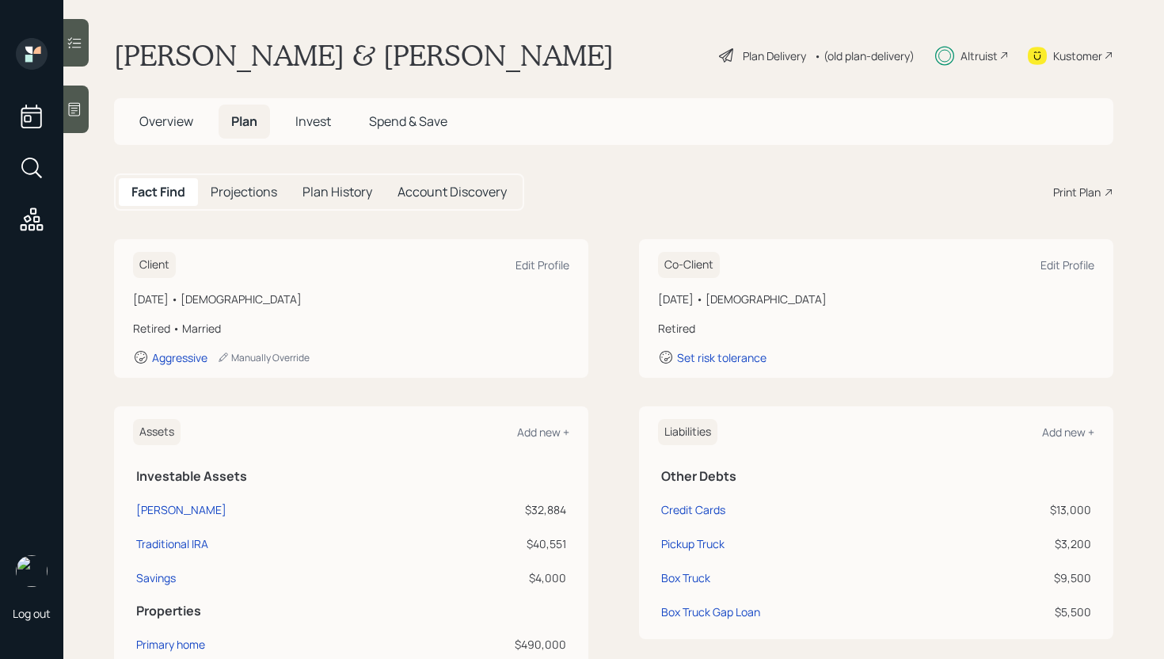
click at [316, 125] on span "Invest" at bounding box center [313, 120] width 36 height 17
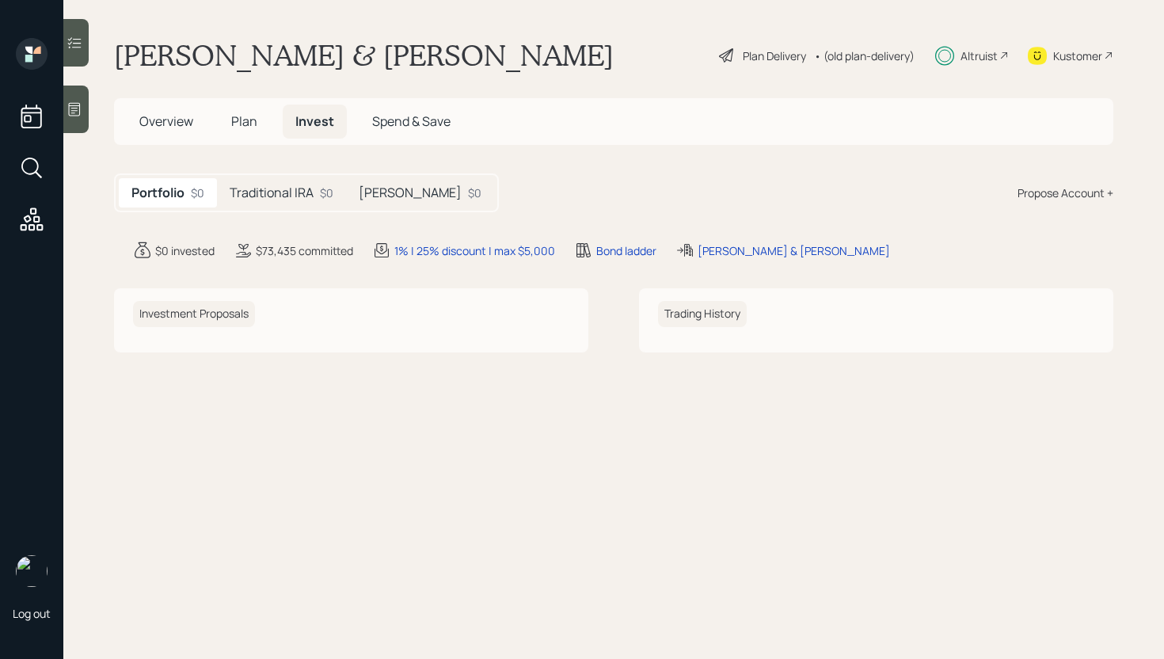
click at [287, 189] on h5 "Traditional IRA" at bounding box center [272, 192] width 84 height 15
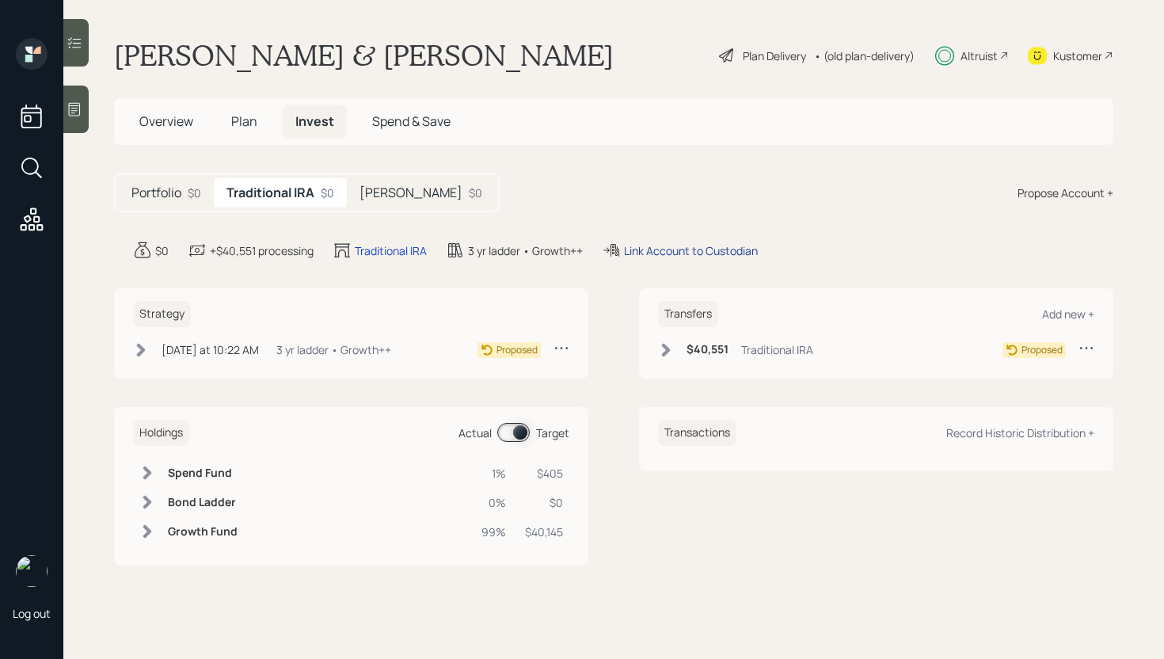
click at [708, 251] on div "Link Account to Custodian" at bounding box center [691, 250] width 134 height 17
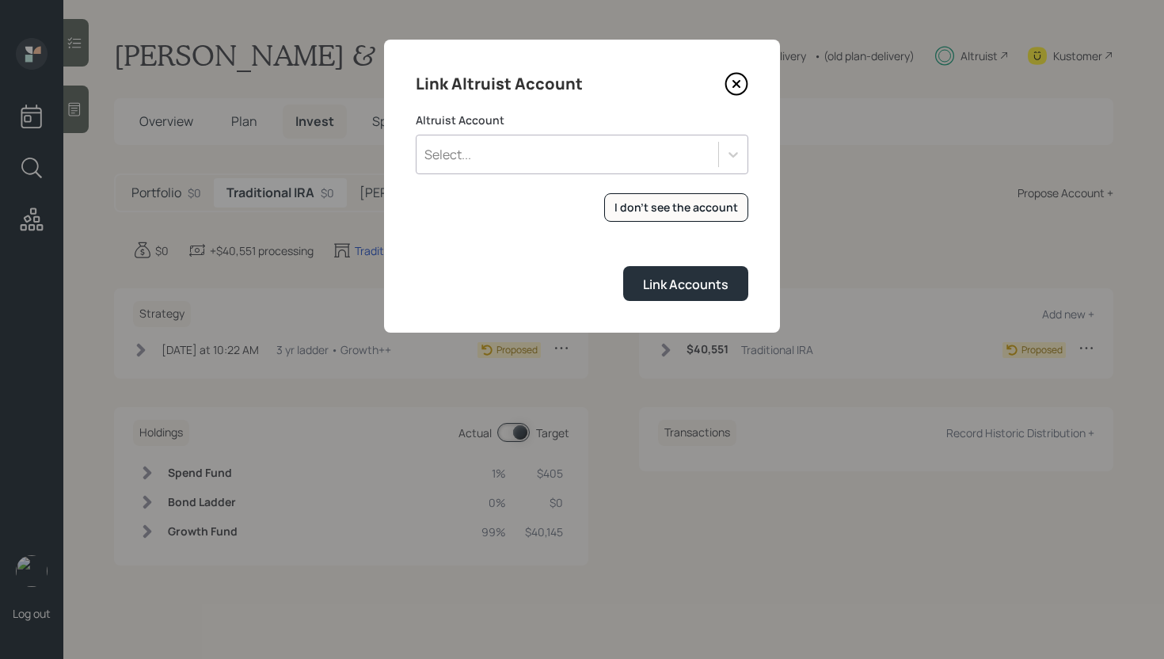
click at [636, 145] on div "Select..." at bounding box center [568, 154] width 302 height 27
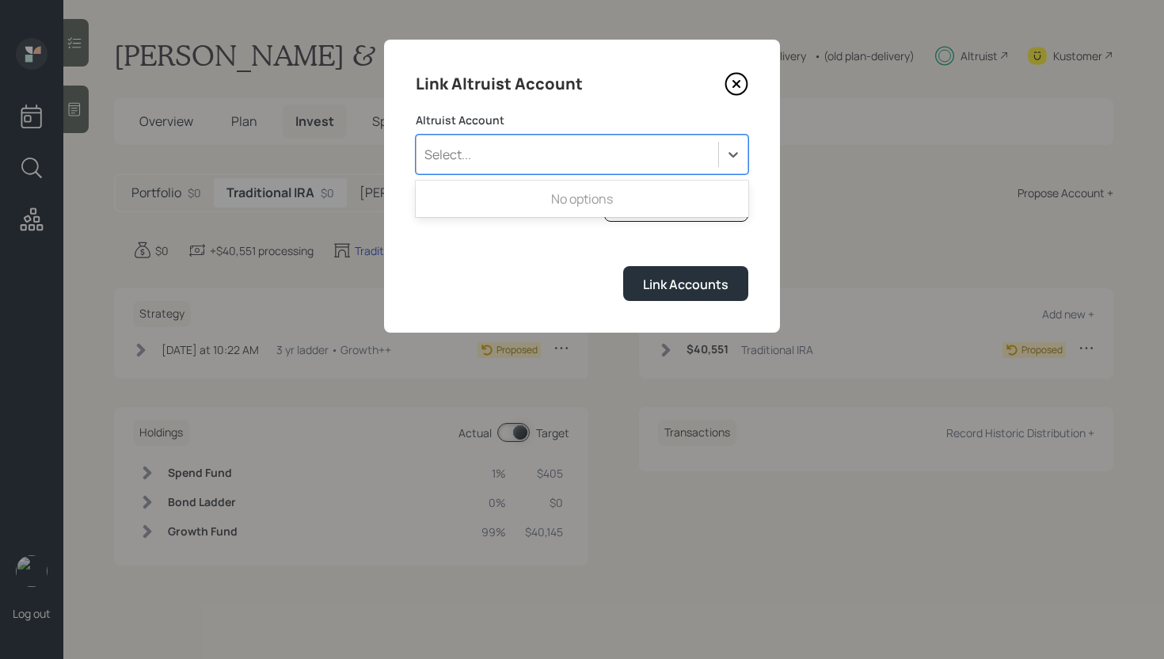
click at [638, 146] on div "Select..." at bounding box center [568, 154] width 302 height 27
click at [686, 200] on div "I don't see the account" at bounding box center [677, 208] width 124 height 16
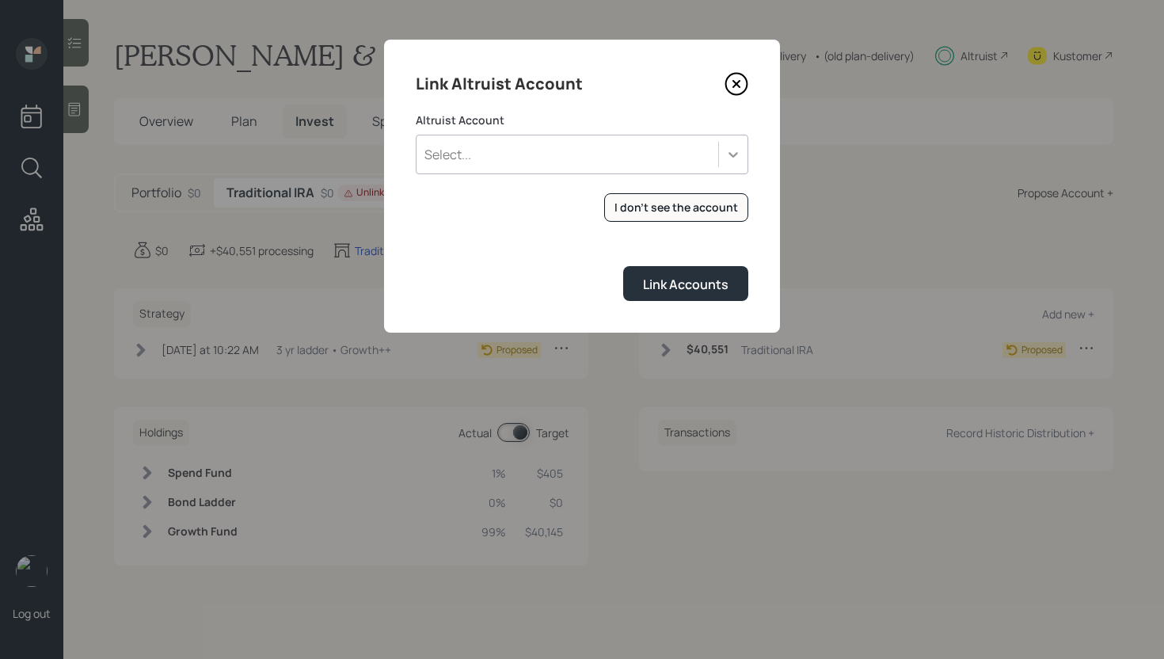
click at [726, 160] on icon at bounding box center [734, 155] width 16 height 16
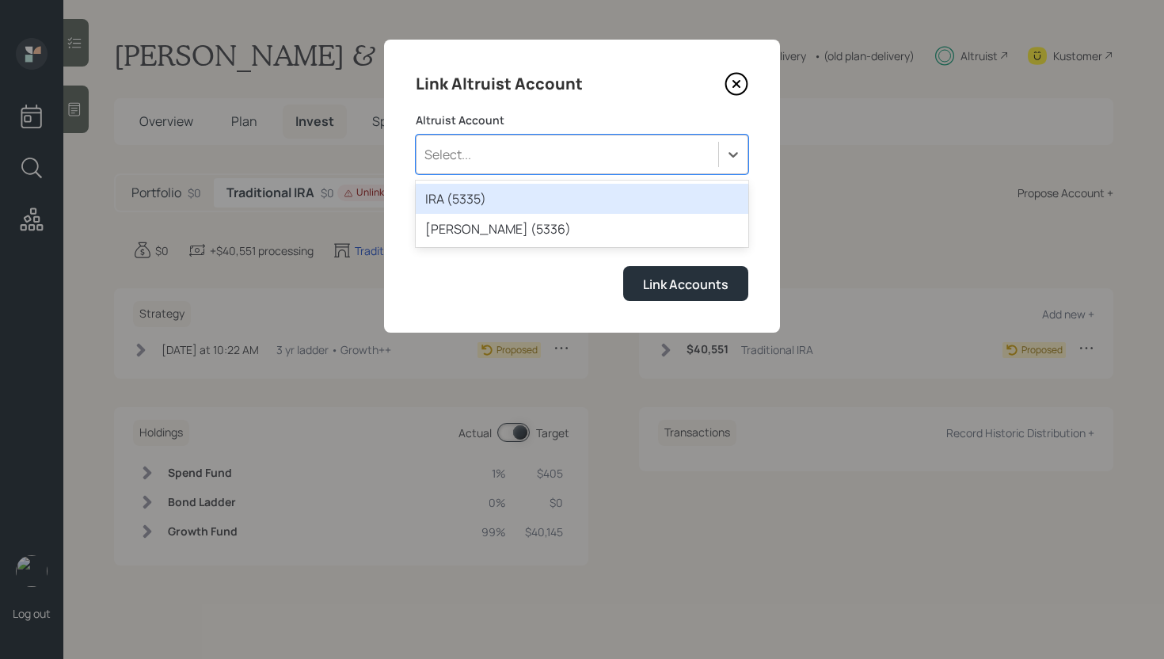
click at [528, 200] on div "IRA (5335)" at bounding box center [582, 199] width 333 height 30
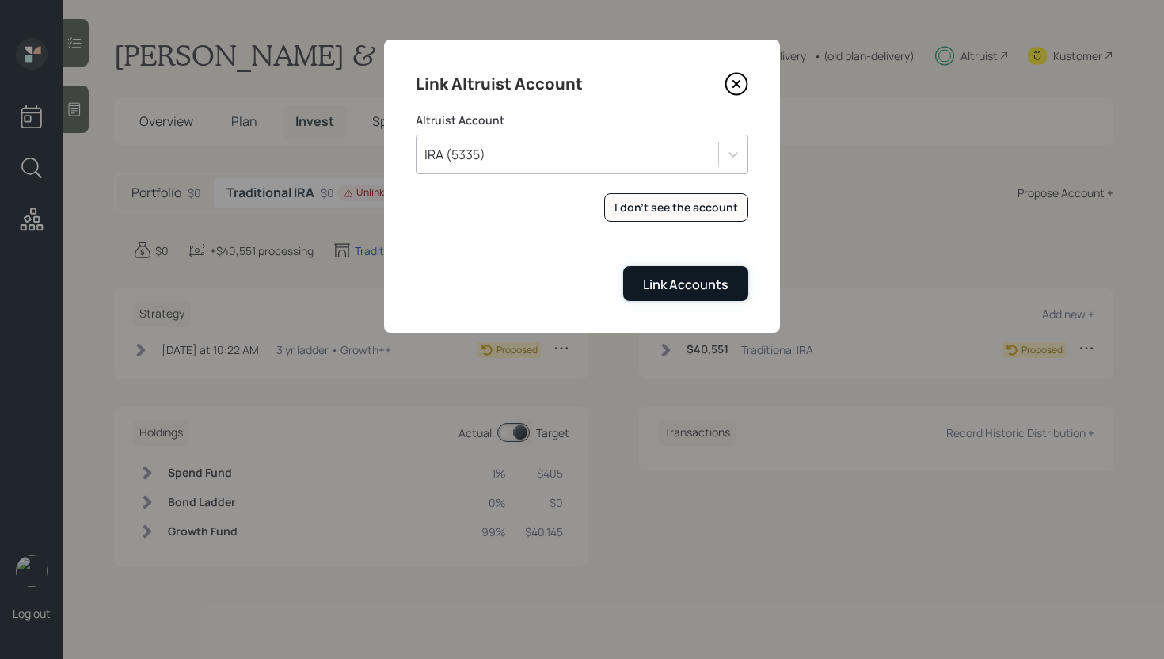
click at [676, 280] on div "Link Accounts" at bounding box center [686, 284] width 86 height 17
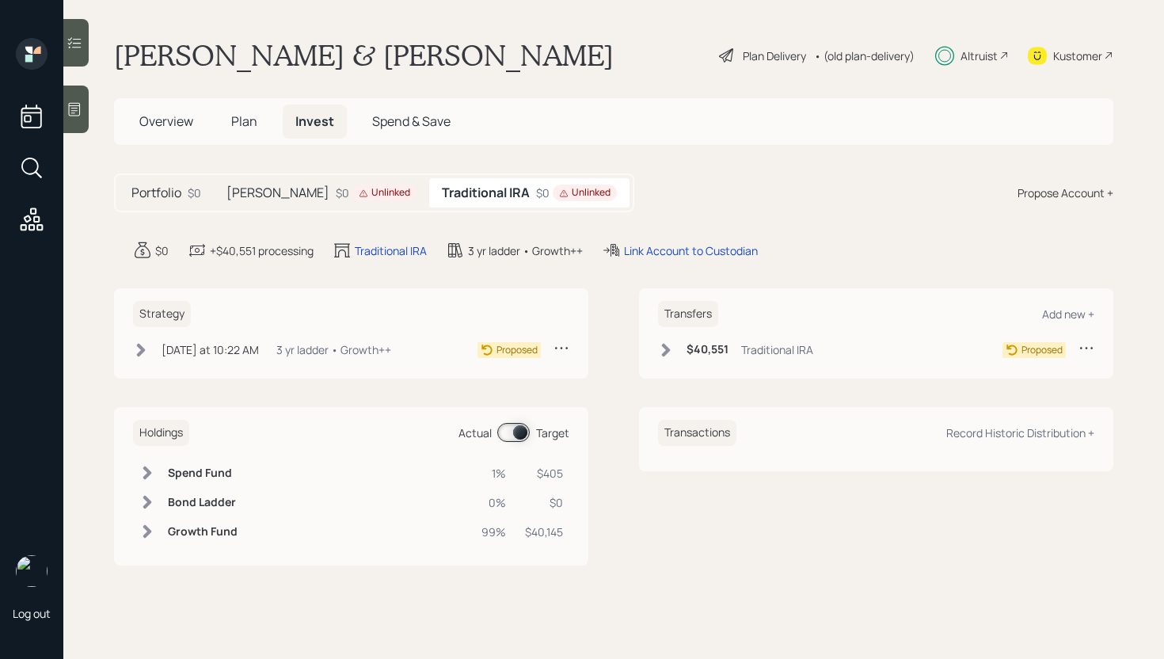
click at [464, 191] on h5 "Traditional IRA" at bounding box center [486, 192] width 88 height 15
click at [280, 173] on div "Portfolio $0 Roth IRA $0 Unlinked Traditional IRA $0 Unlinked" at bounding box center [374, 192] width 520 height 39
click at [279, 191] on div "Roth IRA $0 Unlinked" at bounding box center [321, 192] width 215 height 29
click at [656, 238] on main "Varney Elfering & Kathy Capasso Plan Delivery • (old plan-delivery) Altruist Ku…" at bounding box center [613, 329] width 1101 height 659
click at [659, 245] on div "Link Account to Custodian" at bounding box center [711, 250] width 134 height 17
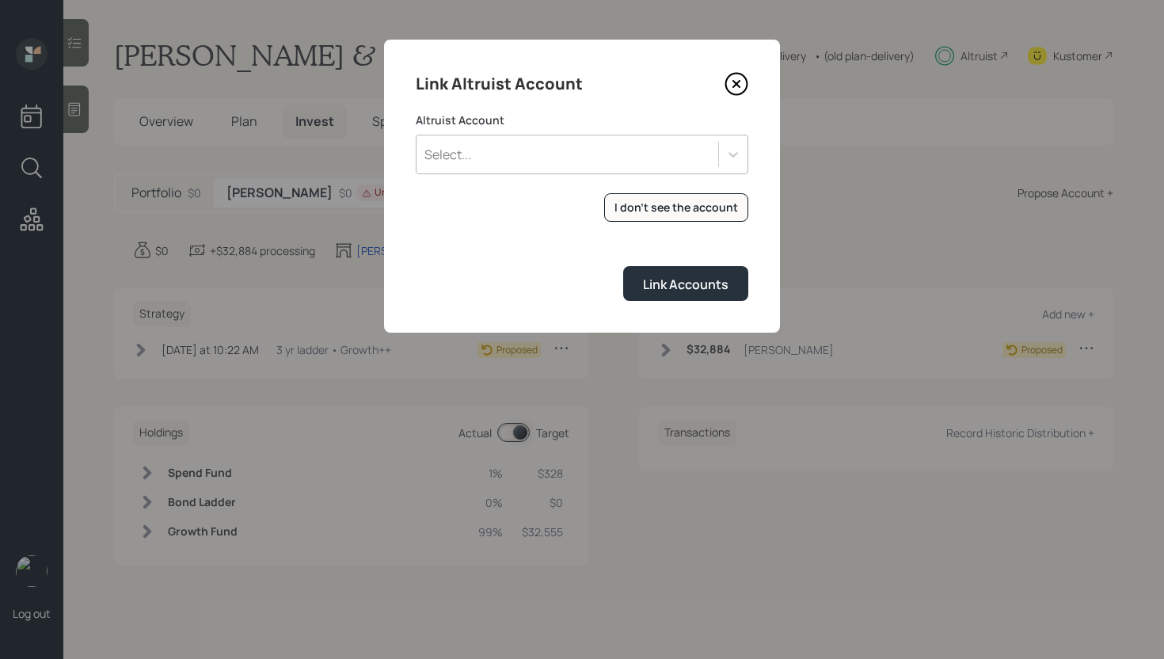
click at [640, 167] on div "Select..." at bounding box center [582, 155] width 333 height 40
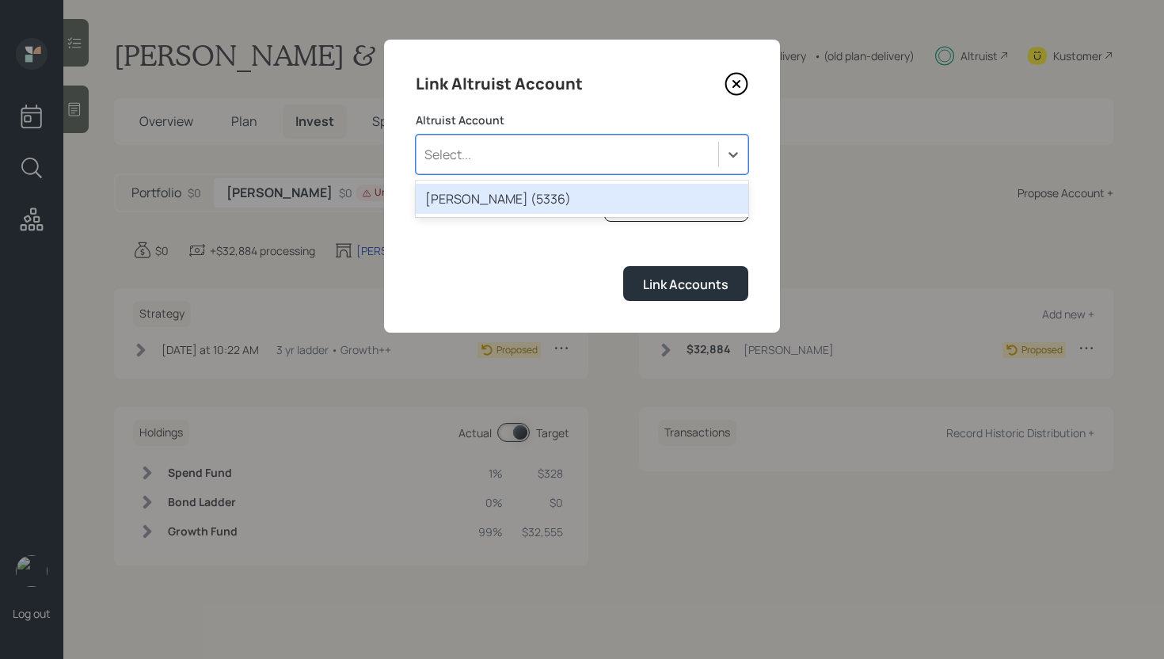
click at [580, 195] on div "ROTH IRA (5336)" at bounding box center [582, 199] width 333 height 30
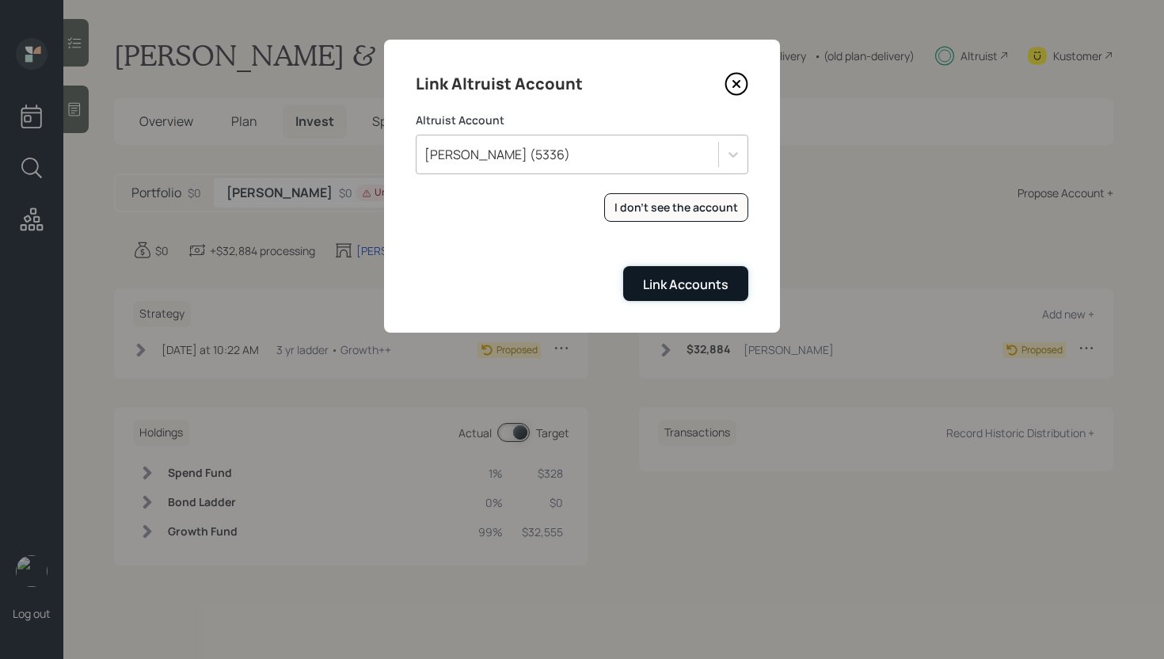
click at [703, 292] on div "Link Accounts" at bounding box center [686, 284] width 86 height 17
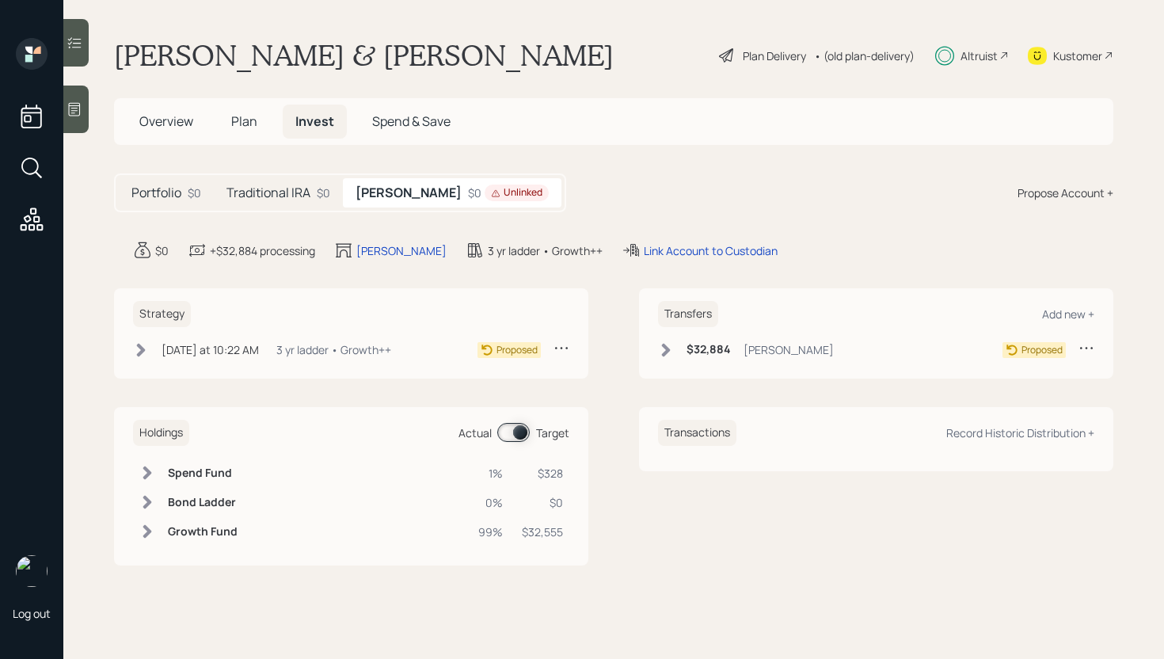
click at [410, 190] on div "Roth IRA $0 Unlinked" at bounding box center [452, 192] width 219 height 29
click at [273, 188] on h5 "Traditional IRA" at bounding box center [269, 192] width 84 height 15
click at [408, 192] on h5 "[PERSON_NAME]" at bounding box center [411, 192] width 103 height 15
click at [176, 120] on span "Overview" at bounding box center [166, 120] width 54 height 17
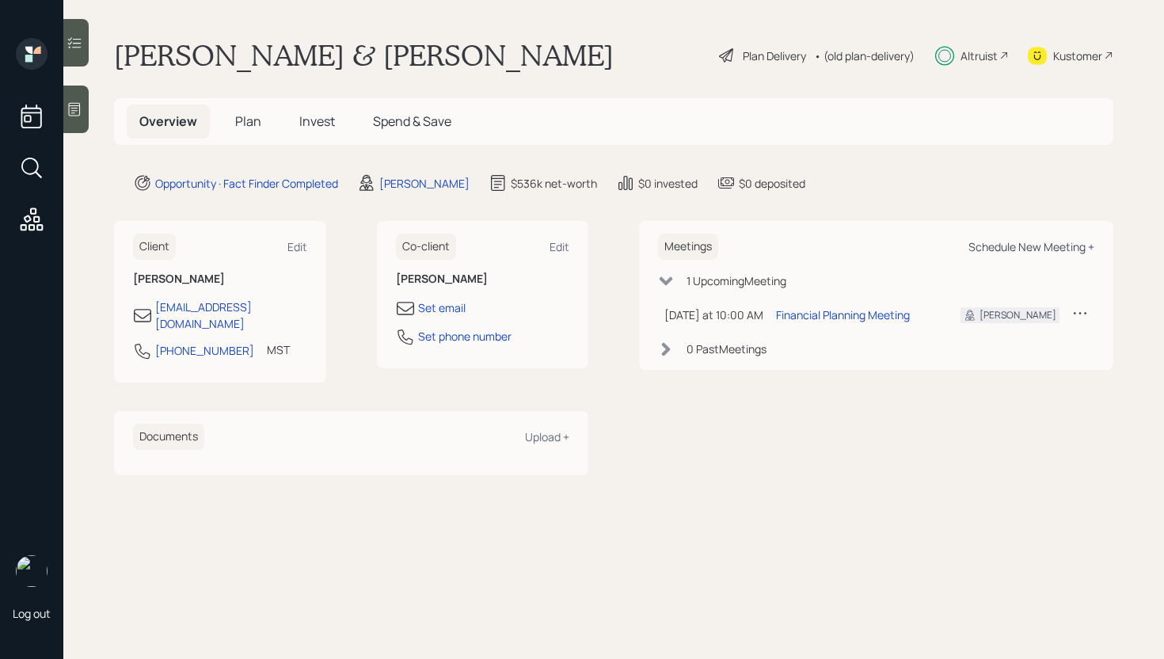
click at [1040, 246] on div "Schedule New Meeting +" at bounding box center [1032, 246] width 126 height 15
select select "d946c976-65aa-4529-ac9d-02c4f1114fc0"
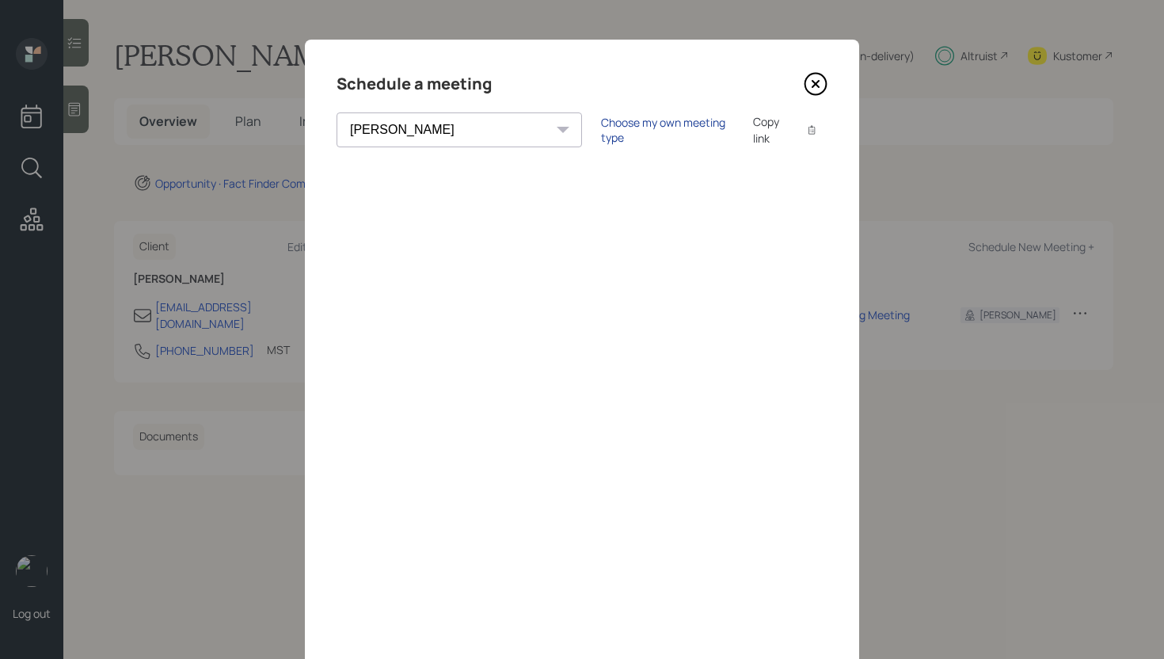
click at [601, 125] on div "Choose my own meeting type" at bounding box center [667, 130] width 133 height 30
click at [809, 79] on icon at bounding box center [816, 84] width 24 height 24
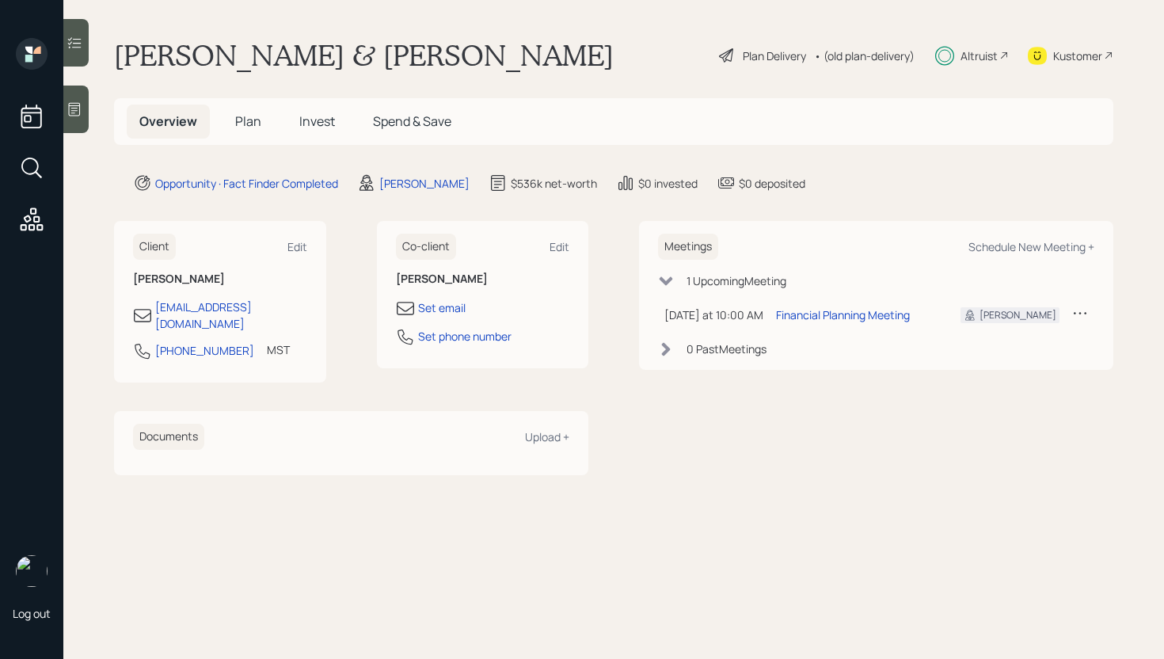
click at [254, 119] on span "Plan" at bounding box center [248, 120] width 26 height 17
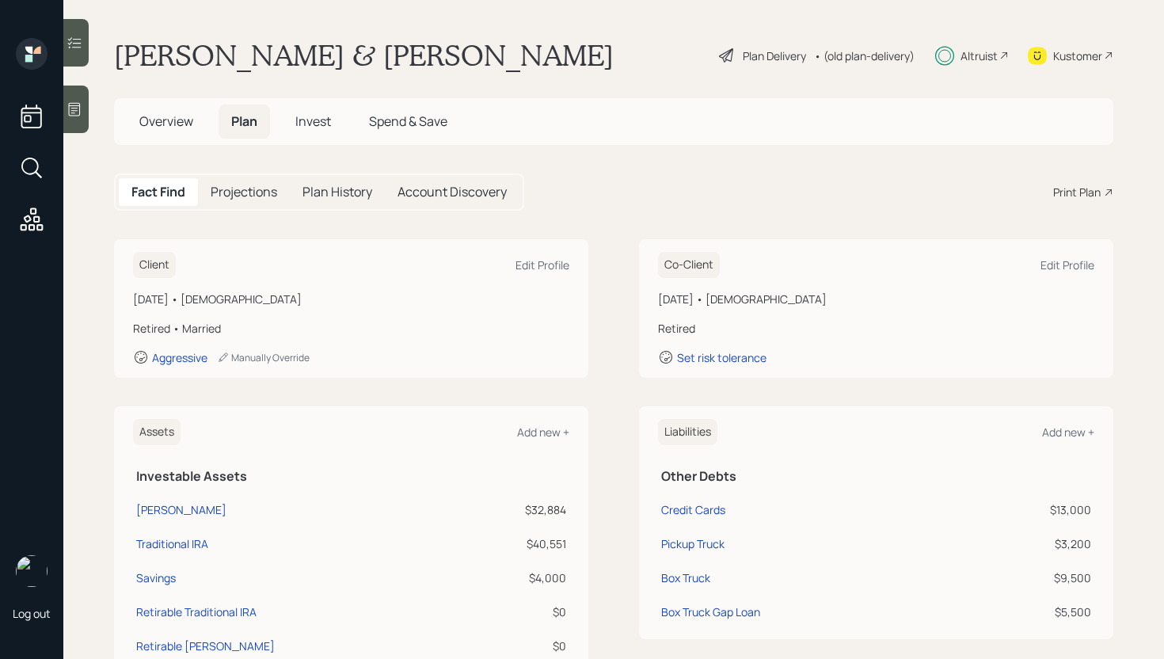
click at [1054, 196] on div "Print Plan" at bounding box center [1078, 192] width 48 height 17
click at [302, 116] on span "Invest" at bounding box center [313, 120] width 36 height 17
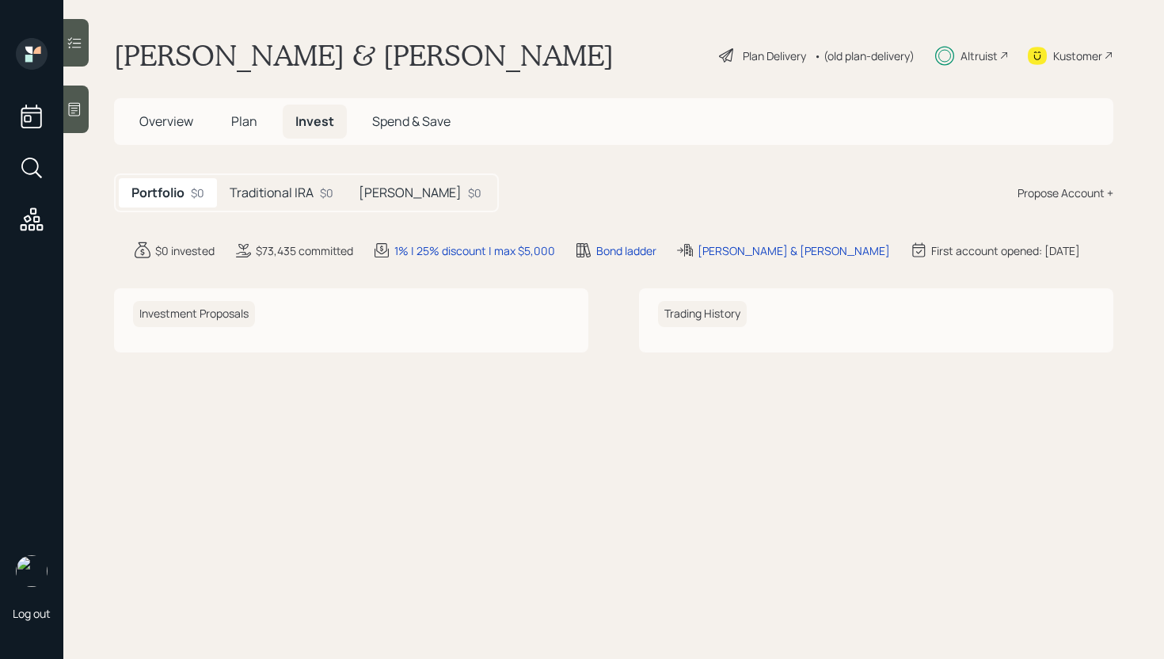
click at [280, 195] on h5 "Traditional IRA" at bounding box center [272, 192] width 84 height 15
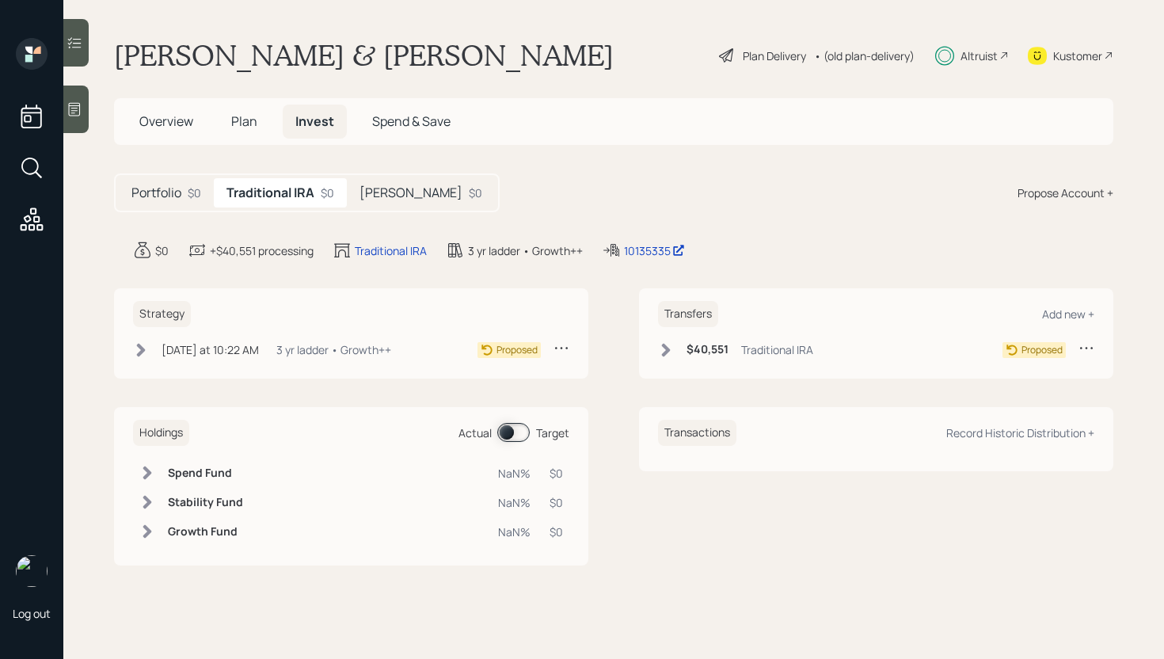
click at [745, 347] on div "Traditional IRA" at bounding box center [777, 349] width 72 height 17
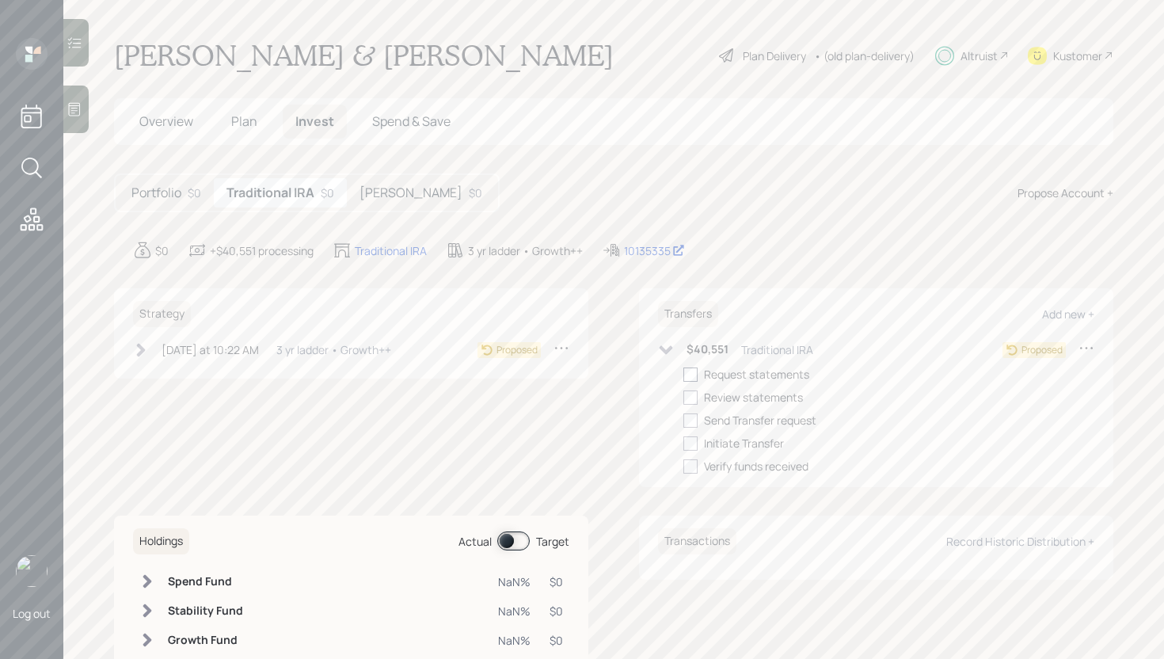
click at [688, 374] on div at bounding box center [691, 375] width 14 height 14
click at [684, 374] on input "checkbox" at bounding box center [683, 374] width 1 height 1
checkbox input "true"
click at [406, 197] on h5 "[PERSON_NAME]" at bounding box center [411, 192] width 103 height 15
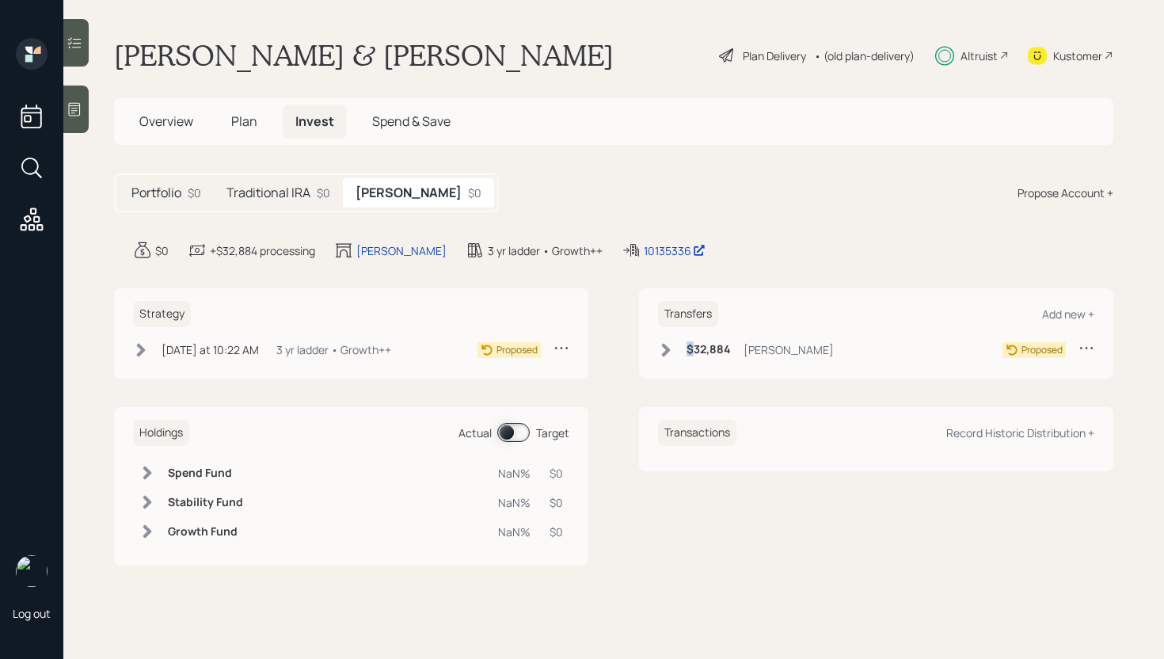
click at [690, 349] on h6 "$32,884" at bounding box center [709, 349] width 44 height 13
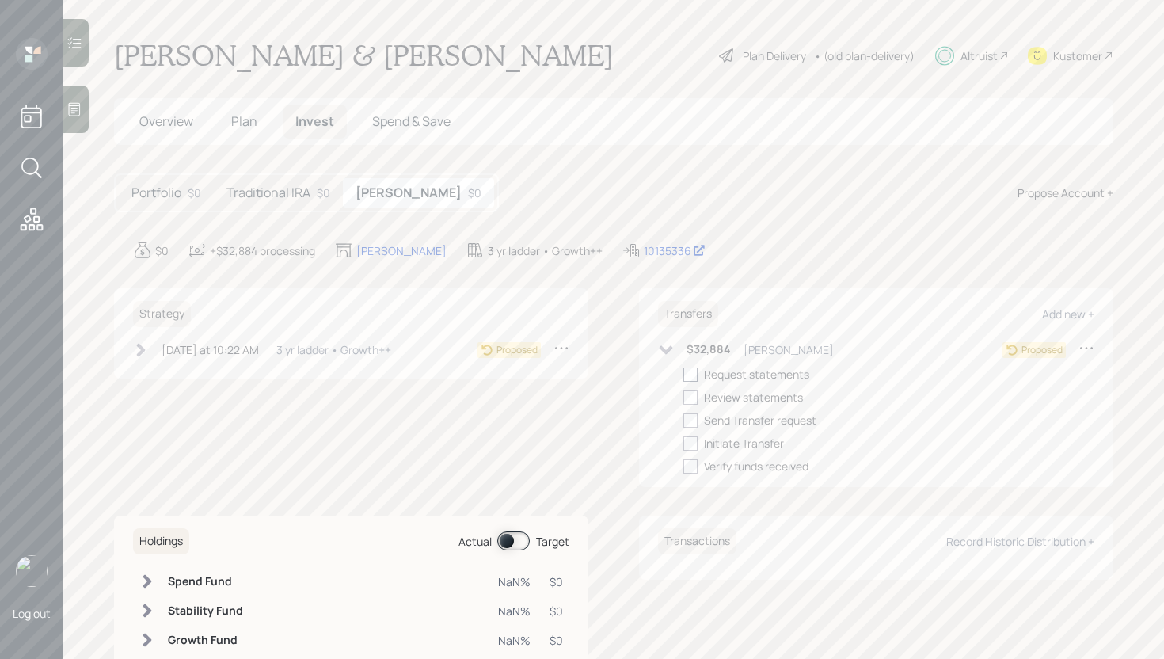
click at [689, 372] on div at bounding box center [691, 375] width 14 height 14
click at [684, 374] on input "checkbox" at bounding box center [683, 374] width 1 height 1
checkbox input "true"
